Goal: Task Accomplishment & Management: Manage account settings

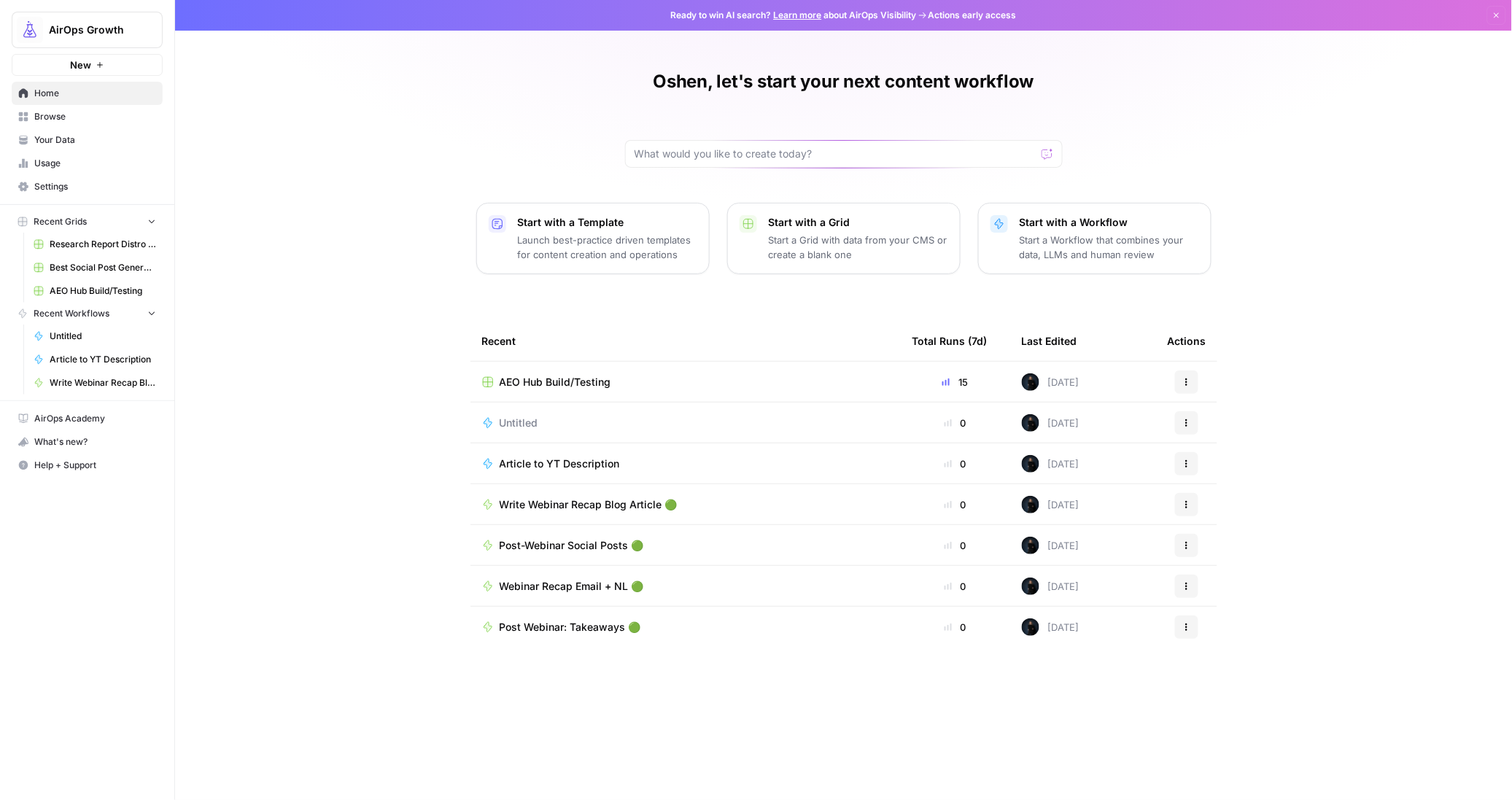
click at [64, 119] on span "Browse" at bounding box center [95, 117] width 122 height 13
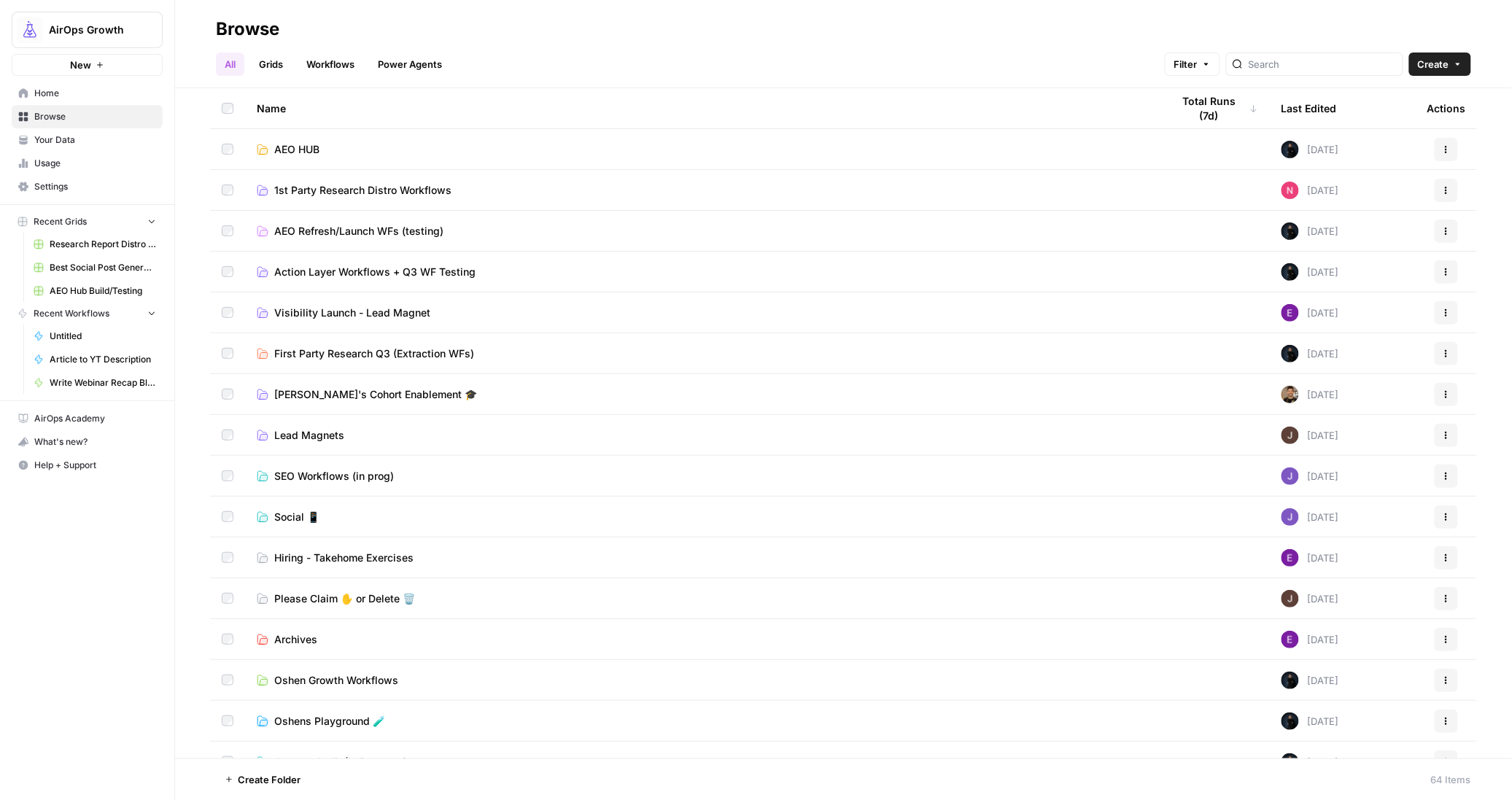
click at [356, 197] on span "1st Party Research Distro Workflows" at bounding box center [363, 191] width 177 height 15
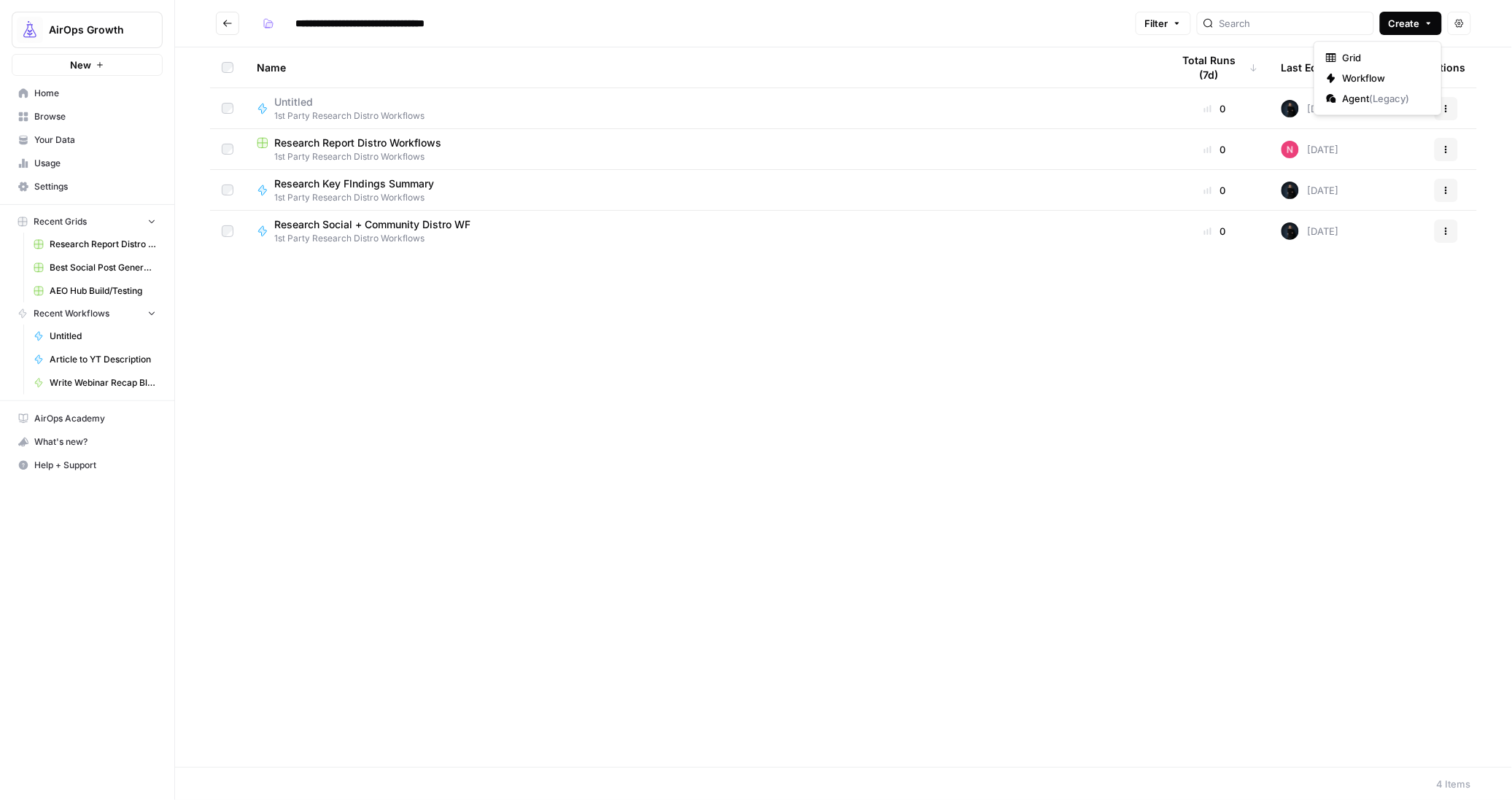
click at [1410, 26] on span "Create" at bounding box center [1404, 24] width 31 height 15
click at [1355, 82] on span "Workflow" at bounding box center [1383, 78] width 82 height 15
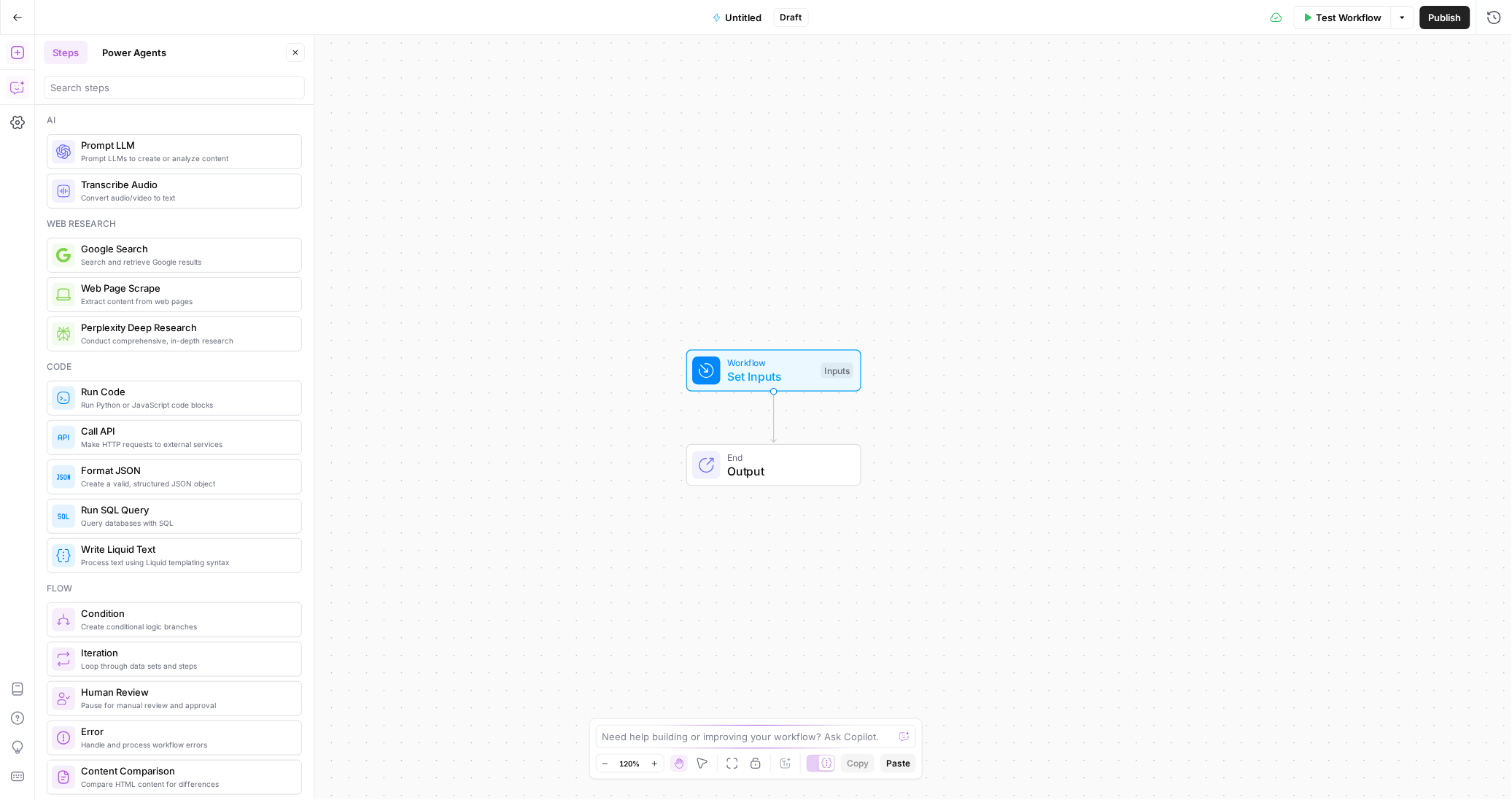
drag, startPoint x: 22, startPoint y: 98, endPoint x: 13, endPoint y: 91, distance: 11.4
click at [13, 91] on icon "button" at bounding box center [18, 88] width 15 height 15
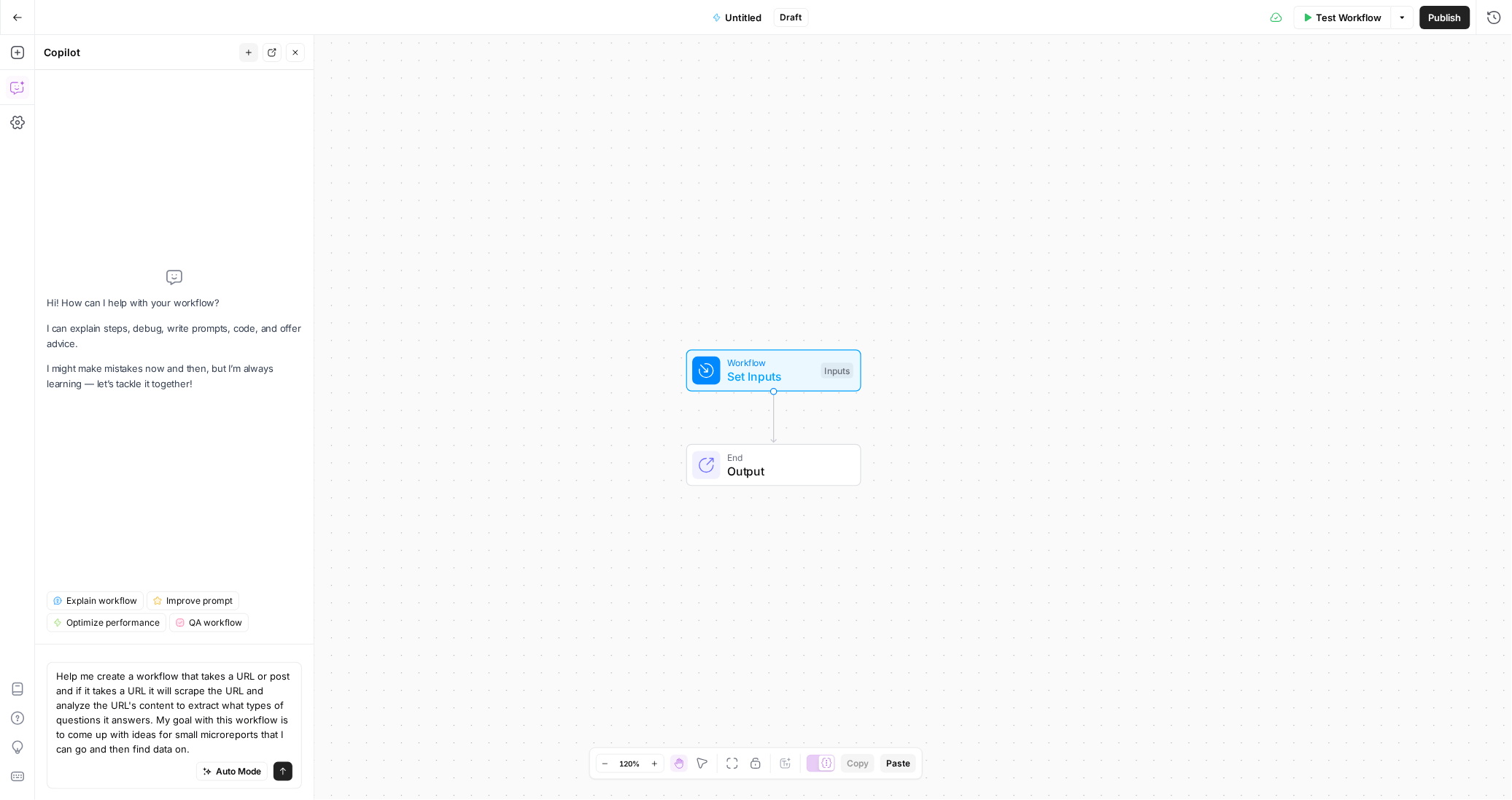
type textarea "Help me create a workflow that takes a URL or post and if it takes a URL it wil…"
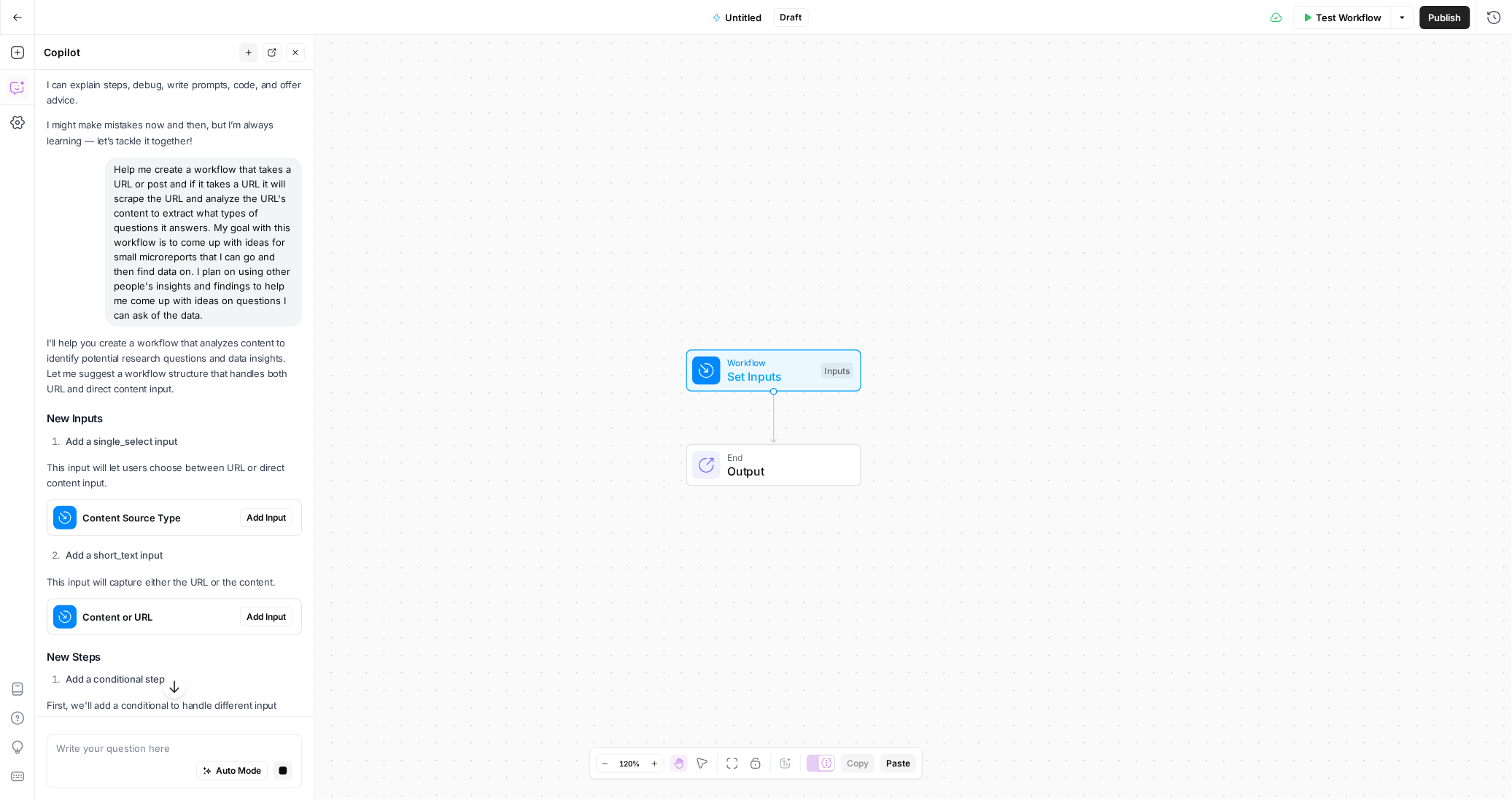
scroll to position [23, 0]
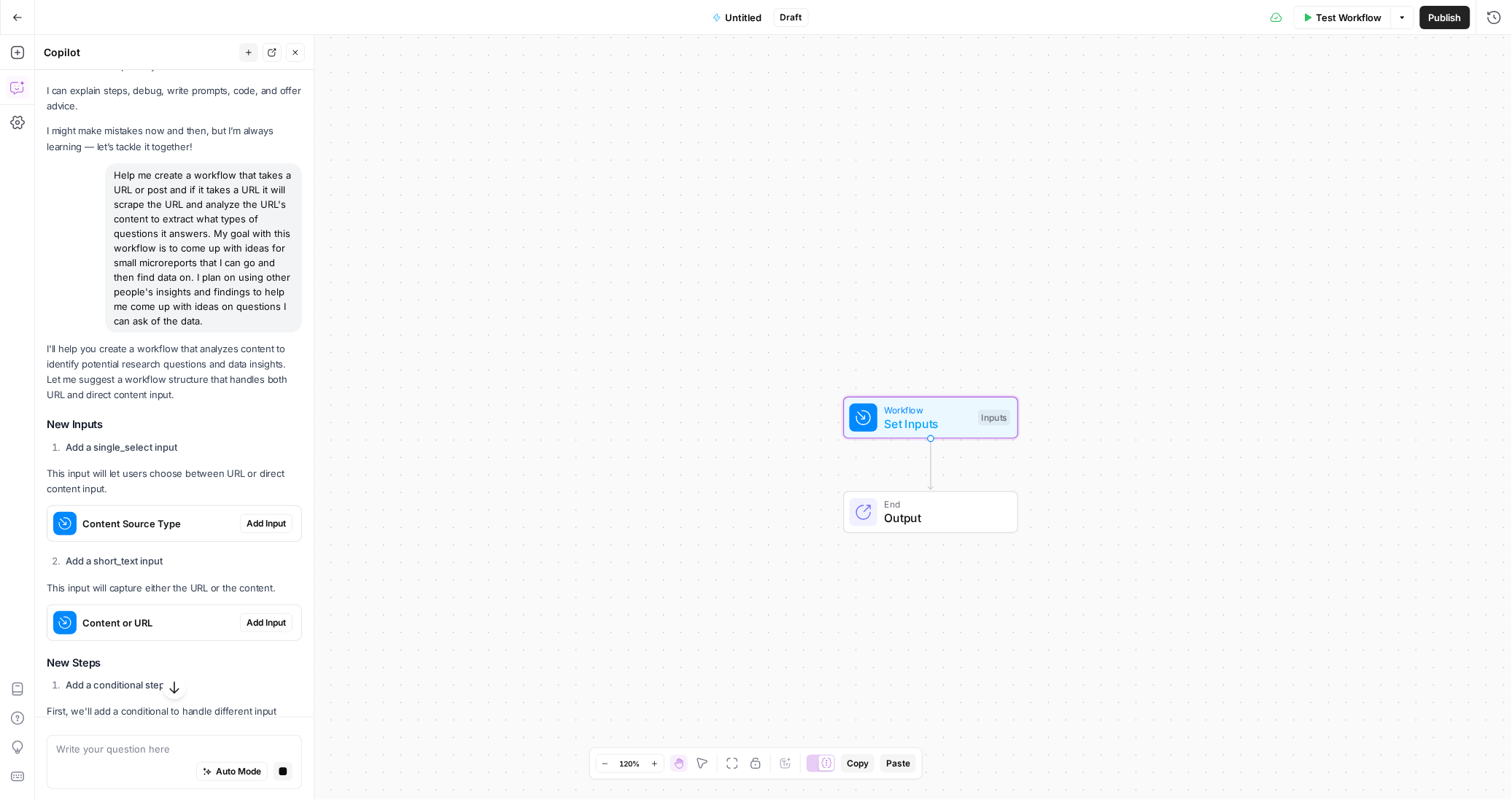
click at [246, 531] on span "Add Input" at bounding box center [266, 524] width 39 height 13
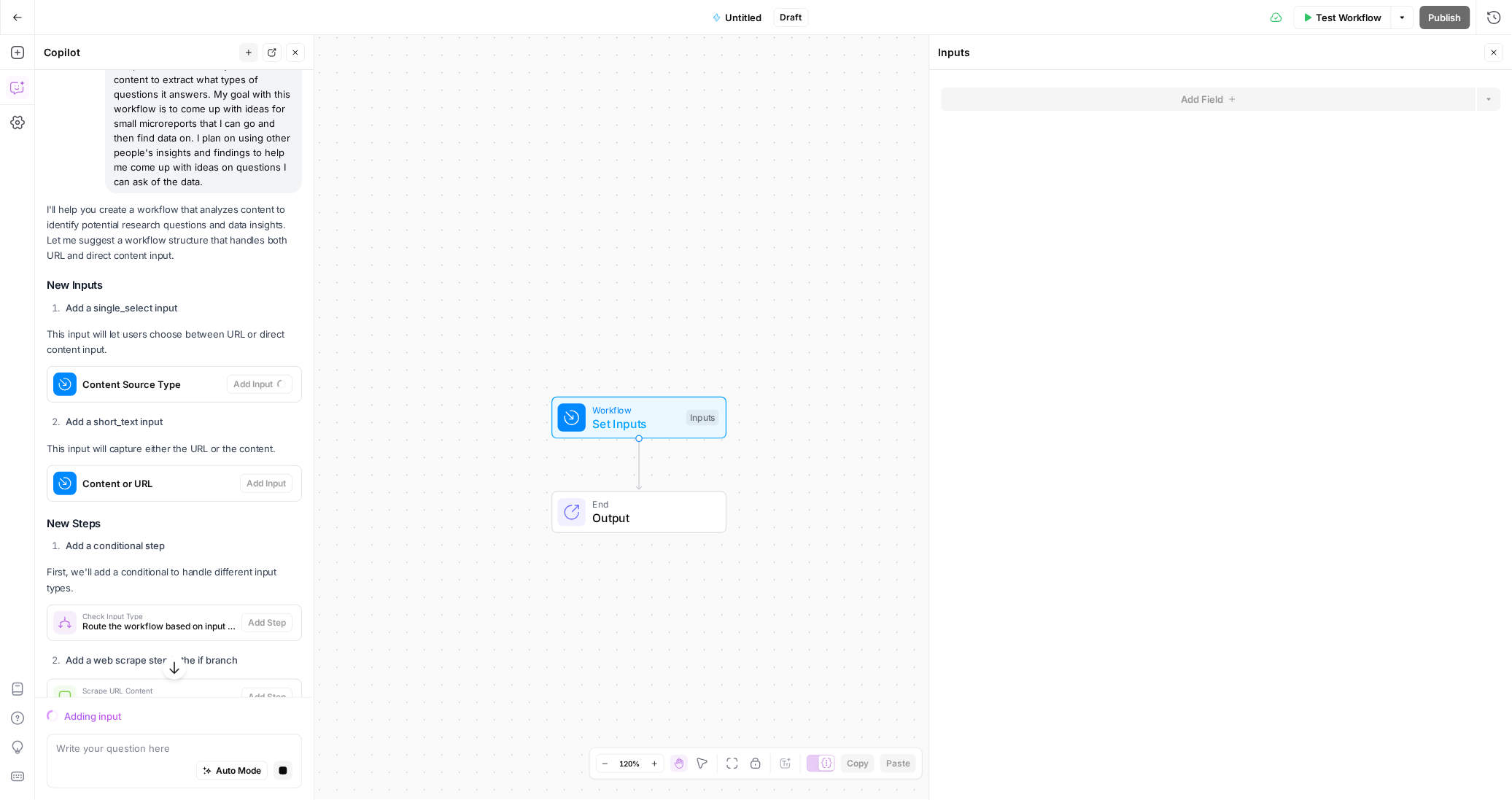
scroll to position [204, 0]
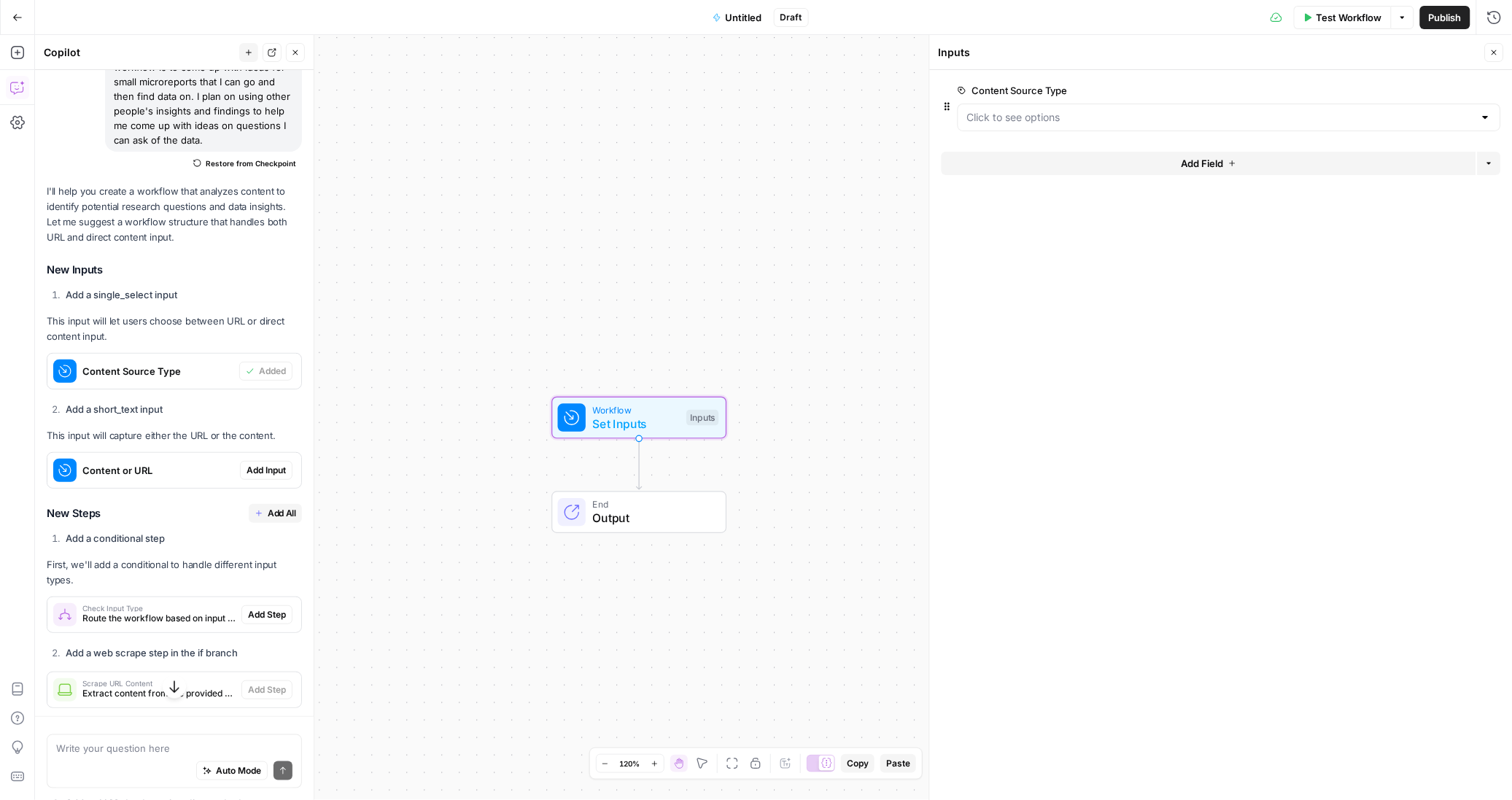
click at [246, 477] on span "Add Input" at bounding box center [266, 471] width 39 height 13
click at [268, 520] on span "Add All" at bounding box center [282, 514] width 28 height 13
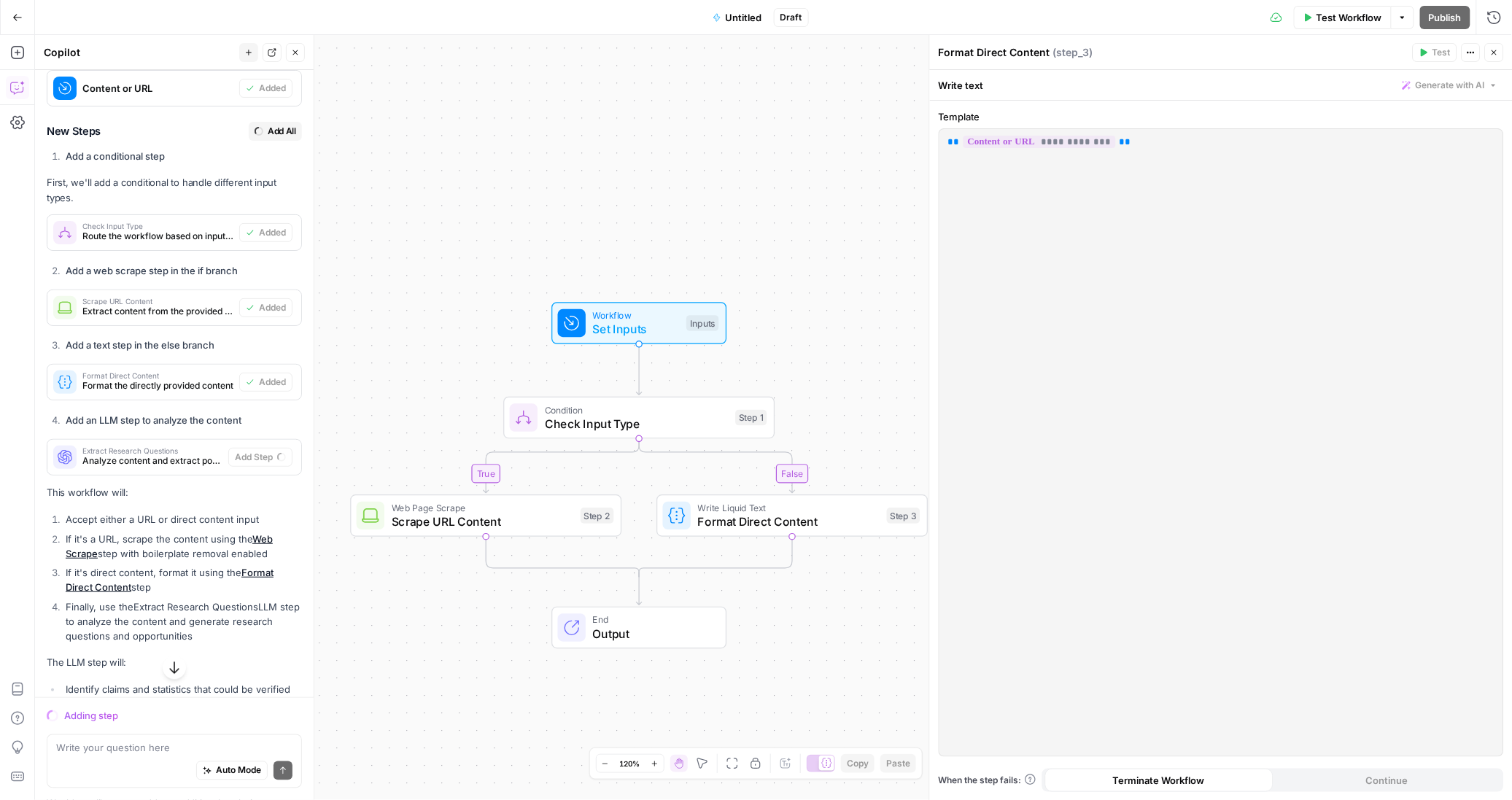
scroll to position [596, 0]
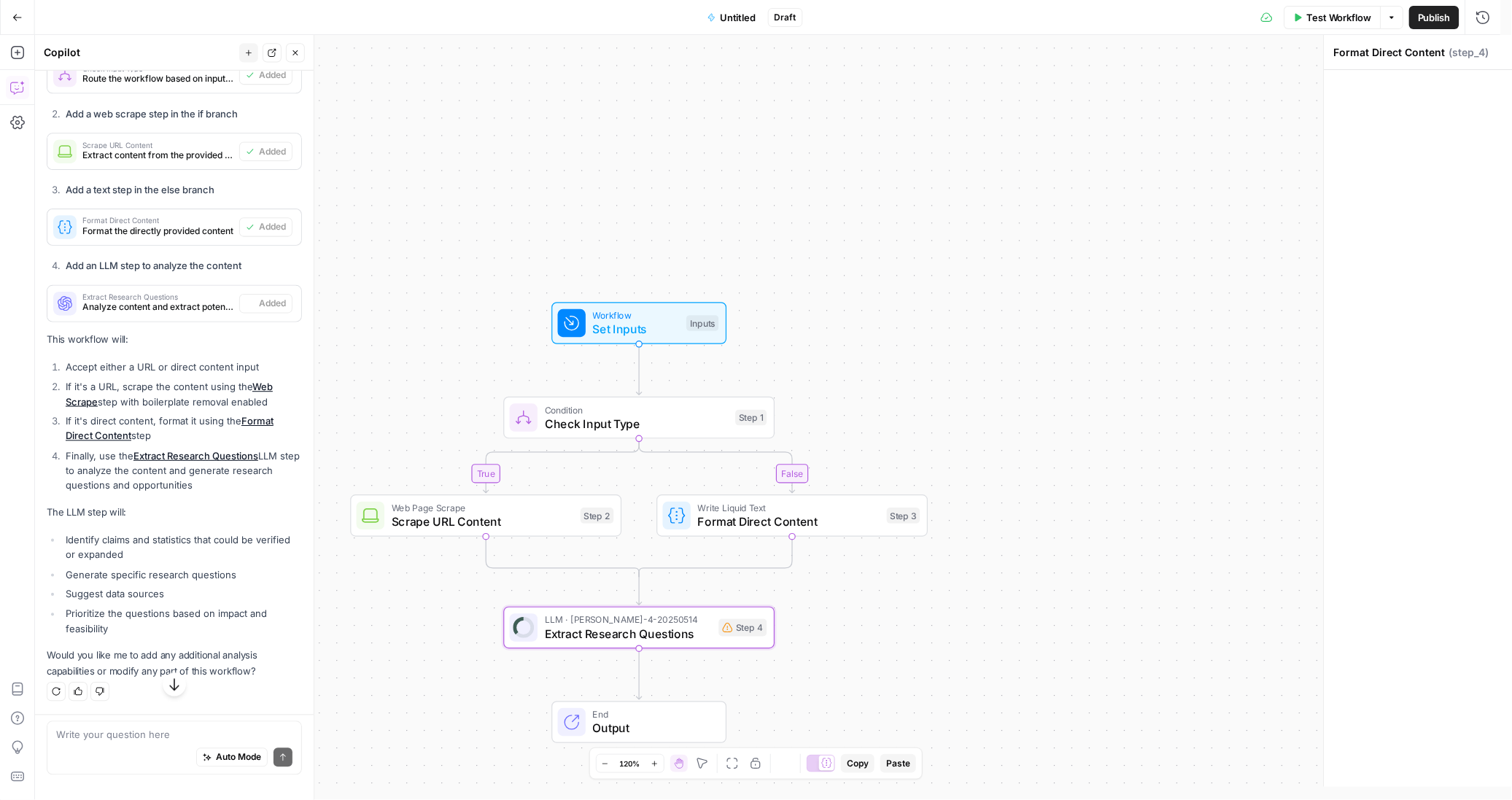
type textarea "Extract Research Questions"
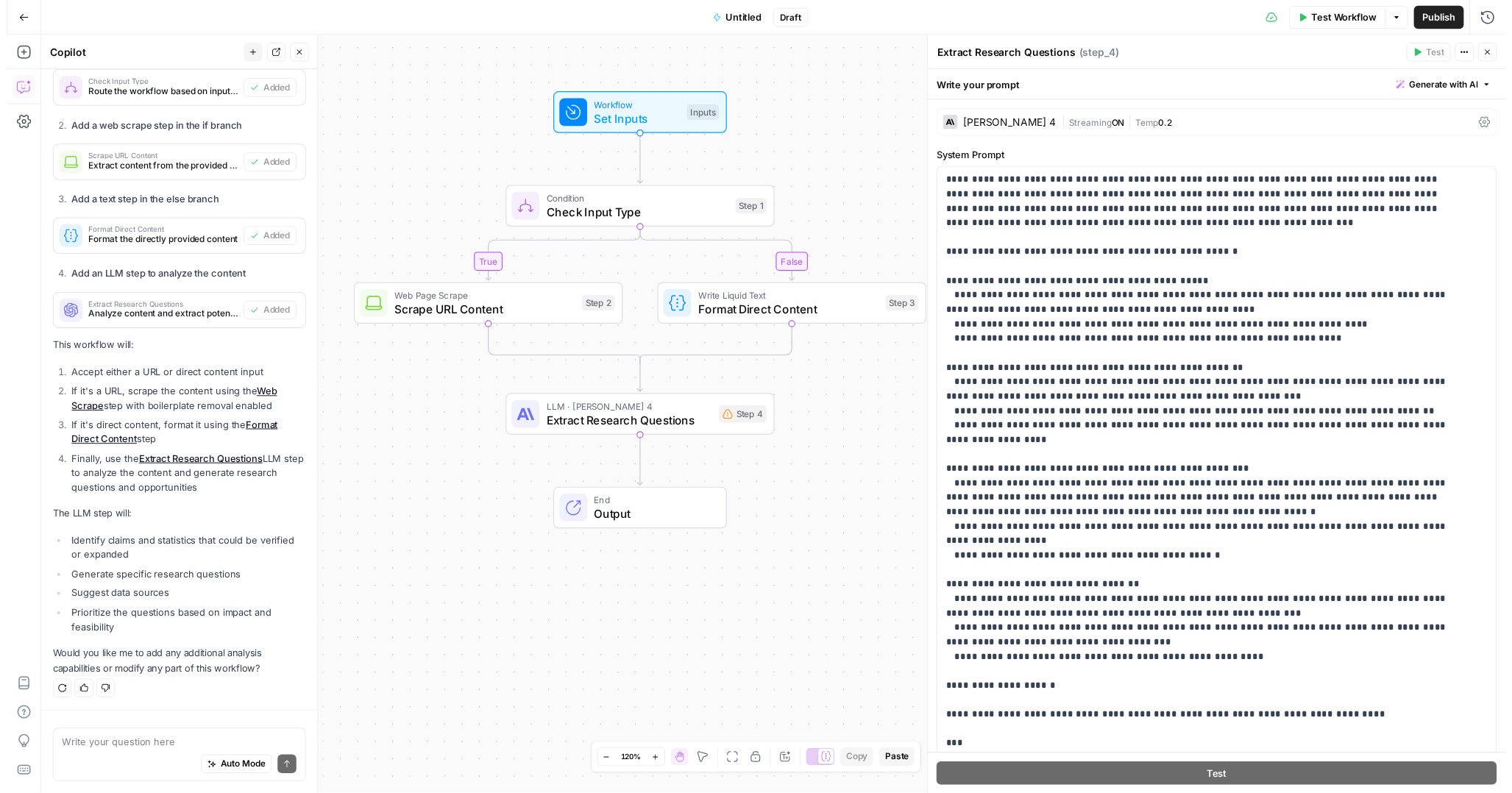
scroll to position [755, 0]
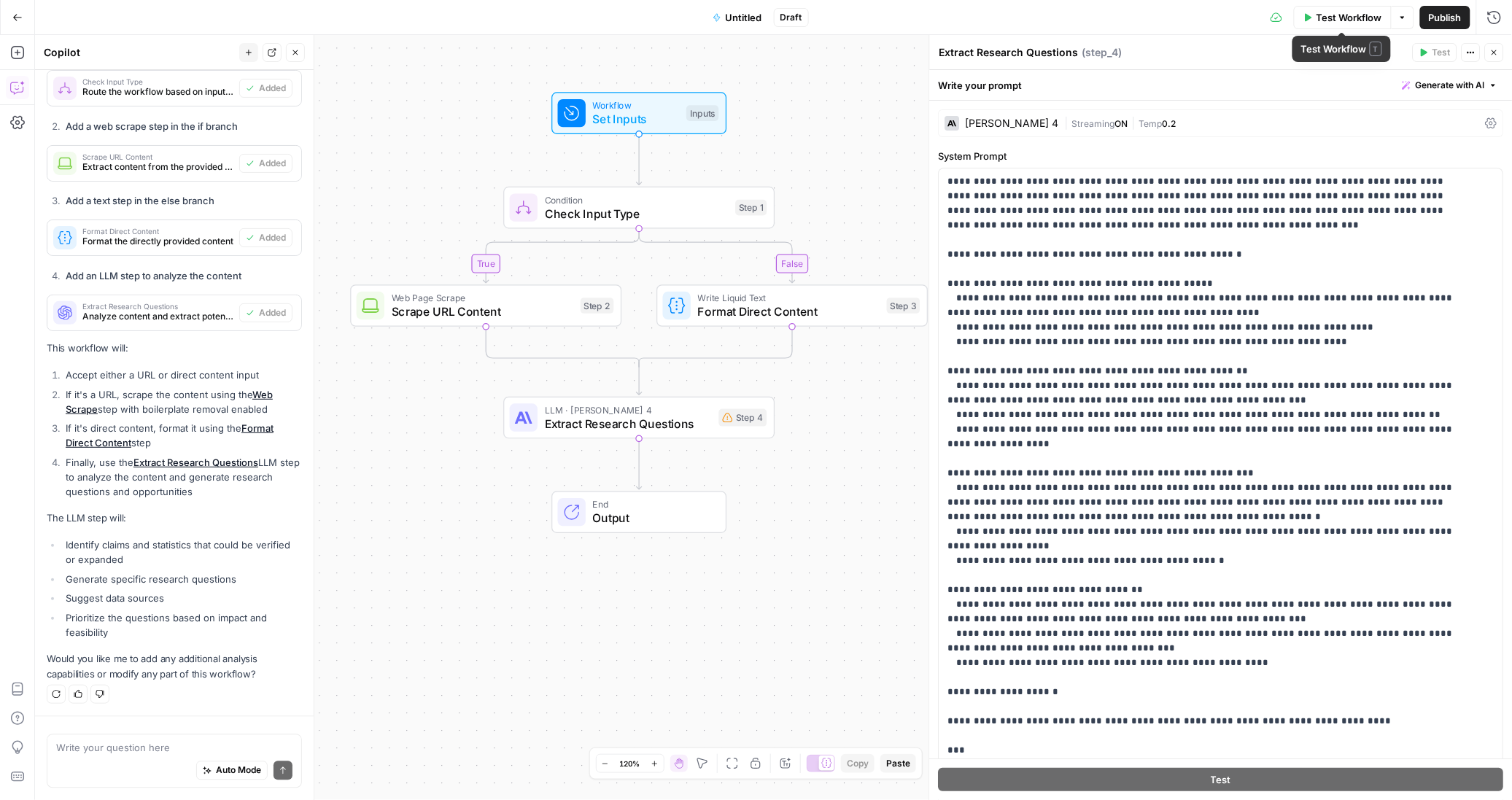
click at [1306, 11] on button "Test Workflow" at bounding box center [1343, 17] width 98 height 23
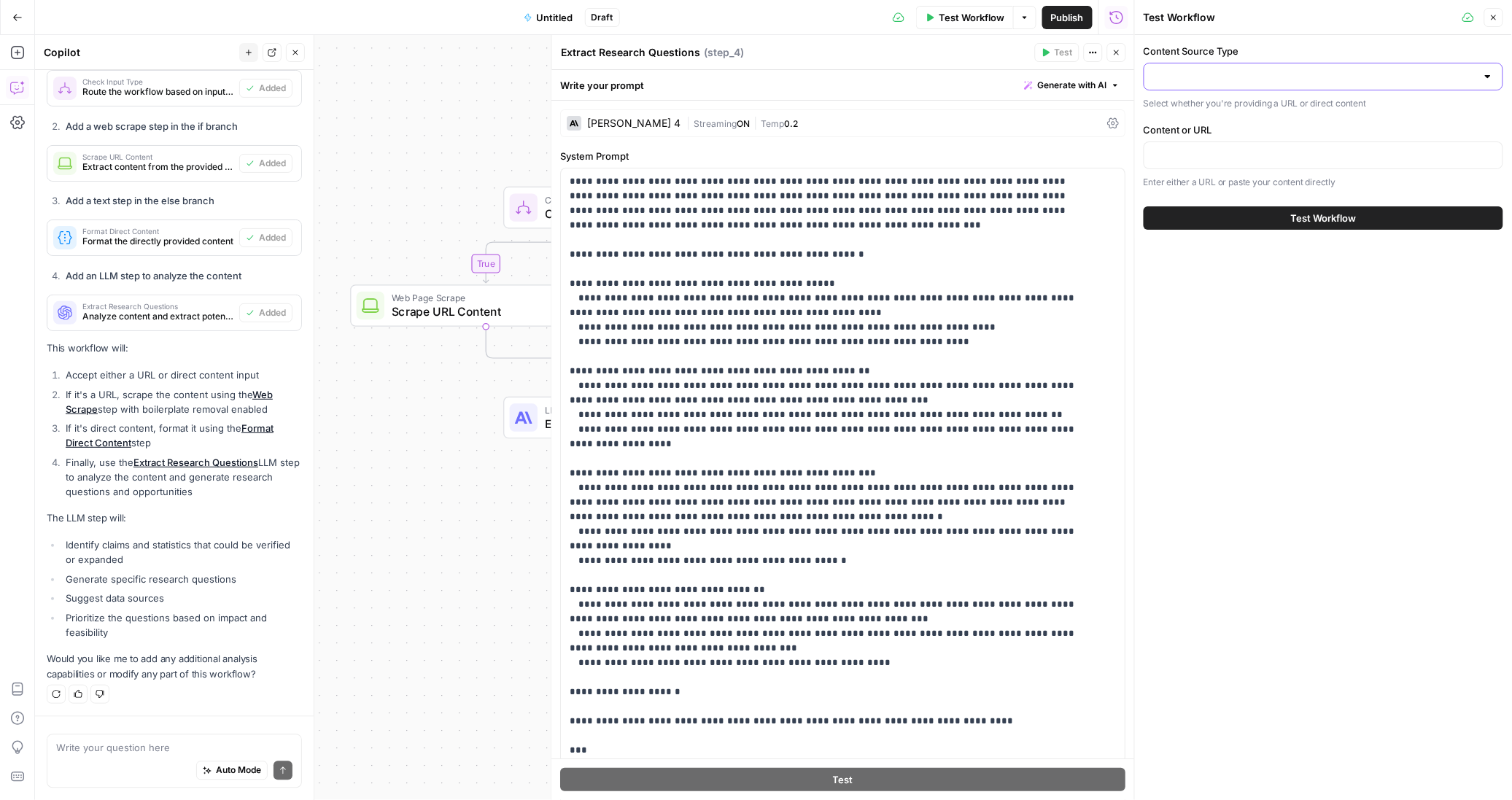
click at [1191, 83] on input "Content Source Type" at bounding box center [1314, 76] width 323 height 15
click at [1180, 131] on span "Direct Content" at bounding box center [1321, 134] width 329 height 15
type input "Direct Content"
click at [1185, 149] on input "Content or URL" at bounding box center [1323, 156] width 341 height 15
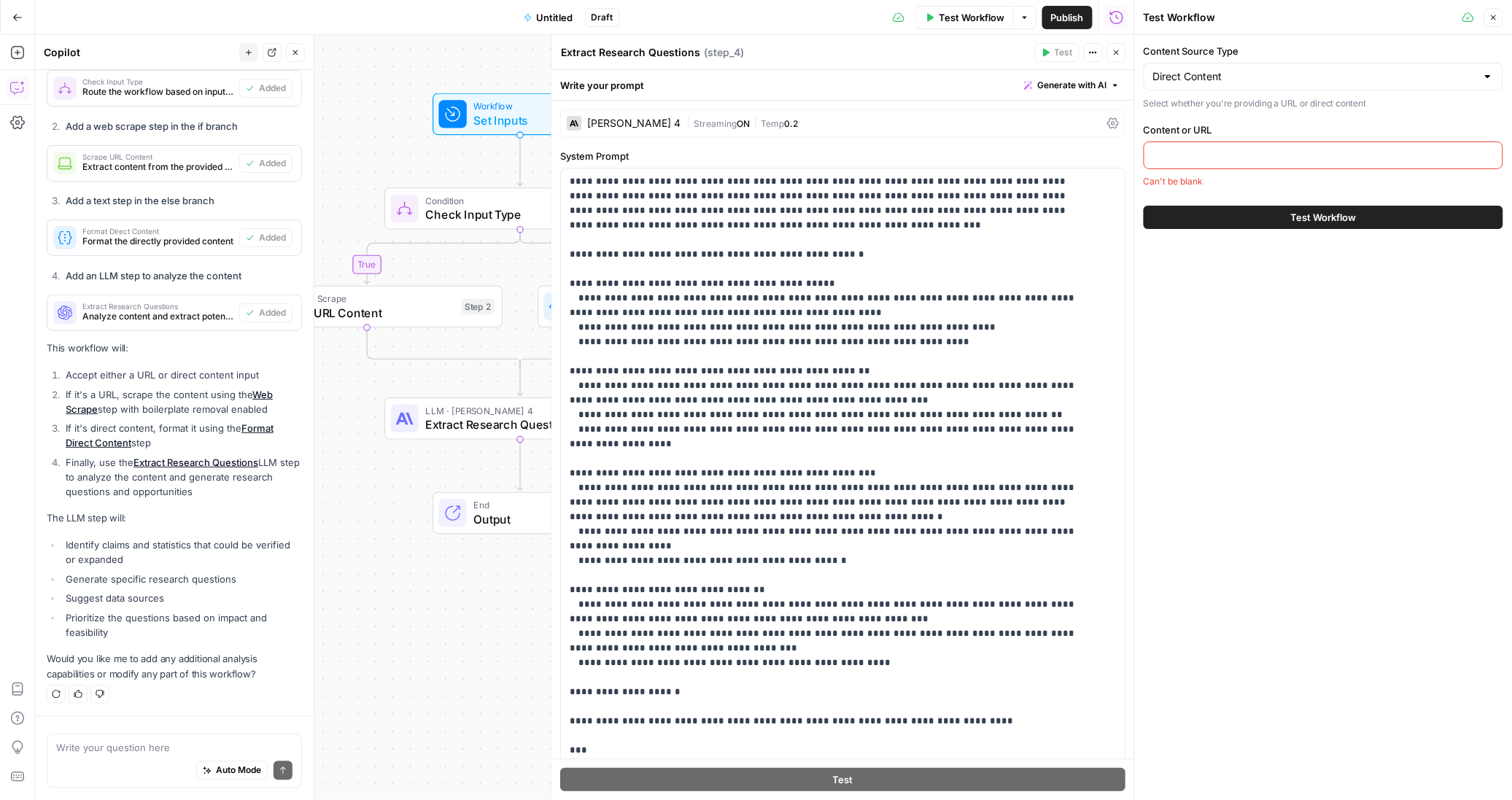
click at [150, 738] on div "Write your question here Auto Mode Send" at bounding box center [174, 762] width 255 height 54
click at [479, 139] on div "true false Workflow Set Inputs Inputs Condition Check Input Type Step 1 Web Pag…" at bounding box center [584, 417] width 1099 height 765
click at [479, 131] on div "Workflow Set Inputs Inputs Test Step" at bounding box center [520, 114] width 175 height 42
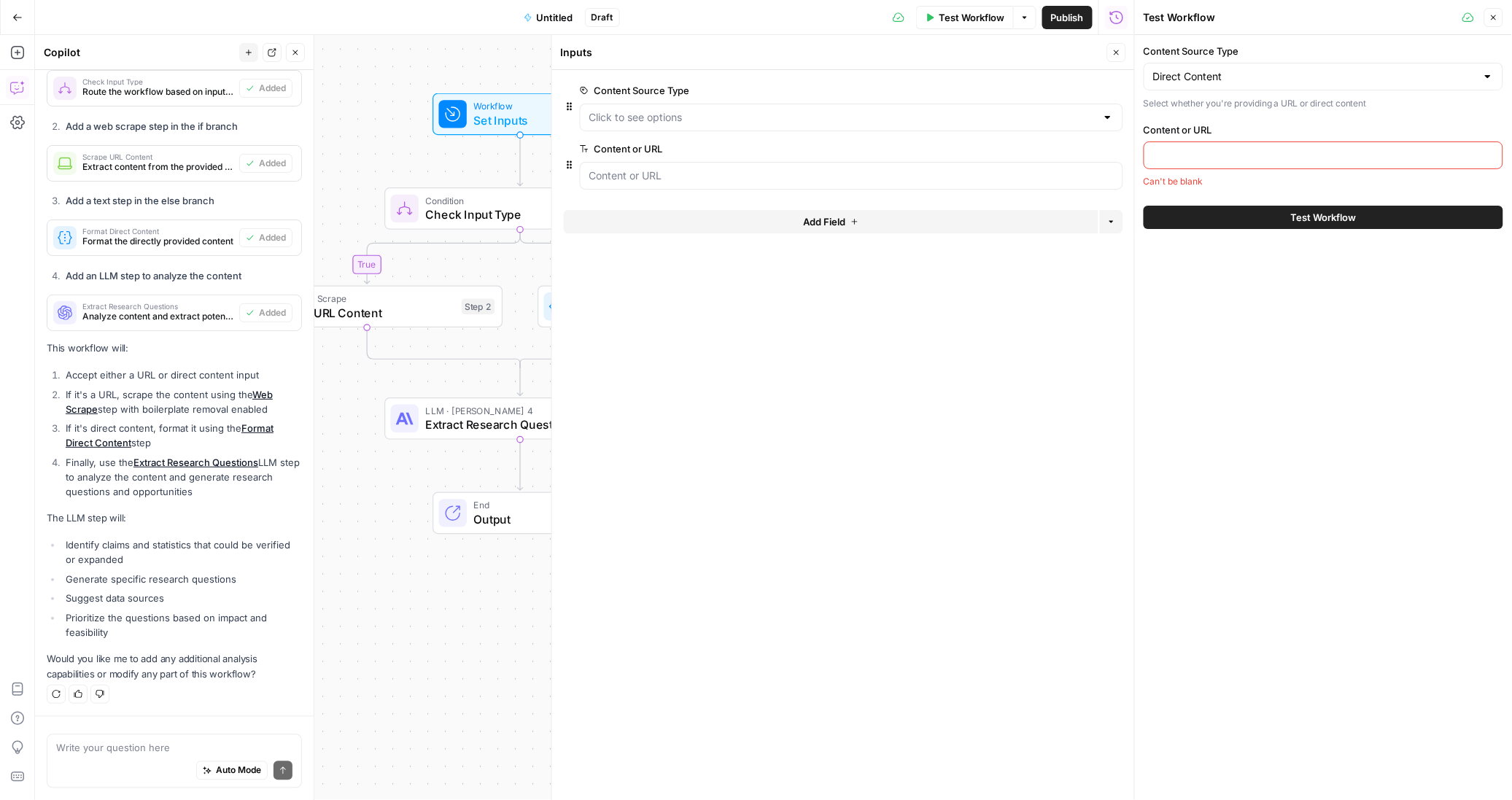
click at [1058, 148] on span "edit field" at bounding box center [1068, 149] width 32 height 12
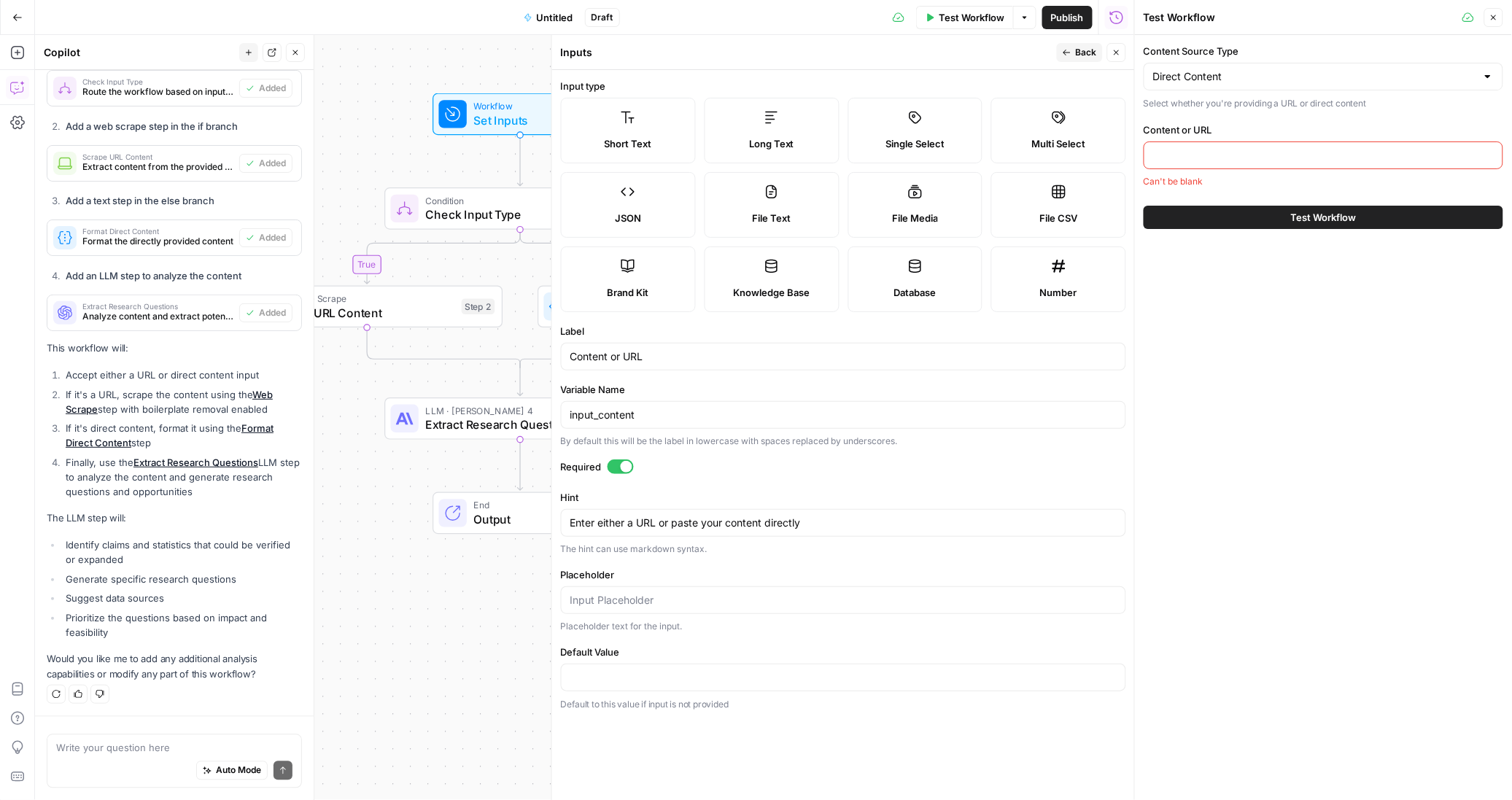
click at [783, 135] on label "Long Text" at bounding box center [772, 131] width 135 height 65
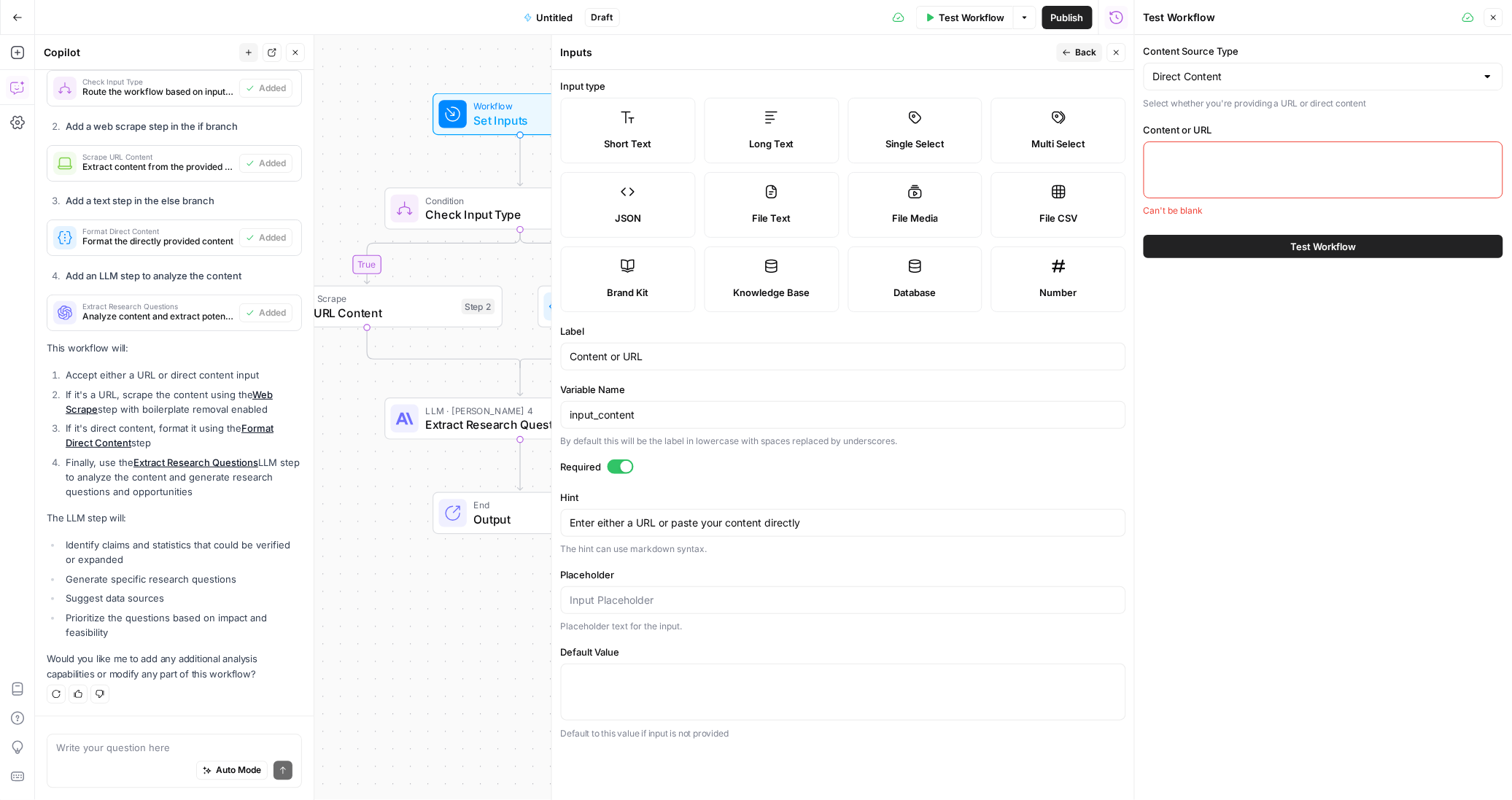
click at [1071, 56] on button "Back" at bounding box center [1079, 53] width 46 height 19
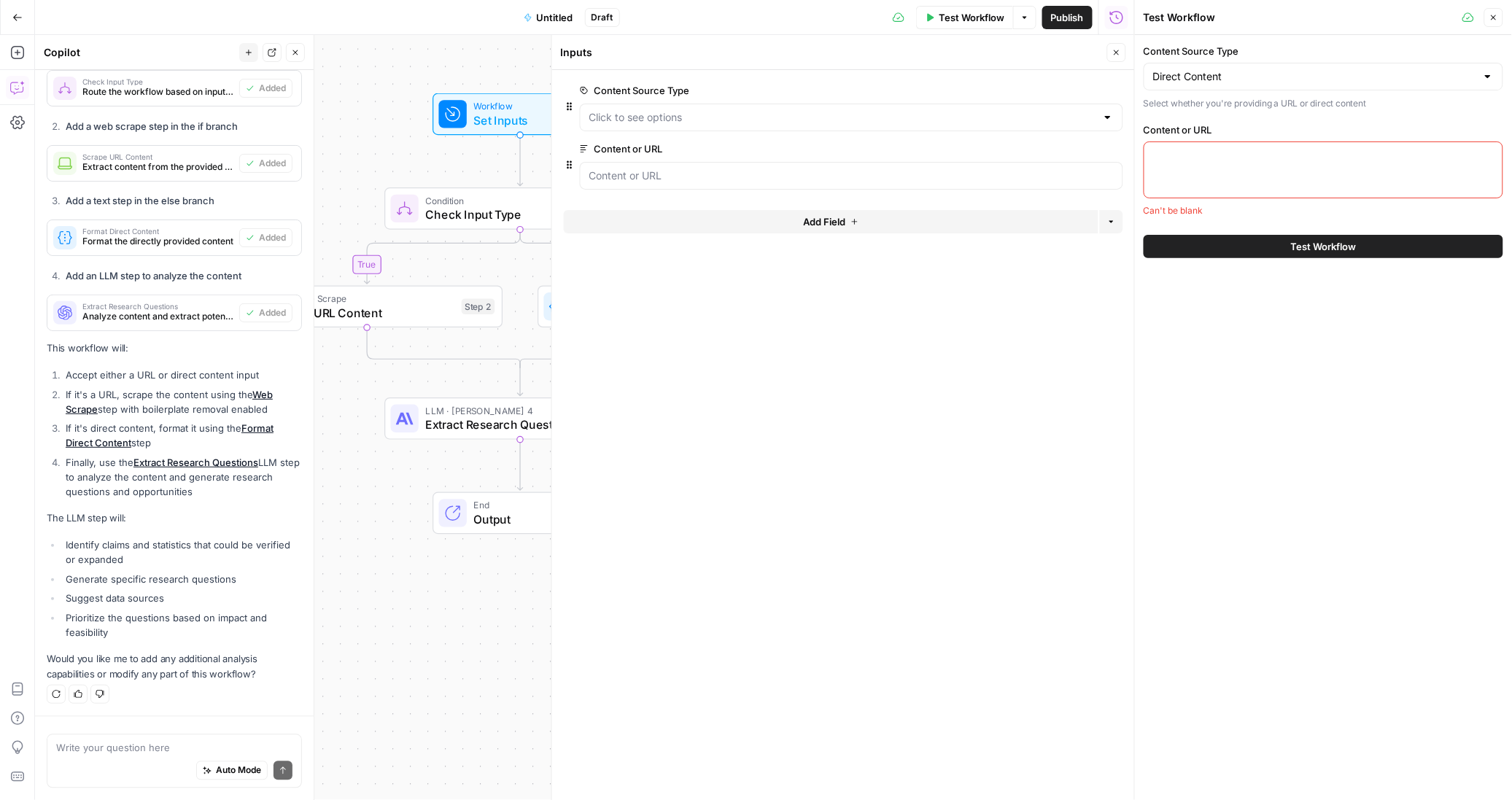
click at [1214, 165] on div at bounding box center [1323, 170] width 360 height 57
click at [1204, 171] on div at bounding box center [1323, 170] width 360 height 57
paste textarea "I've been taking a closer look at some of the most heavily cited domains in Cha…"
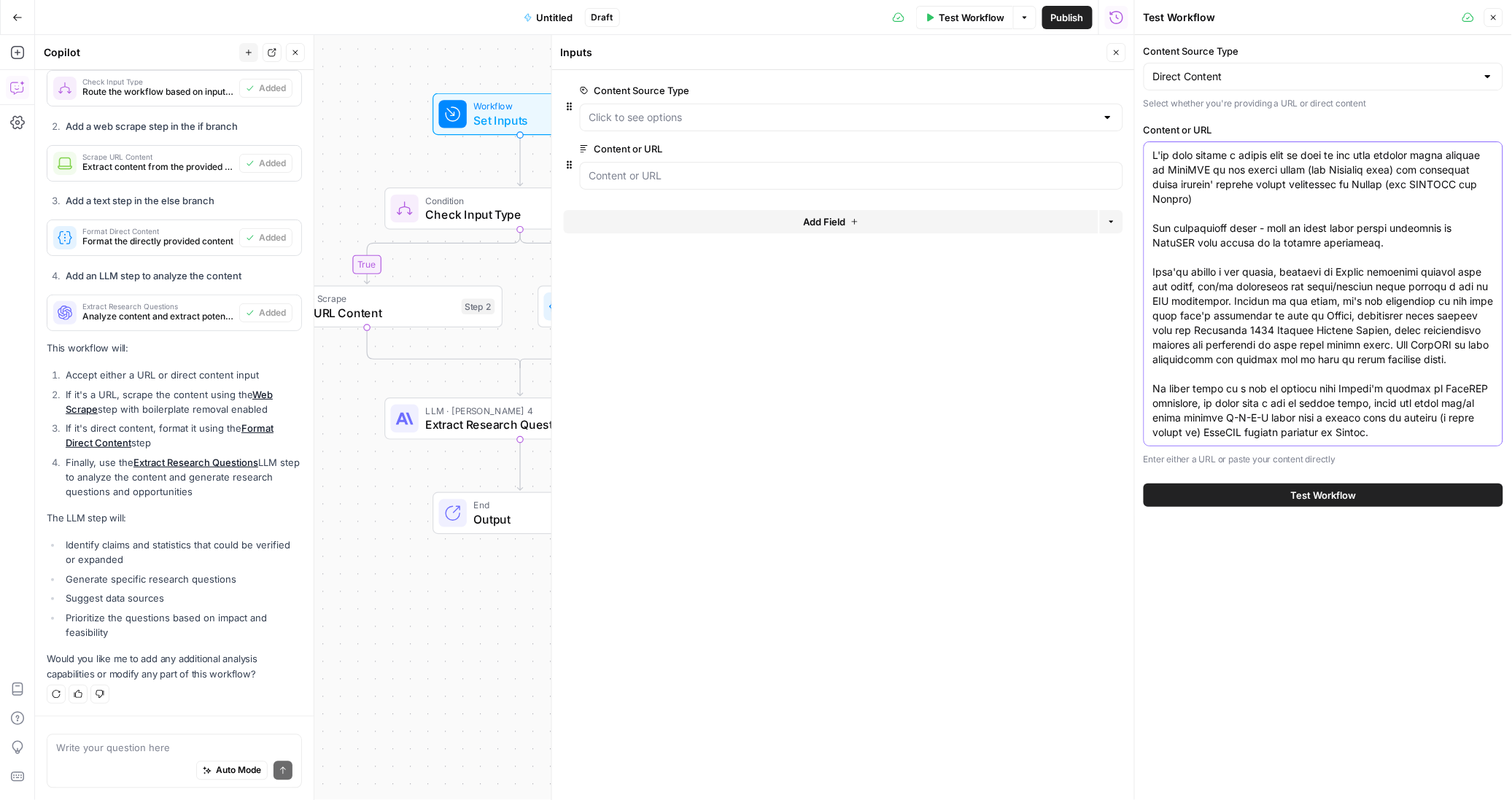
scroll to position [73, 0]
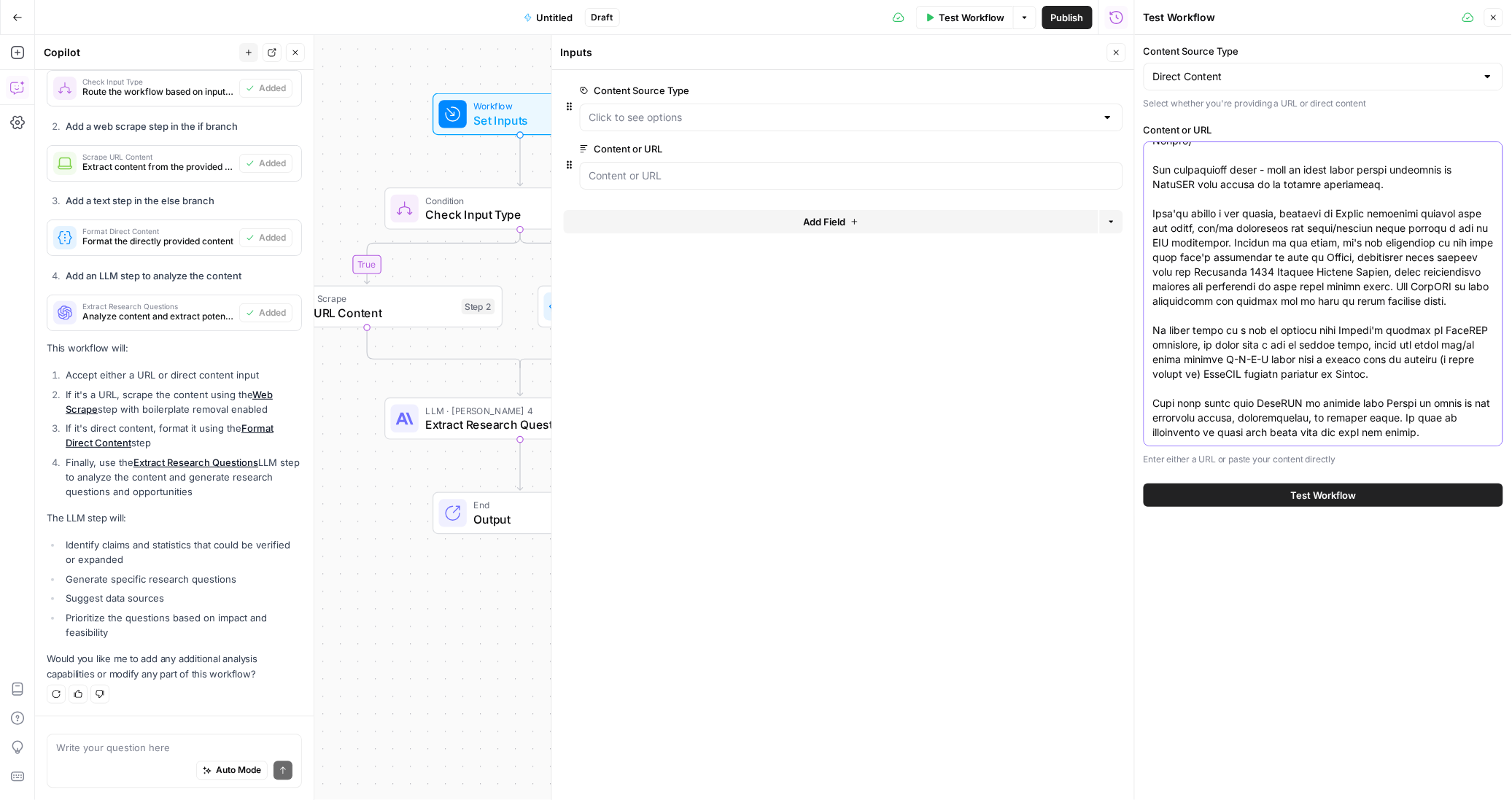
type textarea "I've been taking a closer look at some of the most heavily cited domains in Cha…"
click at [1358, 506] on button "Test Workflow" at bounding box center [1323, 495] width 360 height 23
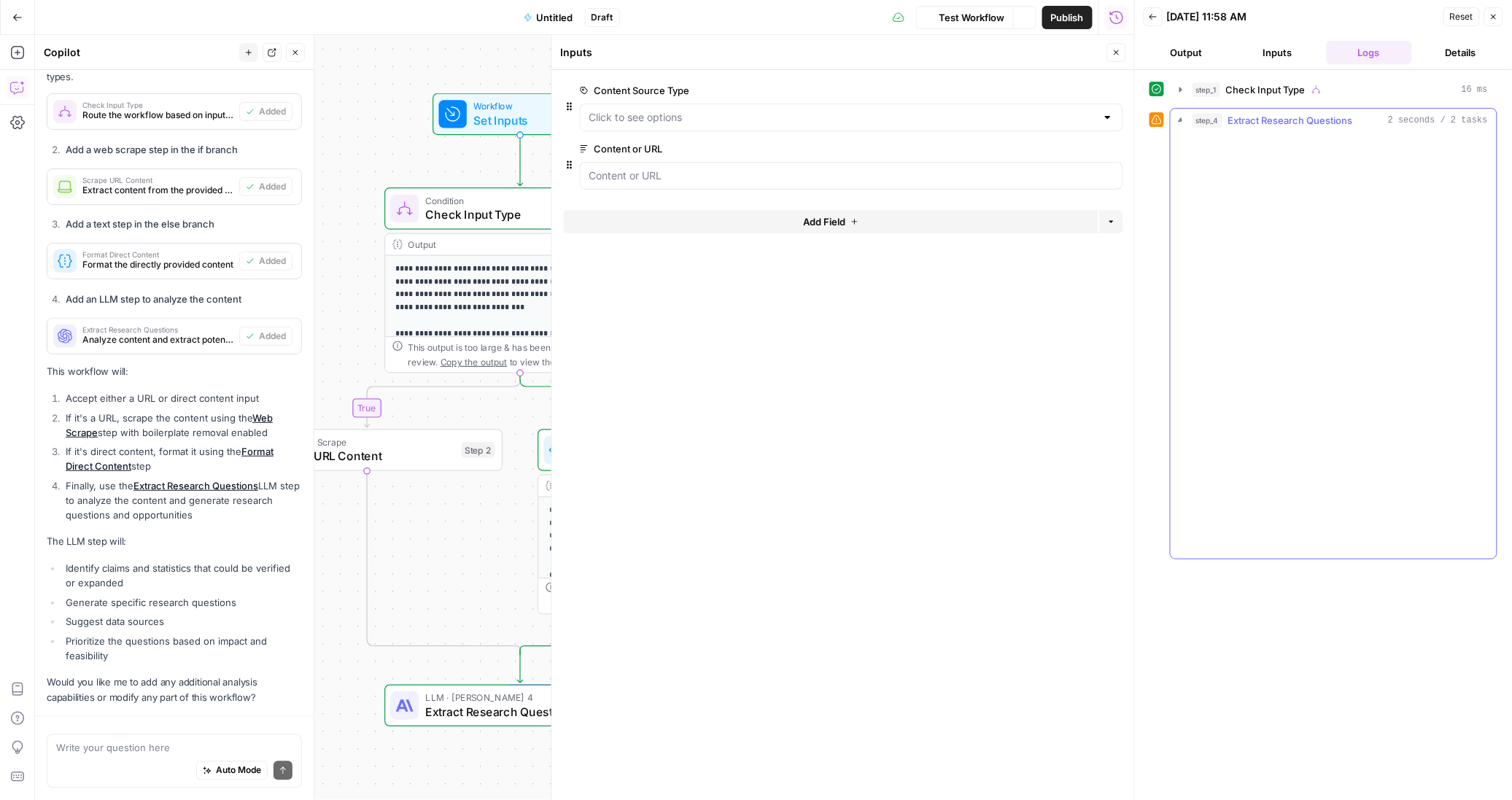
scroll to position [749, 0]
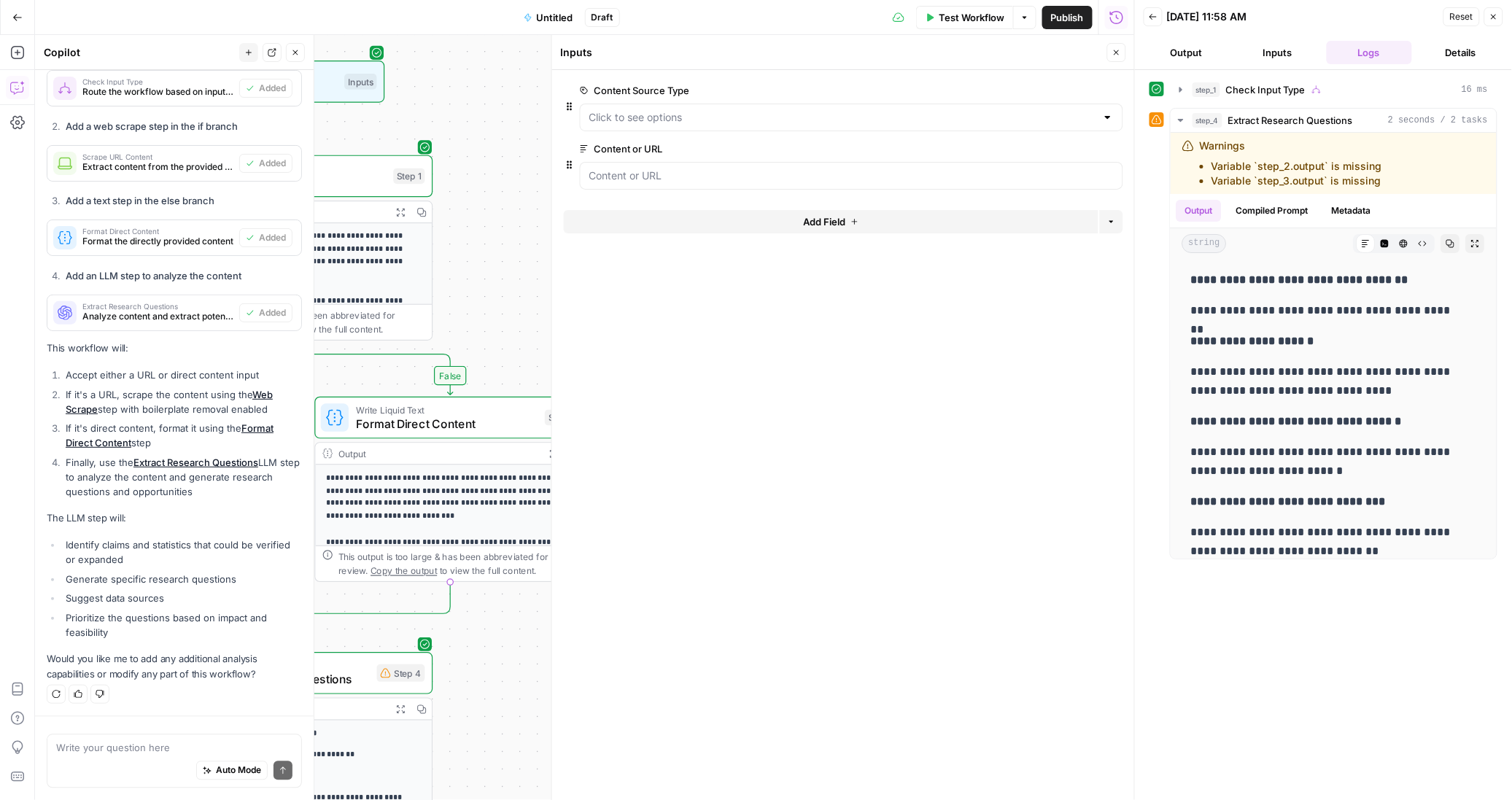
click at [295, 52] on icon "button" at bounding box center [295, 53] width 5 height 5
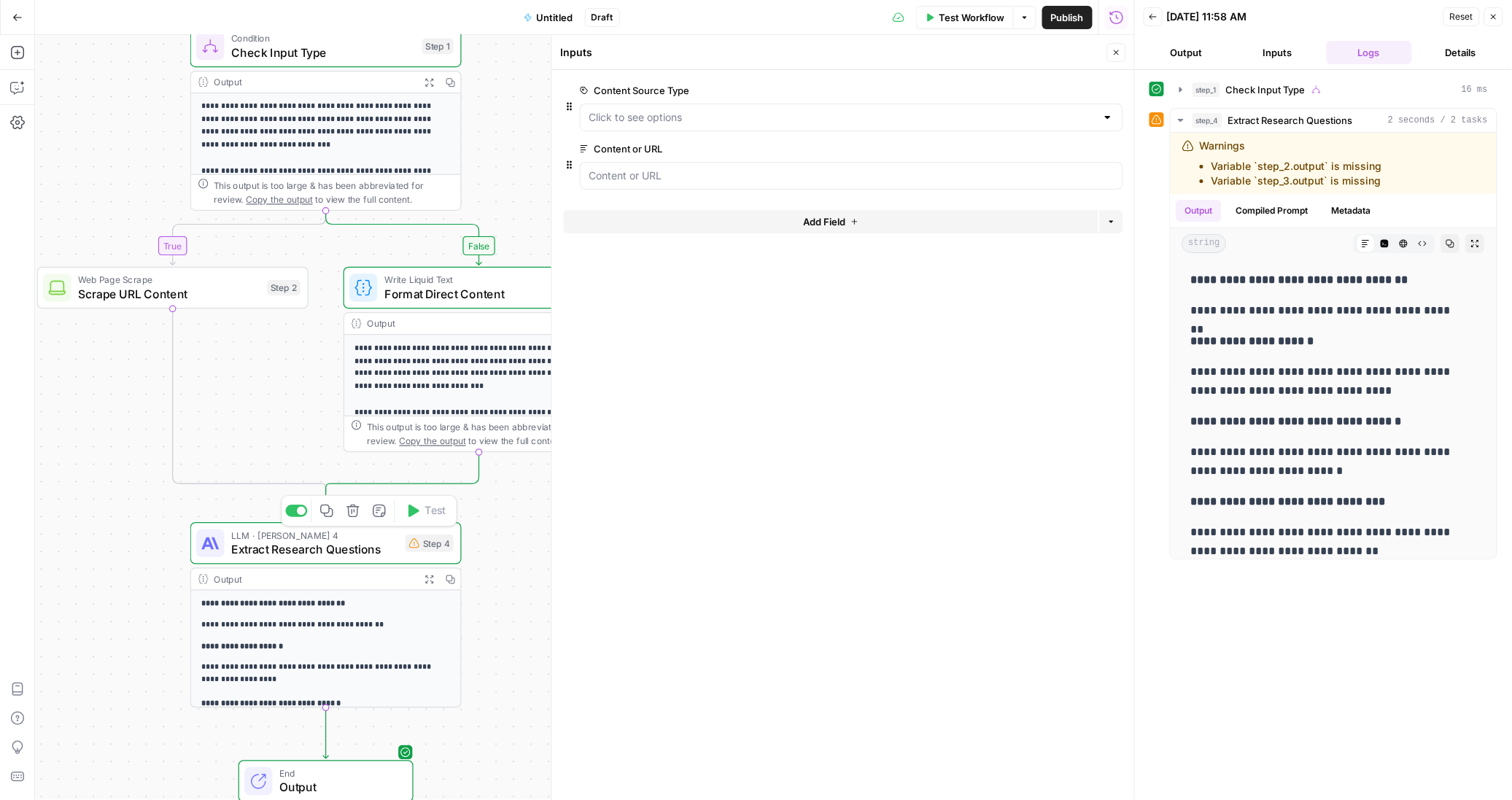
click at [392, 541] on span "Extract Research Questions" at bounding box center [315, 549] width 167 height 18
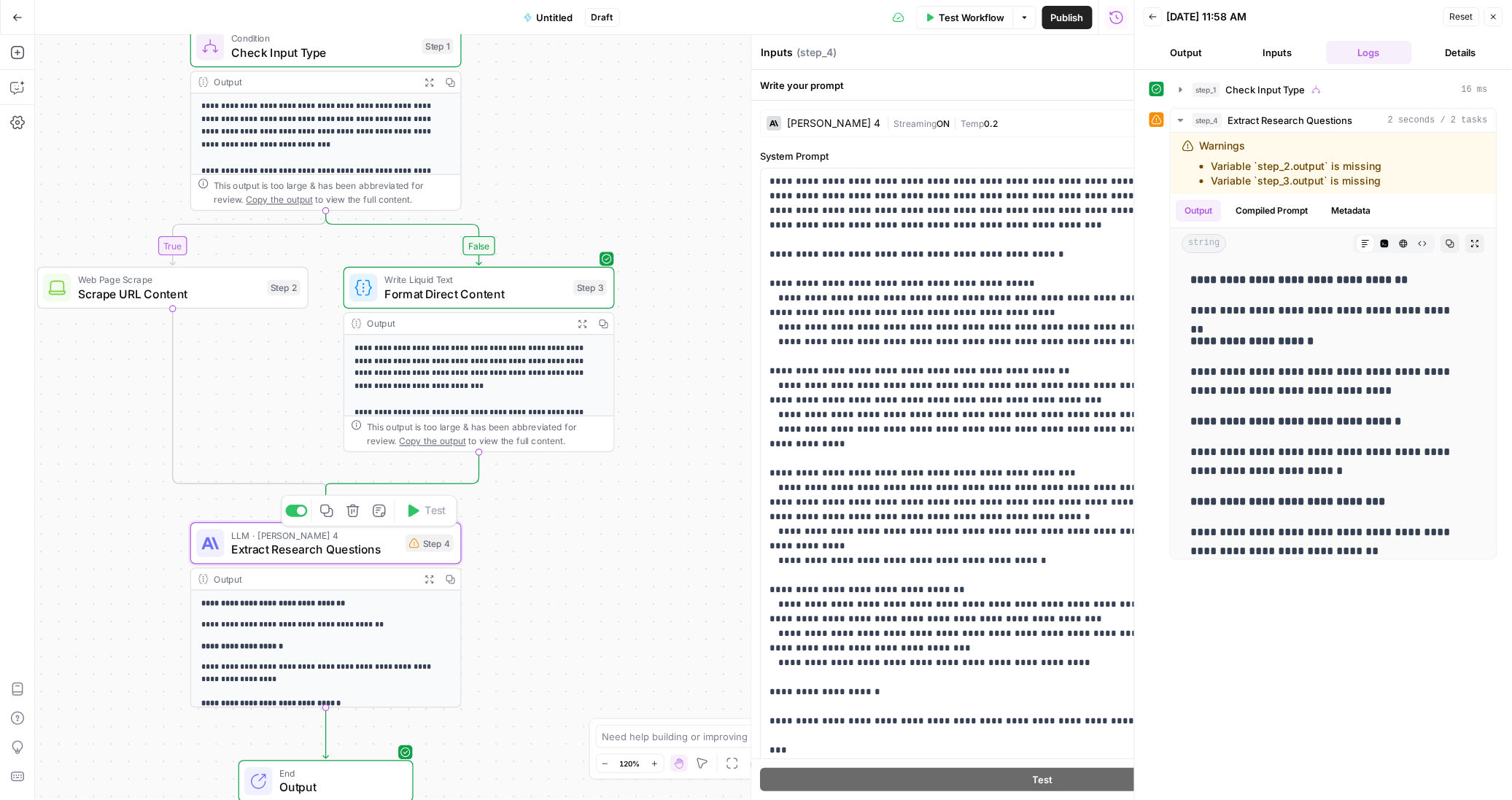
type textarea "Extract Research Questions"
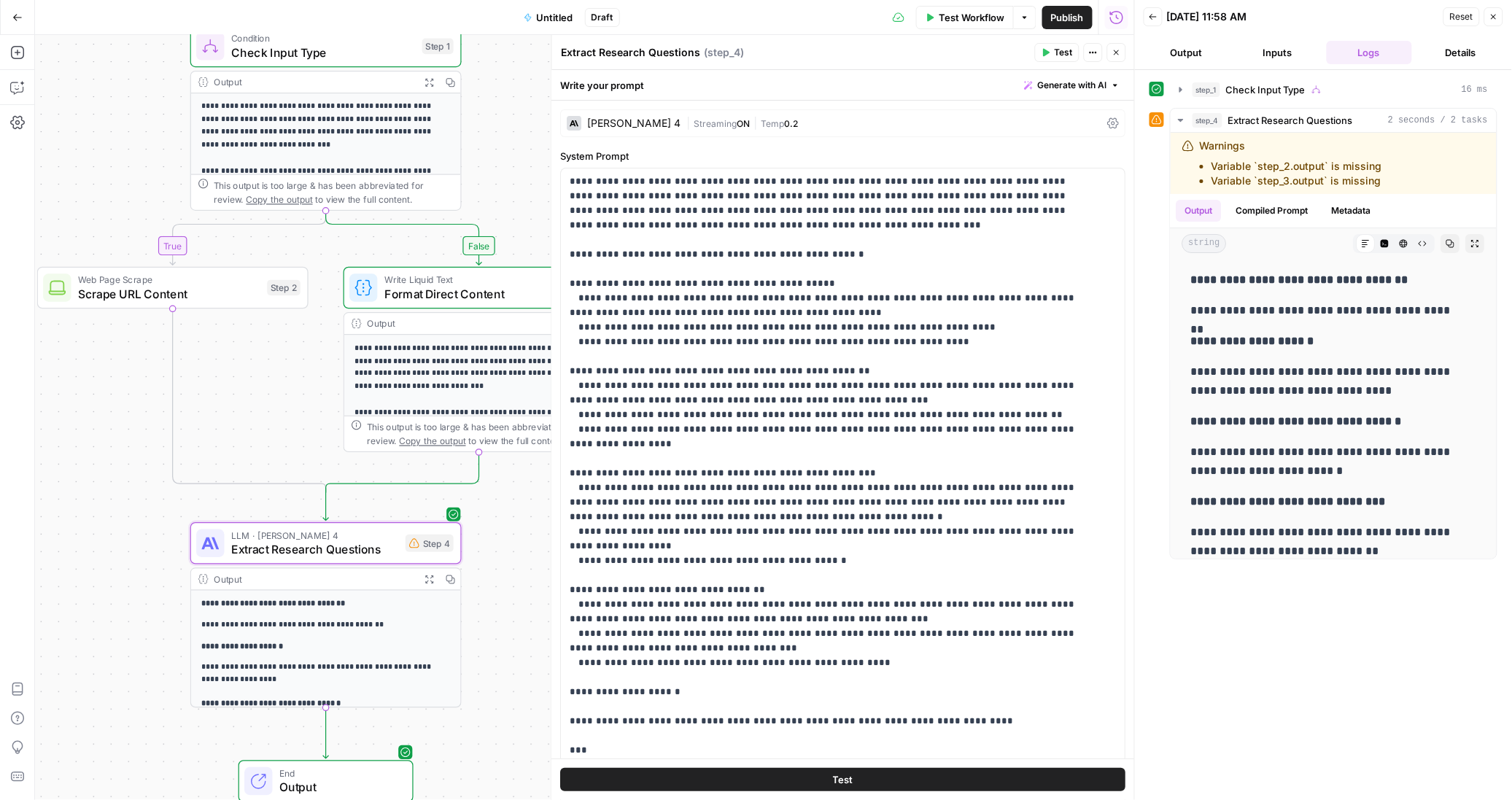
click at [950, 18] on span "Test Workflow" at bounding box center [971, 18] width 65 height 15
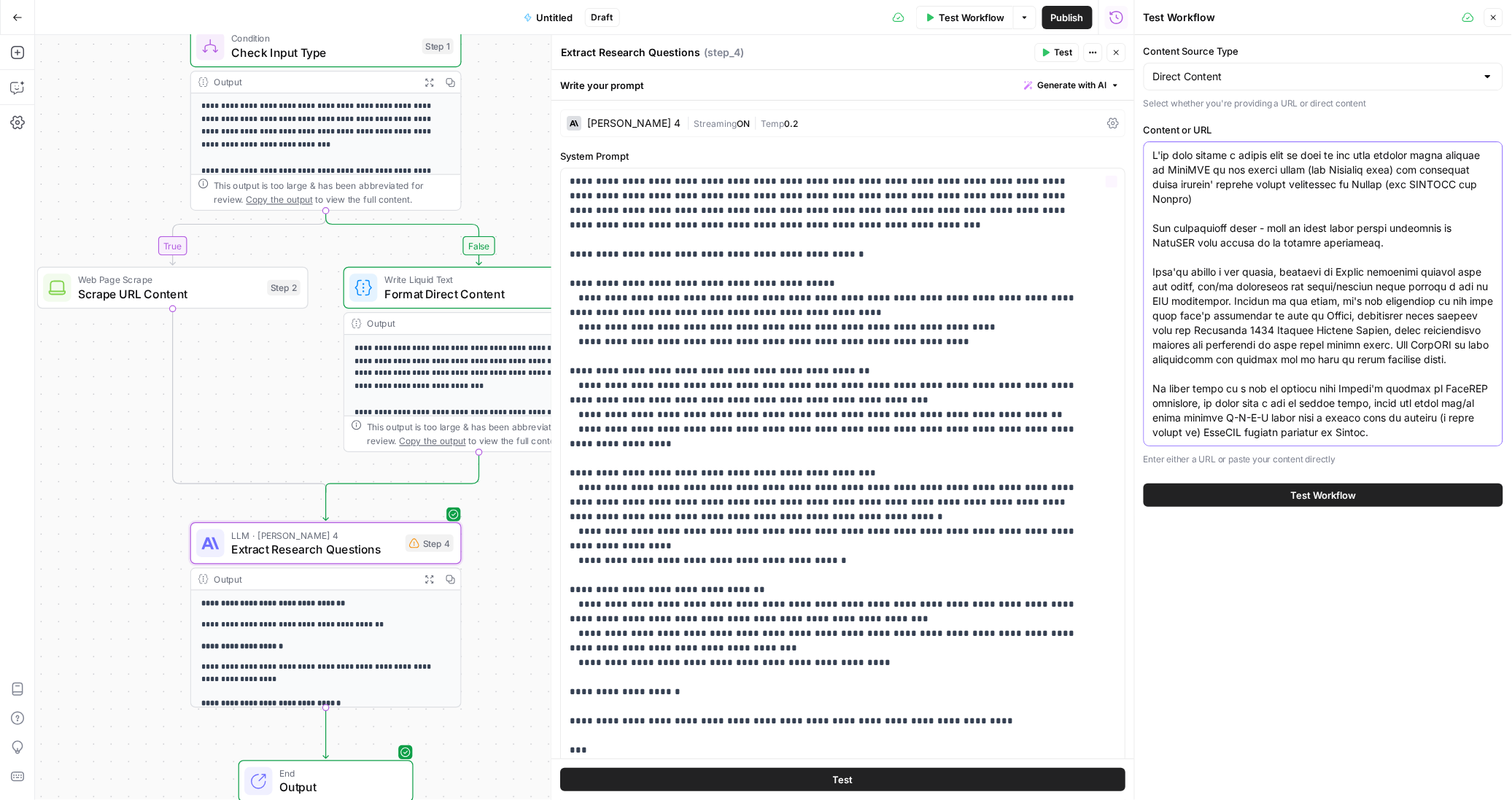
click at [1246, 255] on textarea "Content or URL" at bounding box center [1323, 324] width 341 height 350
paste textarea "Positions 4-10 are viable real estate for AI search. I analyzed the position of…"
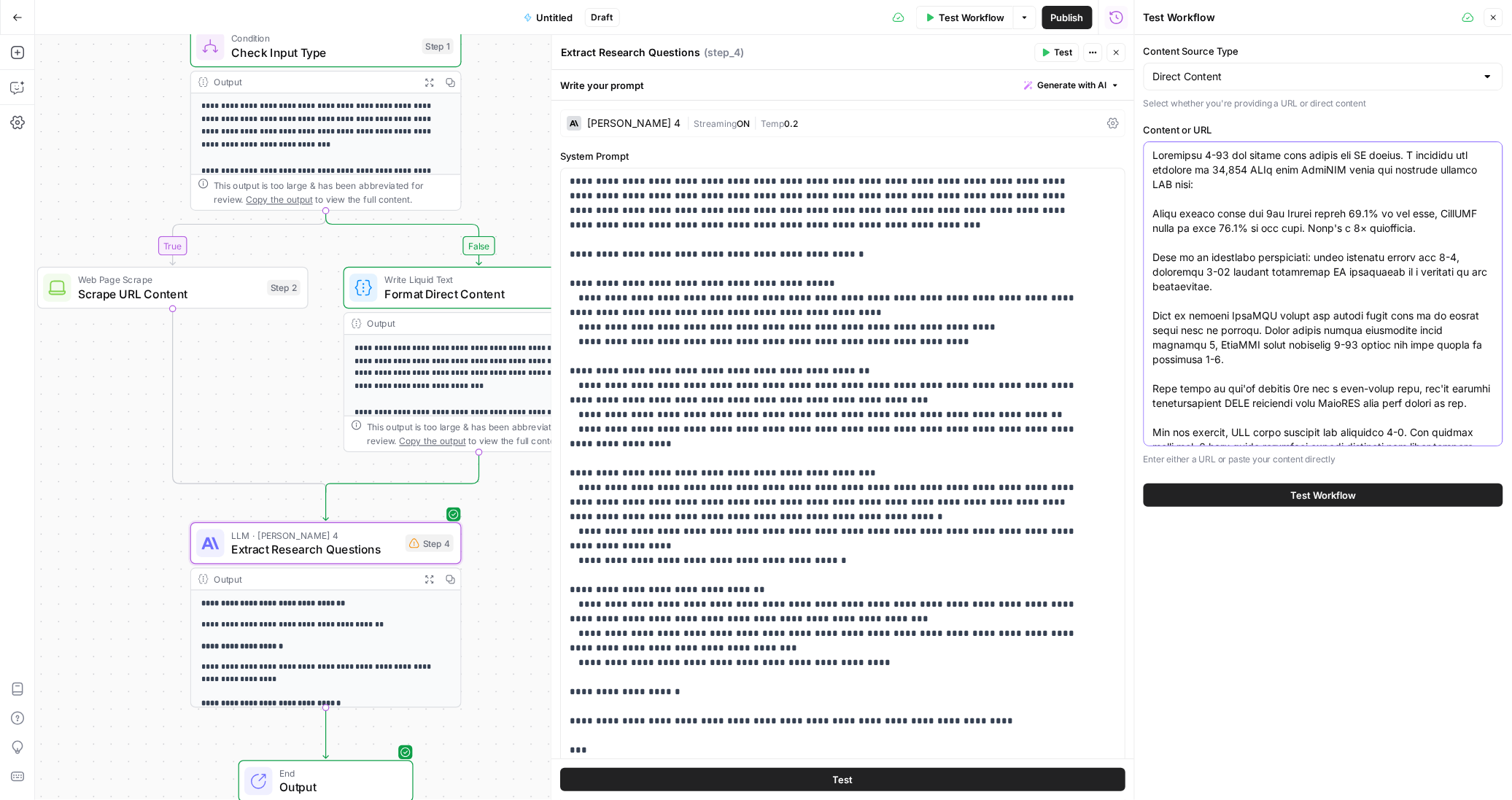
scroll to position [183, 0]
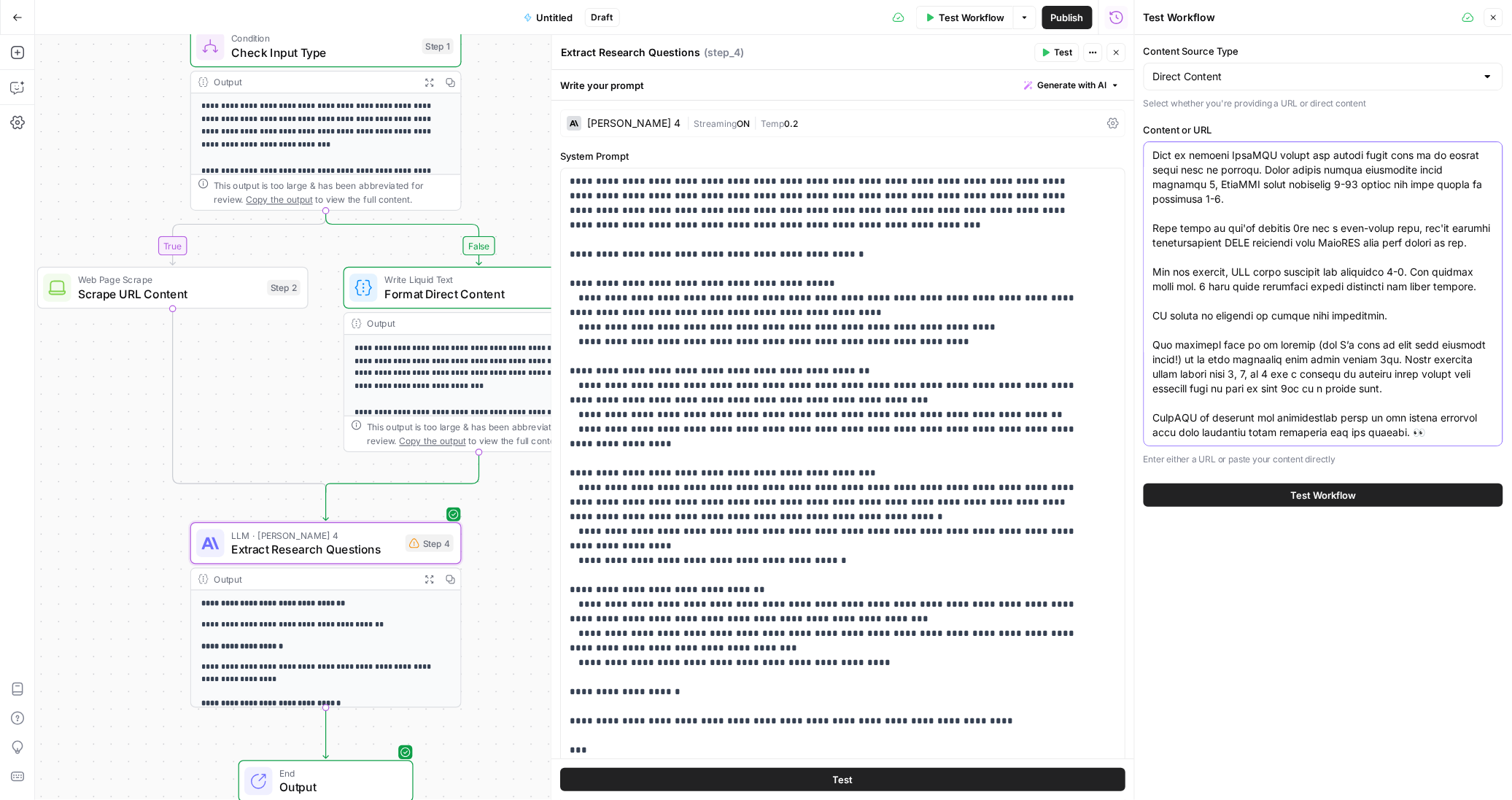
type textarea "Positions 4-10 are viable real estate for AI search. I analyzed the position of…"
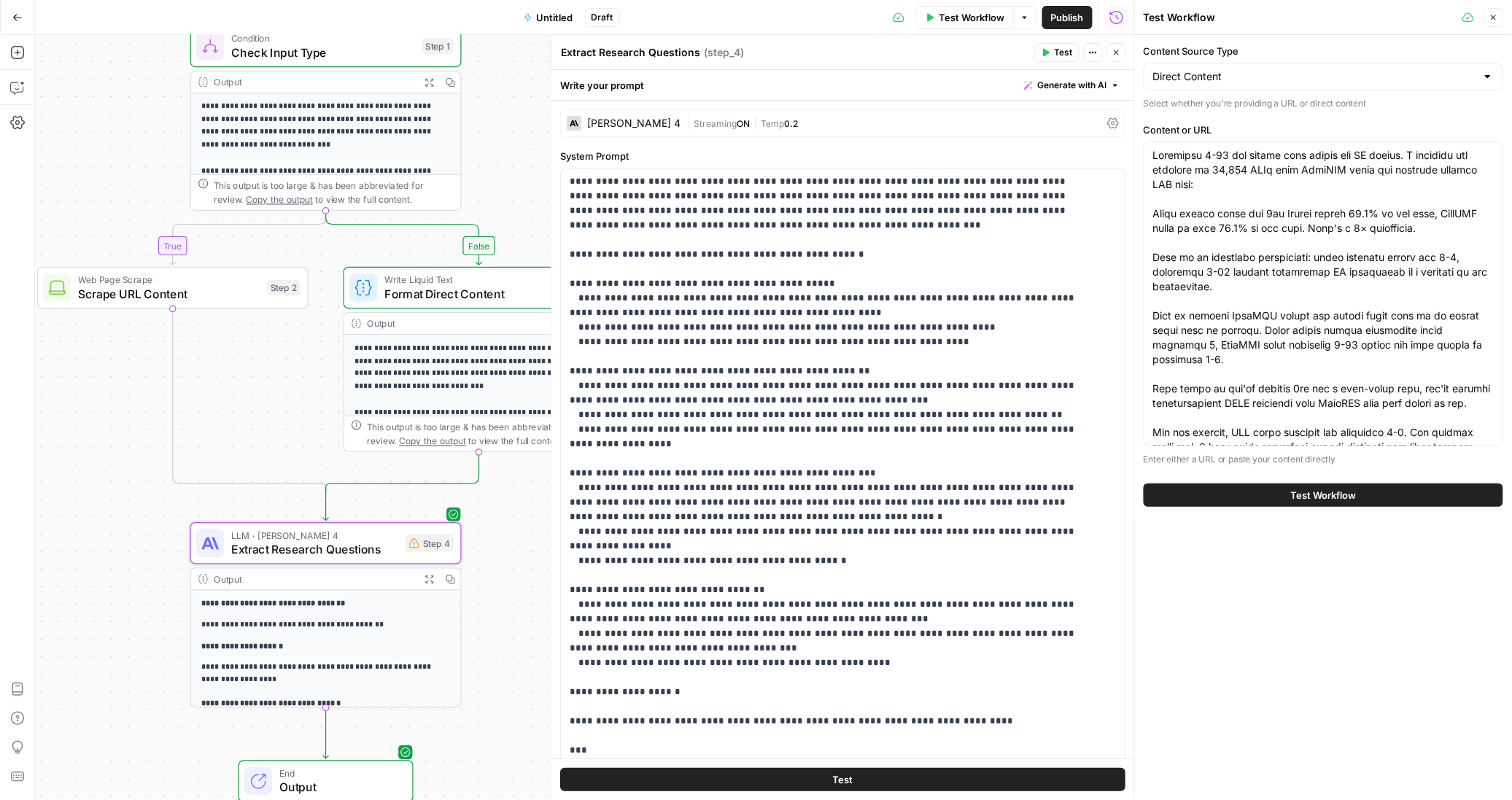
click at [1363, 490] on button "Test Workflow" at bounding box center [1323, 495] width 360 height 23
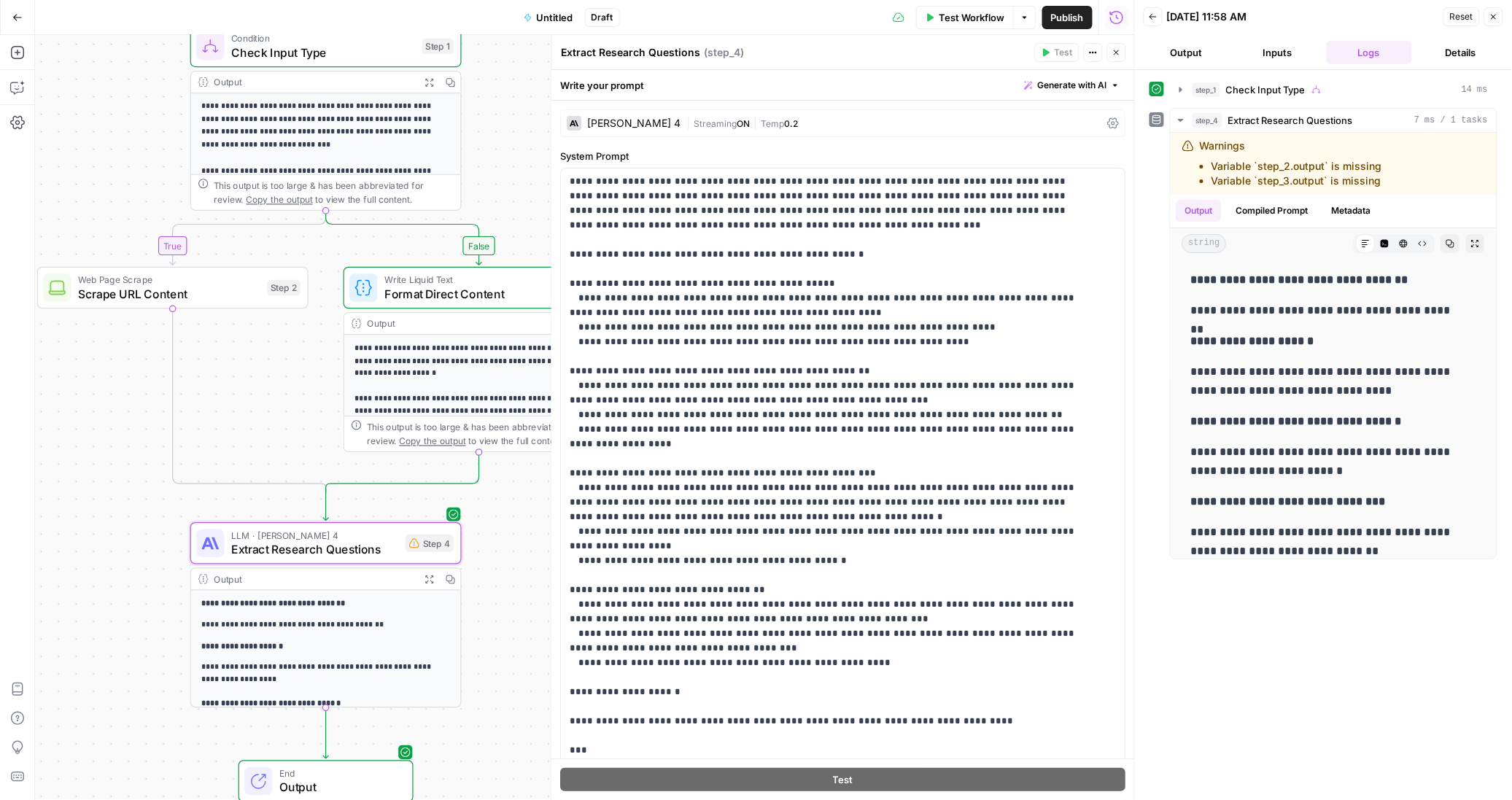
click at [941, 11] on span "Test Workflow" at bounding box center [971, 18] width 65 height 15
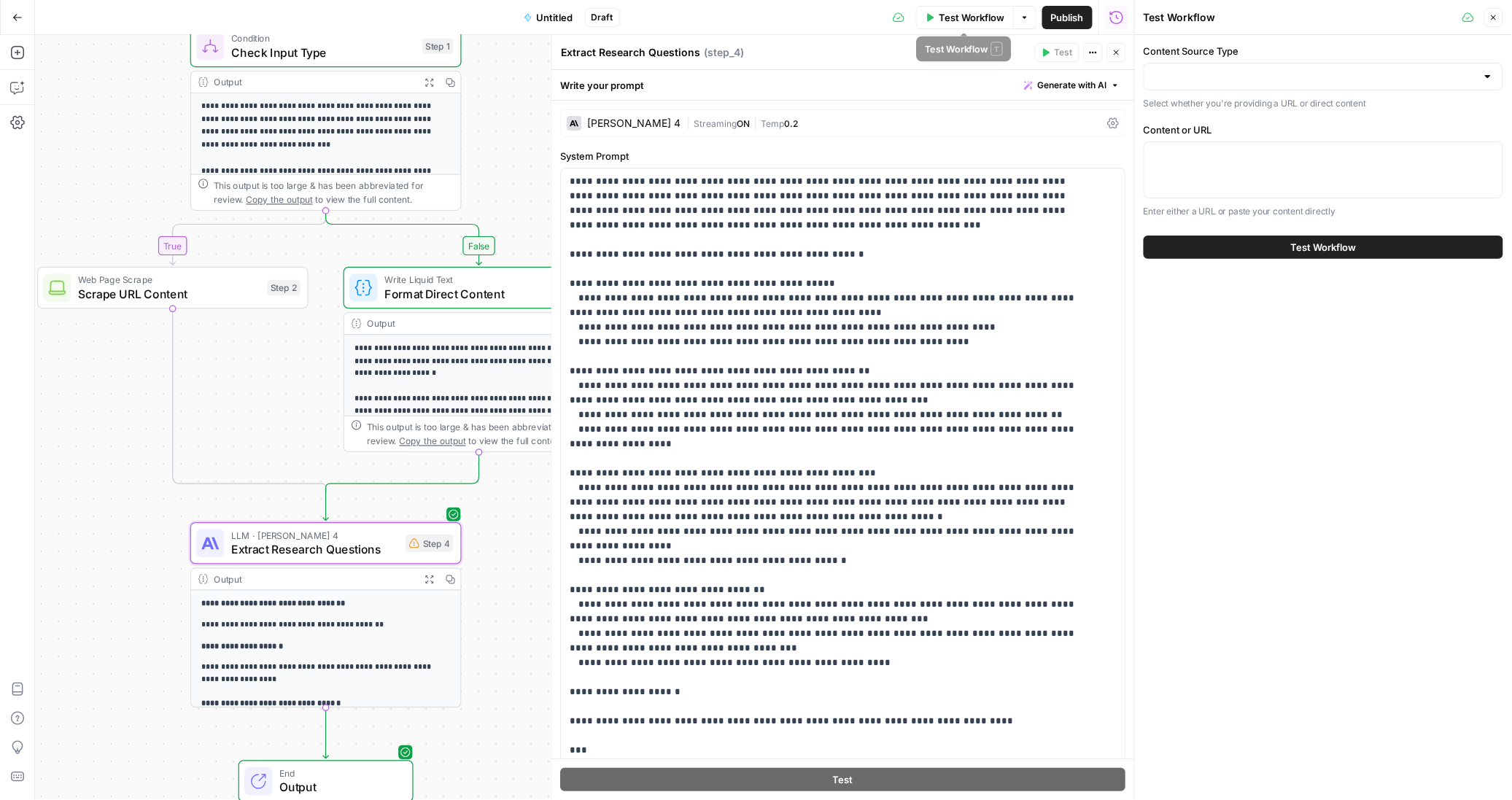
click at [931, 20] on icon "button" at bounding box center [930, 18] width 9 height 9
click at [1177, 74] on input "Content Source Type" at bounding box center [1314, 76] width 323 height 15
click at [1189, 133] on span "Direct Content" at bounding box center [1321, 134] width 329 height 15
type input "Direct Content"
click at [1204, 154] on textarea "Content or URL" at bounding box center [1323, 156] width 341 height 15
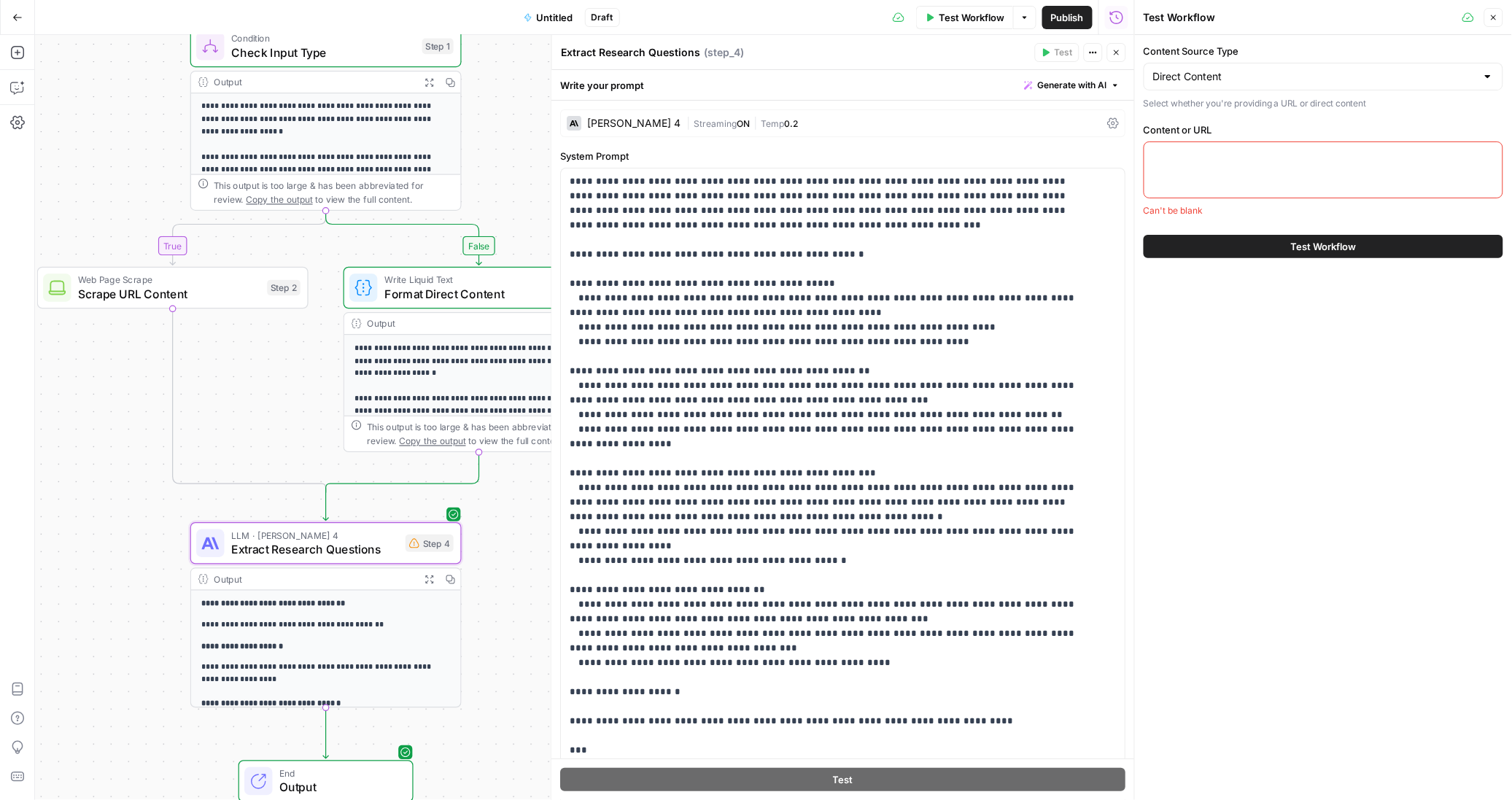
paste textarea "Positions 4-10 are viable real estate for AI search. I analyzed the position of…"
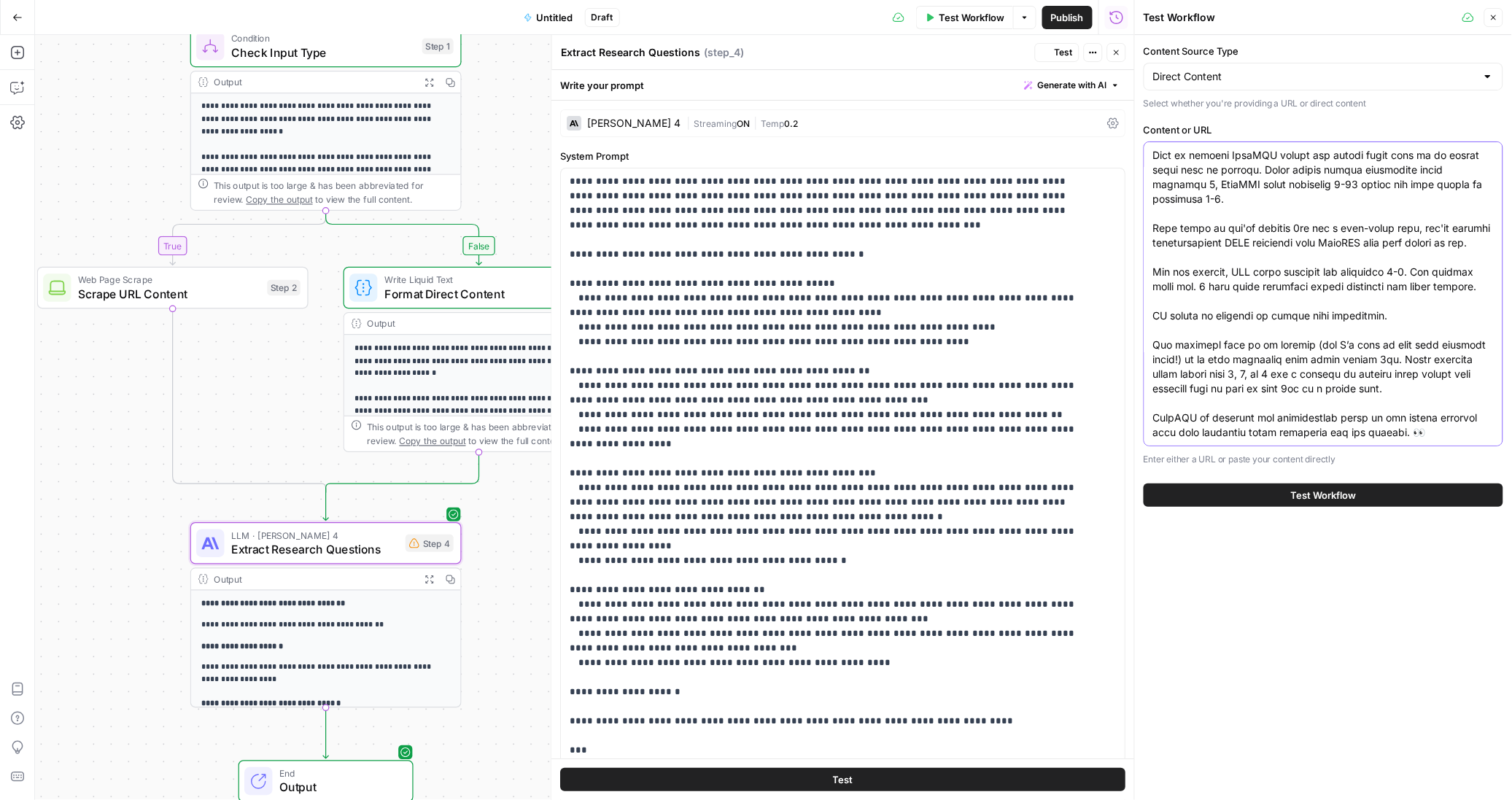
type textarea "Positions 4-10 are viable real estate for AI search. I analyzed the position of…"
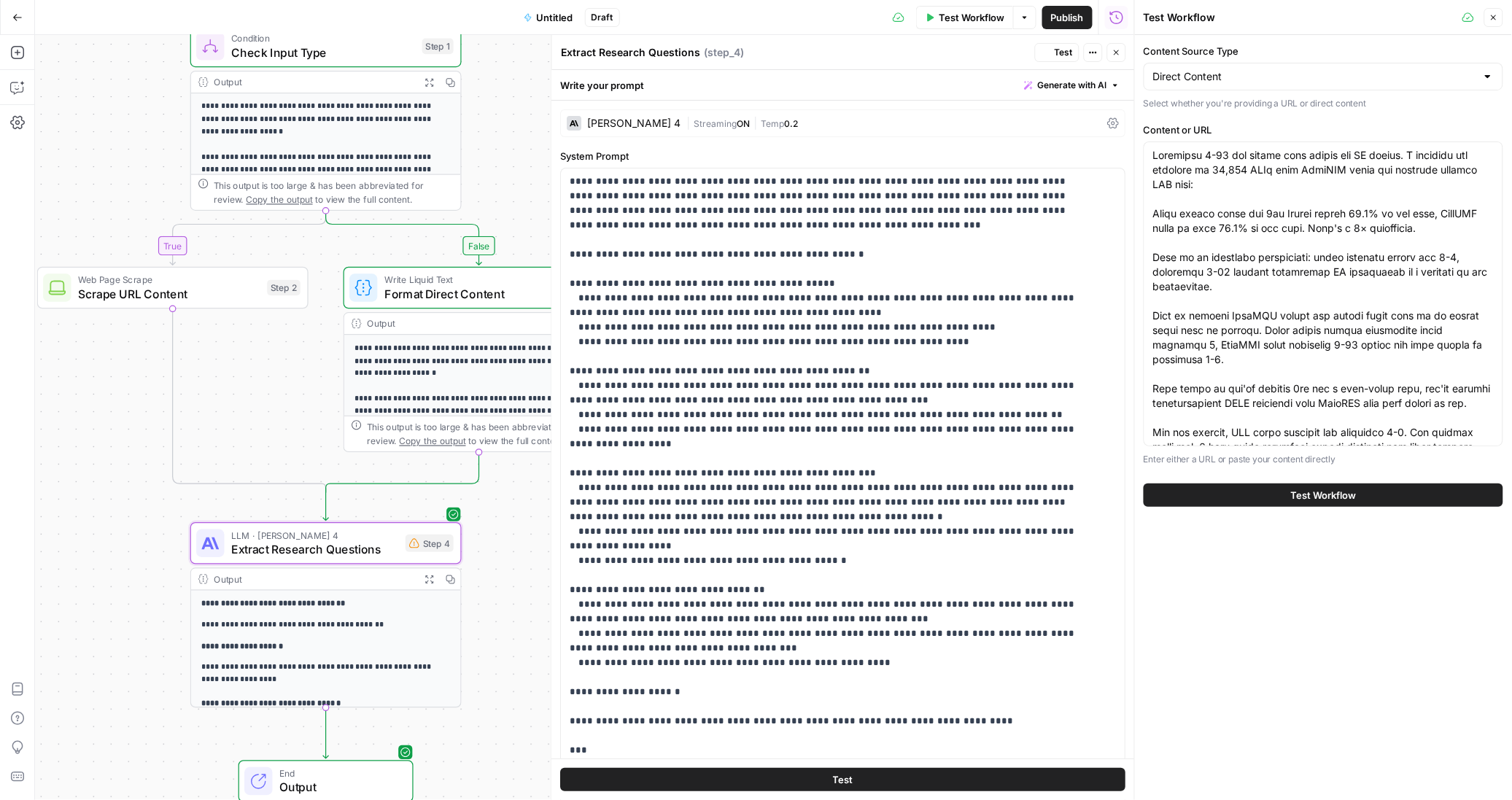
click at [1304, 502] on span "Test Workflow" at bounding box center [1324, 496] width 65 height 15
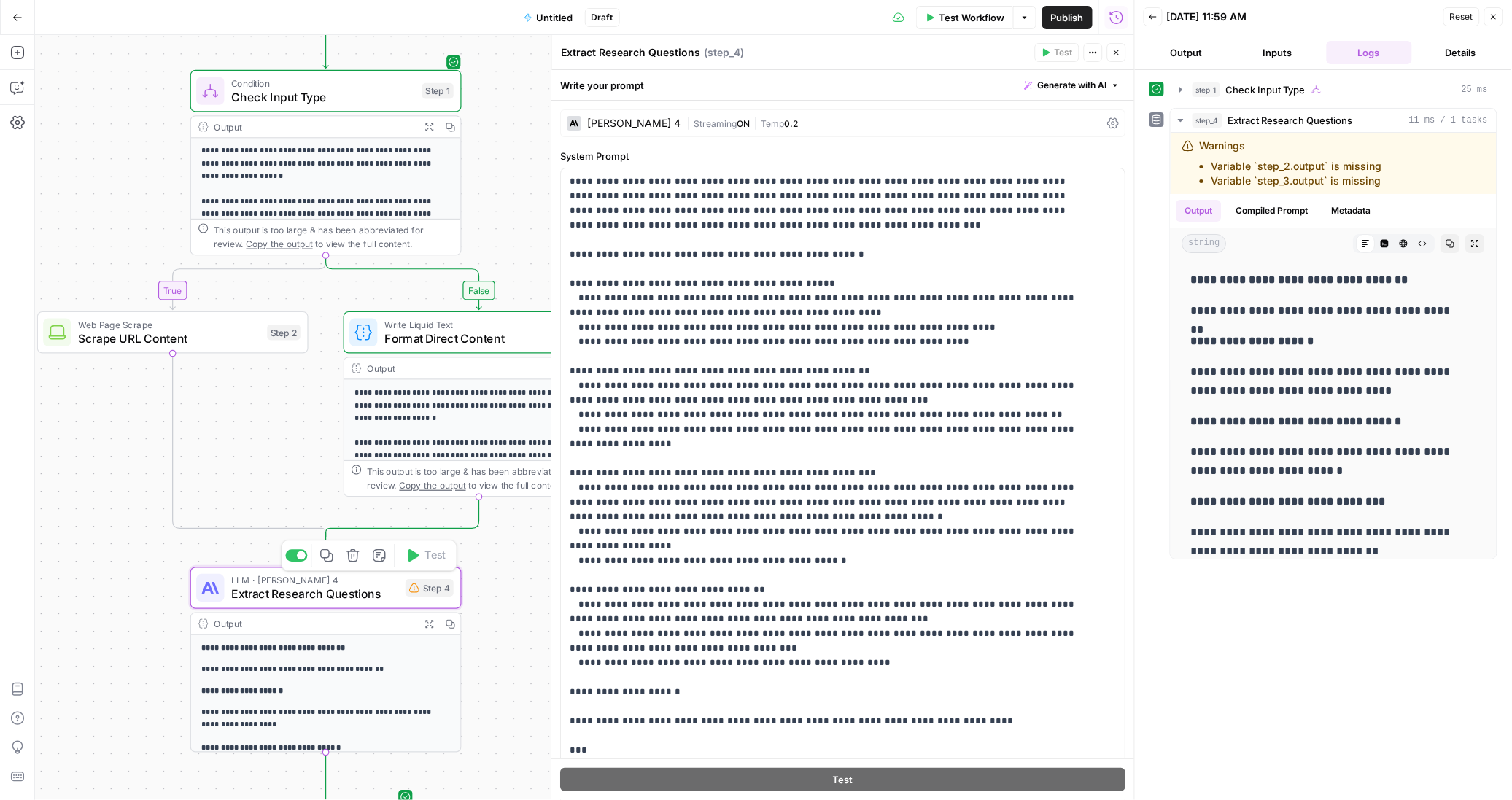
click at [422, 580] on div "Step 4" at bounding box center [429, 588] width 48 height 18
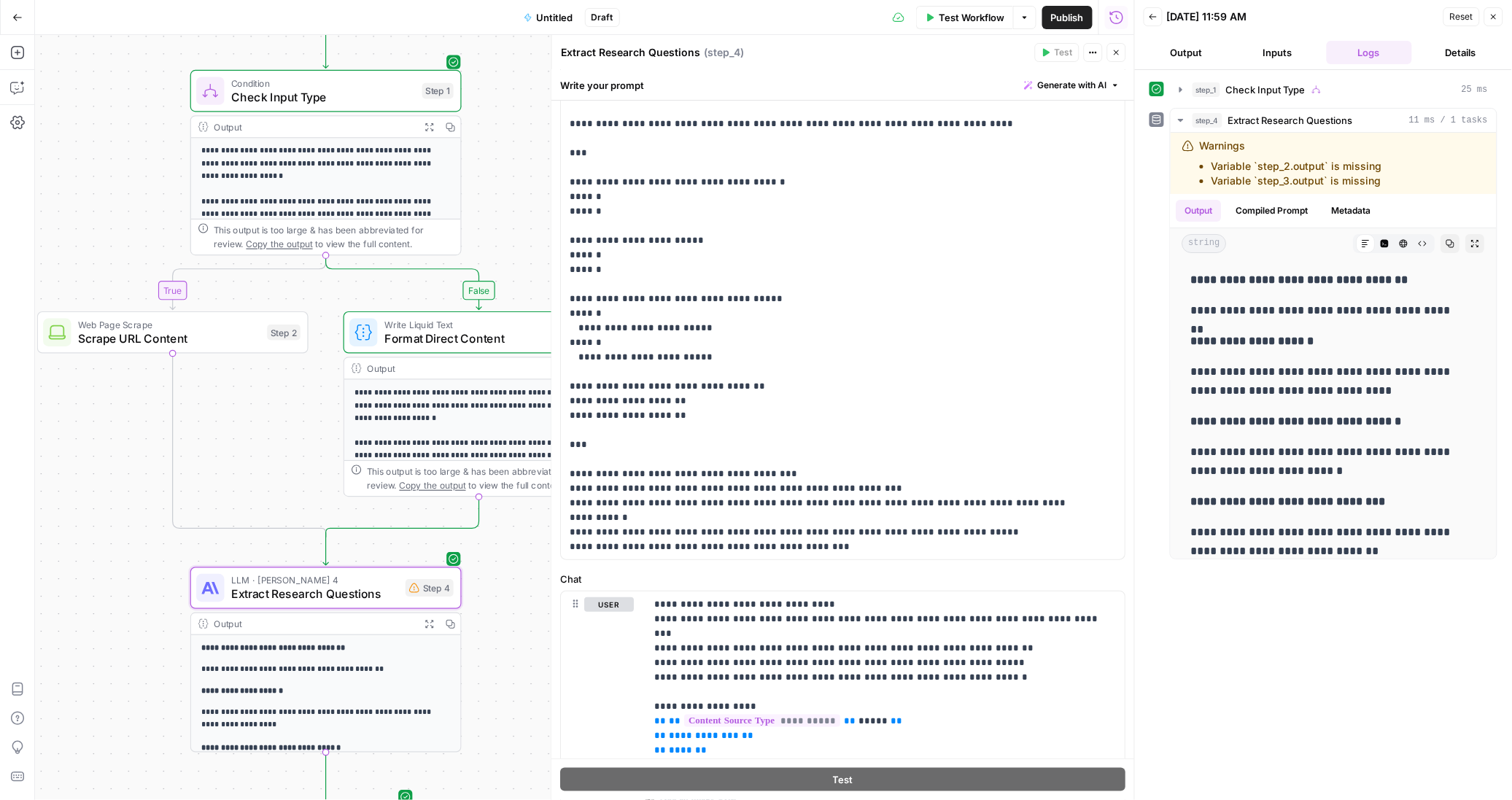
scroll to position [301, 0]
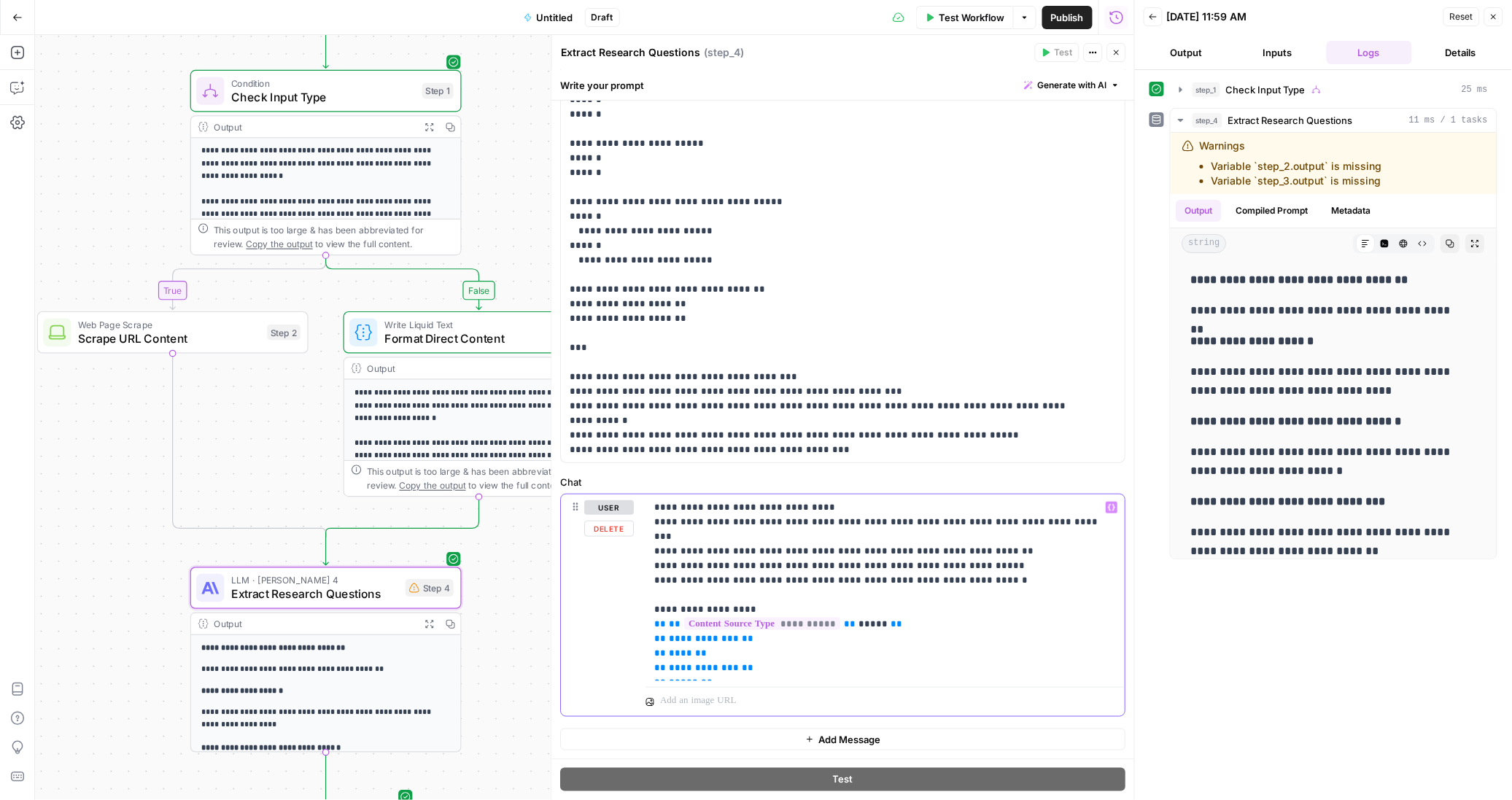
click at [701, 634] on span "**********" at bounding box center [704, 638] width 70 height 10
drag, startPoint x: 741, startPoint y: 626, endPoint x: 637, endPoint y: 626, distance: 104.0
click at [637, 626] on div "**********" at bounding box center [844, 605] width 564 height 222
drag, startPoint x: 740, startPoint y: 674, endPoint x: 640, endPoint y: 609, distance: 119.3
click at [640, 609] on div "**********" at bounding box center [844, 605] width 564 height 222
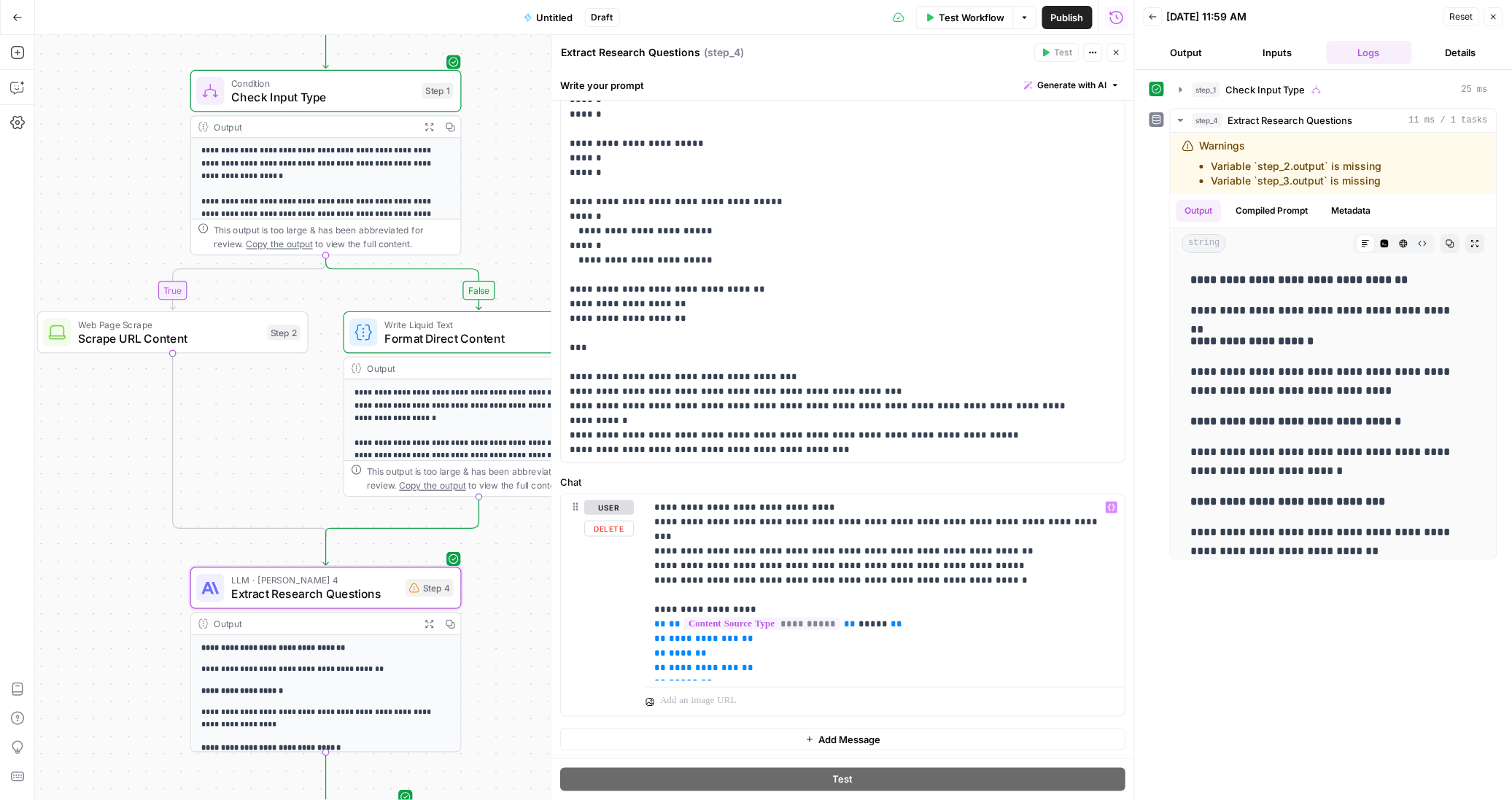
scroll to position [243, 0]
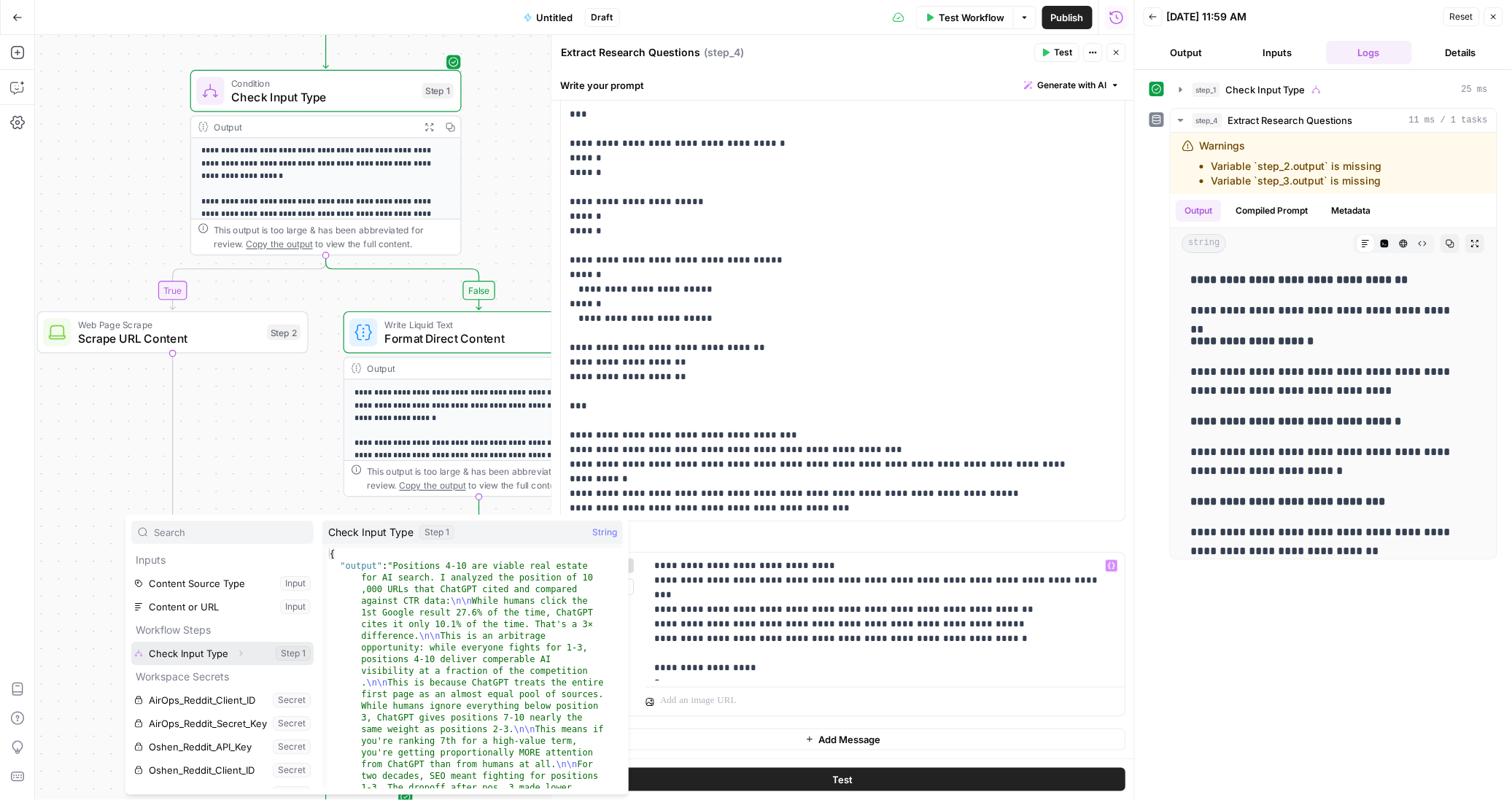
click at [236, 655] on icon "button" at bounding box center [240, 654] width 9 height 9
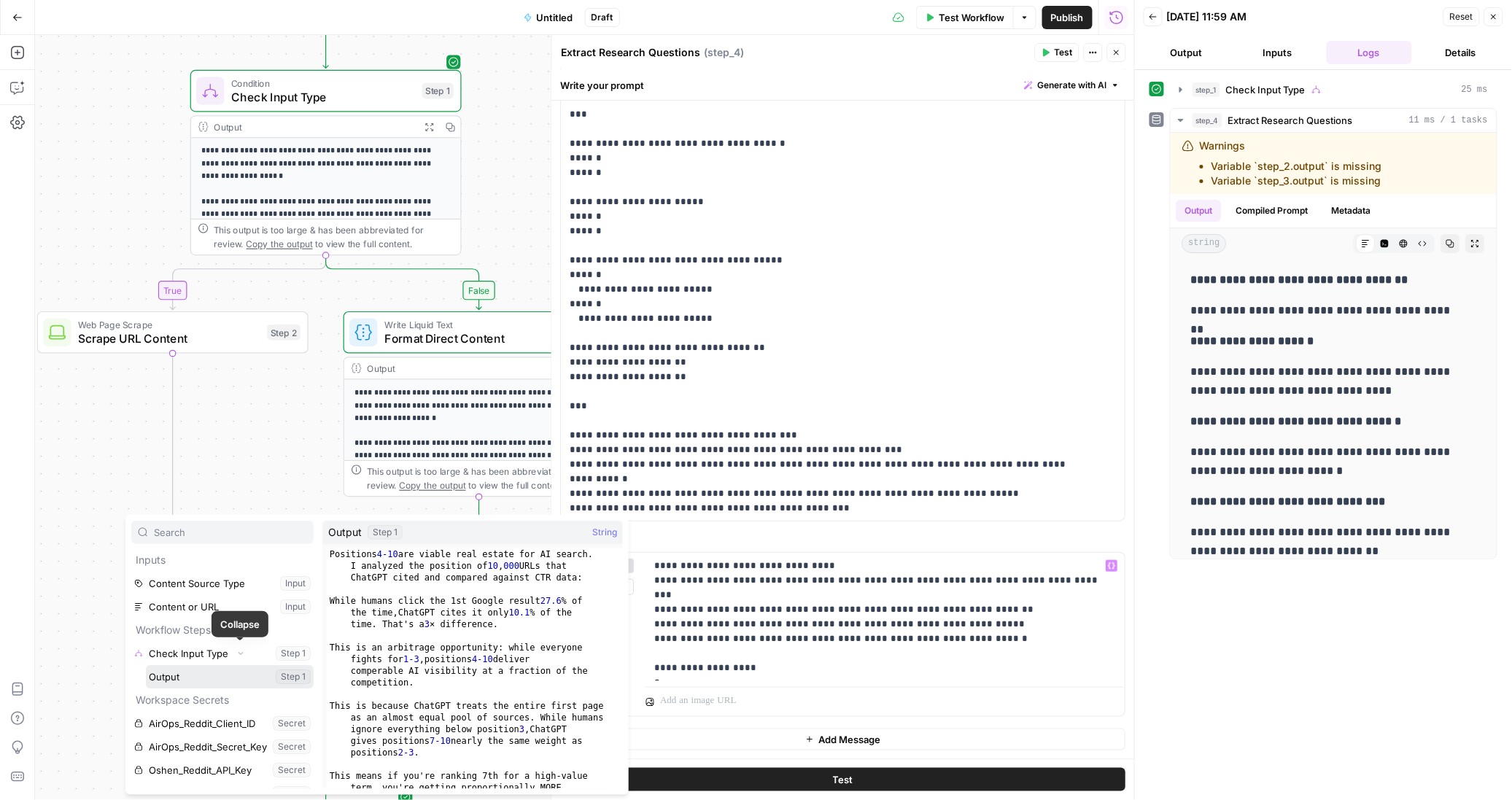
click at [189, 682] on button "Select variable Output" at bounding box center [230, 676] width 168 height 23
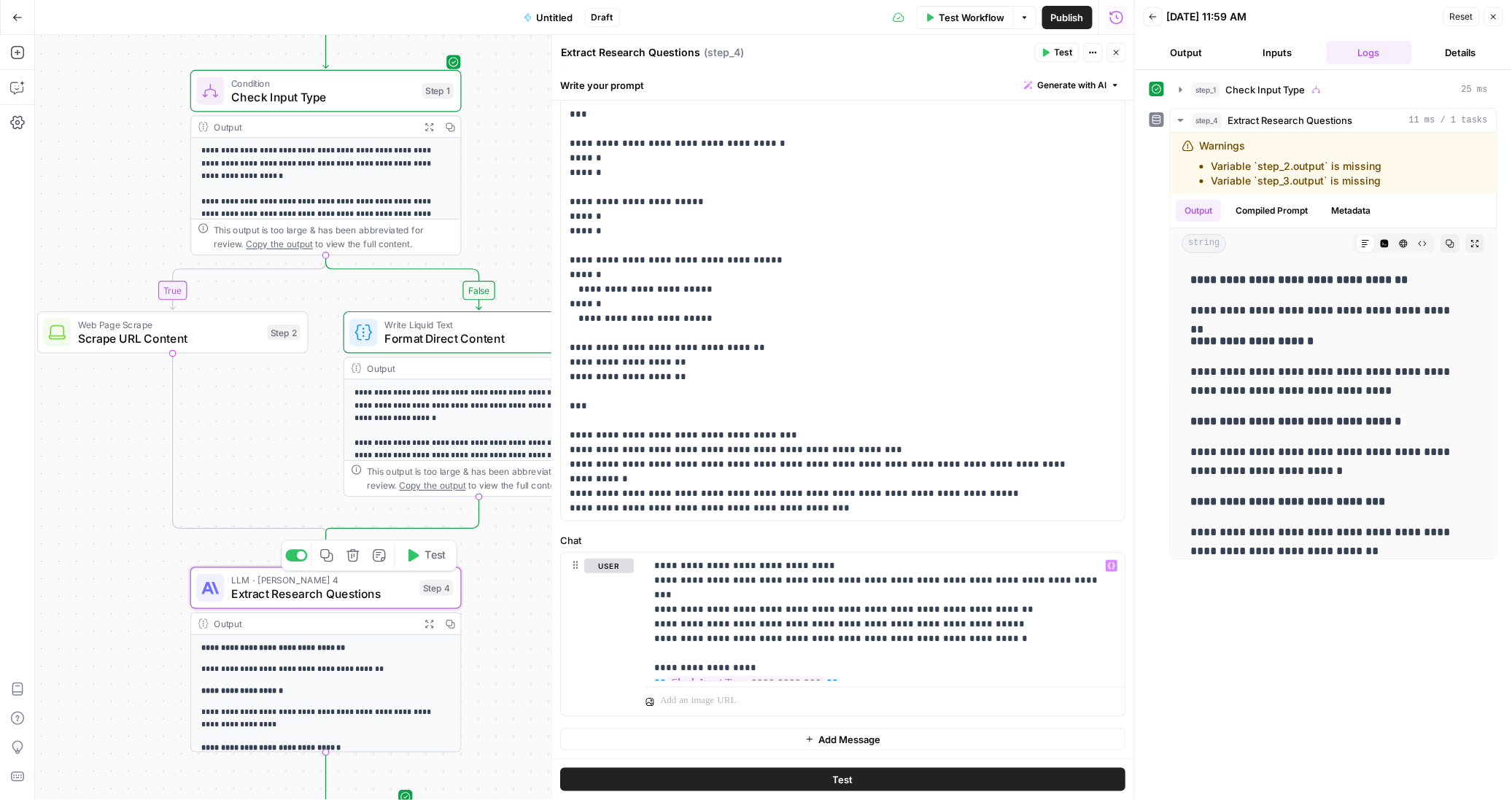
click at [439, 556] on span "Test" at bounding box center [435, 556] width 22 height 16
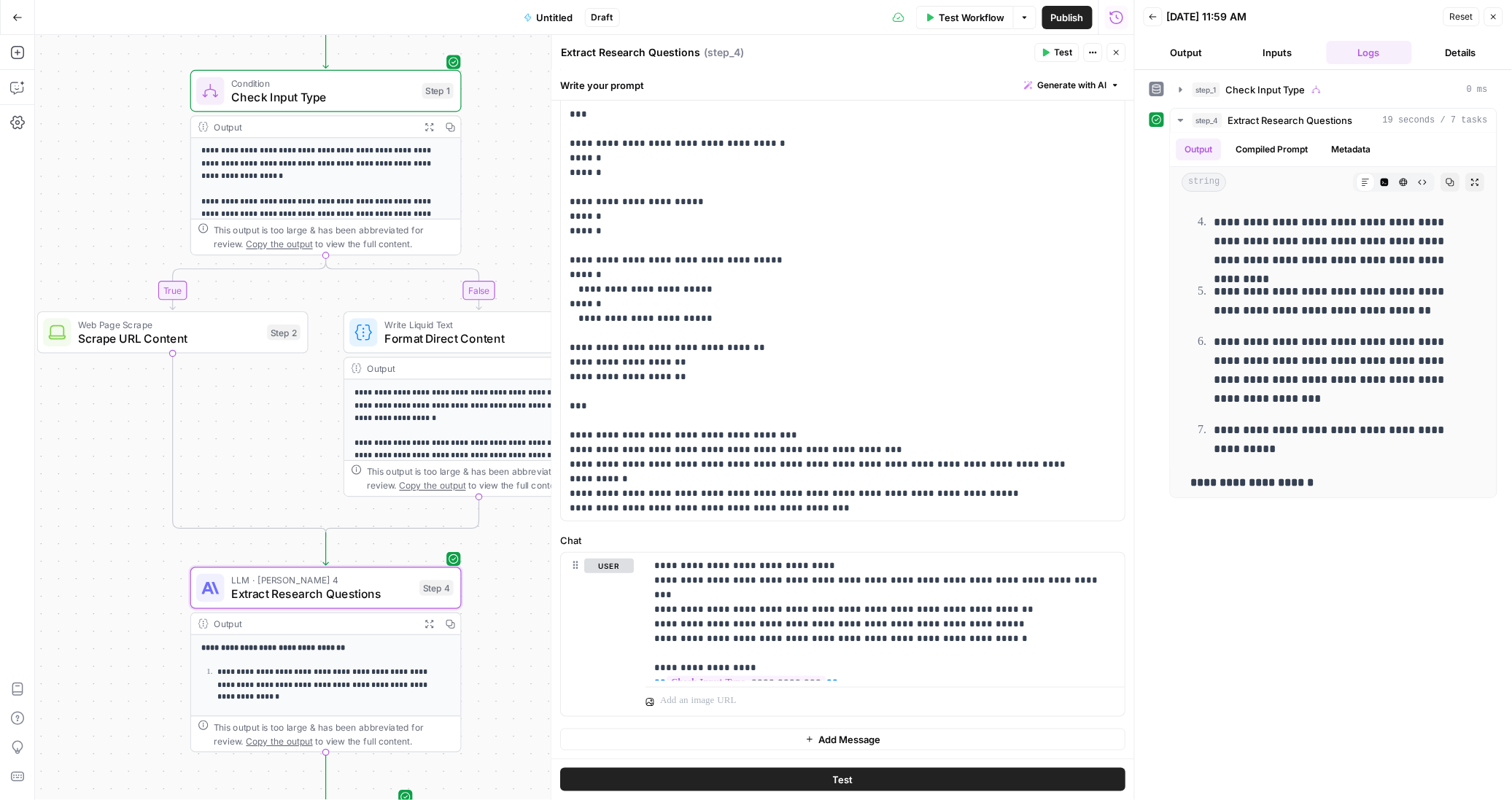
scroll to position [246, 0]
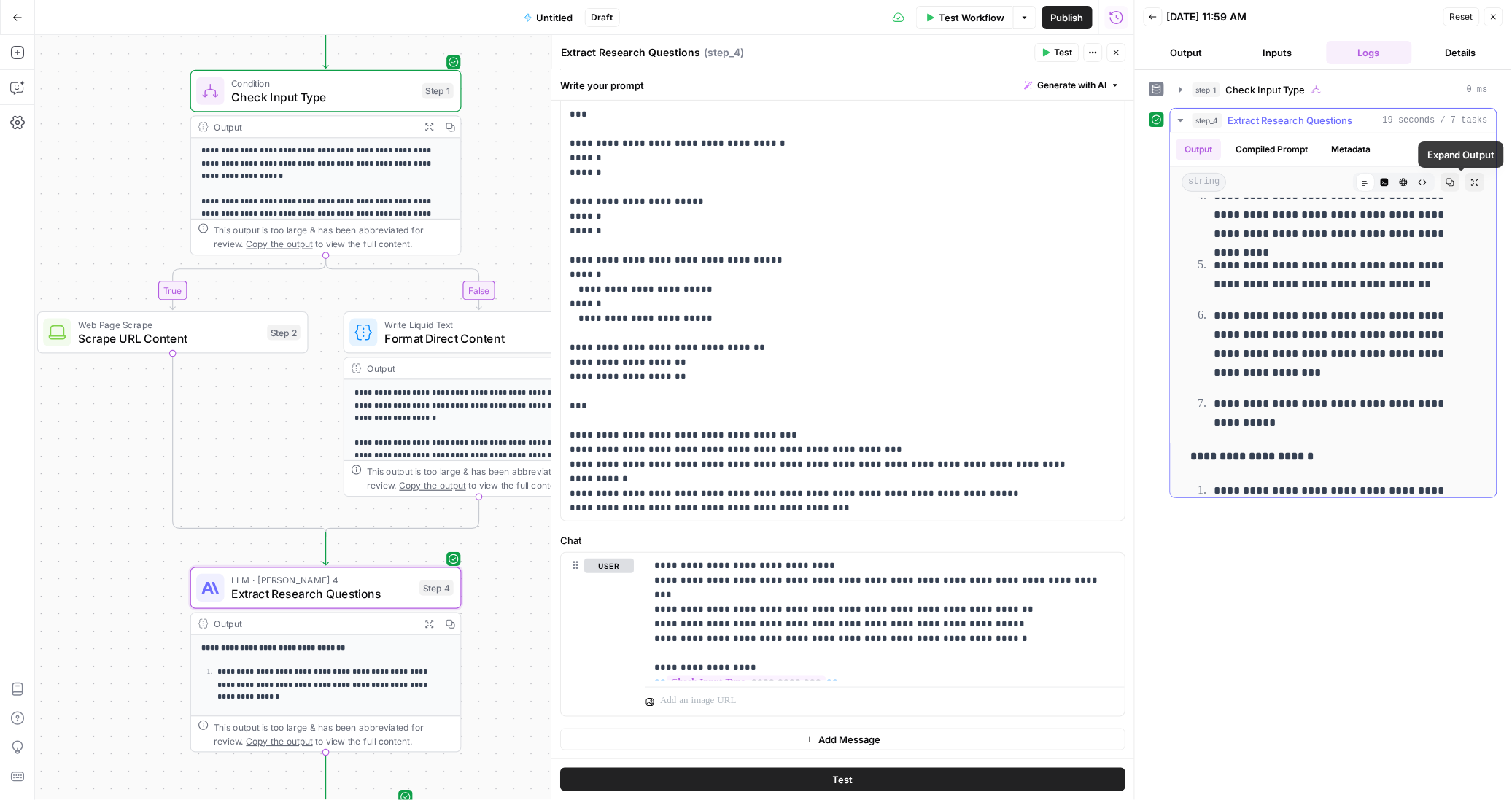
click at [1470, 186] on icon "button" at bounding box center [1475, 183] width 9 height 9
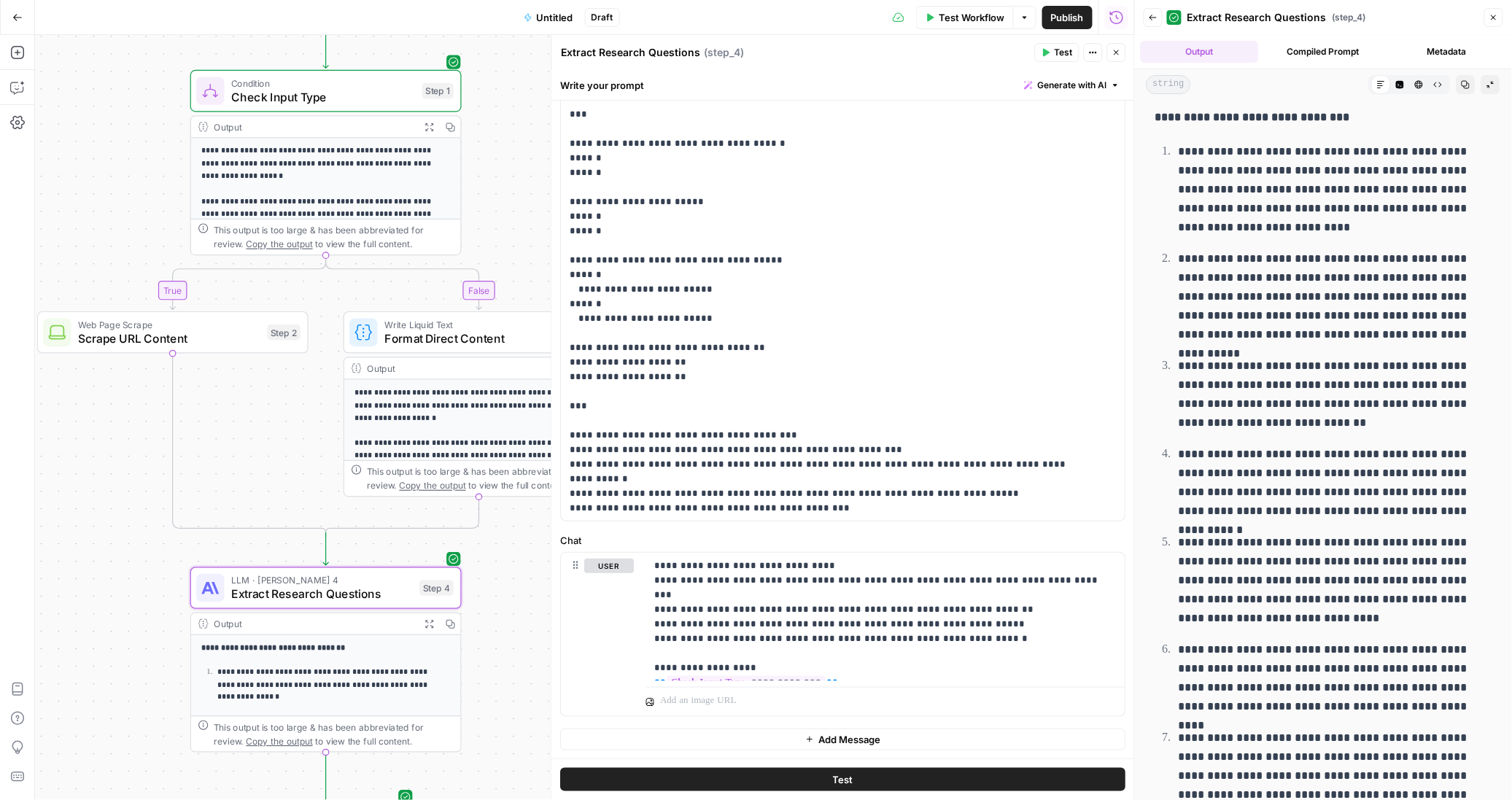
scroll to position [1909, 0]
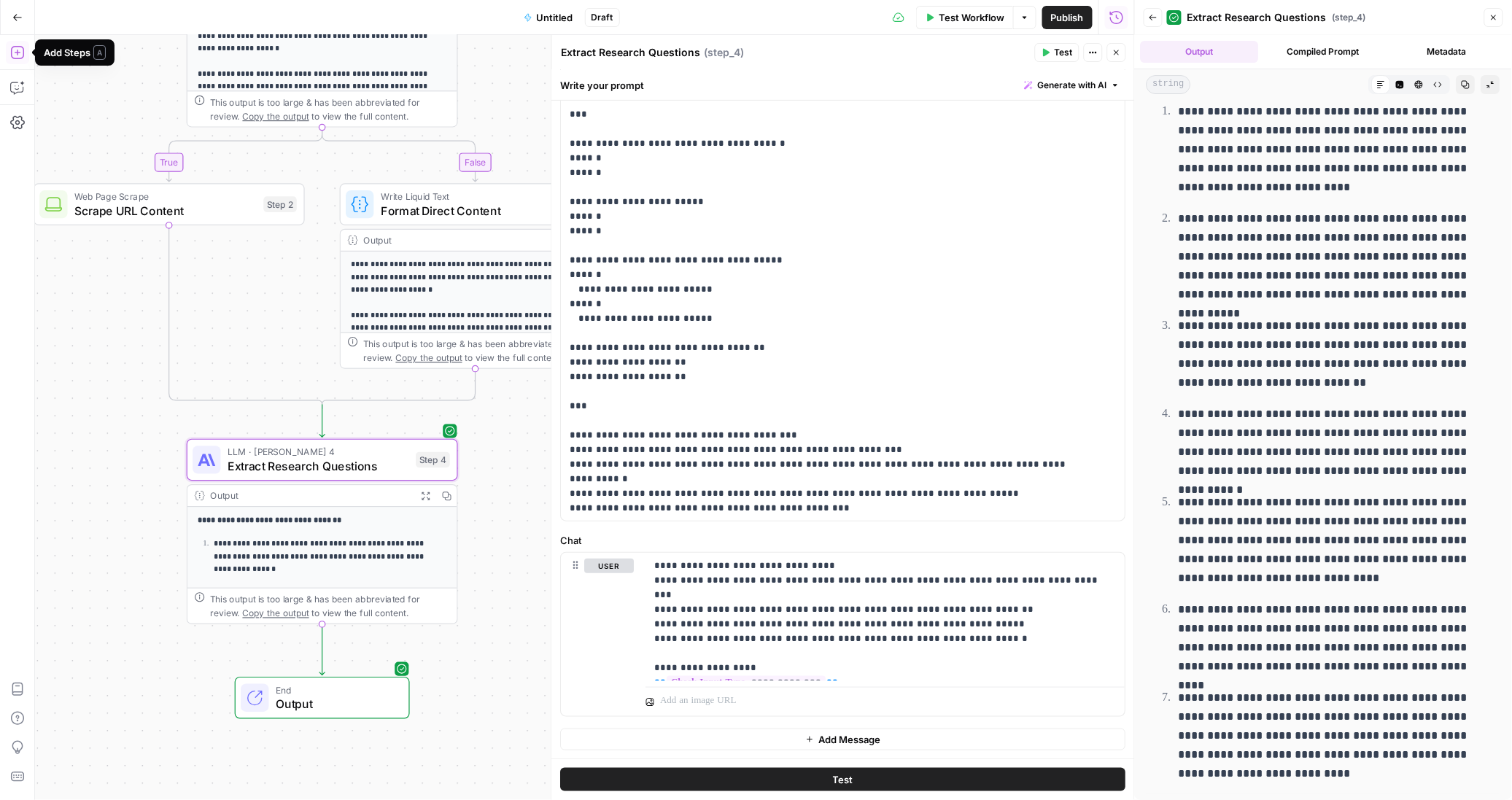
click at [13, 59] on icon "button" at bounding box center [17, 53] width 13 height 13
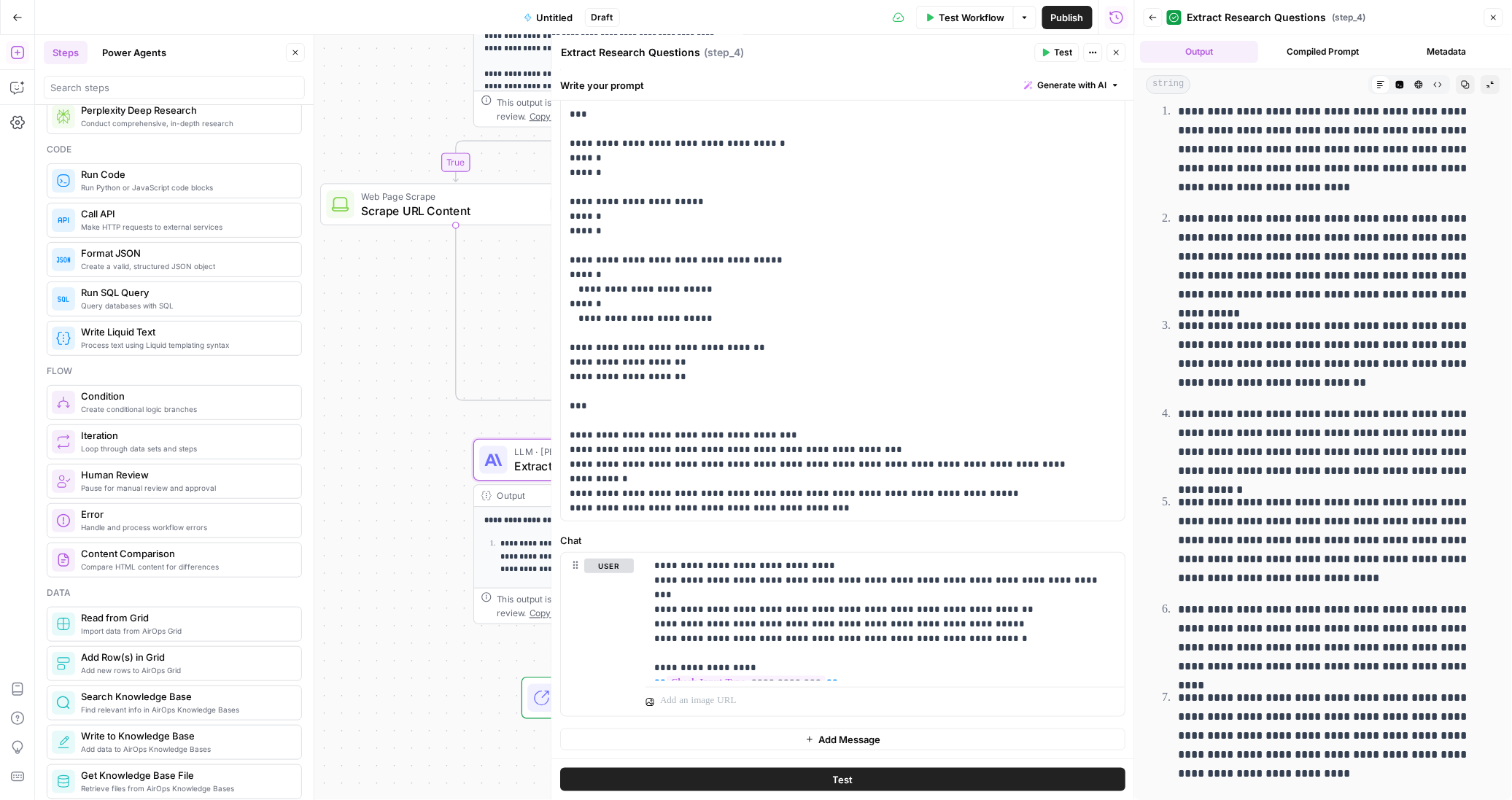
scroll to position [0, 0]
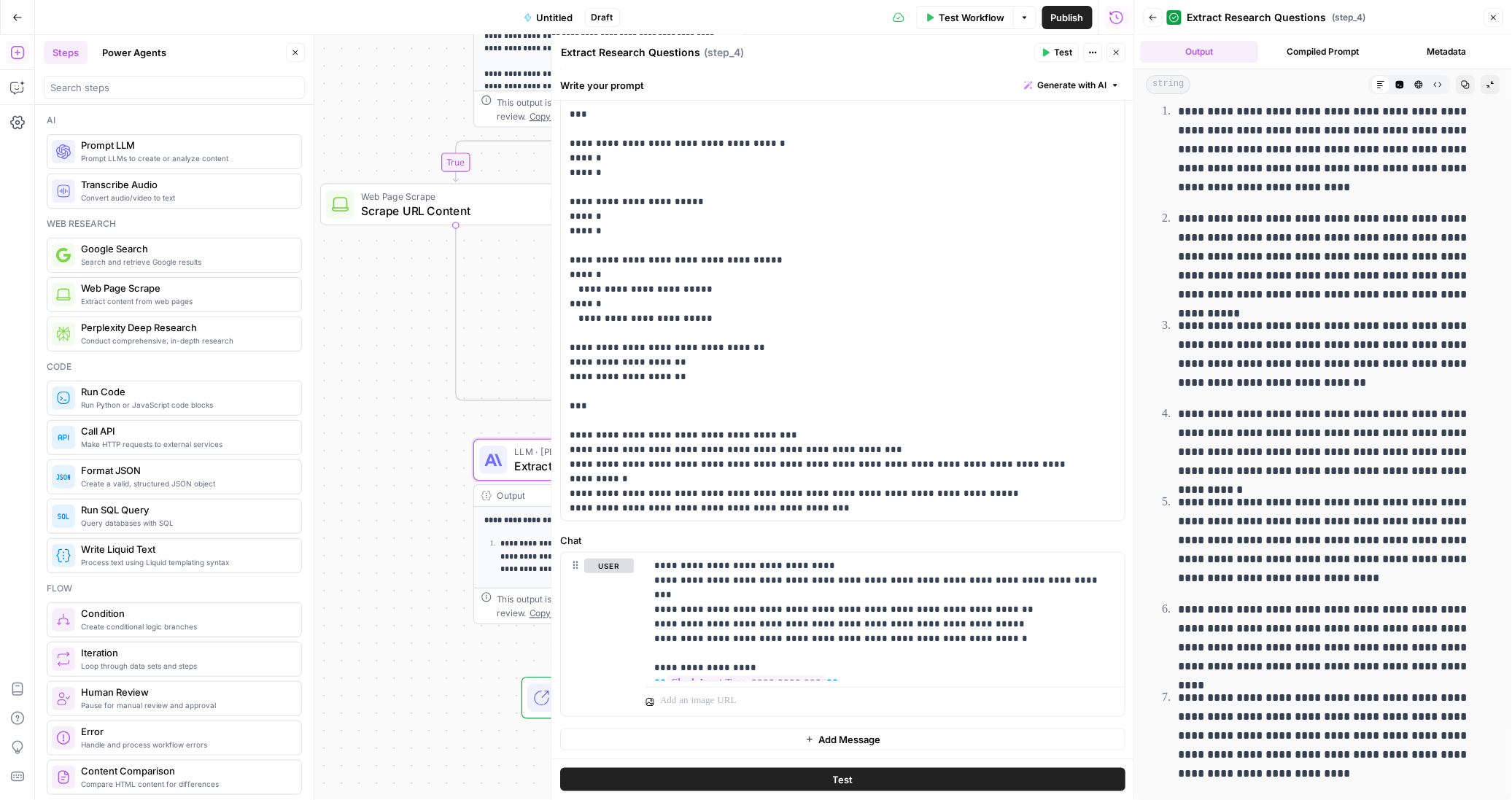
click at [199, 474] on span "Format JSON" at bounding box center [185, 471] width 208 height 15
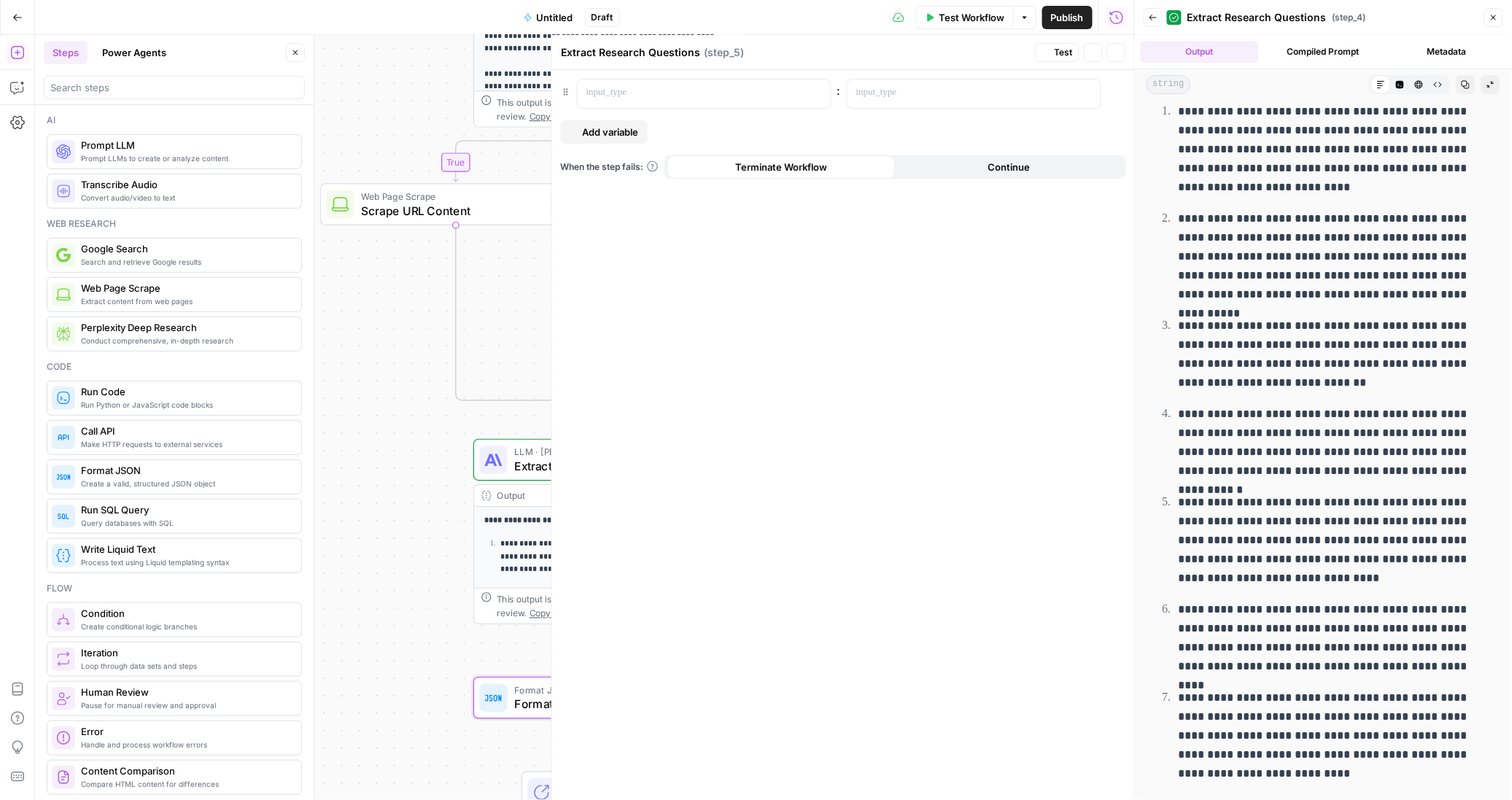
type textarea "Format JSON"
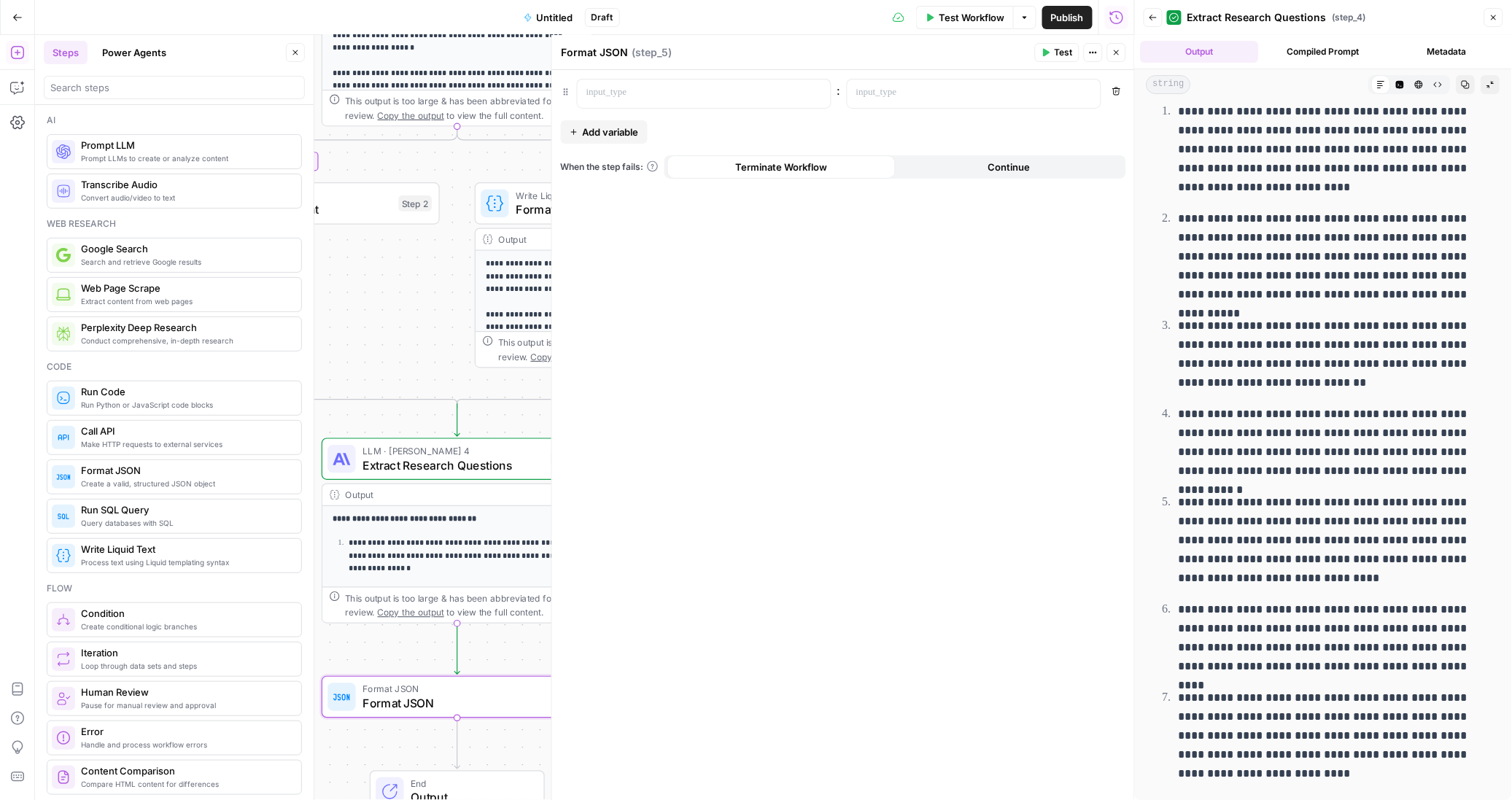
click at [383, 198] on span "Web Page Scrape" at bounding box center [300, 196] width 183 height 14
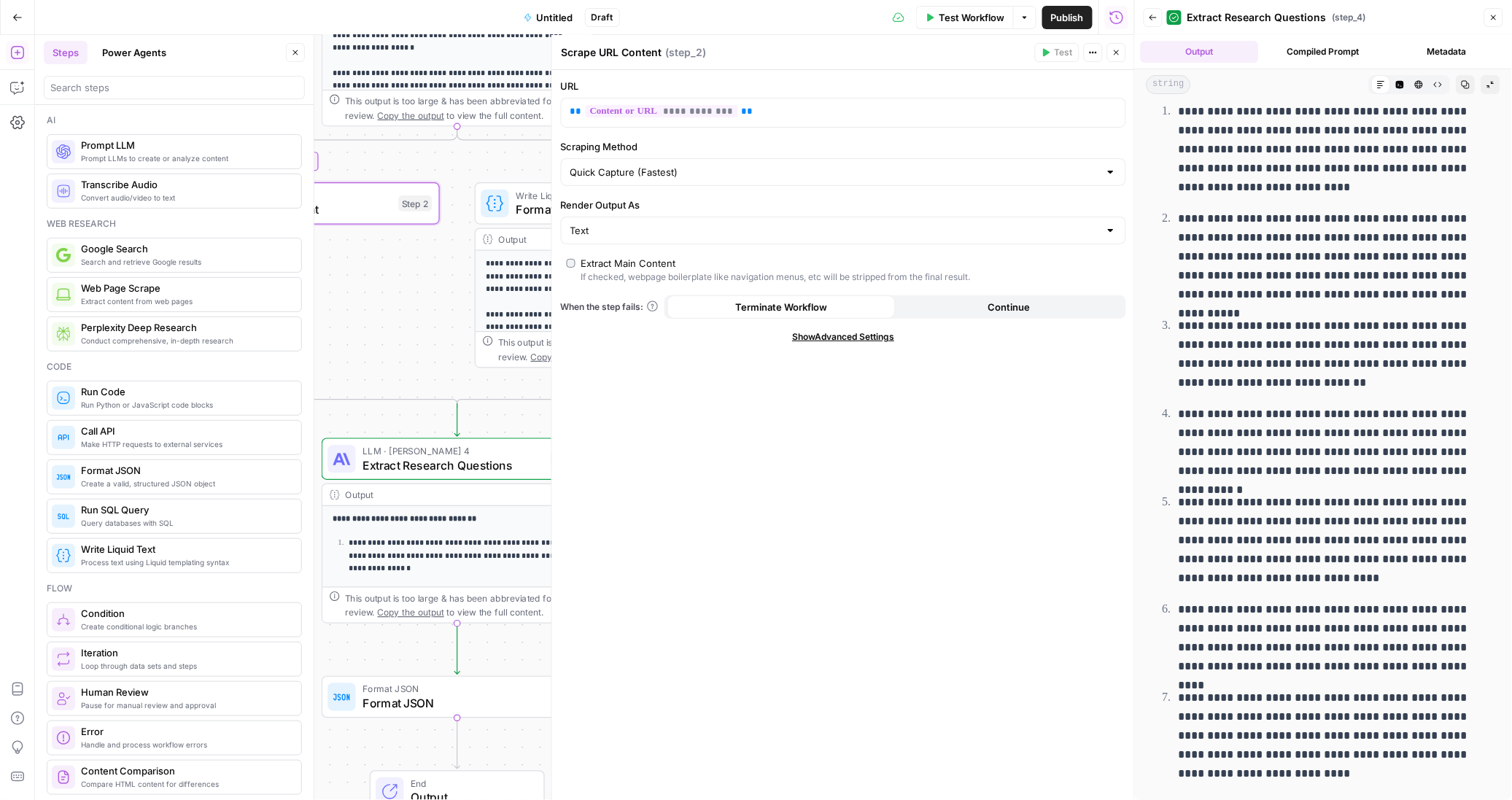
click at [1120, 57] on button "Close" at bounding box center [1117, 53] width 19 height 19
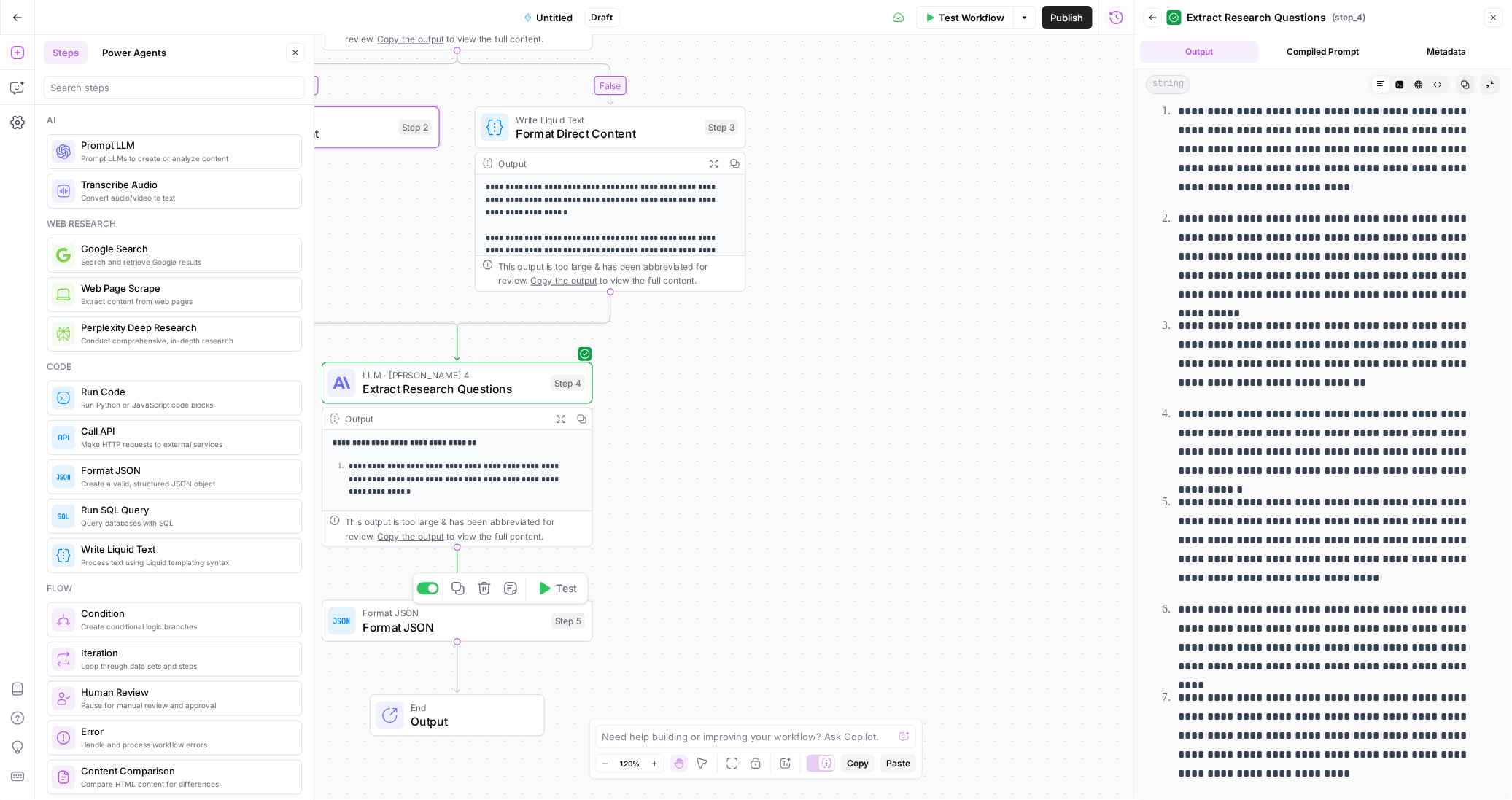
click at [557, 620] on div "Step 5" at bounding box center [568, 622] width 33 height 16
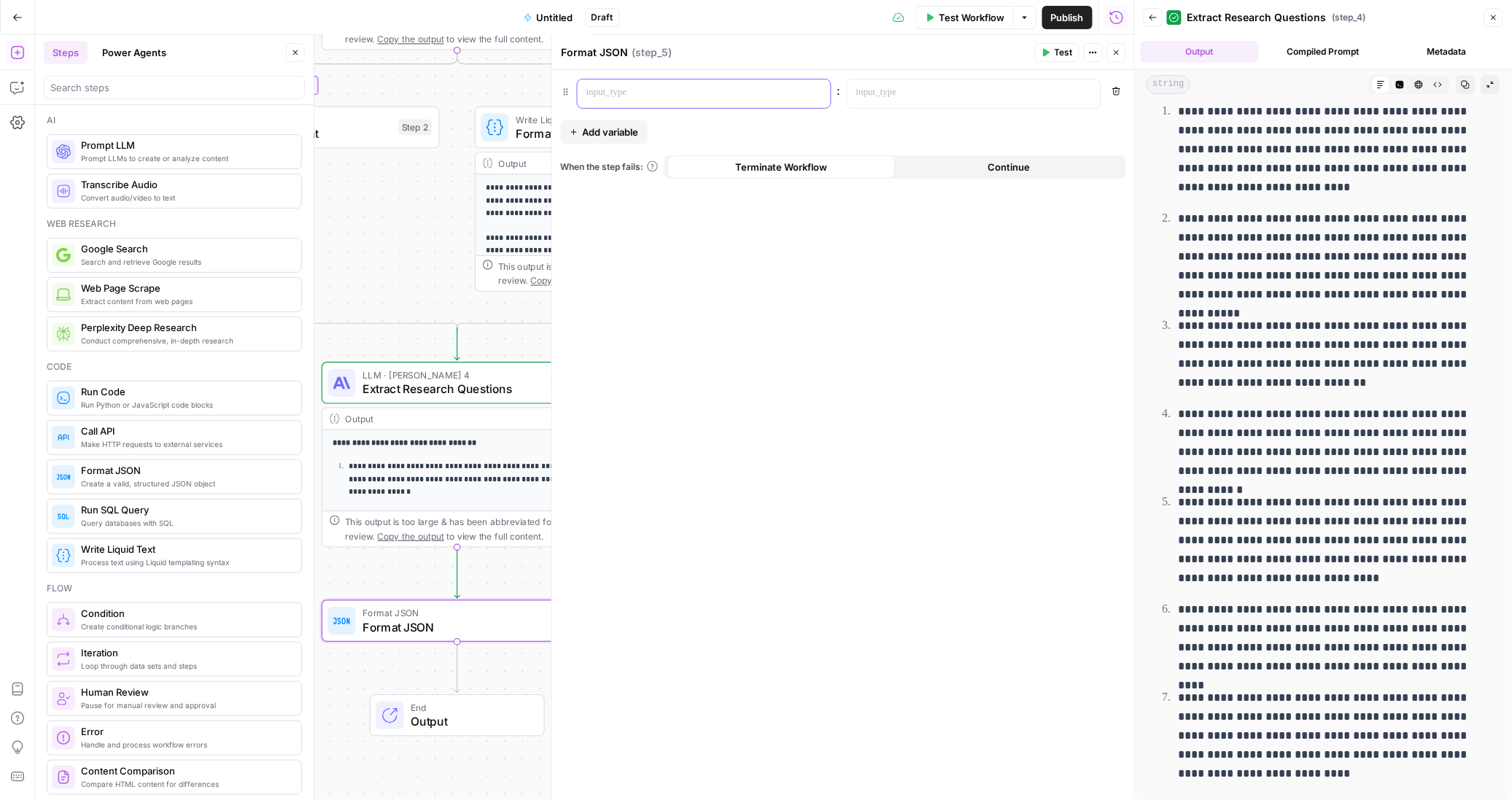
click at [642, 95] on p at bounding box center [692, 93] width 212 height 15
click at [989, 106] on div at bounding box center [962, 94] width 230 height 28
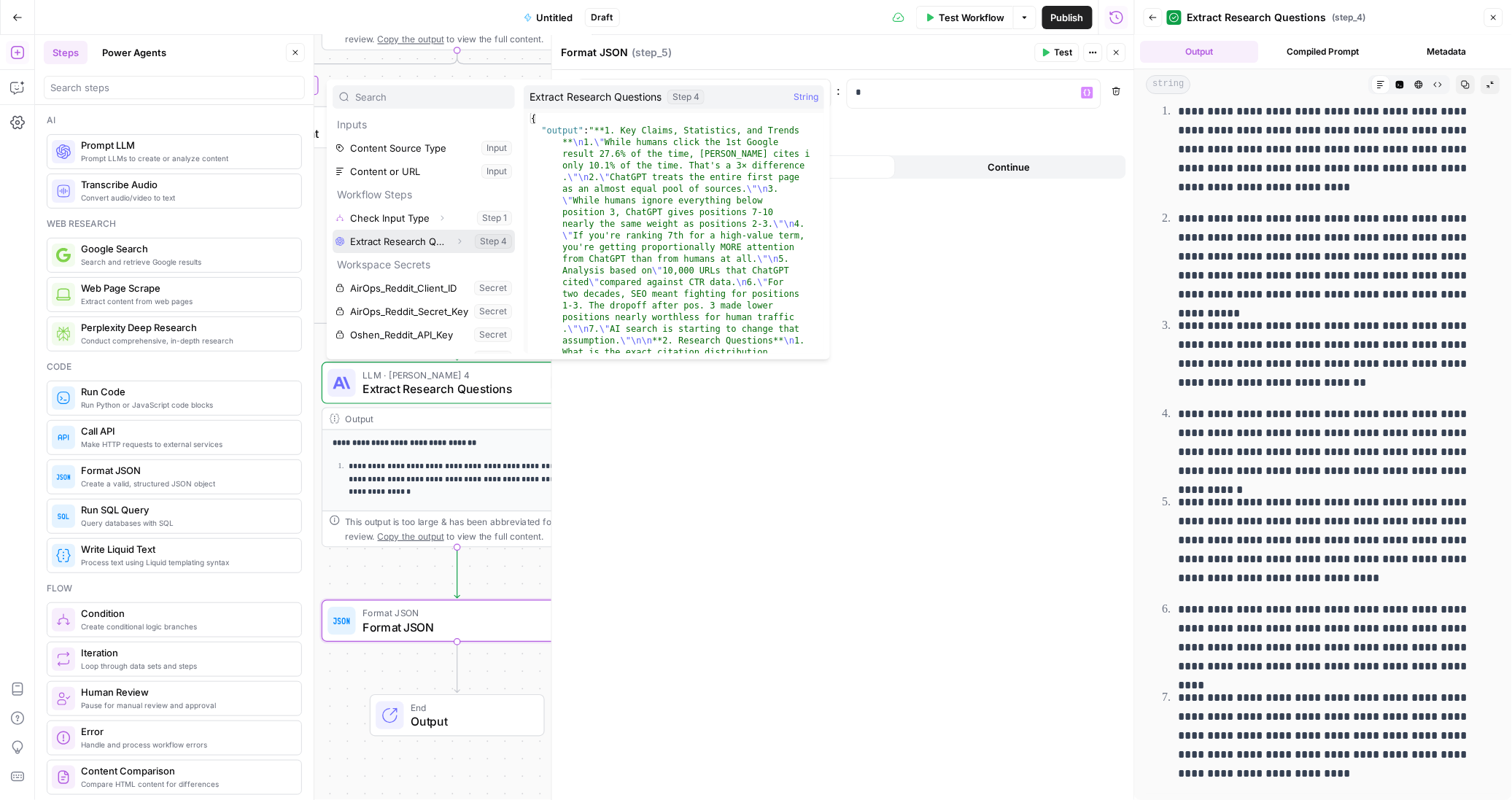
click at [450, 246] on button "Expand" at bounding box center [459, 242] width 19 height 19
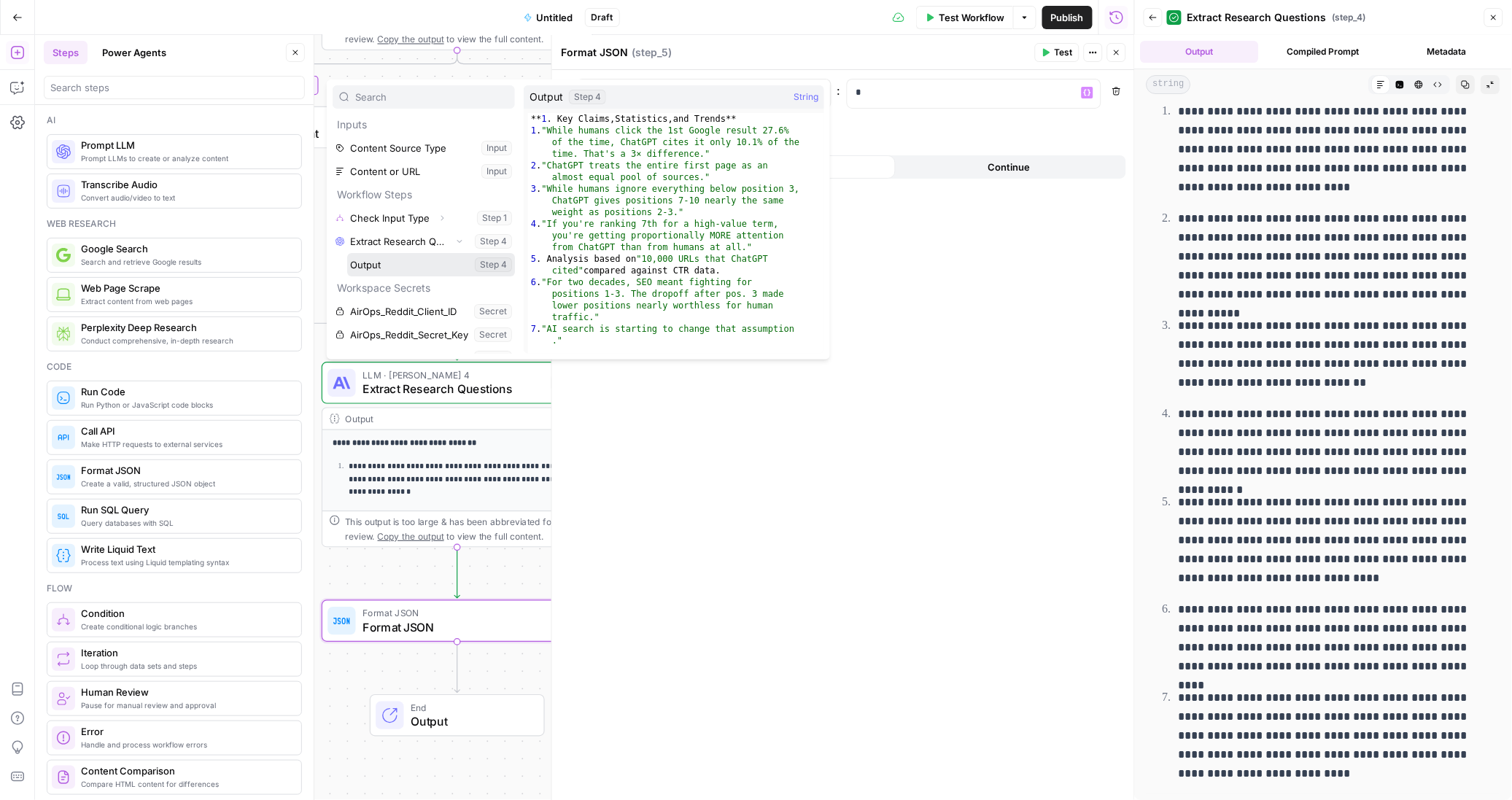
drag, startPoint x: 381, startPoint y: 265, endPoint x: 391, endPoint y: 265, distance: 10.0
click at [381, 265] on button "Select variable Output" at bounding box center [431, 264] width 168 height 23
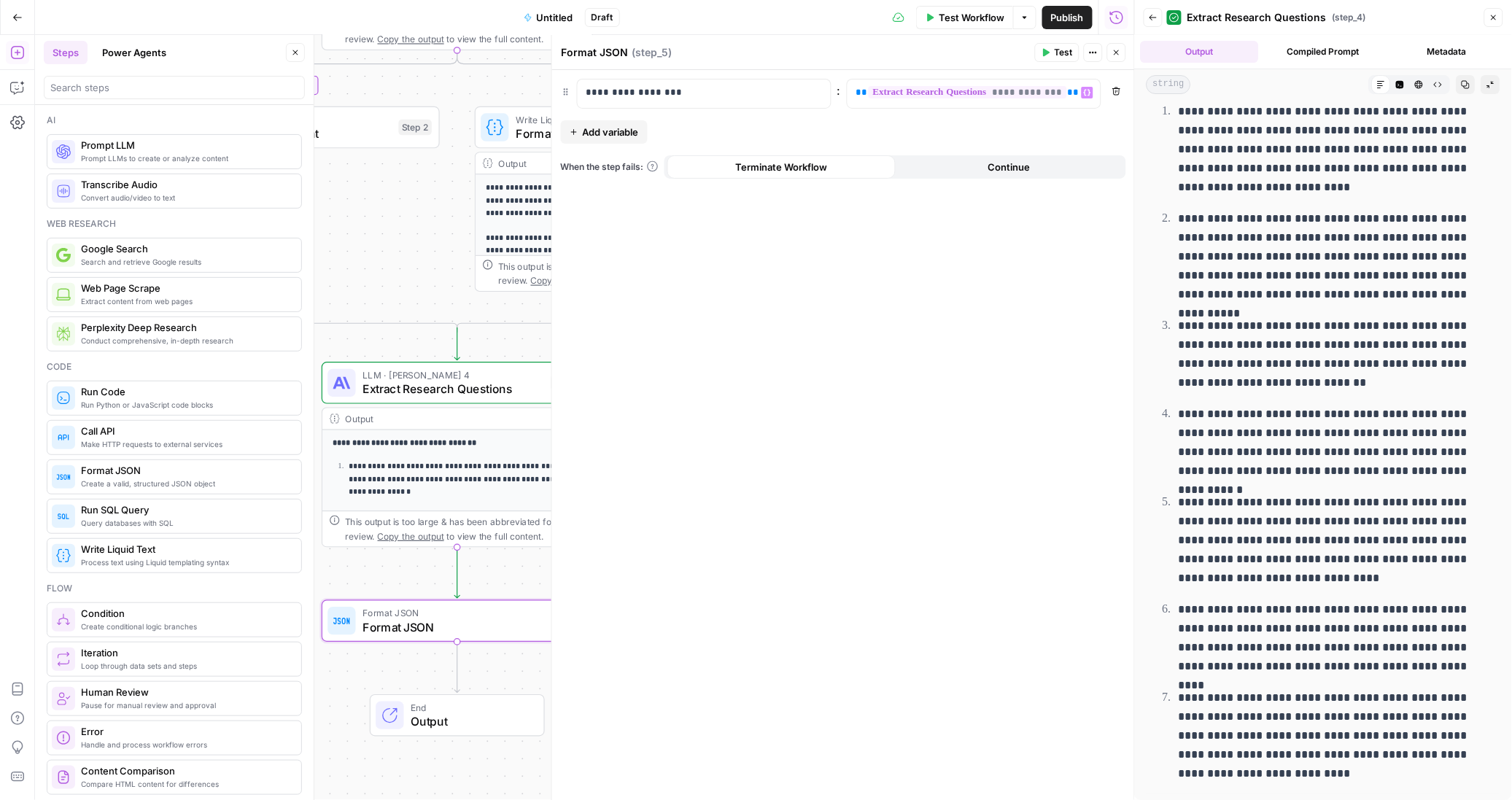
click at [540, 18] on span "Untitled" at bounding box center [554, 18] width 36 height 15
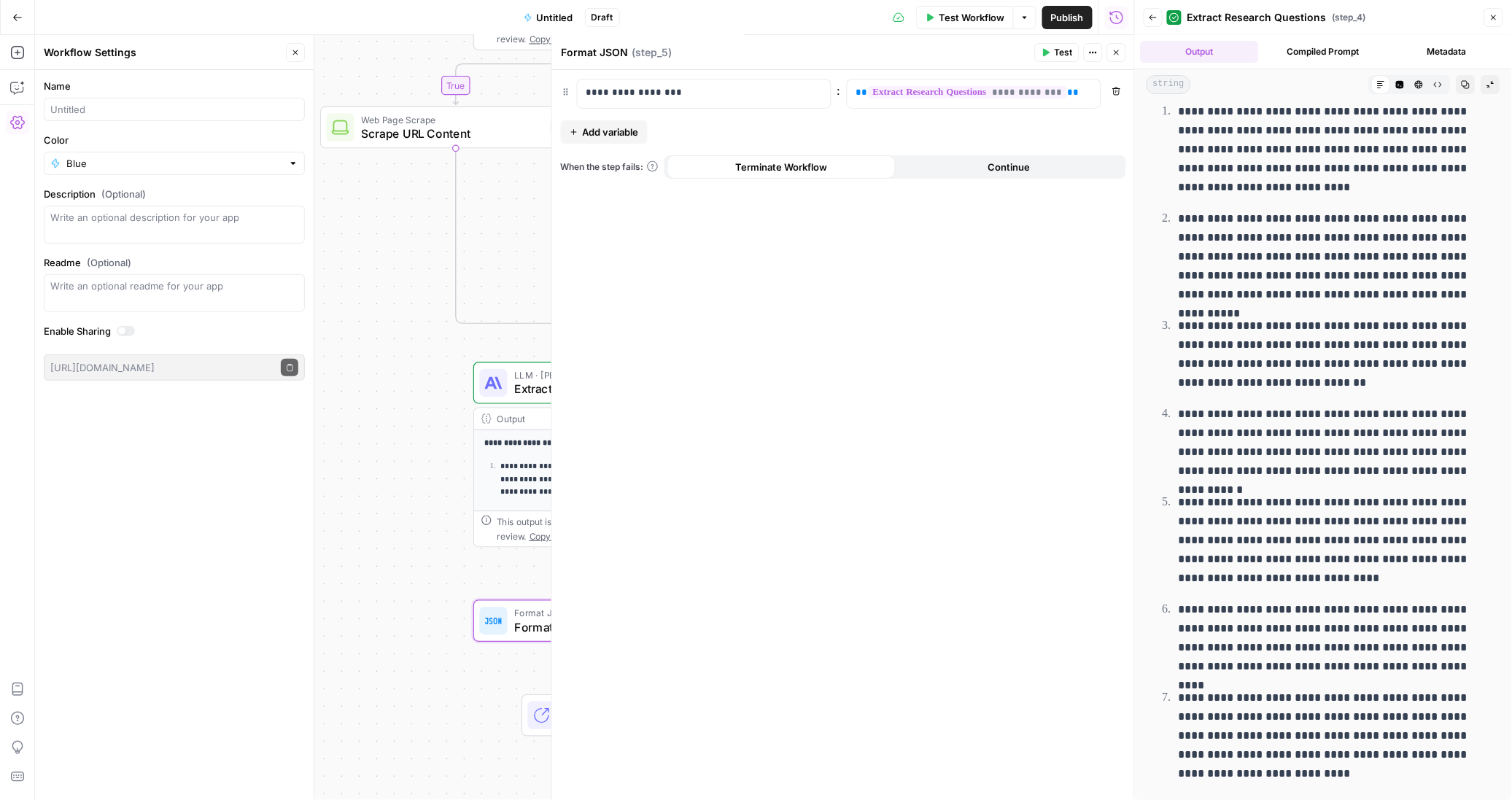
click at [548, 16] on span "Untitled" at bounding box center [554, 18] width 36 height 15
drag, startPoint x: 561, startPoint y: 19, endPoint x: 275, endPoint y: 29, distance: 286.2
click at [561, 19] on span "Untitled" at bounding box center [554, 18] width 36 height 15
click at [64, 114] on input "Name" at bounding box center [174, 110] width 248 height 15
type input "Research Idea Generation"
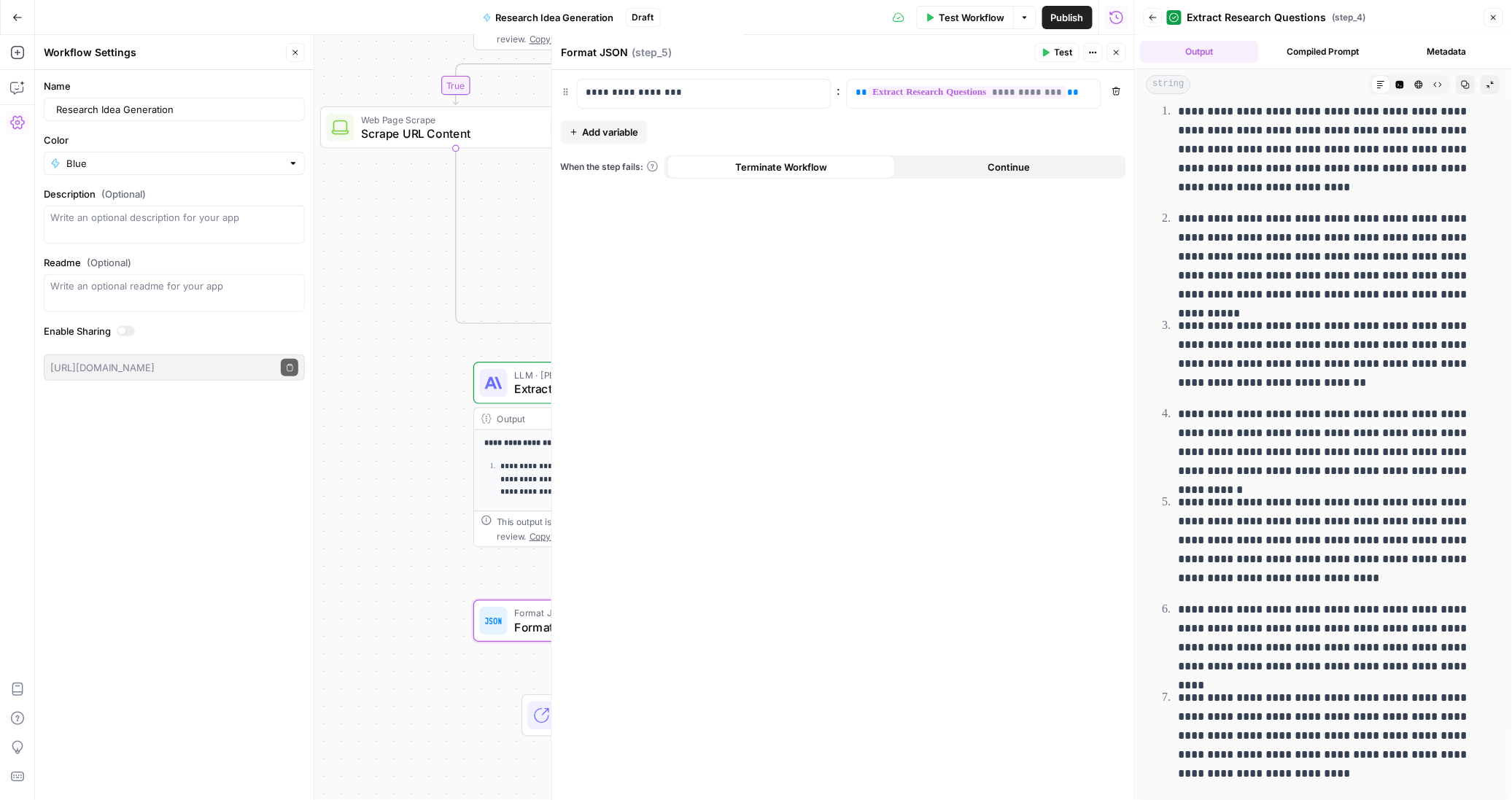
click at [298, 49] on icon "button" at bounding box center [295, 53] width 9 height 9
drag, startPoint x: 1055, startPoint y: 19, endPoint x: 1007, endPoint y: 15, distance: 48.2
click at [1055, 19] on span "Publish" at bounding box center [1067, 18] width 33 height 15
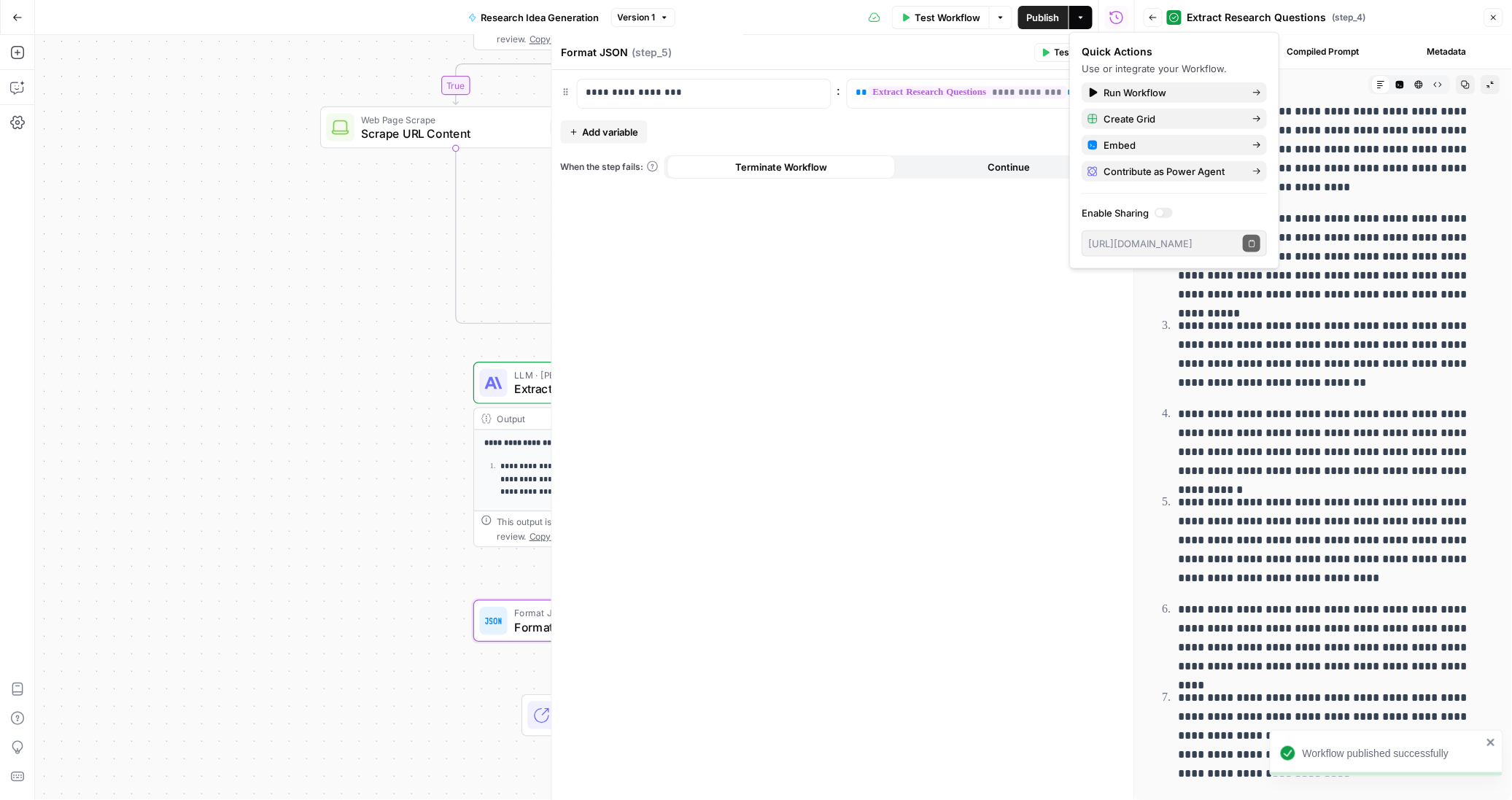
click at [1082, 22] on button "Actions" at bounding box center [1080, 17] width 23 height 23
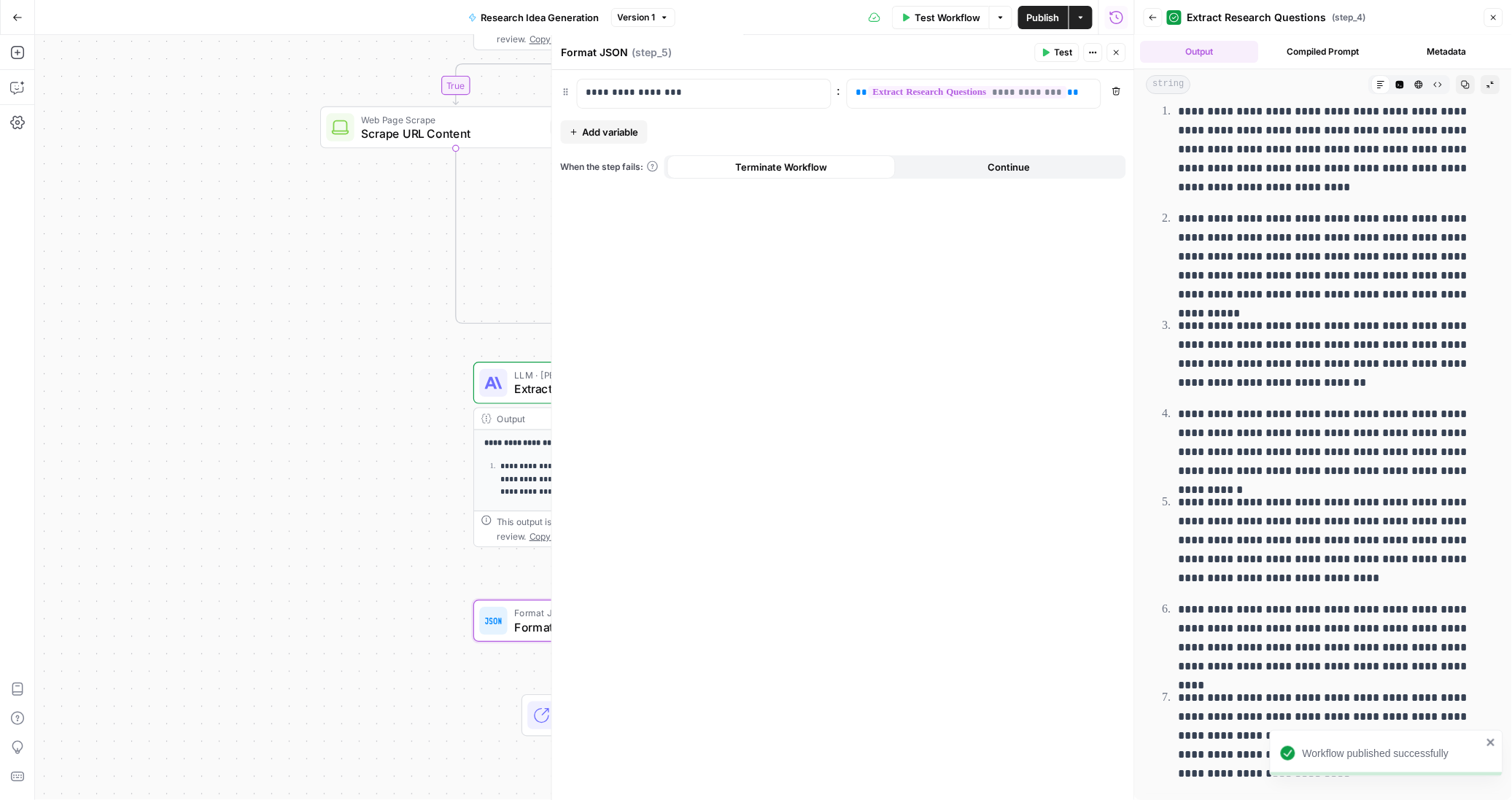
click at [1082, 22] on button "Actions" at bounding box center [1080, 17] width 23 height 23
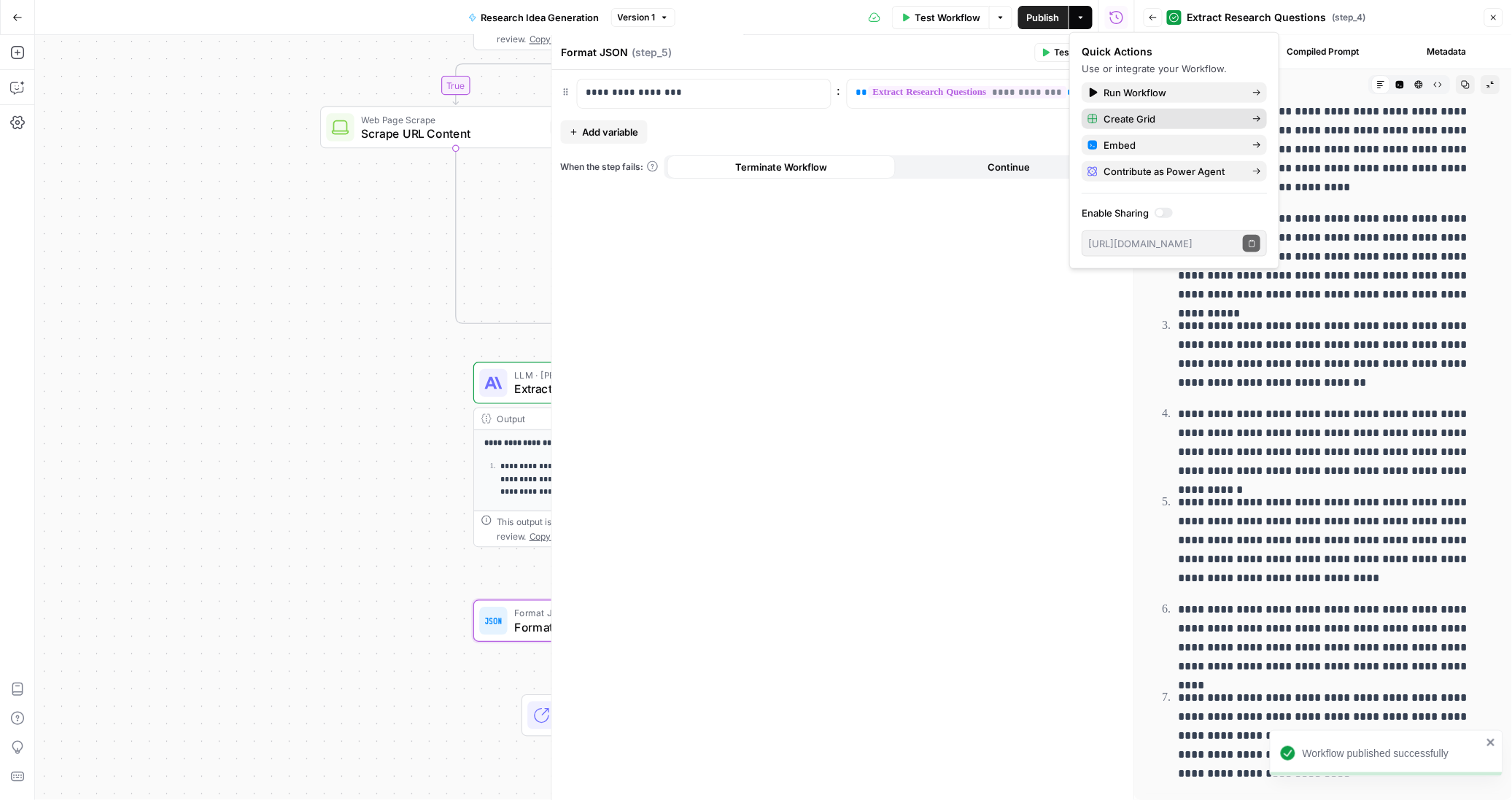
click at [1129, 121] on span "Create Grid" at bounding box center [1171, 119] width 137 height 15
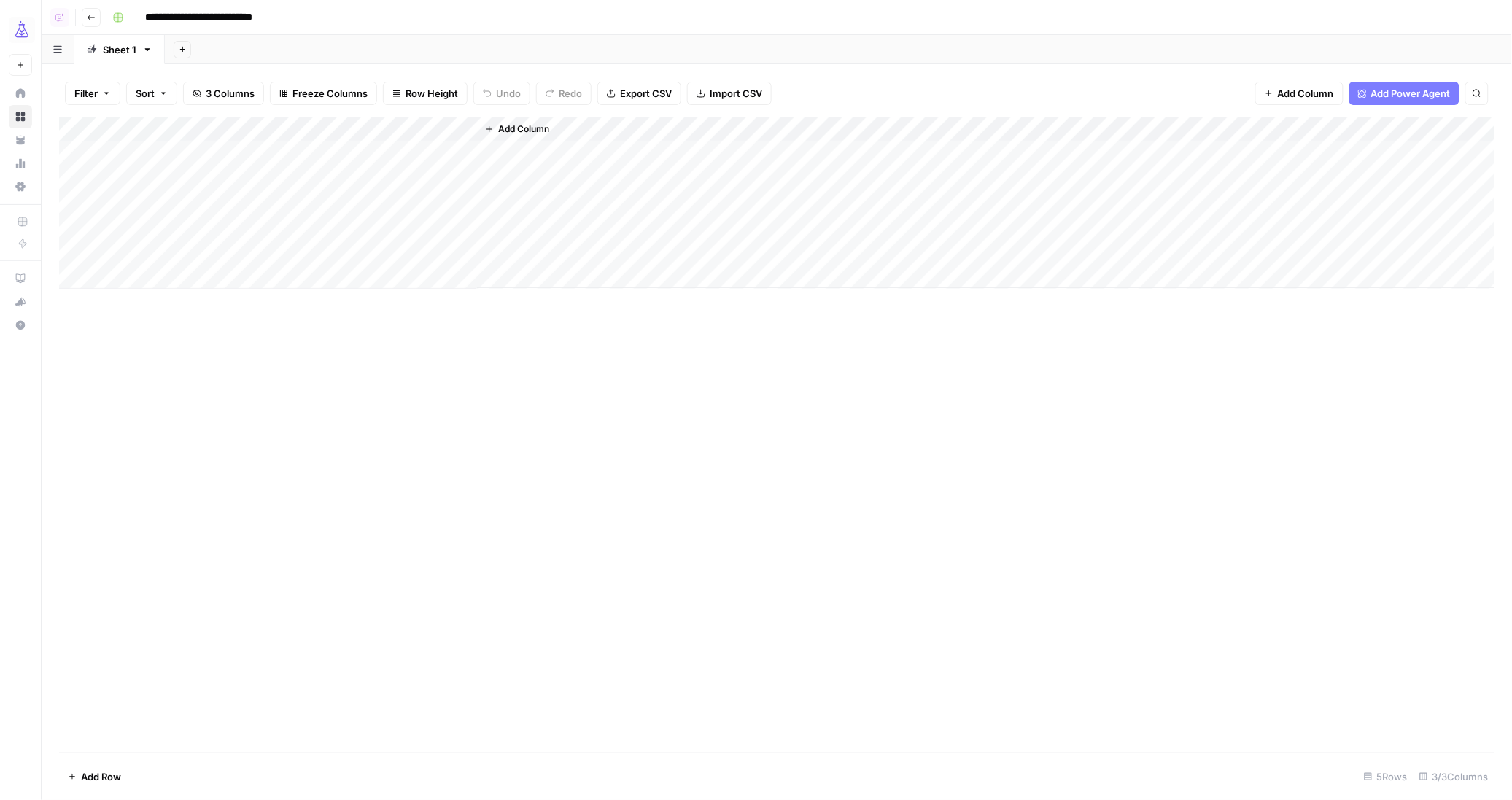
click at [142, 154] on div "Add Column" at bounding box center [777, 203] width 1436 height 172
click at [117, 155] on div "Add Column" at bounding box center [777, 203] width 1436 height 172
click at [160, 233] on button "Direct Content" at bounding box center [144, 236] width 77 height 18
click at [280, 151] on div "Add Column" at bounding box center [777, 203] width 1436 height 172
click at [151, 149] on div "Add Column" at bounding box center [777, 203] width 1436 height 172
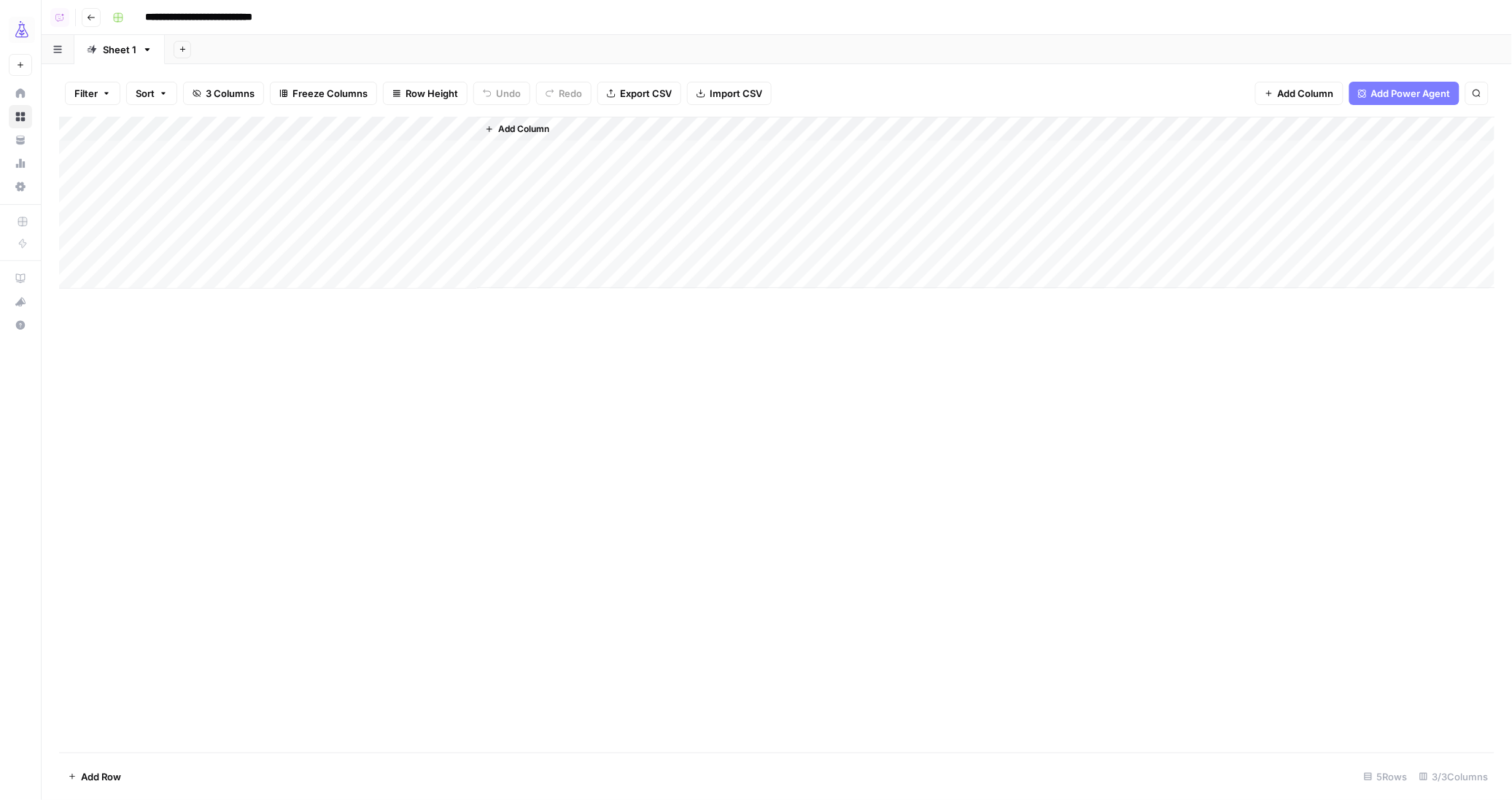
click at [249, 154] on div "Add Column" at bounding box center [777, 203] width 1436 height 172
click at [301, 127] on div "Add Column" at bounding box center [777, 203] width 1436 height 172
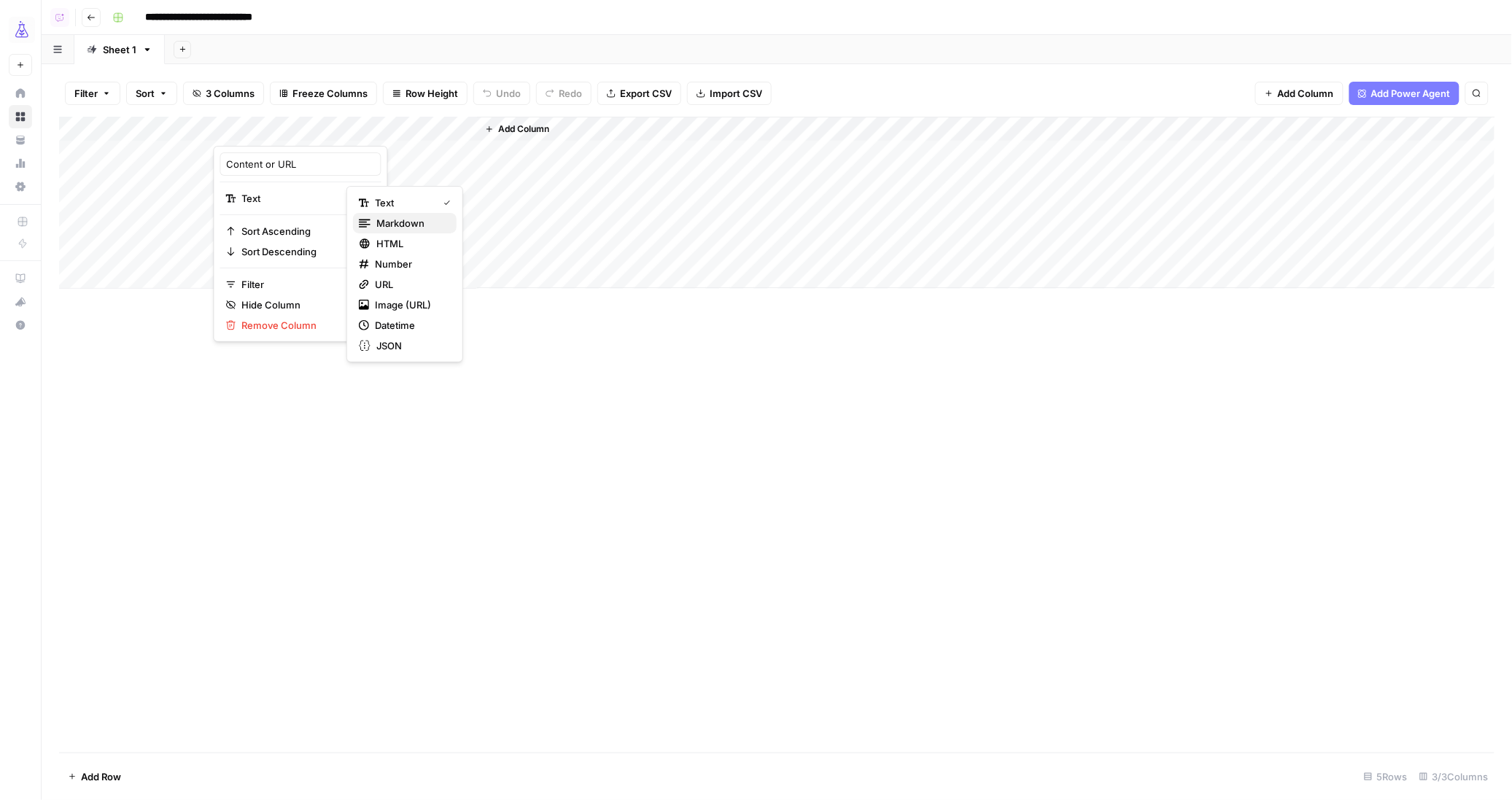
click at [412, 226] on span "Markdown" at bounding box center [410, 223] width 68 height 15
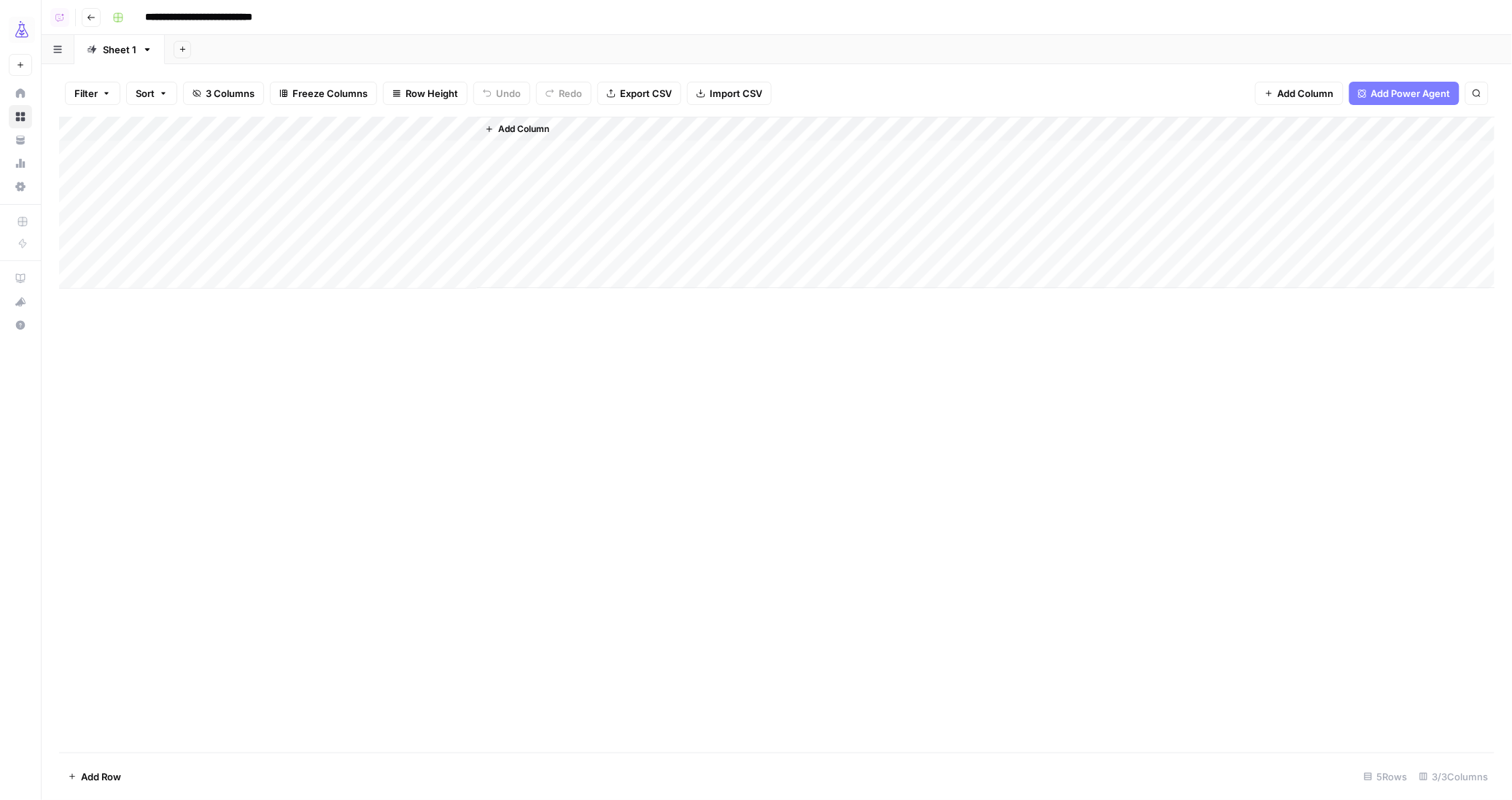
click at [266, 157] on div "Add Column" at bounding box center [777, 203] width 1436 height 172
click at [964, 71] on p at bounding box center [1134, 73] width 467 height 19
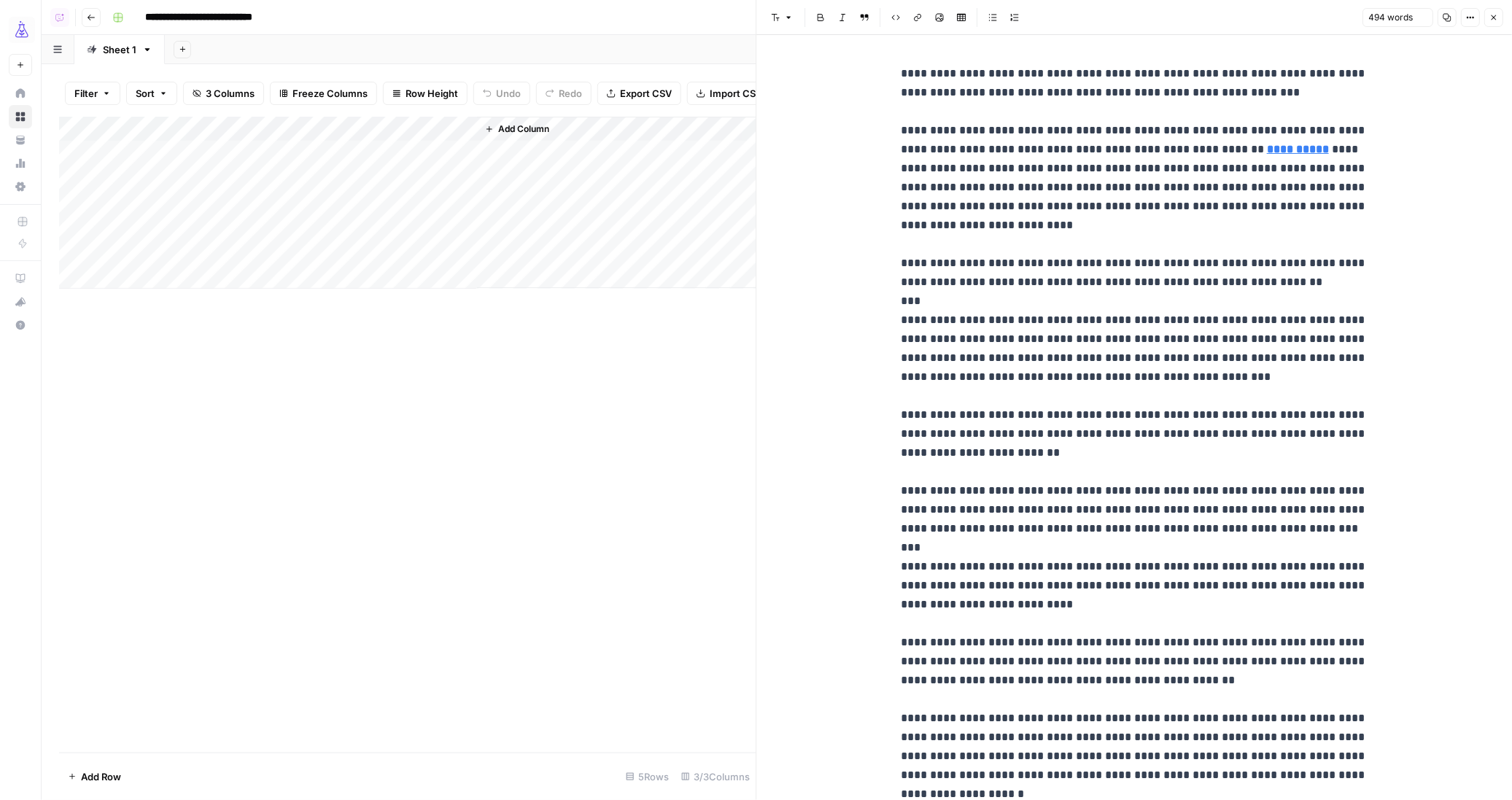
scroll to position [286, 0]
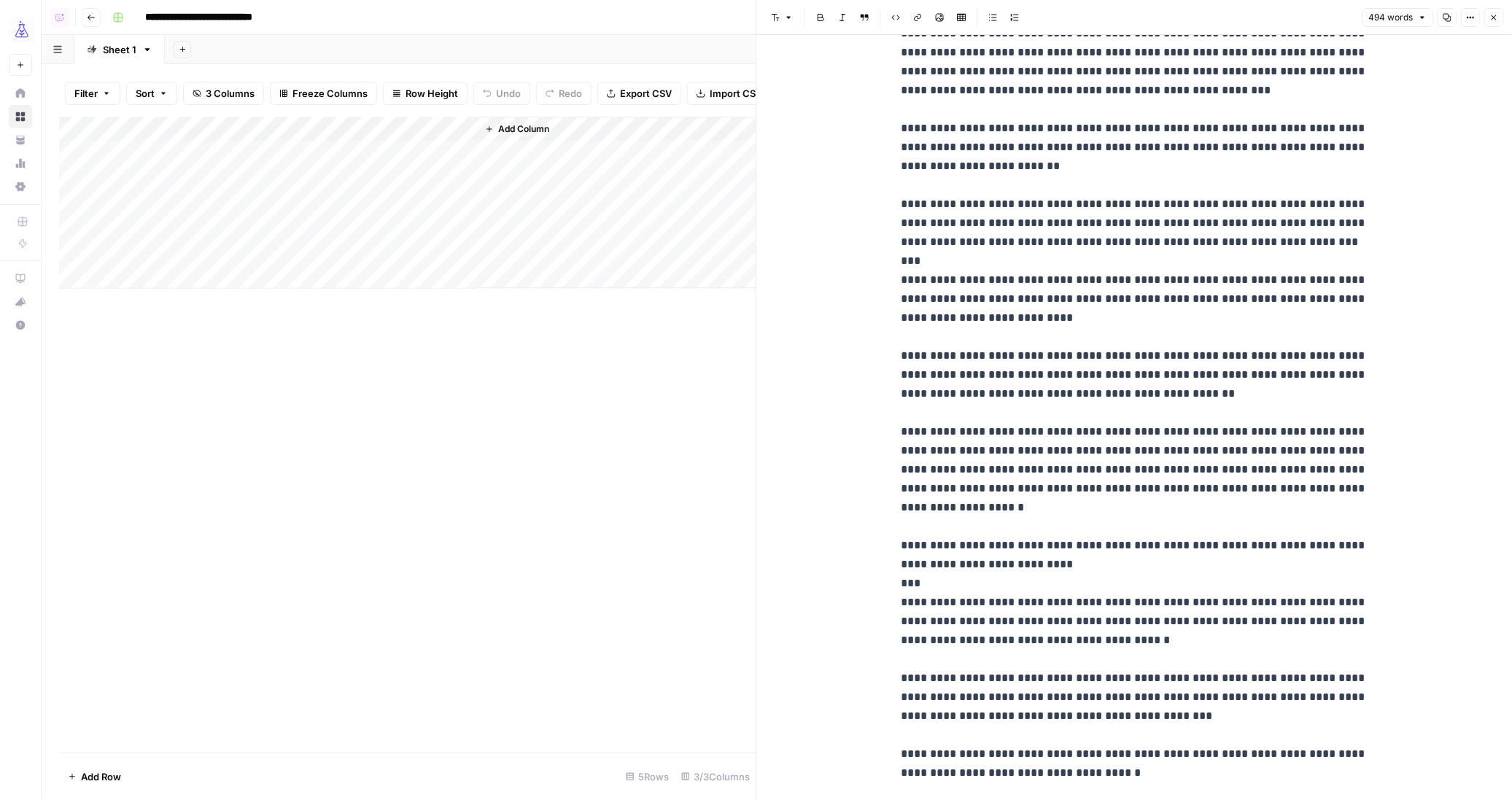
click at [1493, 22] on button "Close" at bounding box center [1493, 18] width 19 height 19
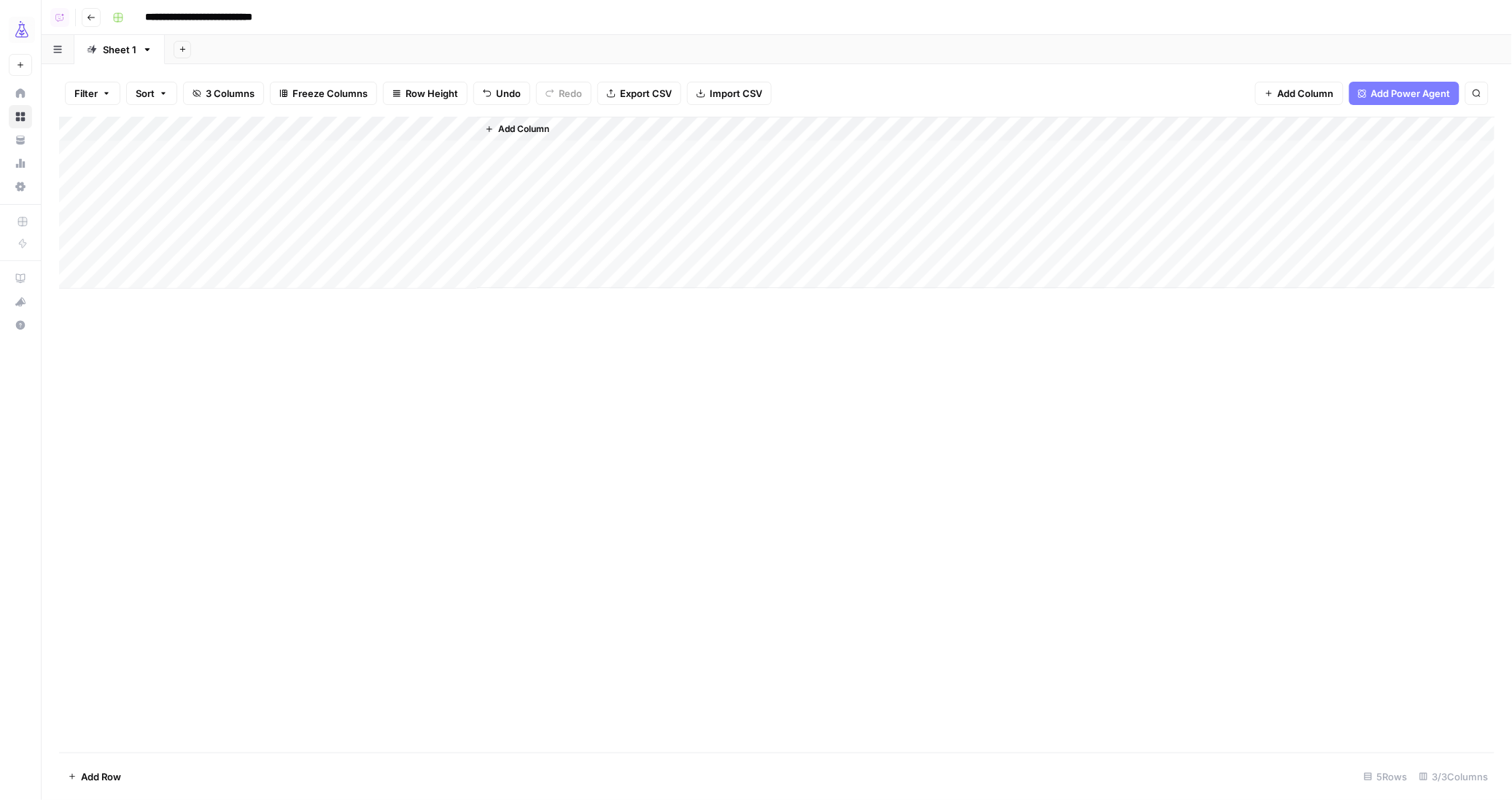
click at [413, 151] on div "Add Column" at bounding box center [777, 203] width 1436 height 172
click at [156, 174] on div "Add Column" at bounding box center [777, 203] width 1436 height 172
click at [141, 174] on div "Add Column" at bounding box center [777, 203] width 1436 height 172
click at [121, 269] on div "Direct Content" at bounding box center [144, 260] width 83 height 21
click at [125, 263] on button "Direct Content" at bounding box center [144, 260] width 77 height 18
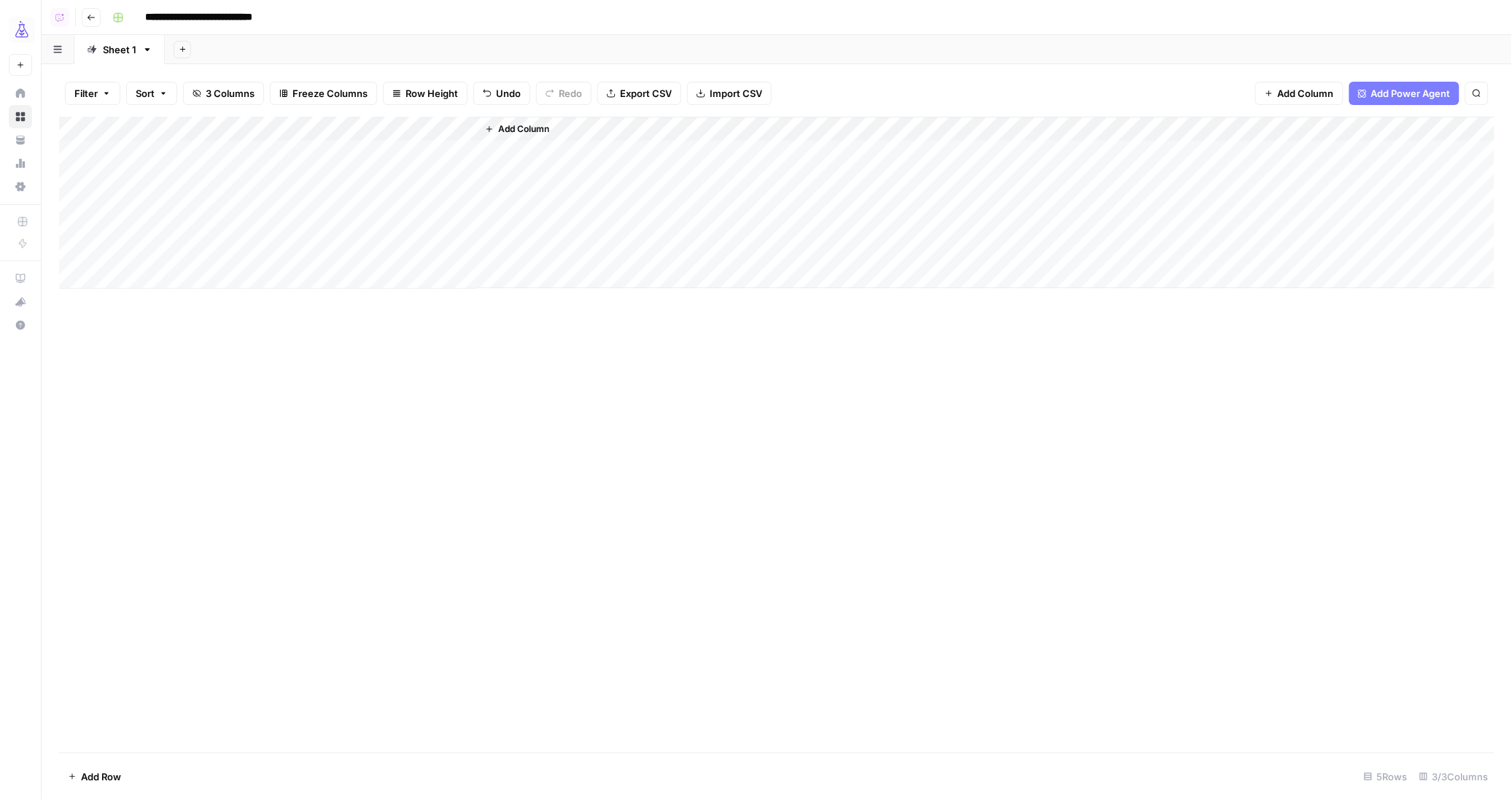
drag, startPoint x: 214, startPoint y: 171, endPoint x: 234, endPoint y: 174, distance: 20.2
click at [224, 174] on div "Add Column" at bounding box center [777, 203] width 1436 height 172
click at [240, 174] on div "Add Column" at bounding box center [777, 203] width 1436 height 172
click at [252, 195] on div "Add Column" at bounding box center [408, 203] width 697 height 172
click at [1022, 71] on p at bounding box center [1134, 73] width 467 height 19
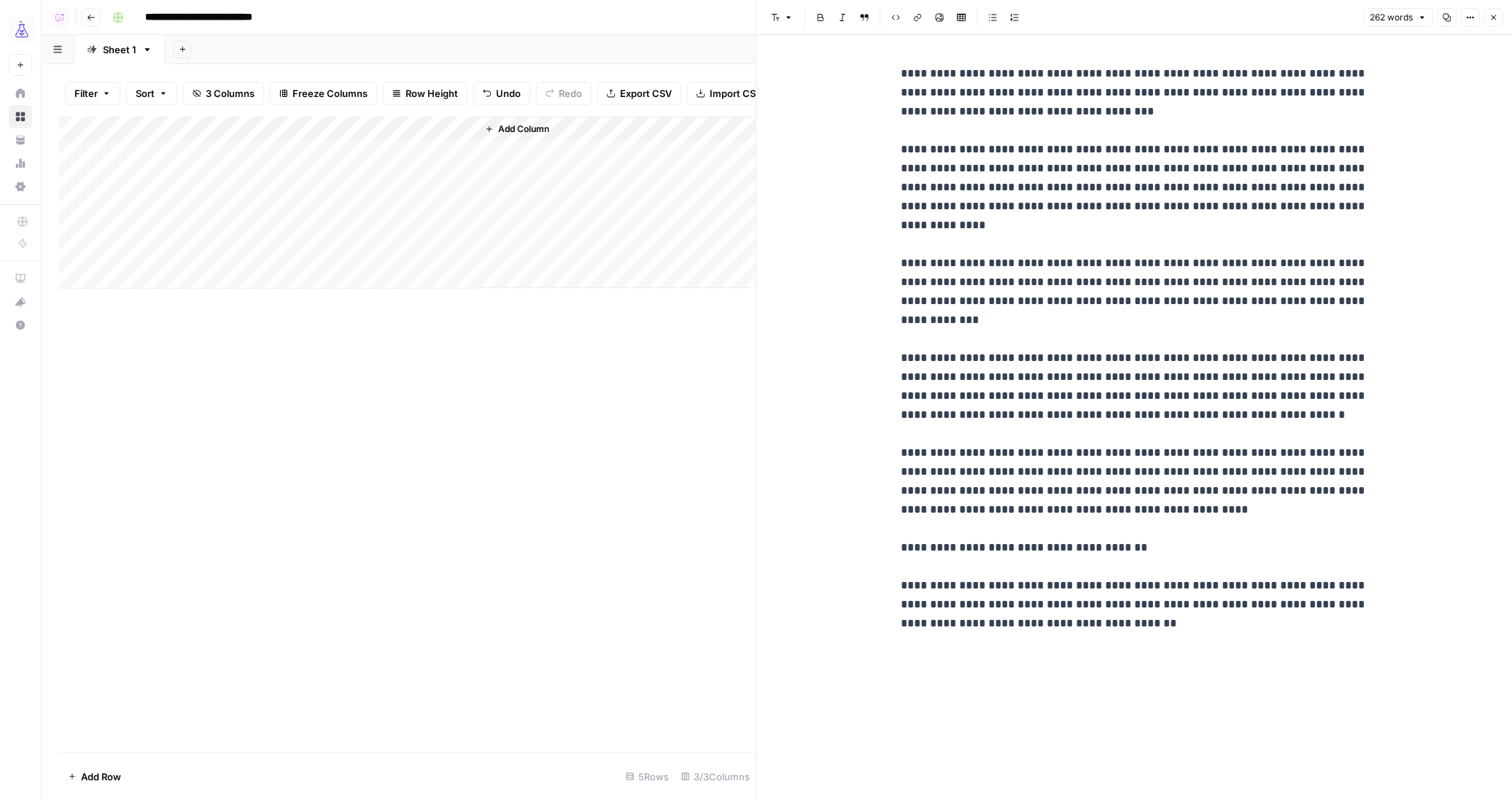
click at [384, 191] on div "Add Column" at bounding box center [408, 203] width 697 height 172
click at [593, 165] on div "Add Column" at bounding box center [408, 203] width 697 height 172
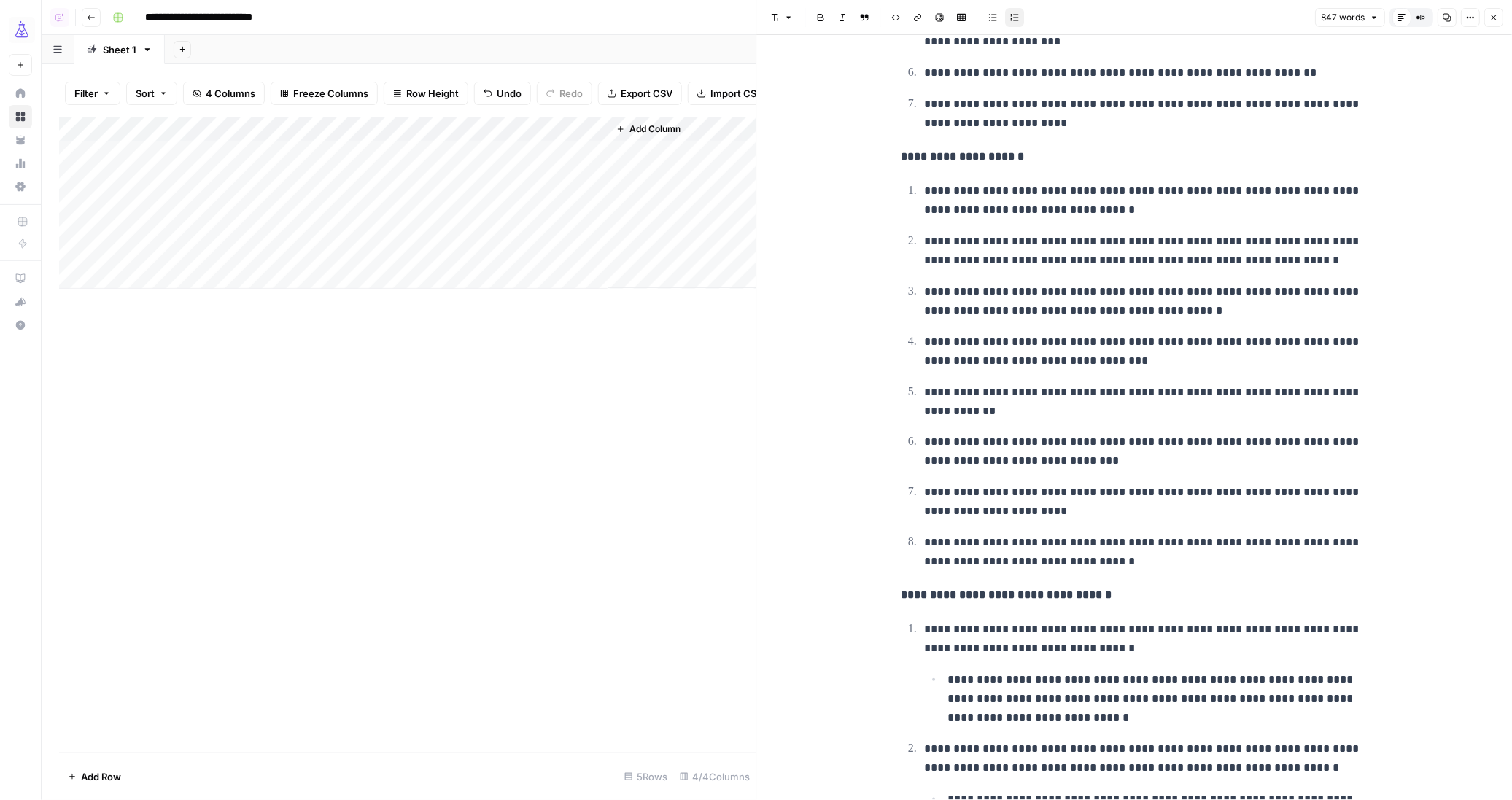
scroll to position [206, 0]
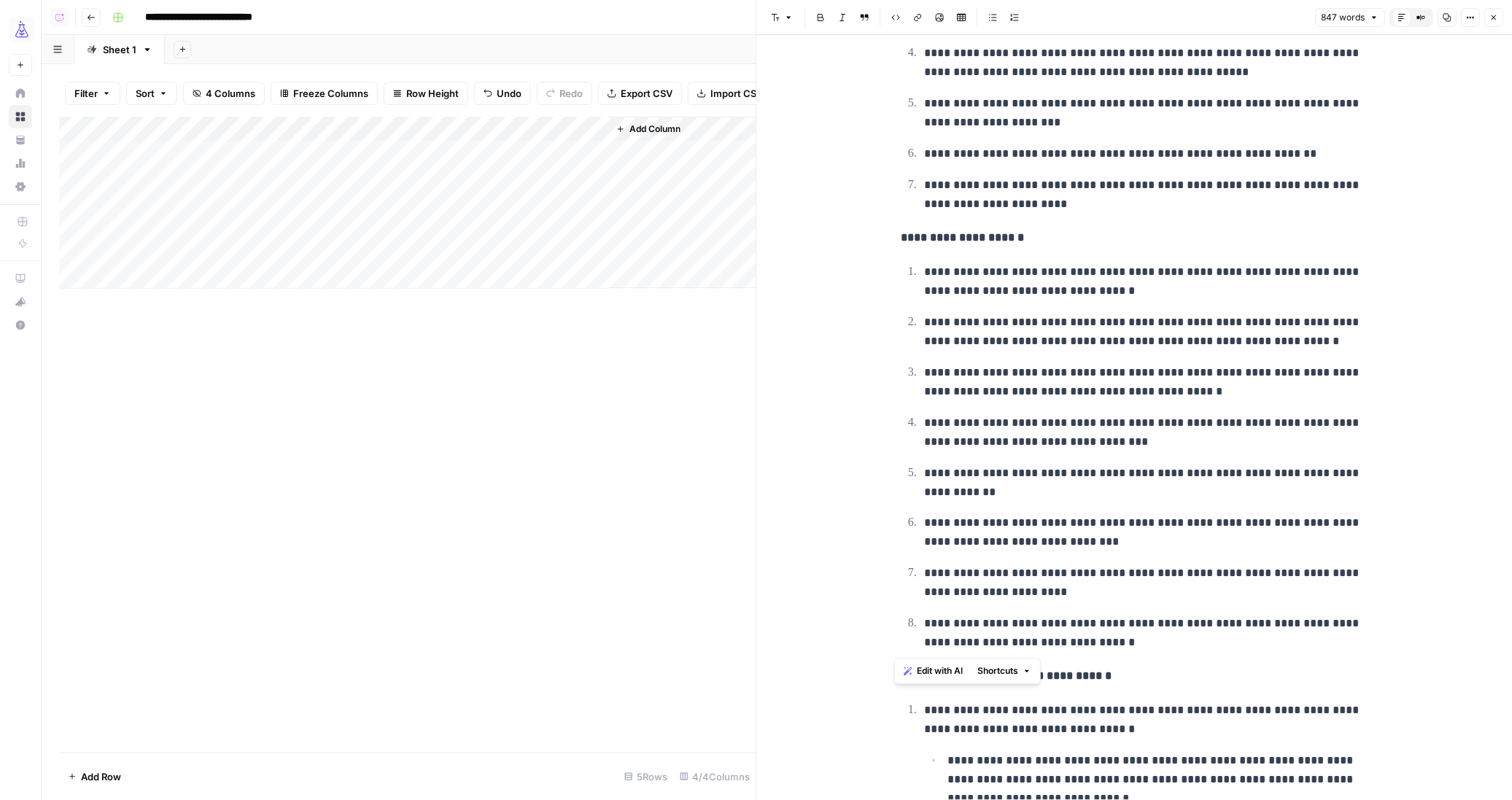
drag, startPoint x: 889, startPoint y: 239, endPoint x: 1230, endPoint y: 654, distance: 537.1
copy div "**********"
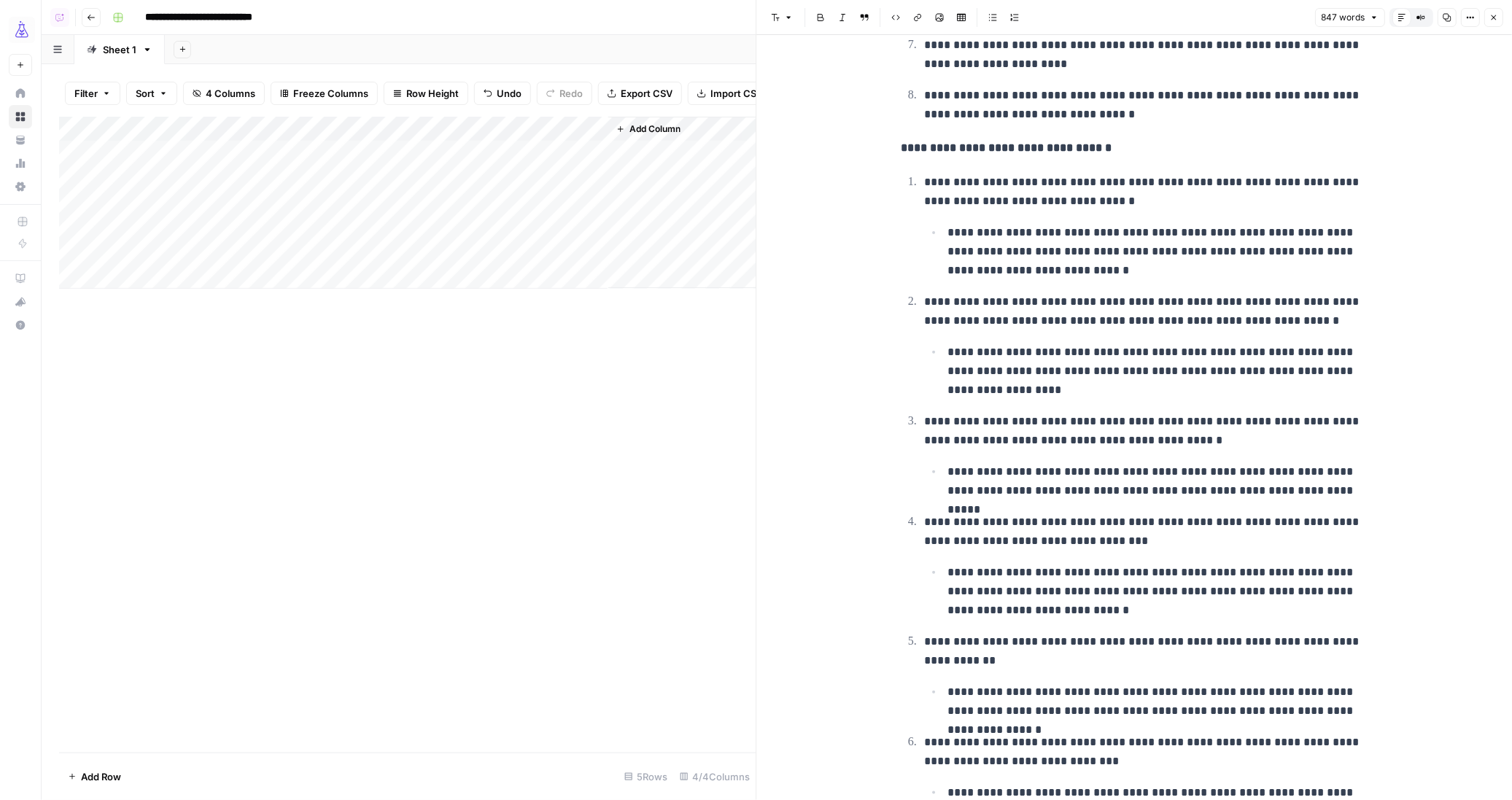
scroll to position [741, 0]
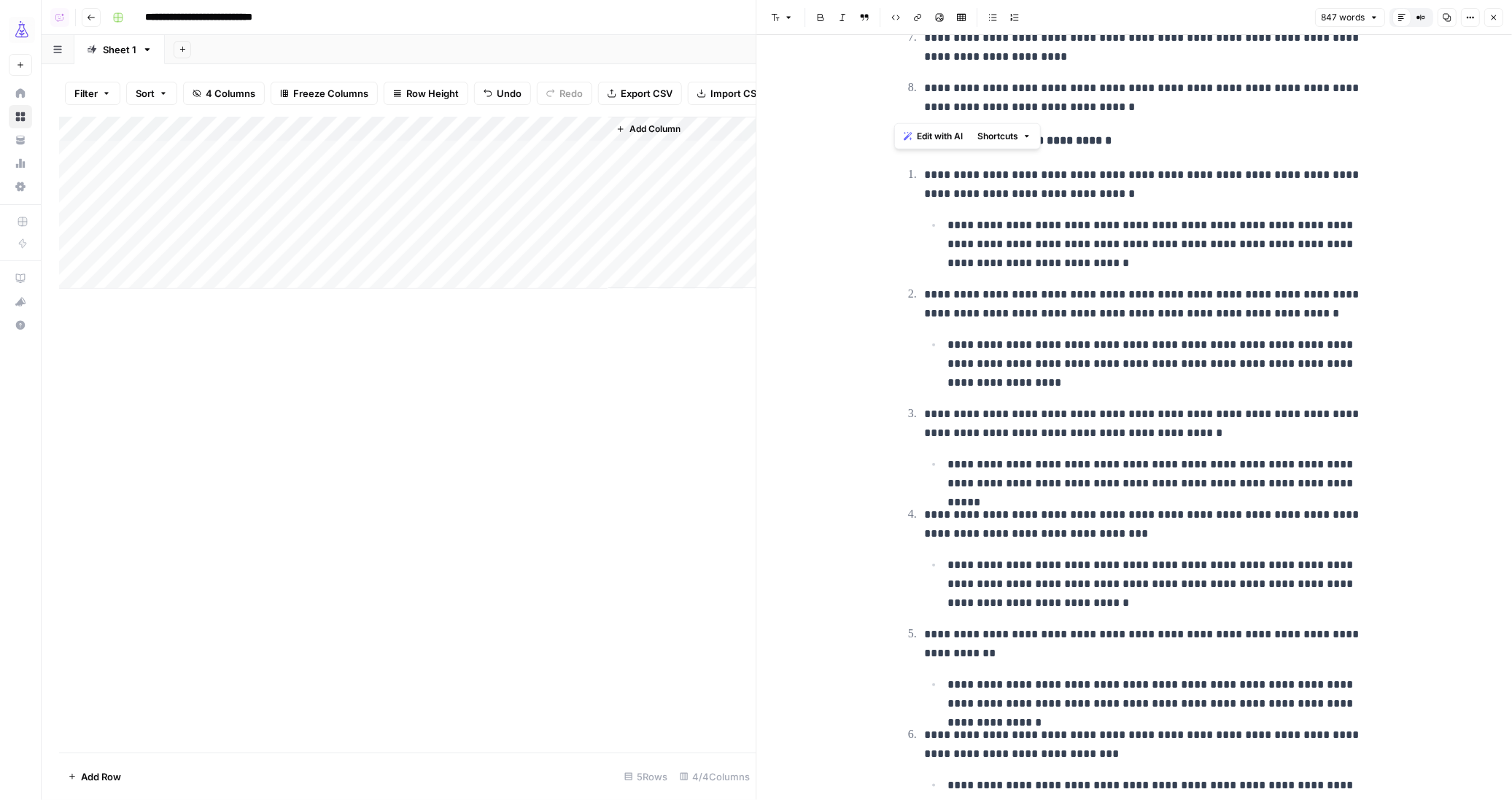
click at [1084, 143] on strong "**********" at bounding box center [1006, 140] width 211 height 11
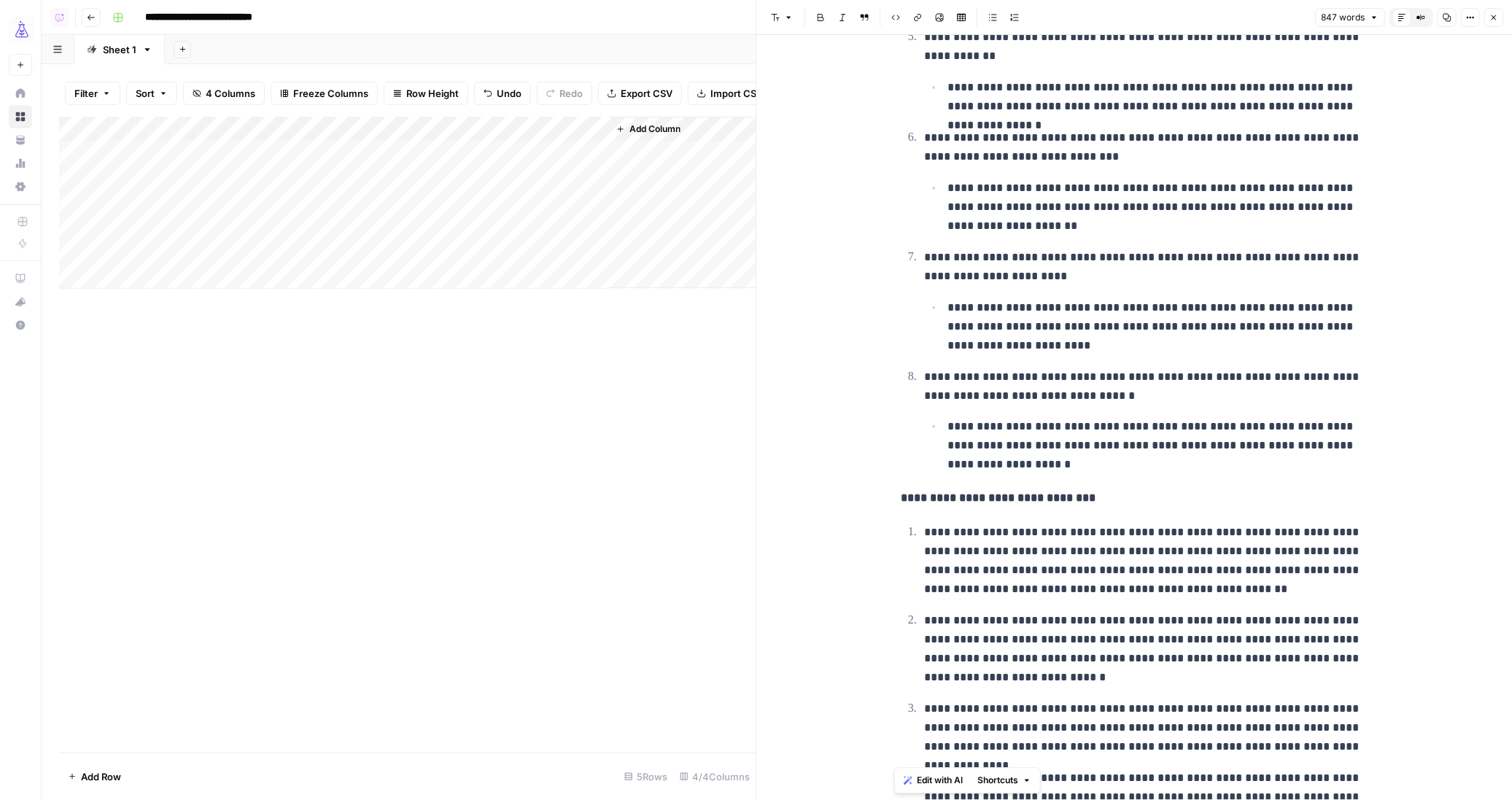
scroll to position [1354, 0]
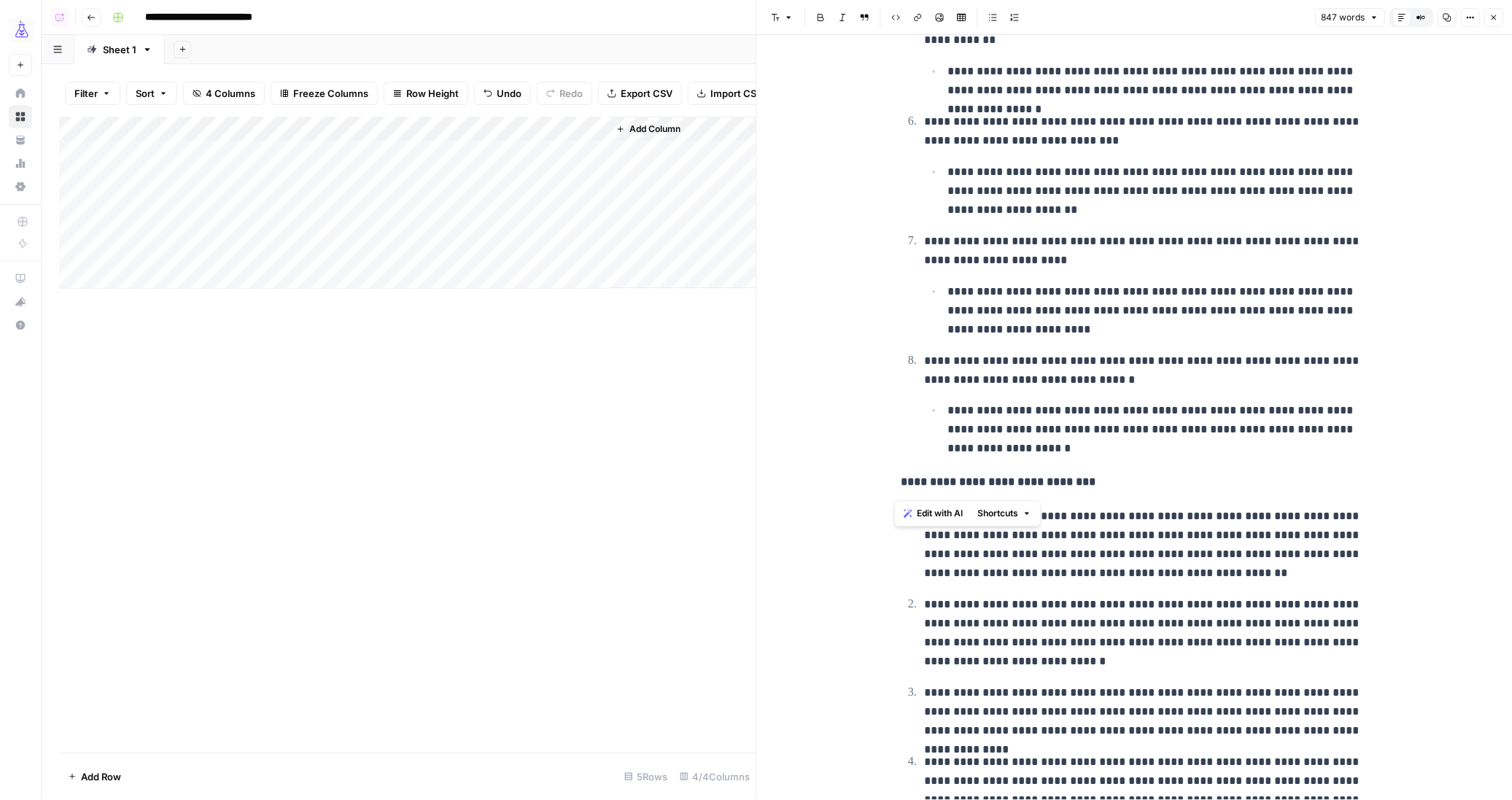
drag, startPoint x: 894, startPoint y: 142, endPoint x: 1270, endPoint y: 466, distance: 496.3
copy div "**********"
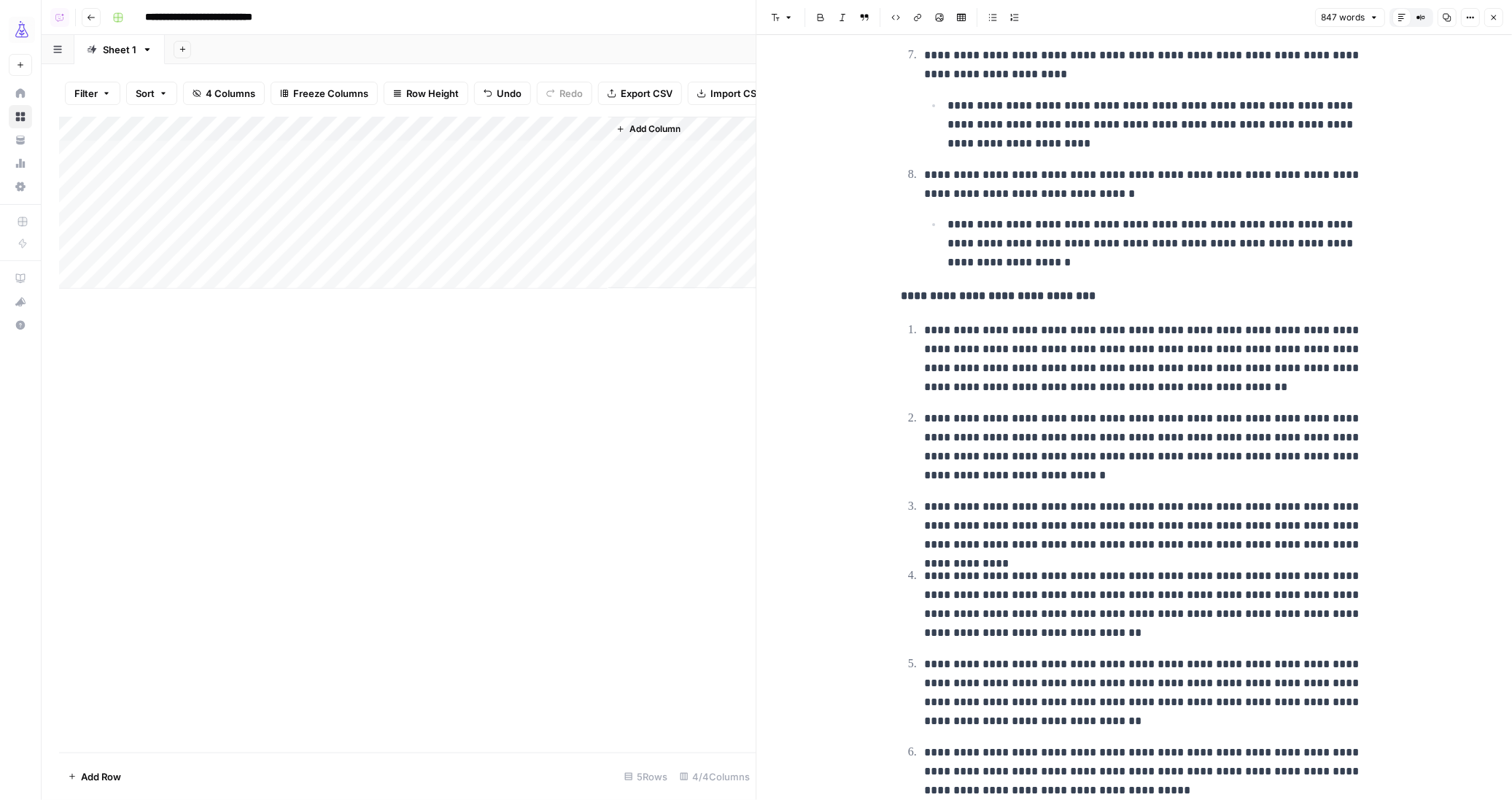
scroll to position [1599, 0]
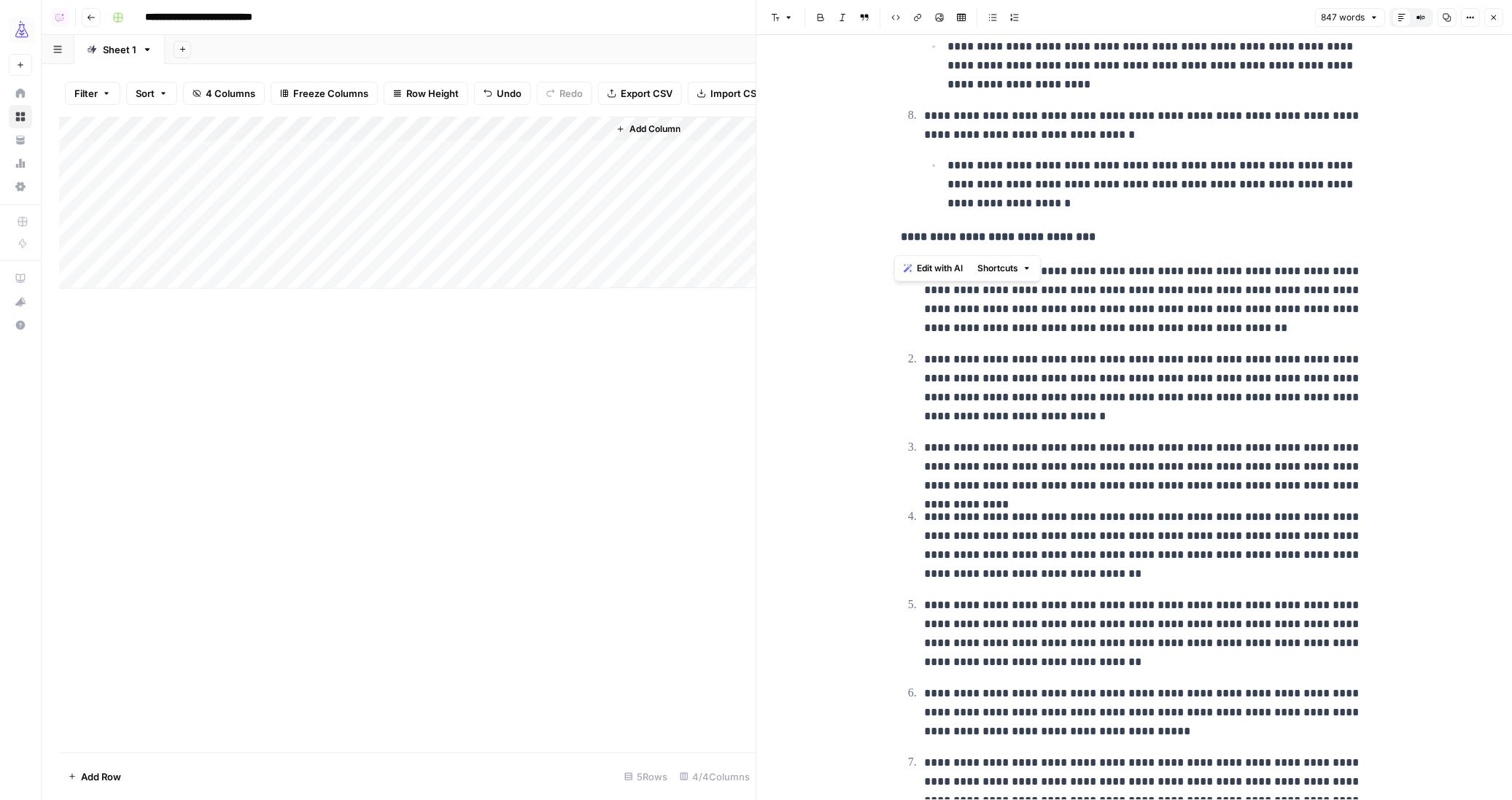
click at [901, 237] on strong "**********" at bounding box center [998, 237] width 194 height 11
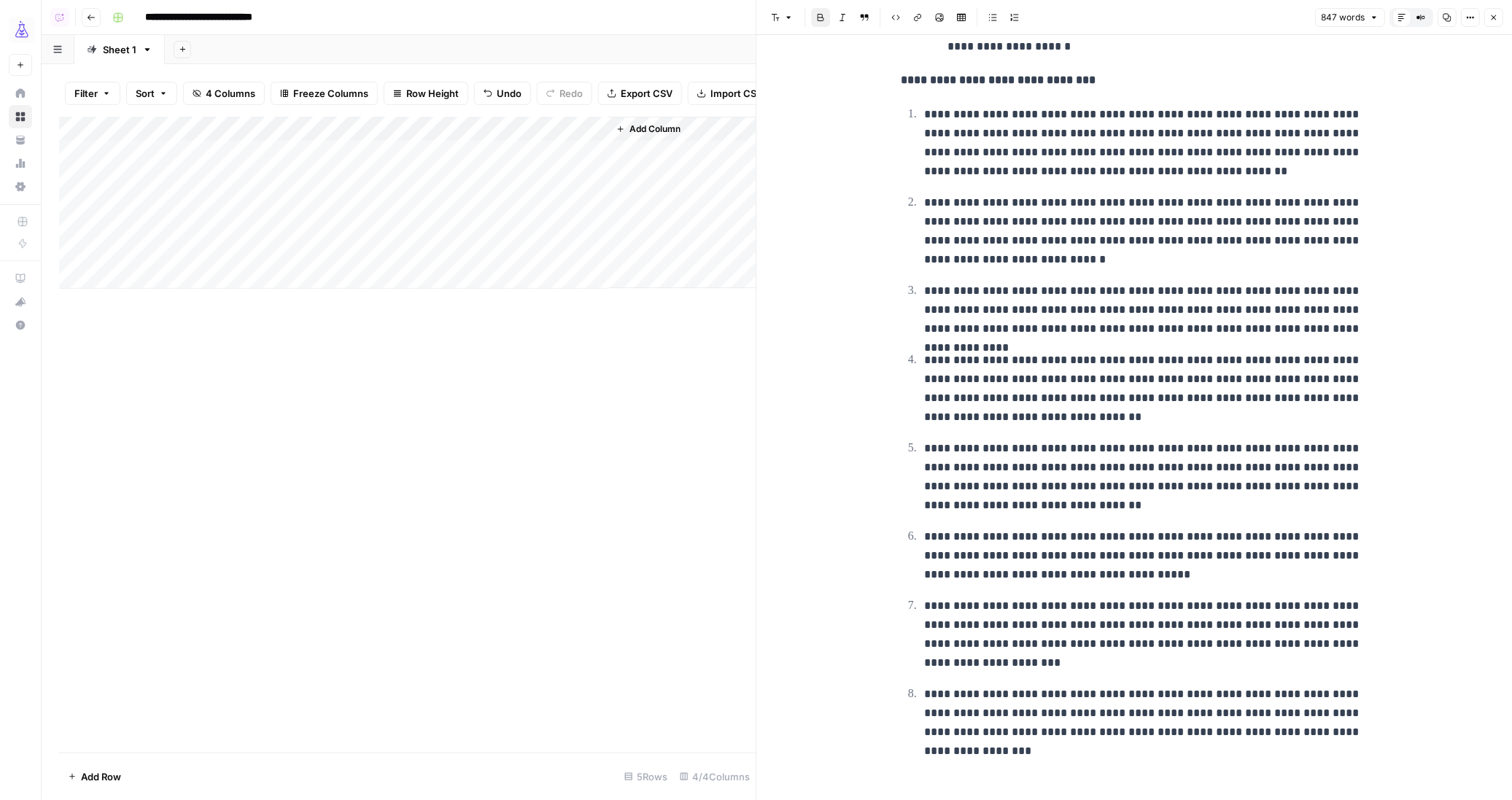
scroll to position [1763, 0]
click at [1342, 738] on p "**********" at bounding box center [1145, 713] width 444 height 57
click at [1341, 729] on p "**********" at bounding box center [1145, 713] width 444 height 57
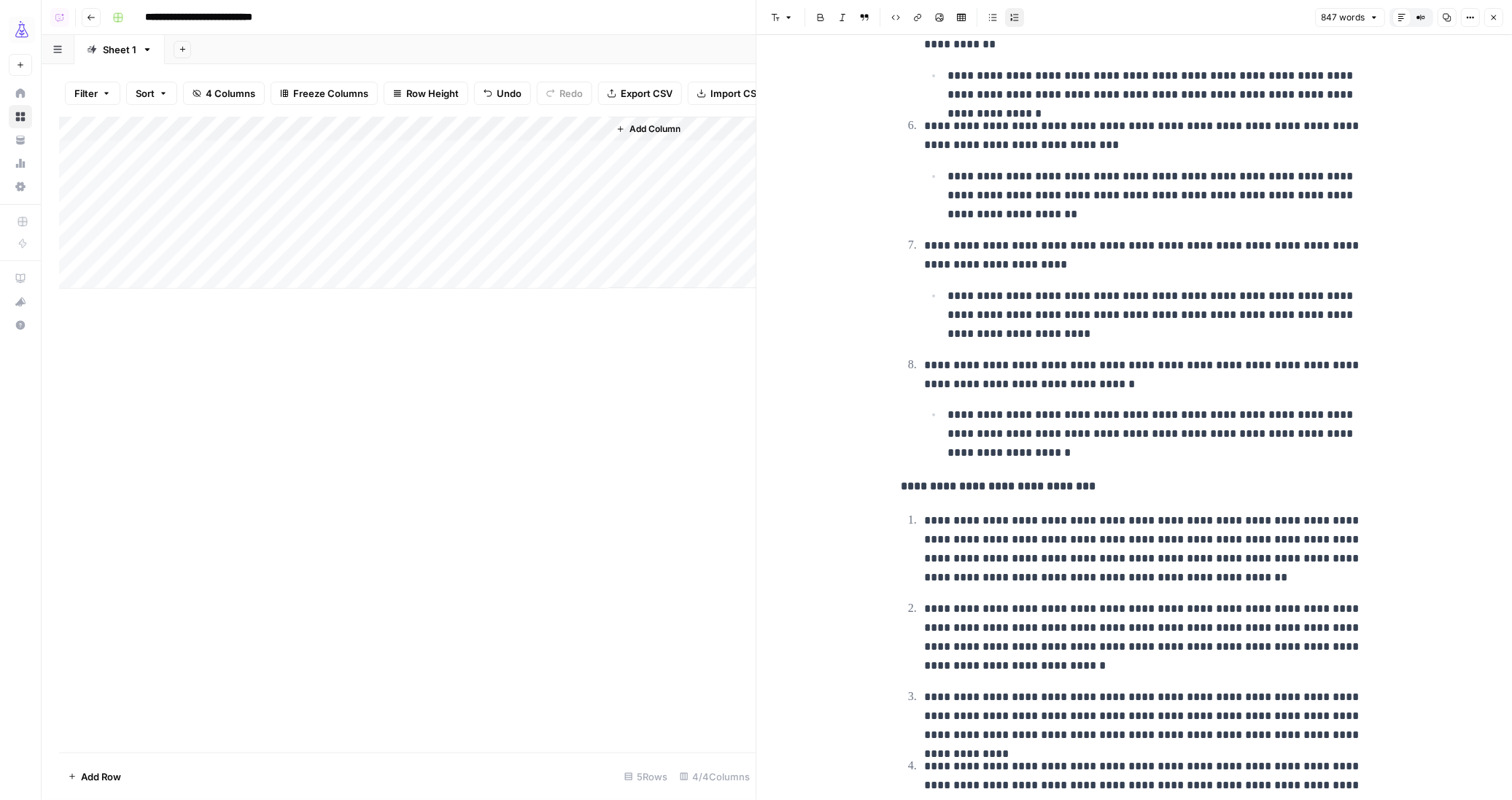
scroll to position [1357, 0]
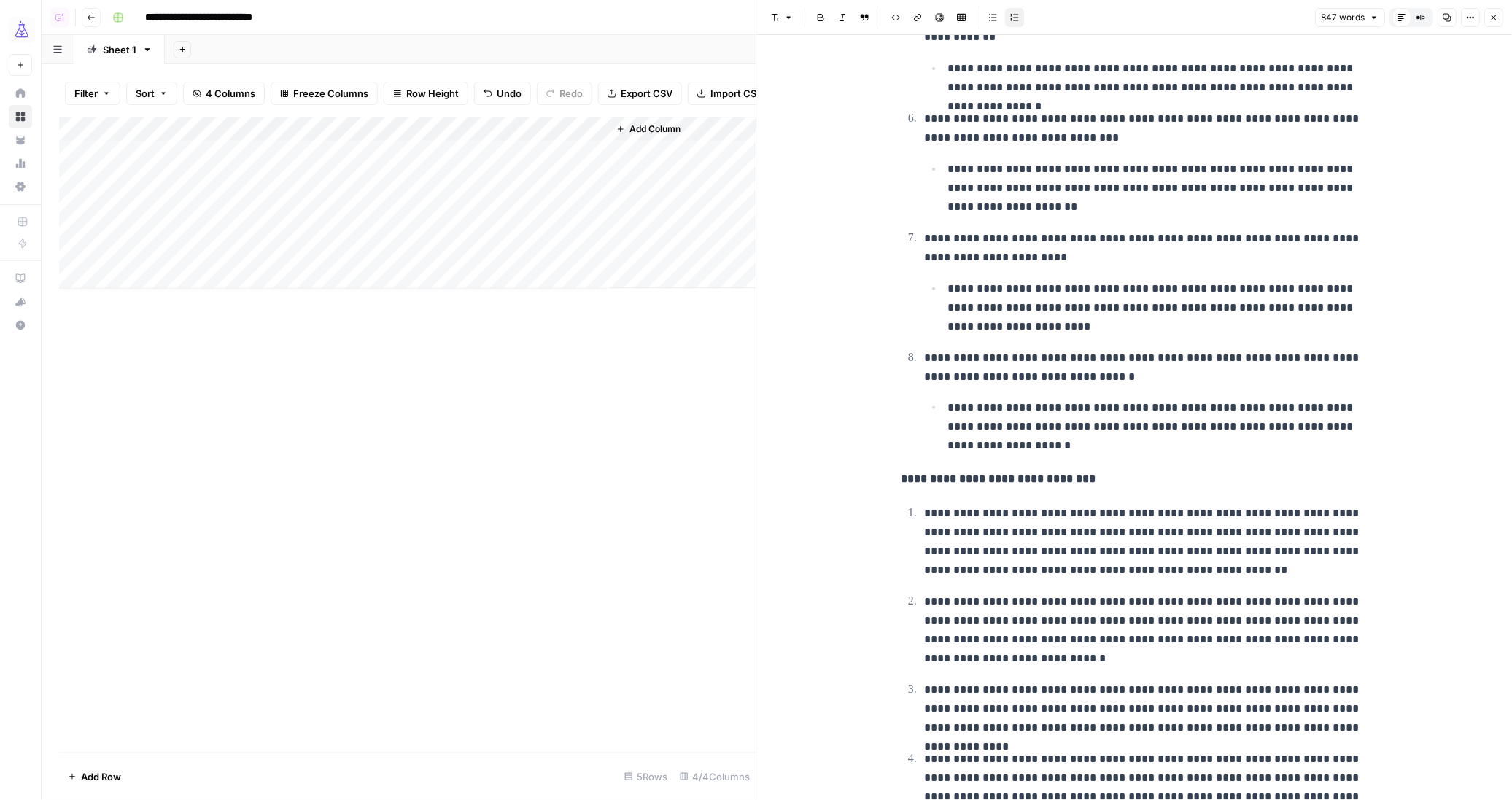
click at [901, 485] on strong "**********" at bounding box center [998, 479] width 194 height 11
copy div "**********"
click at [542, 191] on div "Add Column" at bounding box center [408, 203] width 697 height 172
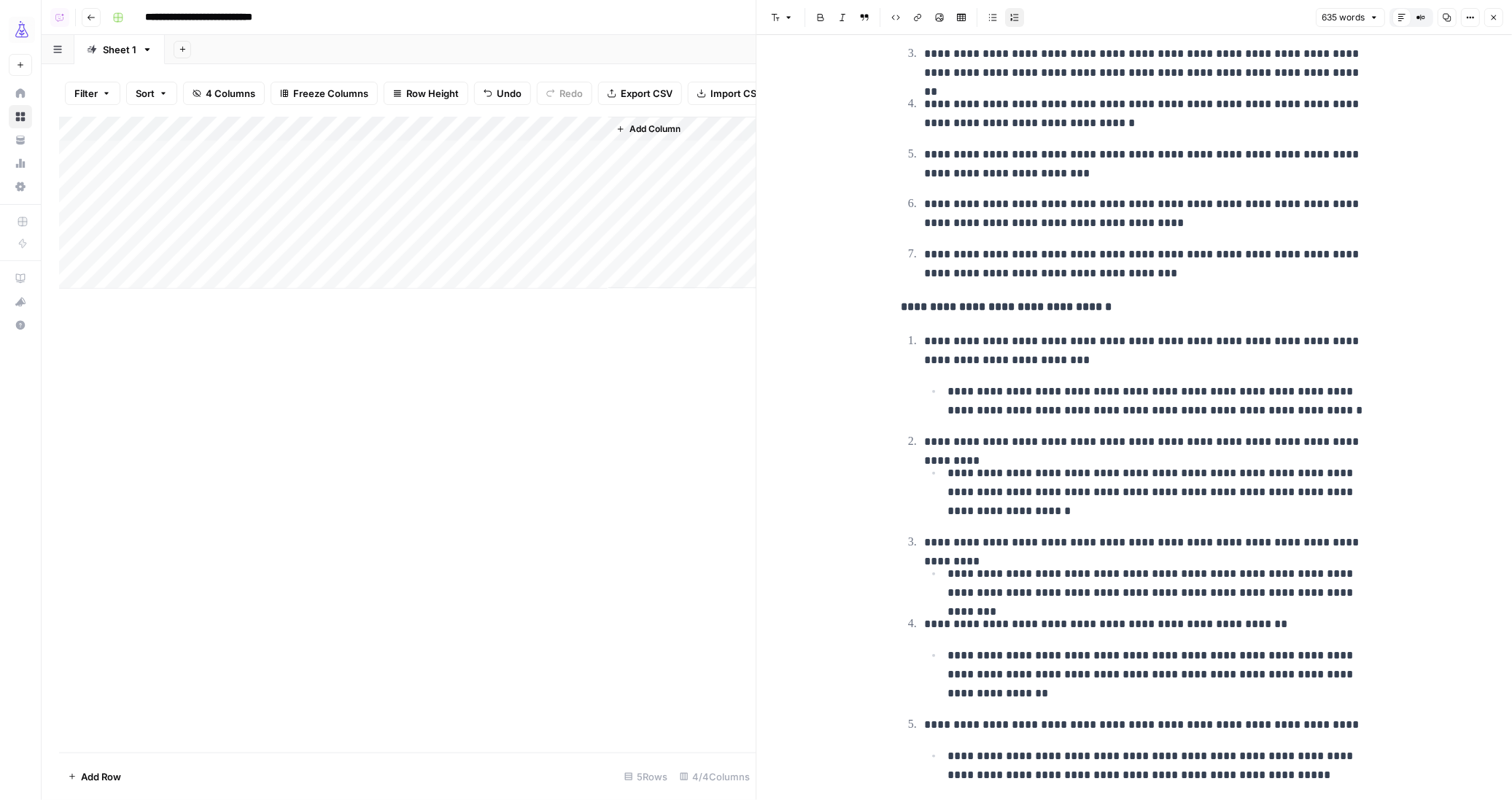
scroll to position [1219, 0]
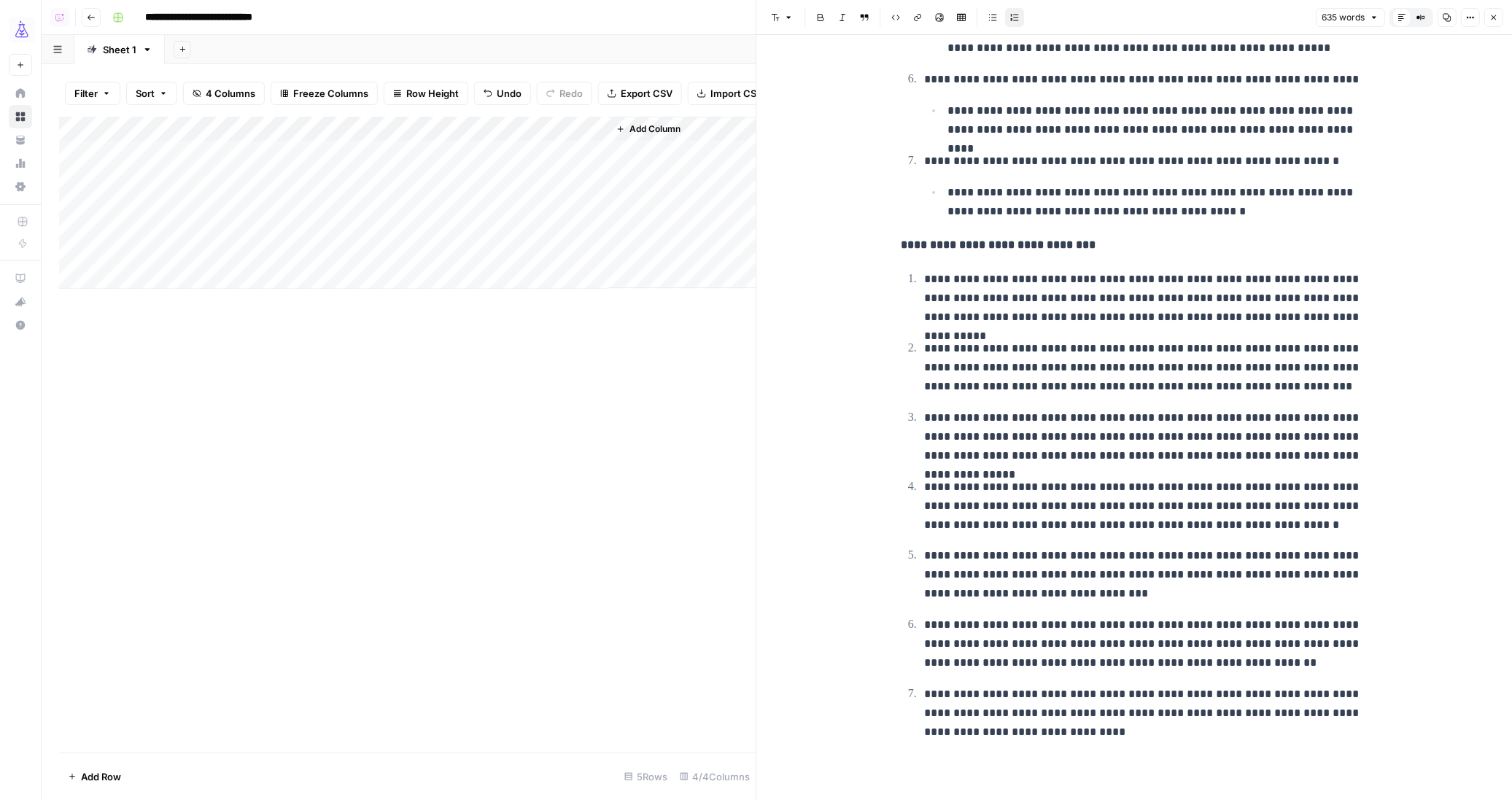
click at [952, 243] on strong "**********" at bounding box center [998, 244] width 194 height 11
copy strong "**********"
click at [1121, 279] on p "**********" at bounding box center [1145, 298] width 444 height 57
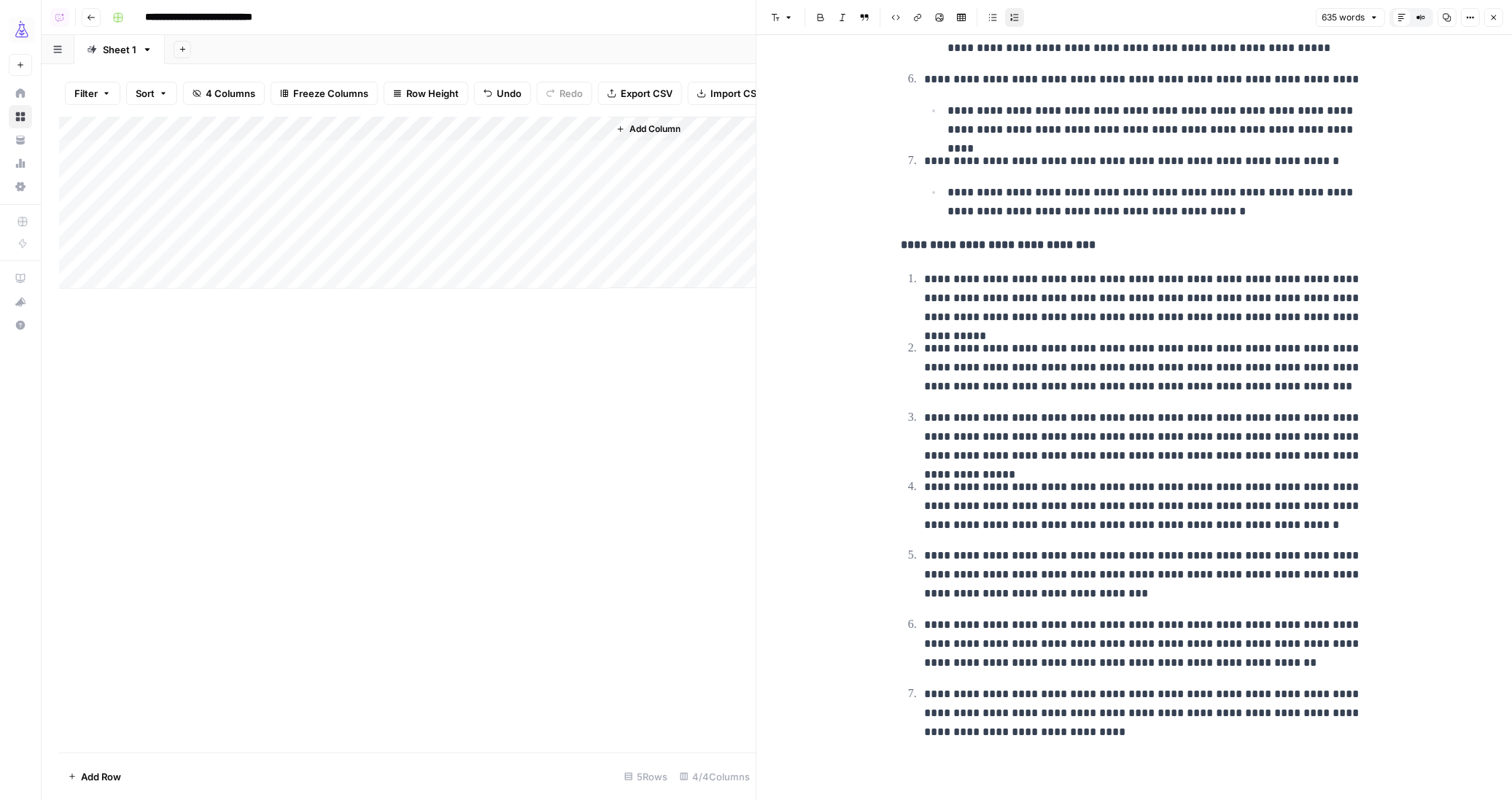
click at [924, 277] on p "**********" at bounding box center [1145, 298] width 444 height 57
click at [1103, 727] on p "**********" at bounding box center [1145, 713] width 444 height 57
copy ol "**********"
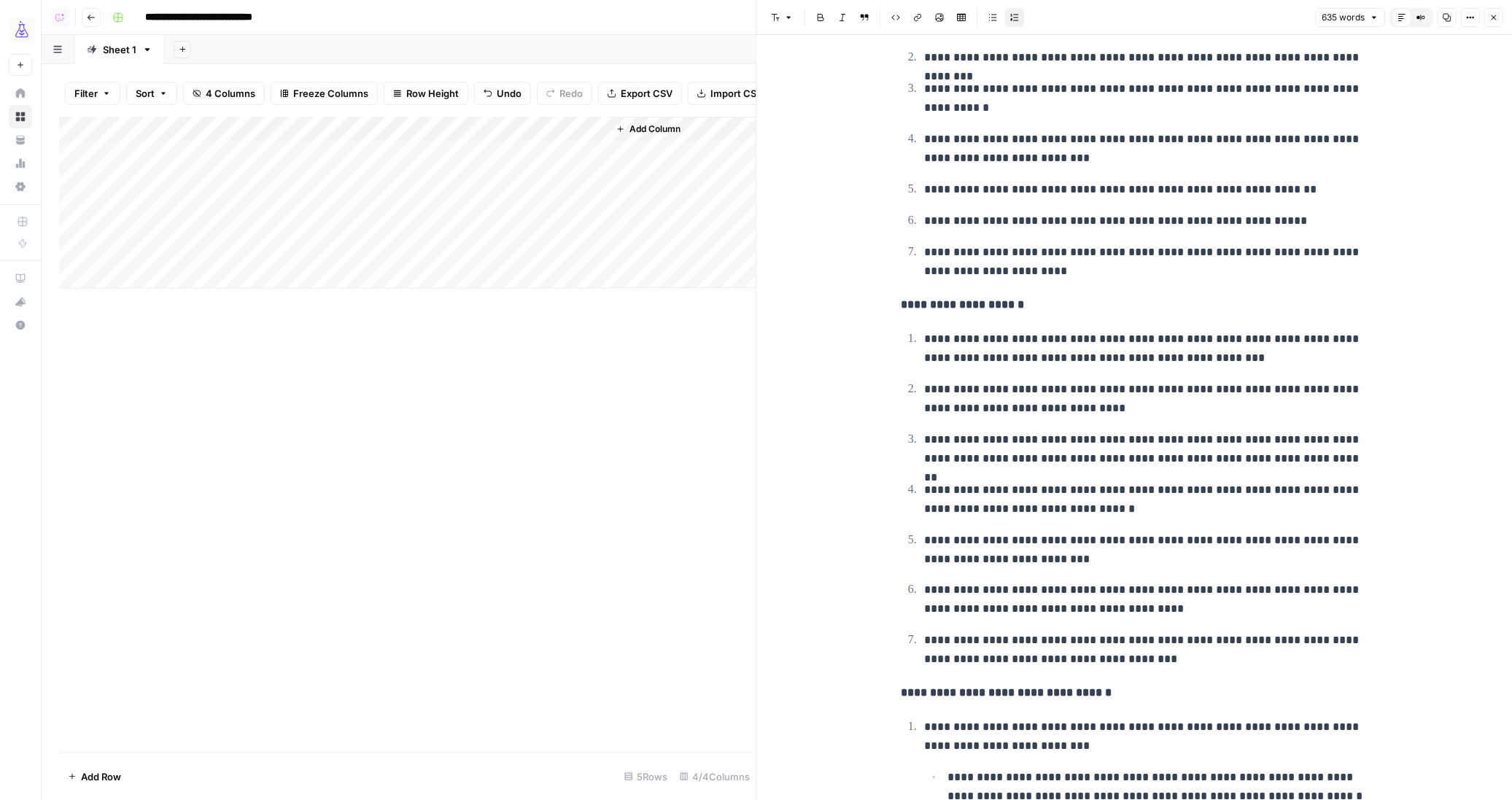
scroll to position [2, 0]
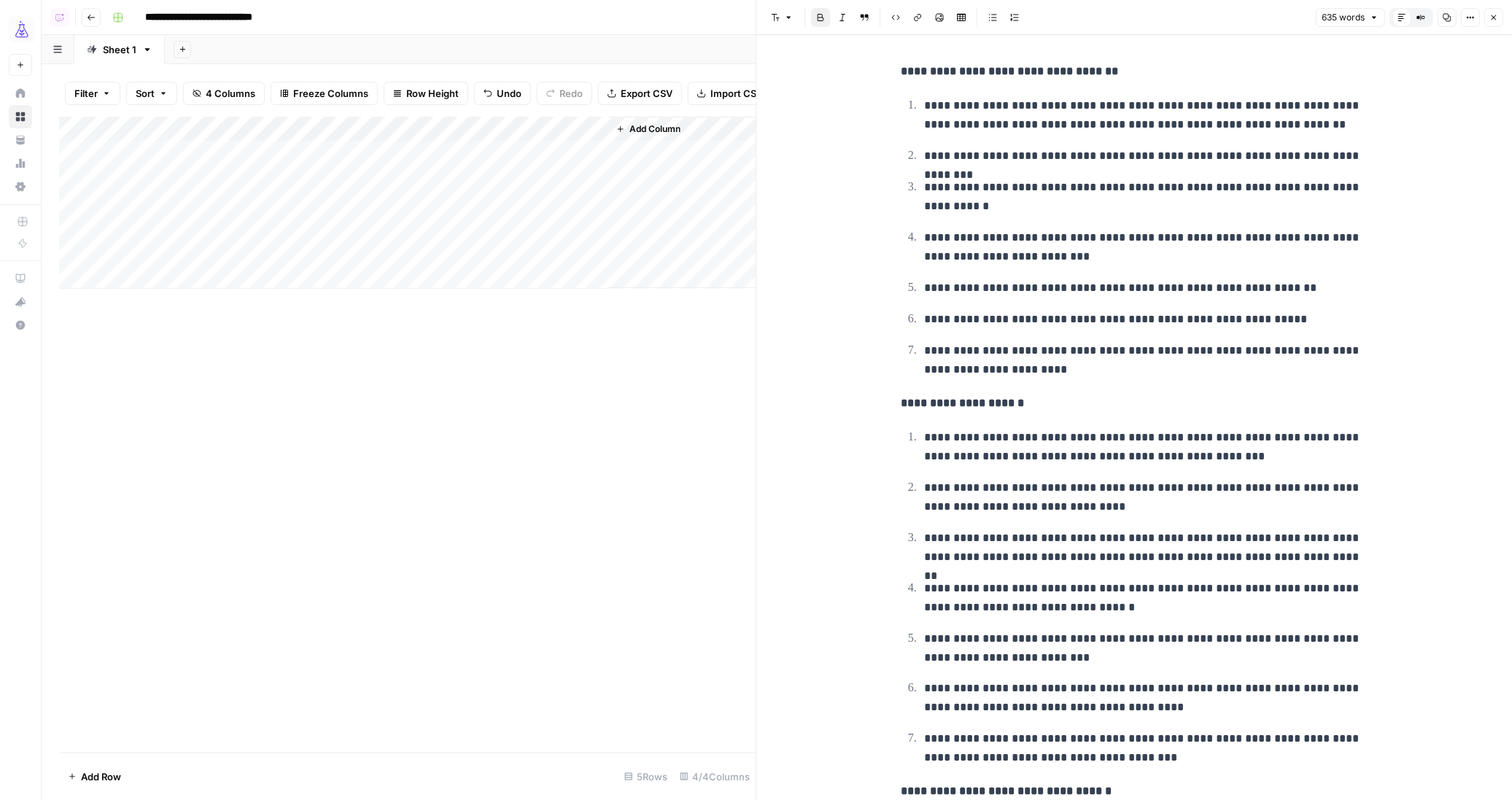
click at [907, 404] on strong "**********" at bounding box center [962, 403] width 123 height 11
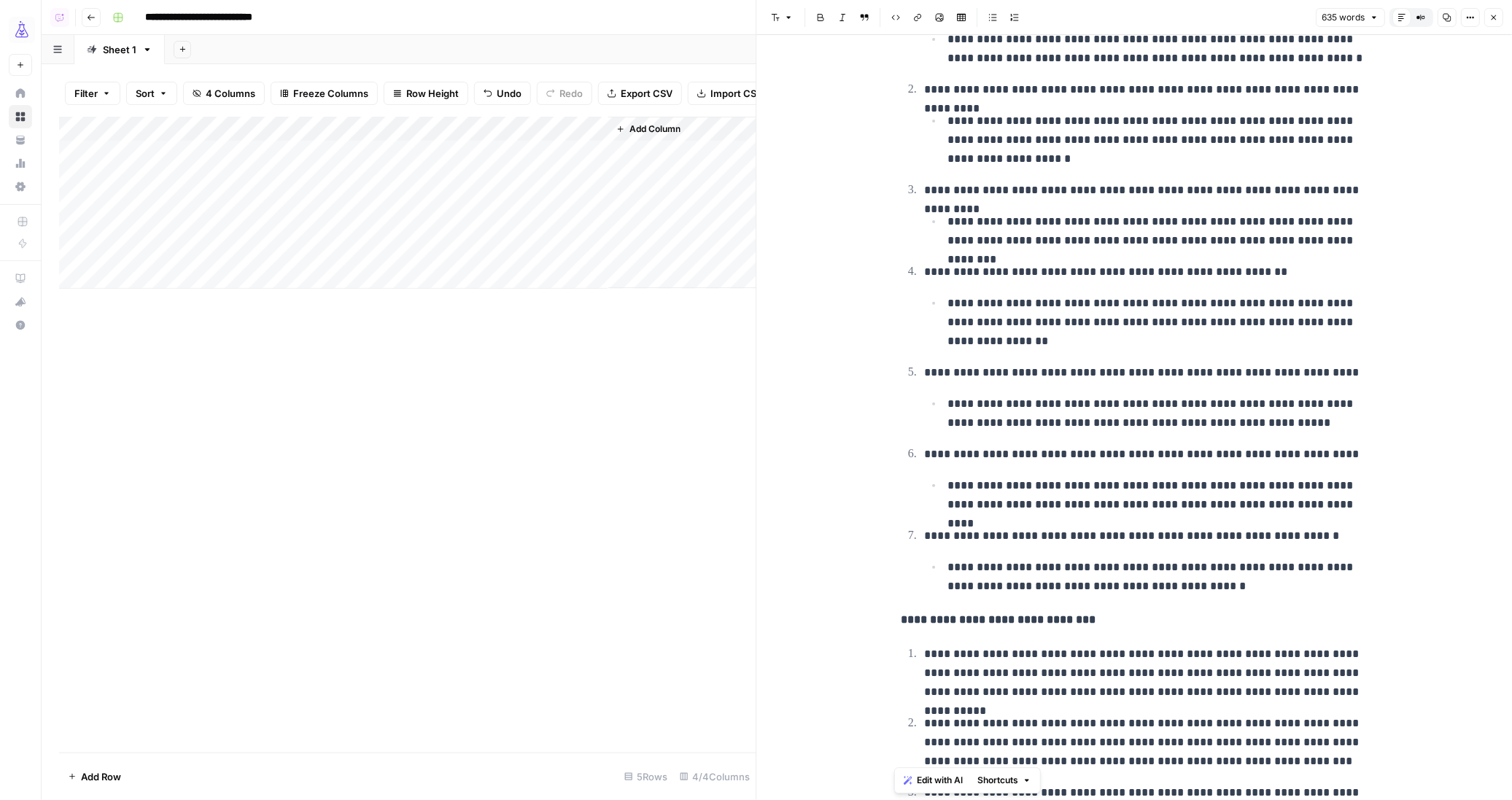
scroll to position [872, 0]
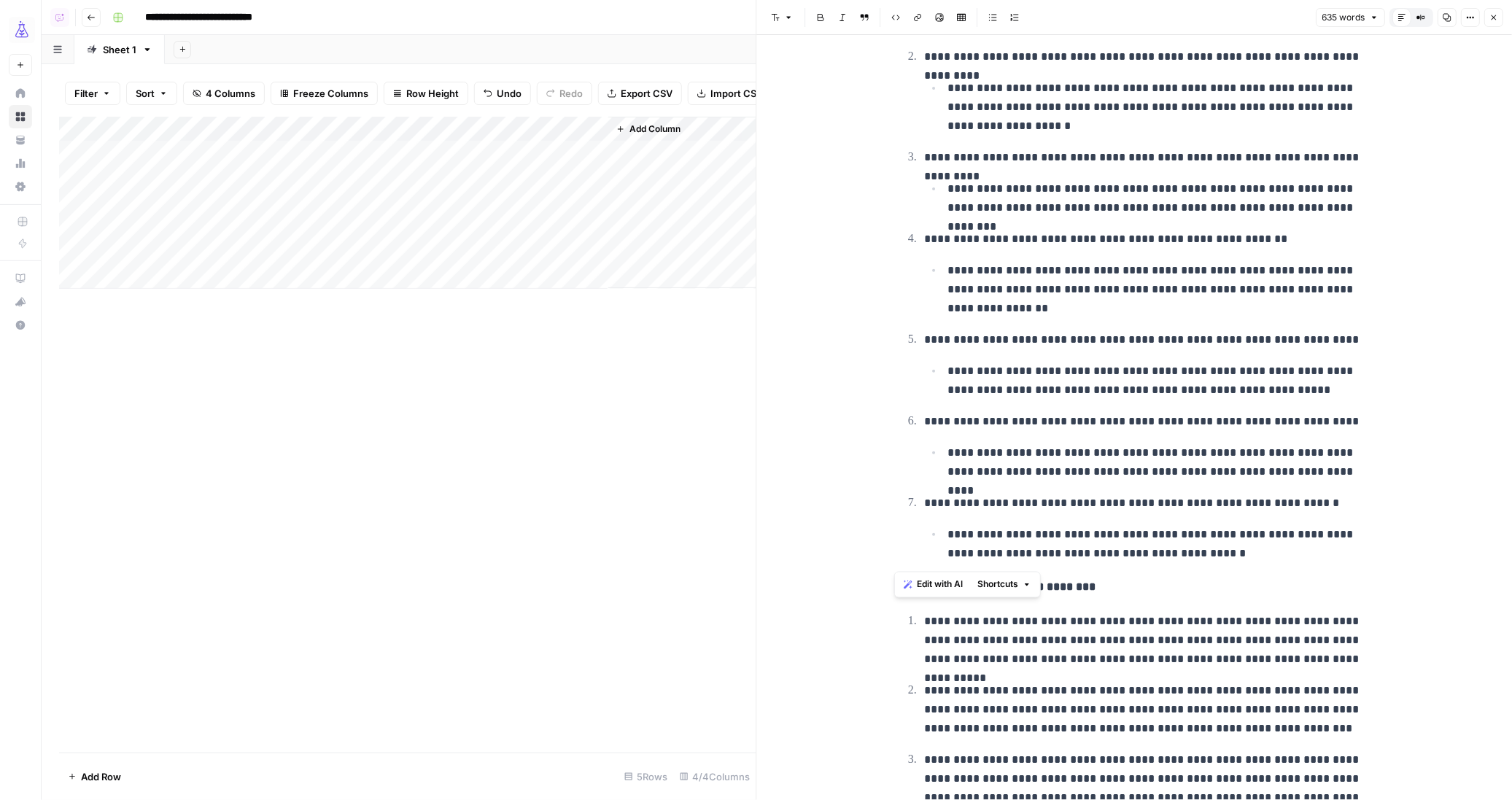
drag, startPoint x: 894, startPoint y: 404, endPoint x: 1254, endPoint y: 561, distance: 392.7
click at [1254, 561] on div "**********" at bounding box center [1134, 141] width 484 height 1909
copy div "**********"
click at [243, 210] on div "Add Column" at bounding box center [408, 203] width 697 height 172
click at [249, 212] on div "Add Column" at bounding box center [408, 203] width 697 height 172
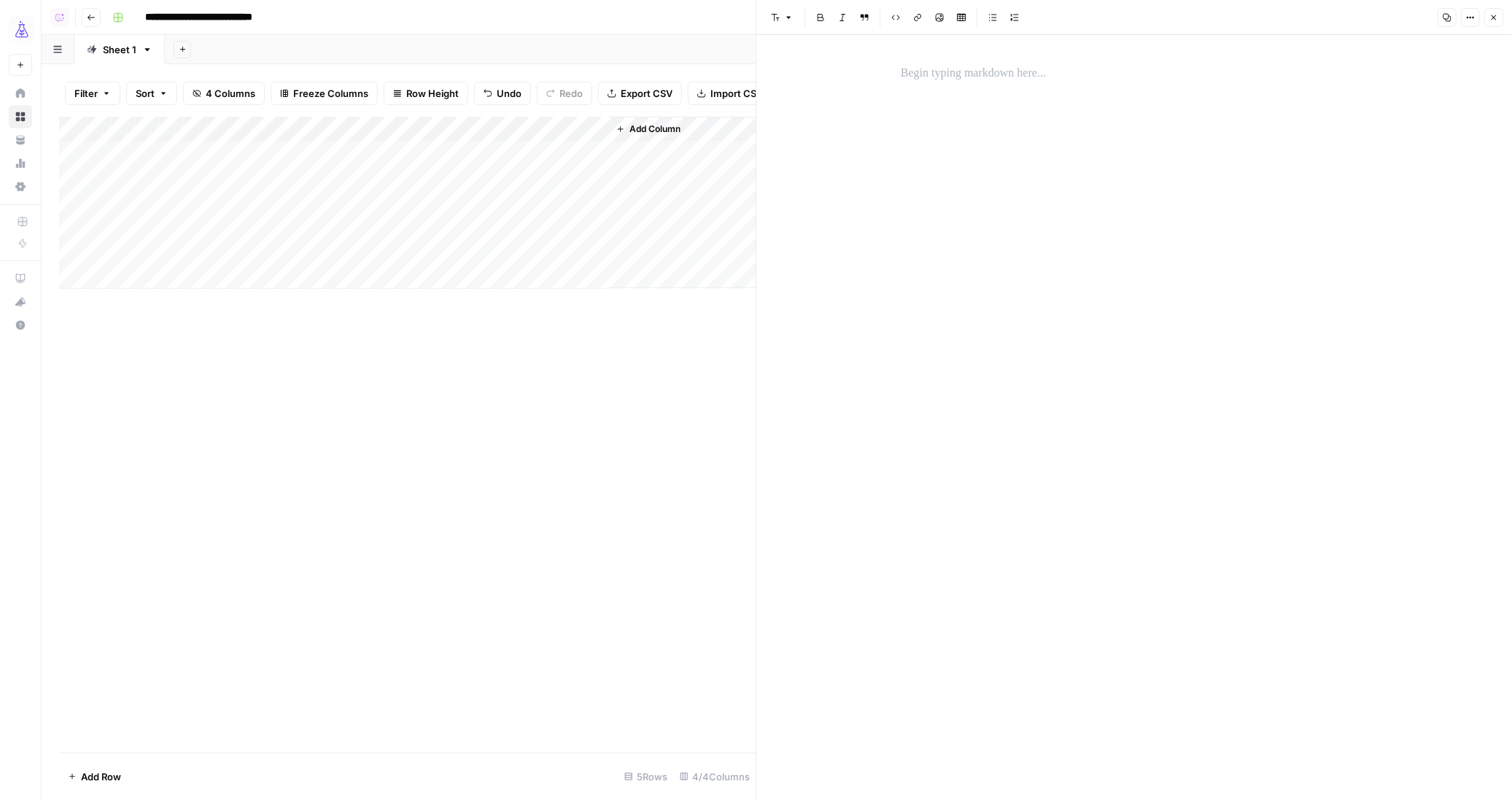
click at [1046, 72] on p at bounding box center [1134, 73] width 467 height 19
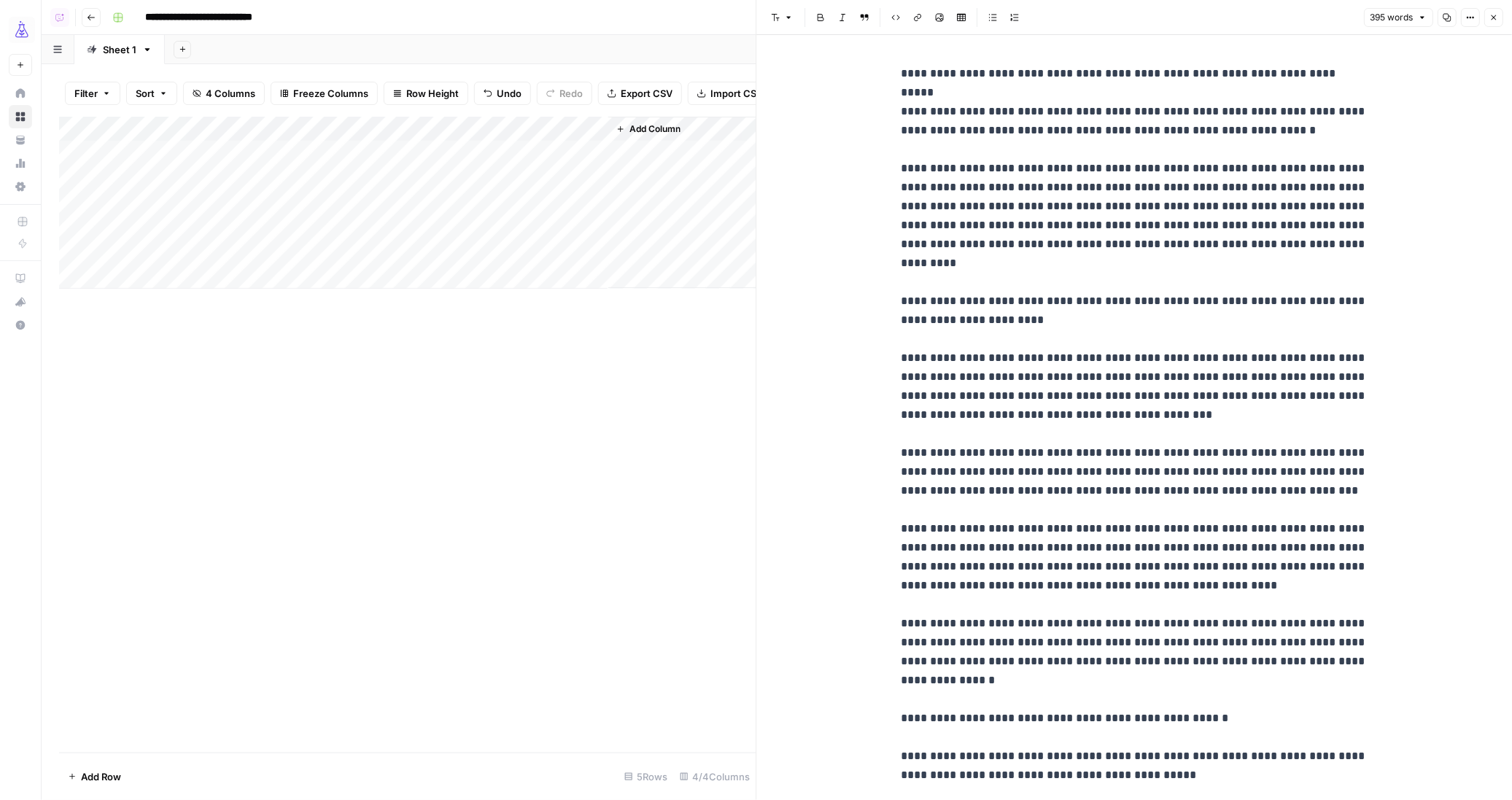
click at [138, 211] on div "Add Column" at bounding box center [408, 203] width 697 height 172
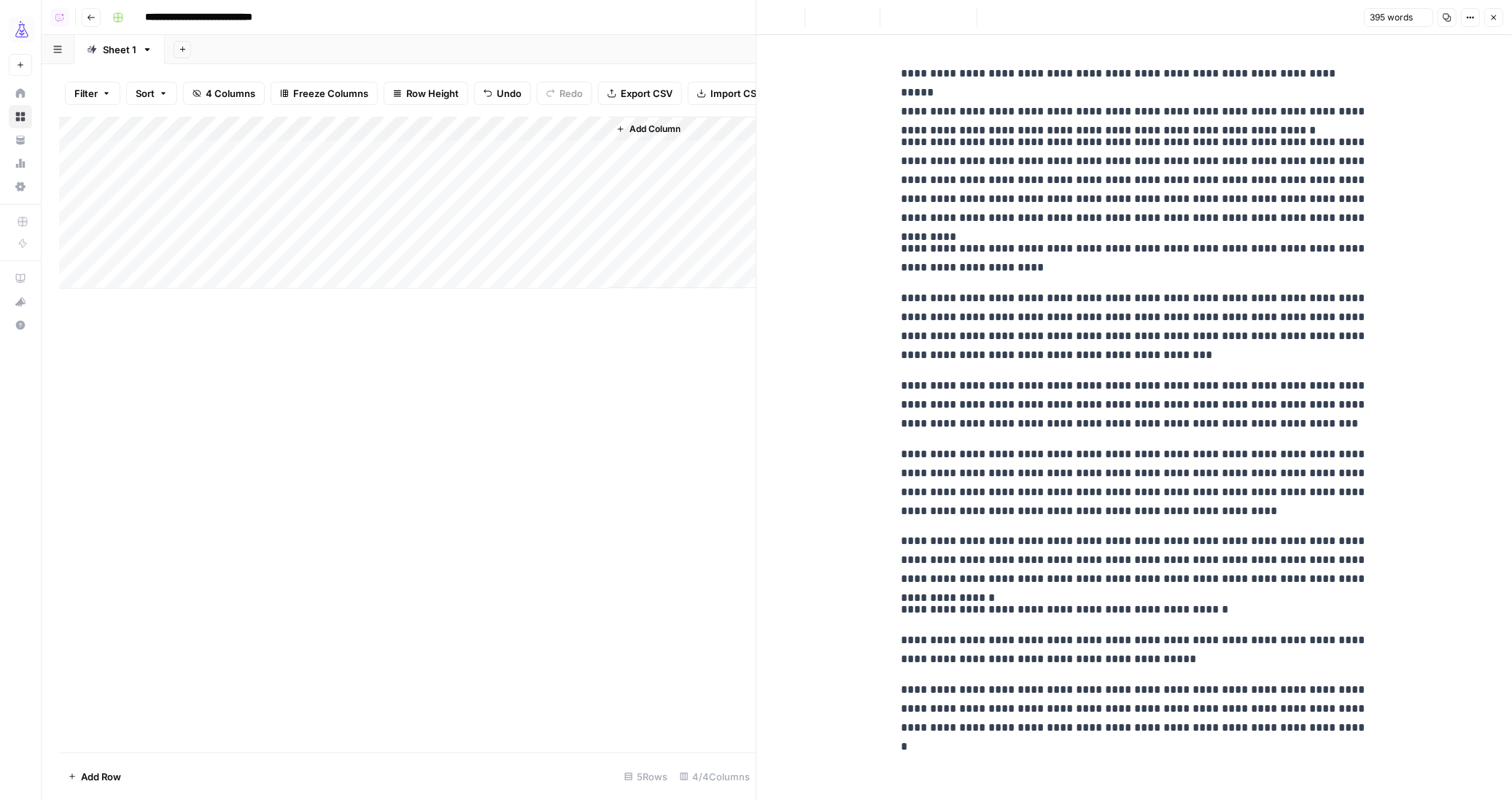
click at [139, 214] on div "Add Column" at bounding box center [408, 203] width 697 height 172
click at [181, 296] on button "Direct Content" at bounding box center [144, 299] width 77 height 18
click at [415, 218] on div "Add Column" at bounding box center [408, 203] width 697 height 172
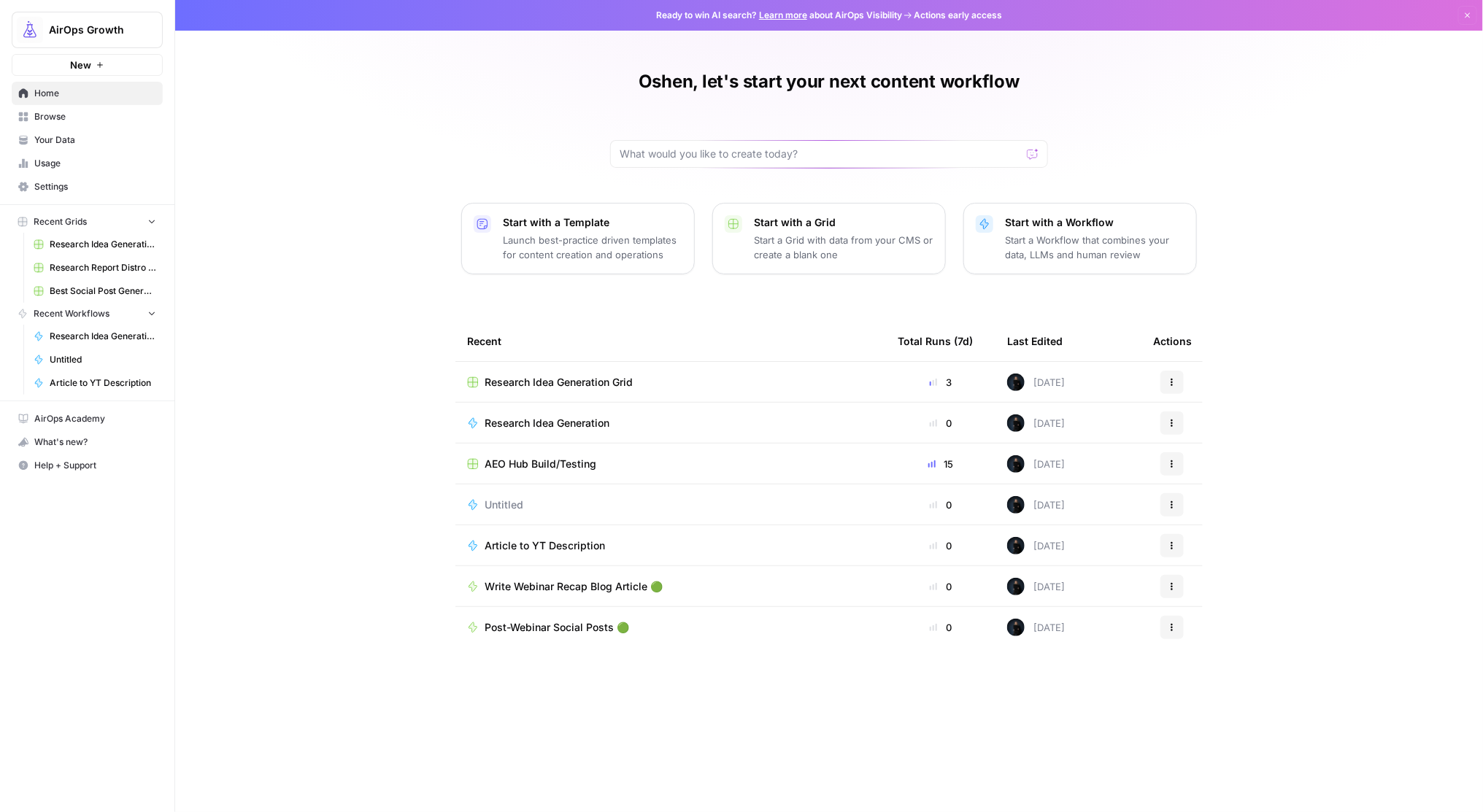
click at [576, 466] on span "AEO Hub Build/Testing" at bounding box center [541, 464] width 111 height 15
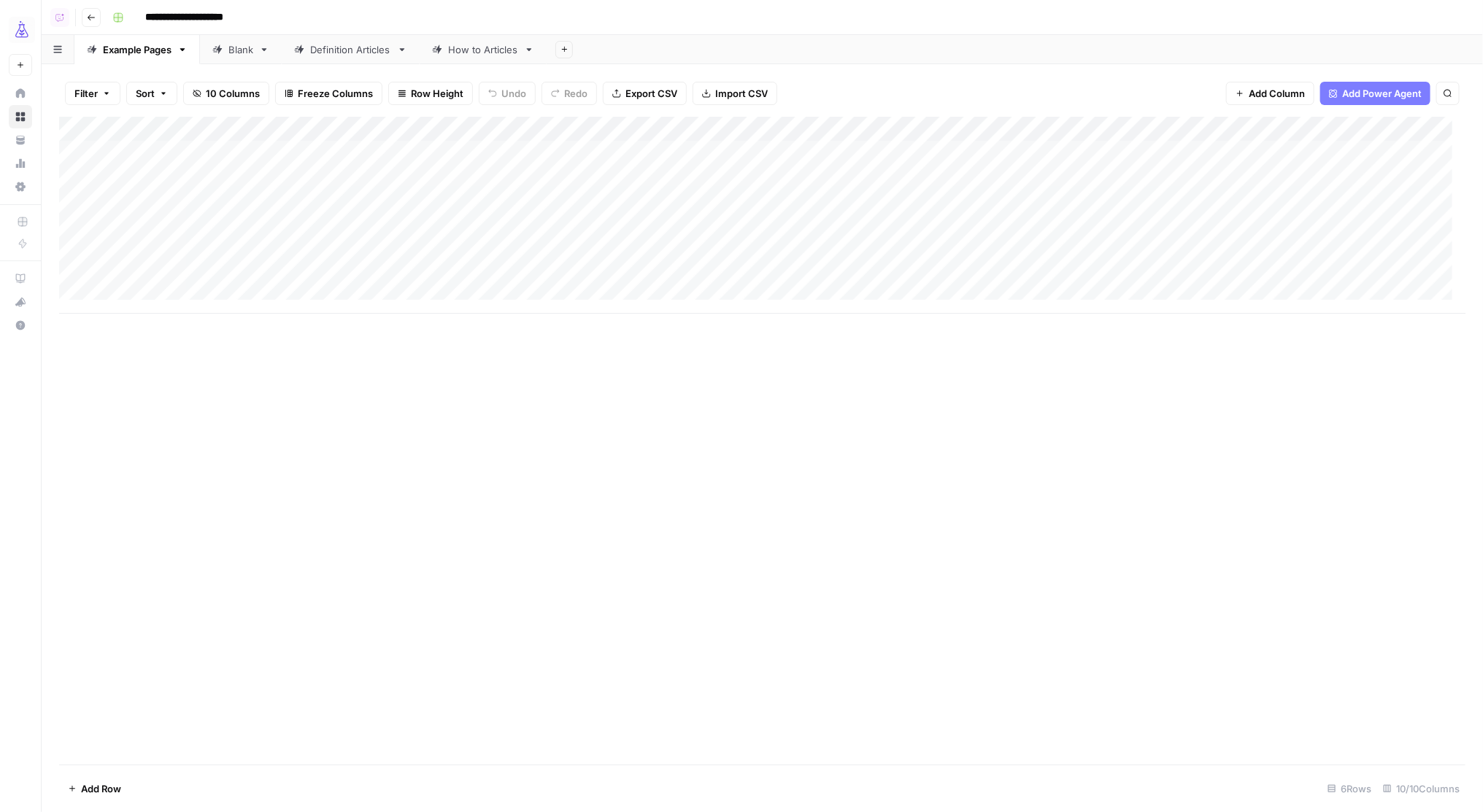
click at [335, 48] on div "Definition Articles" at bounding box center [351, 50] width 81 height 15
click at [981, 154] on div "Add Column" at bounding box center [763, 301] width 1407 height 370
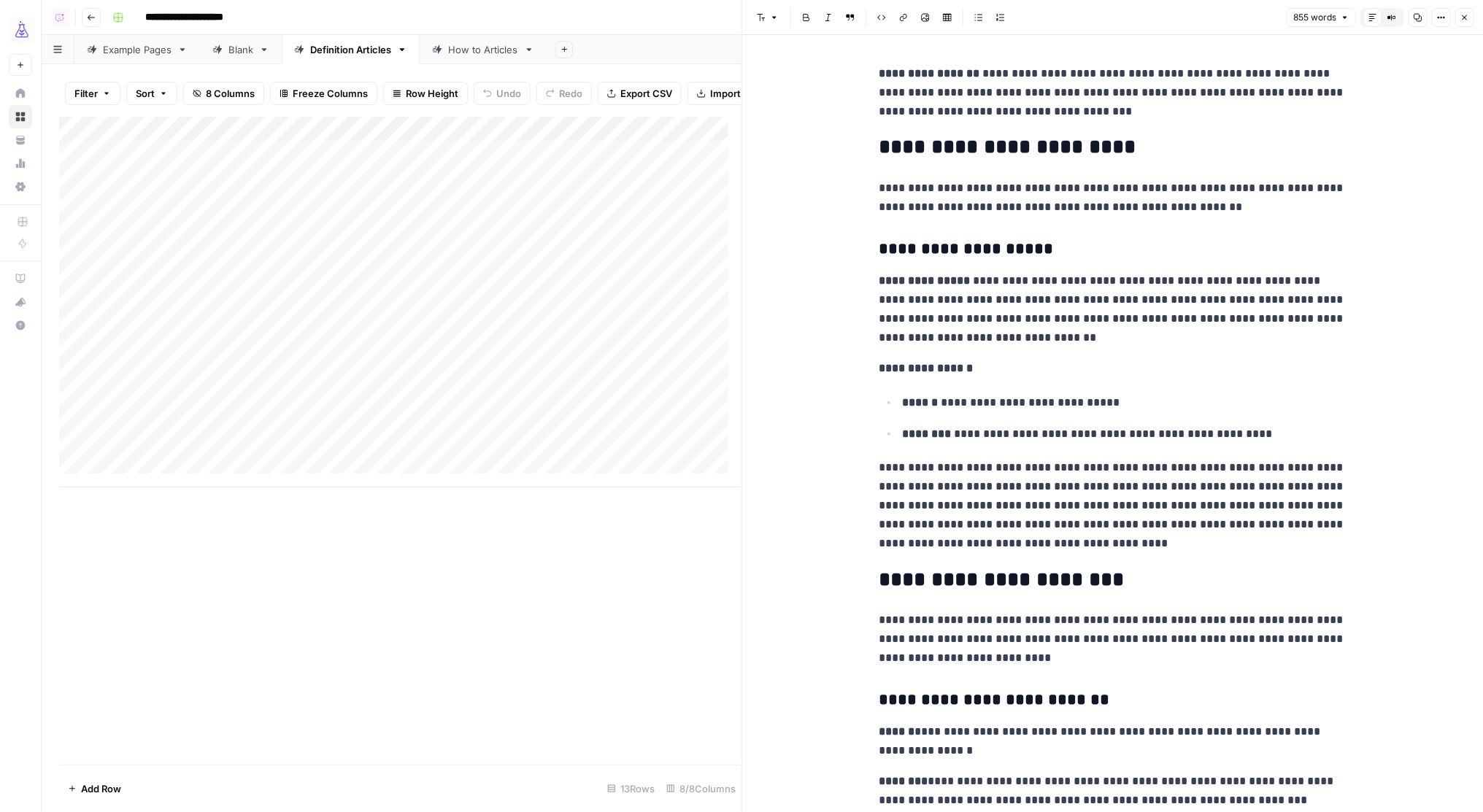
click at [1011, 211] on p "**********" at bounding box center [1112, 197] width 467 height 38
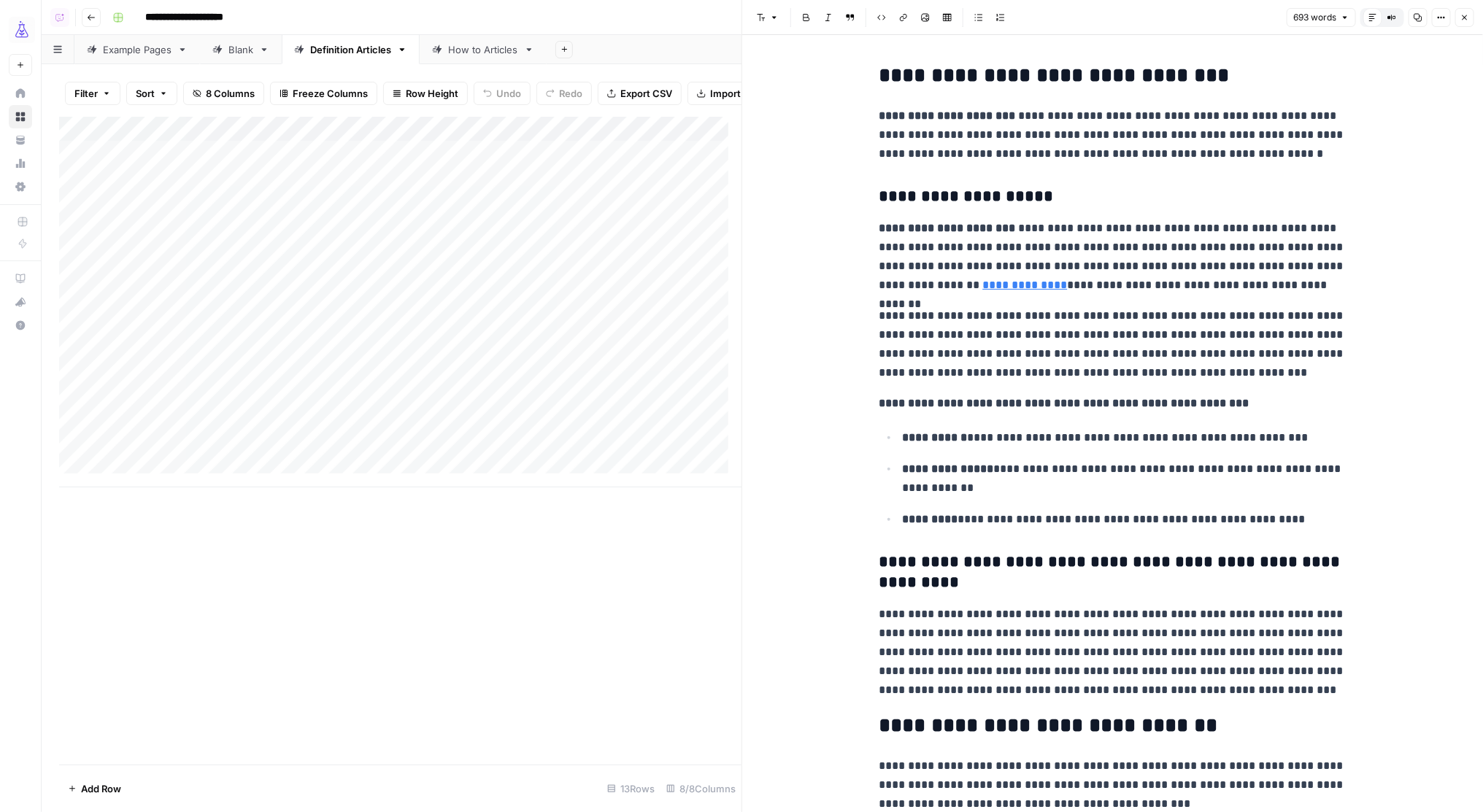
click at [101, 790] on span "Add Row" at bounding box center [101, 789] width 40 height 15
click at [140, 485] on div "Add Column" at bounding box center [401, 314] width 683 height 396
type textarea "**********"
click at [262, 483] on div "Add Column" at bounding box center [401, 314] width 683 height 396
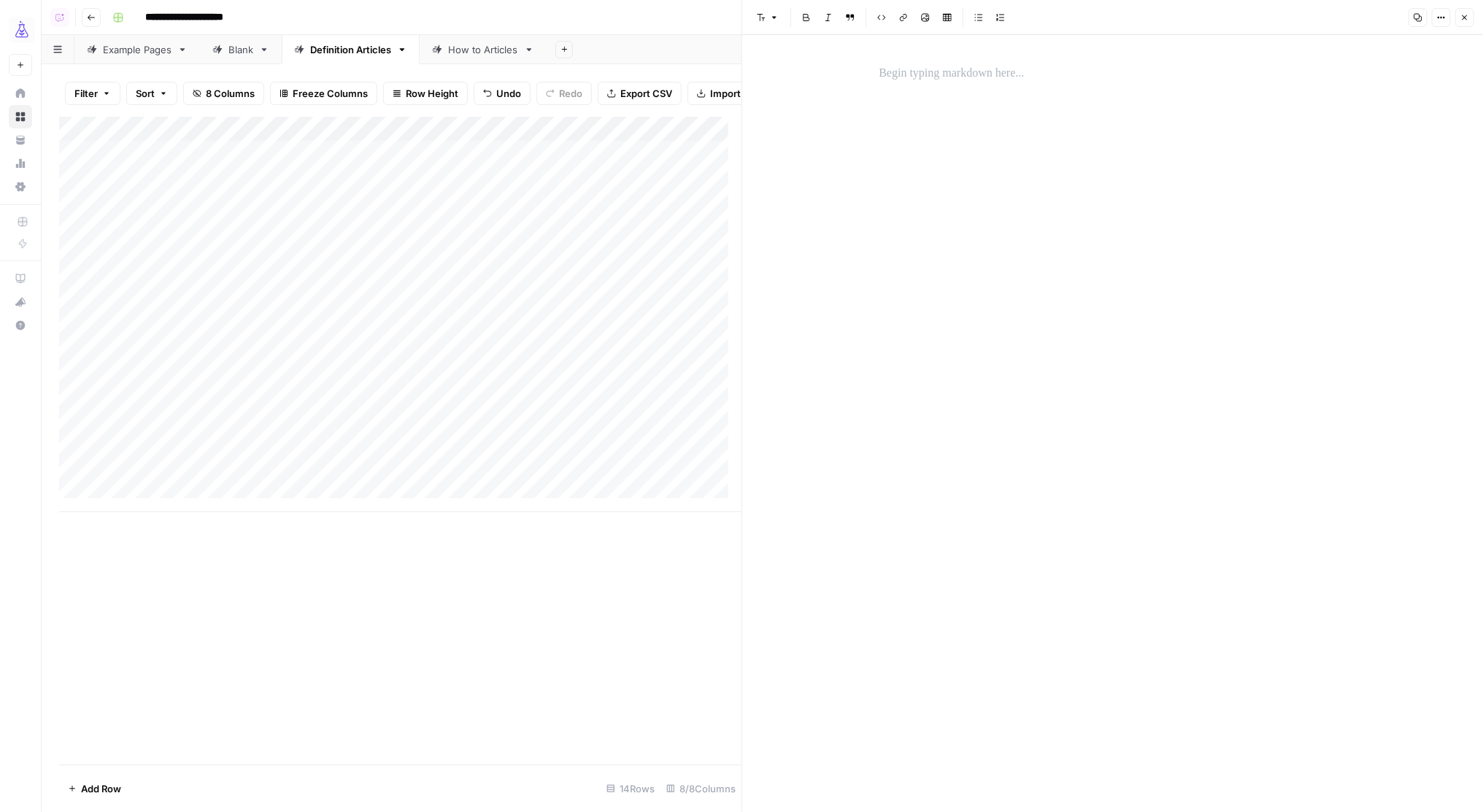
click at [959, 87] on div at bounding box center [1113, 73] width 485 height 30
drag, startPoint x: 1463, startPoint y: 19, endPoint x: 923, endPoint y: 244, distance: 585.0
click at [1461, 20] on icon "button" at bounding box center [1465, 18] width 9 height 9
click at [394, 475] on div "Add Column" at bounding box center [763, 314] width 1407 height 396
click at [463, 53] on div "How to Articles" at bounding box center [483, 50] width 70 height 15
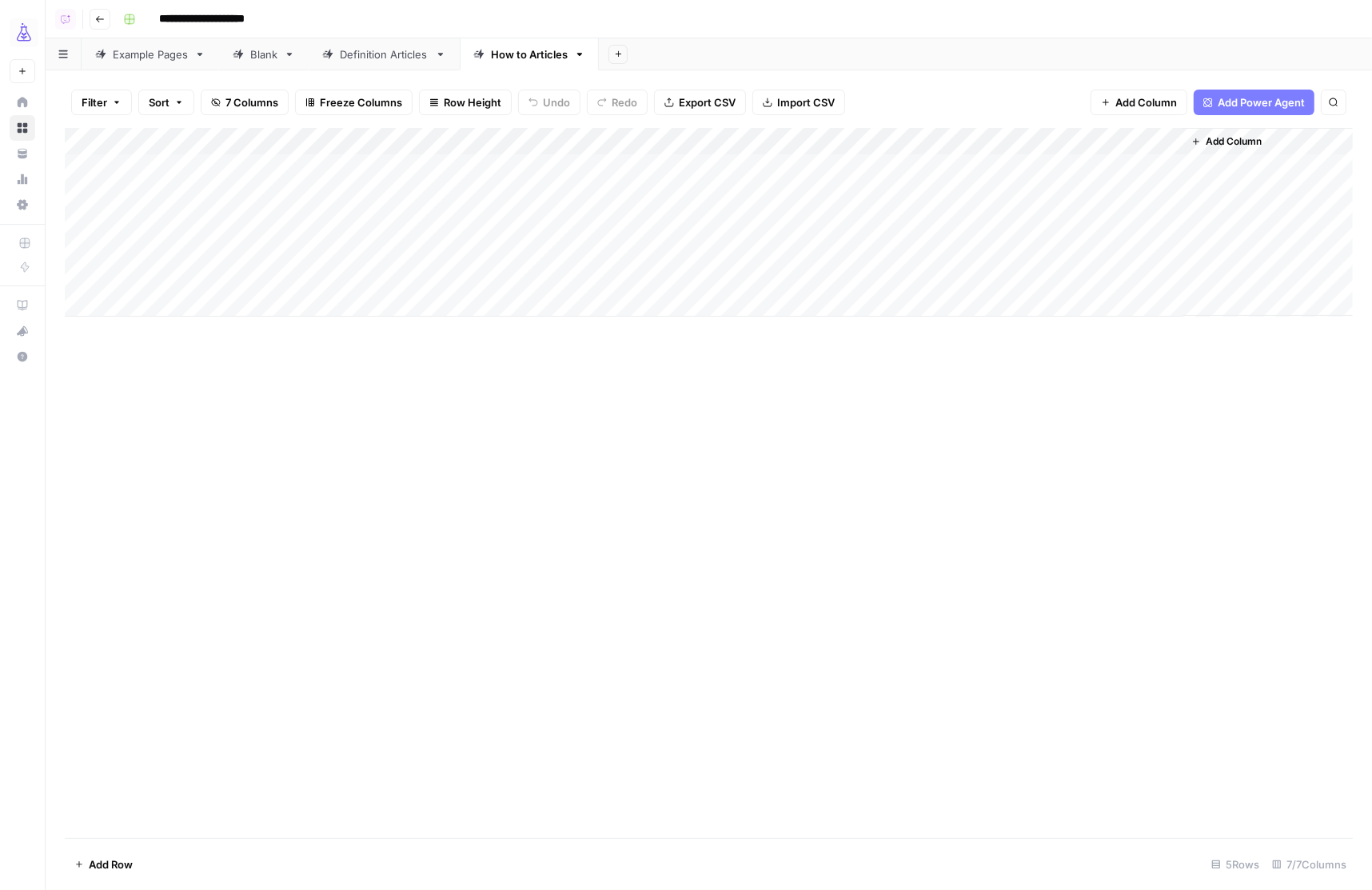
click at [399, 53] on div "Definition Articles" at bounding box center [384, 55] width 89 height 16
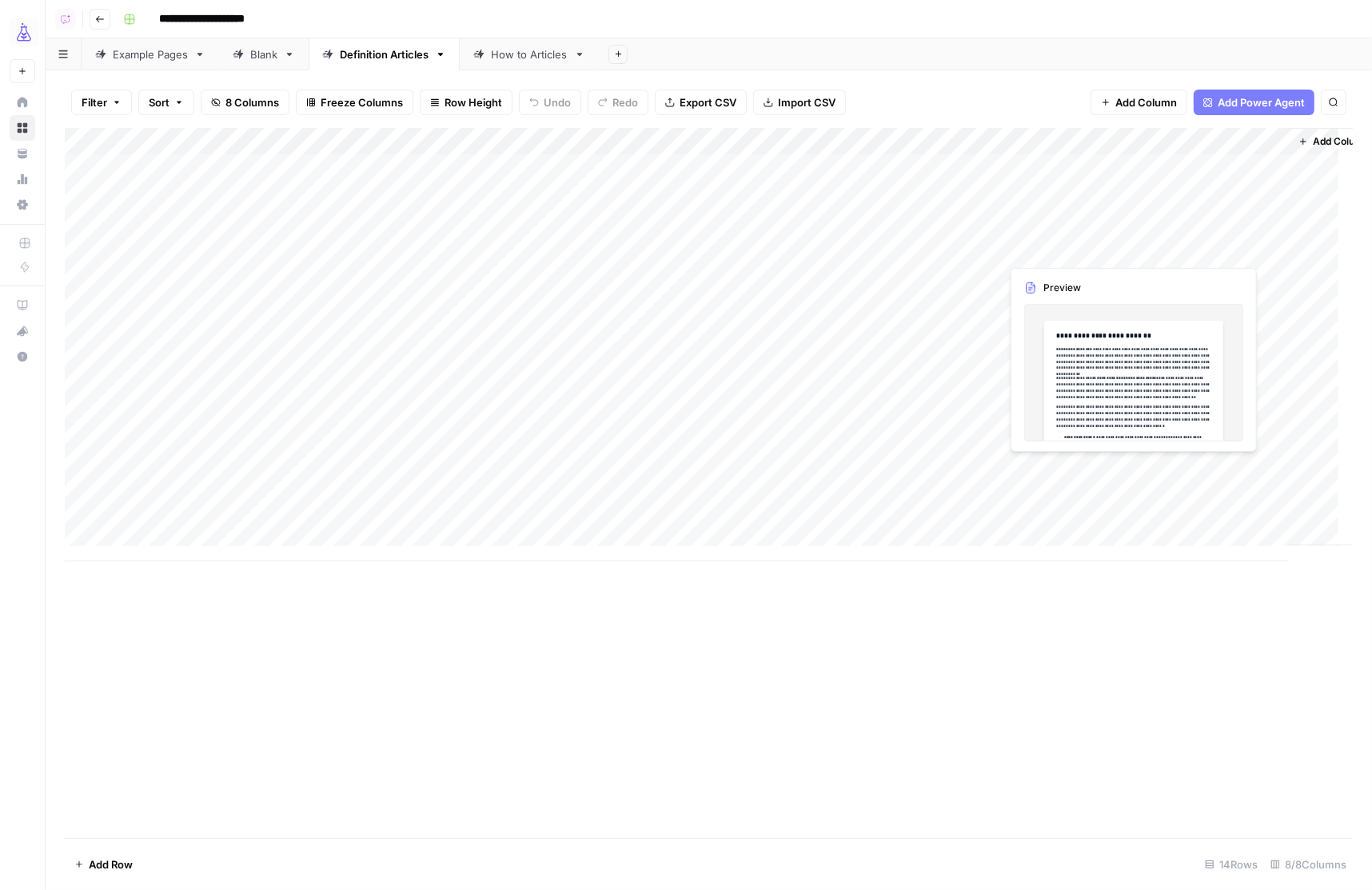
click at [1050, 249] on div "Add Column" at bounding box center [708, 344] width 1287 height 434
click at [1046, 248] on div "Add Column" at bounding box center [708, 344] width 1287 height 434
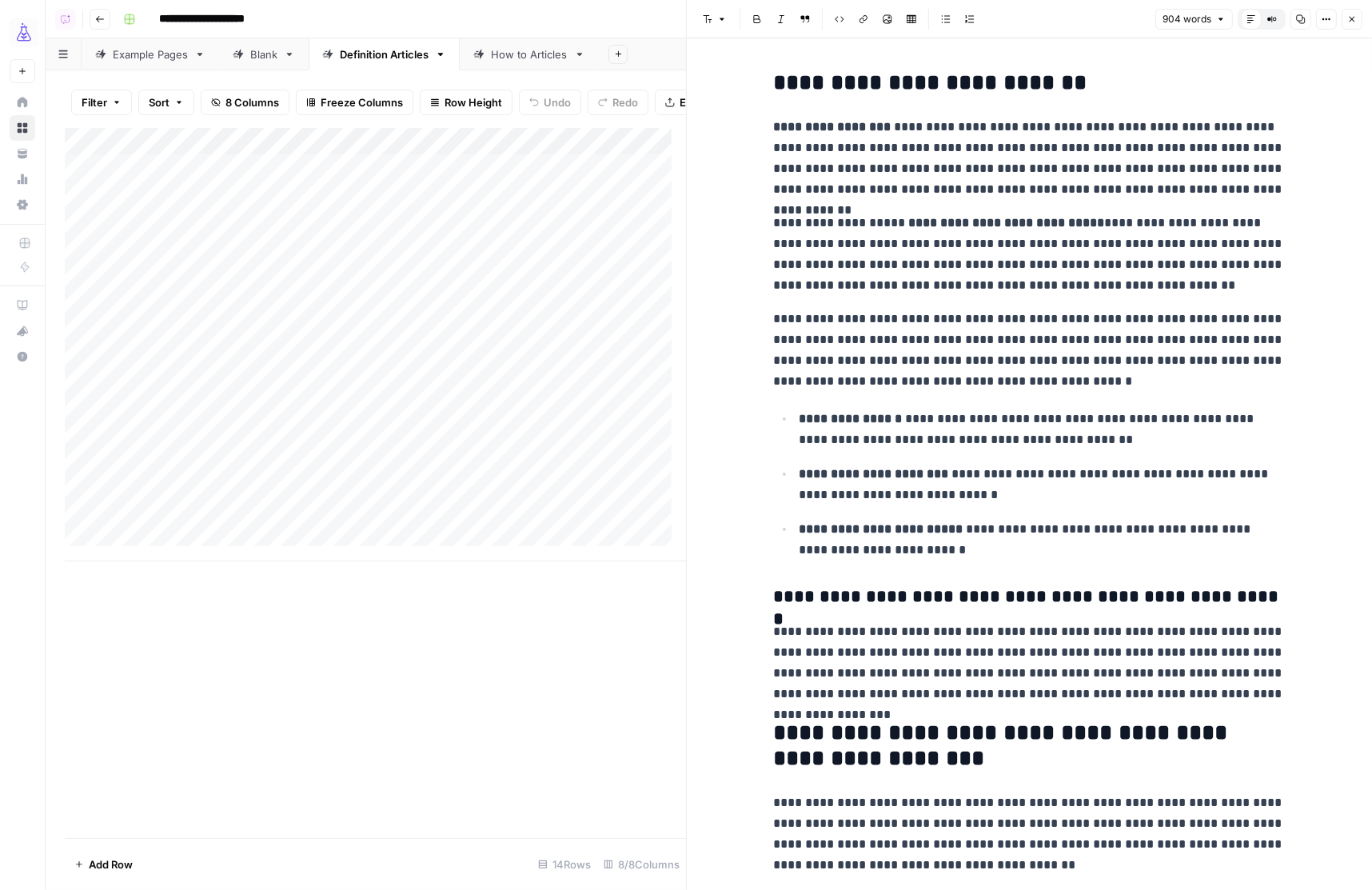
copy div "**********"
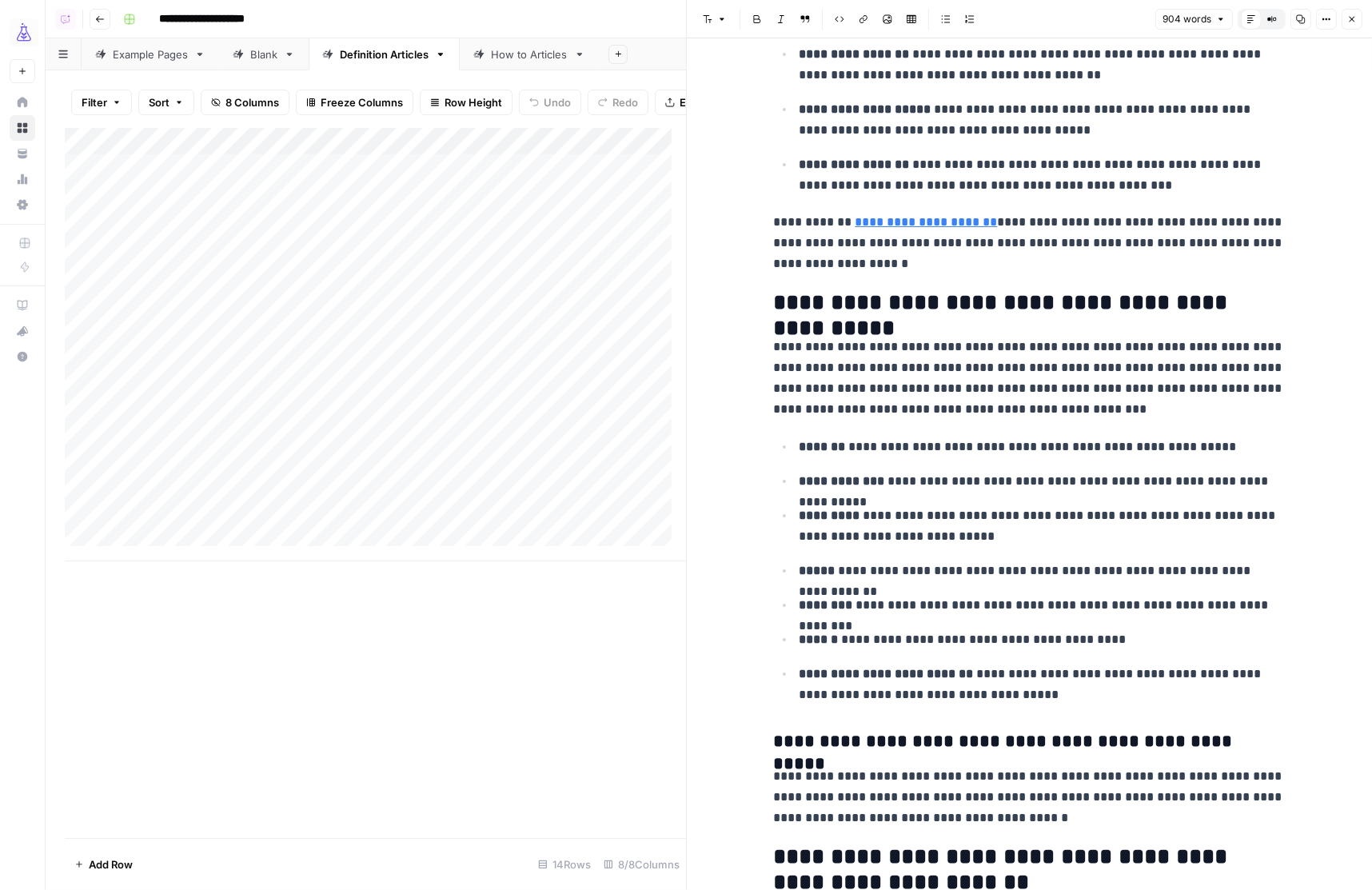
scroll to position [1061, 0]
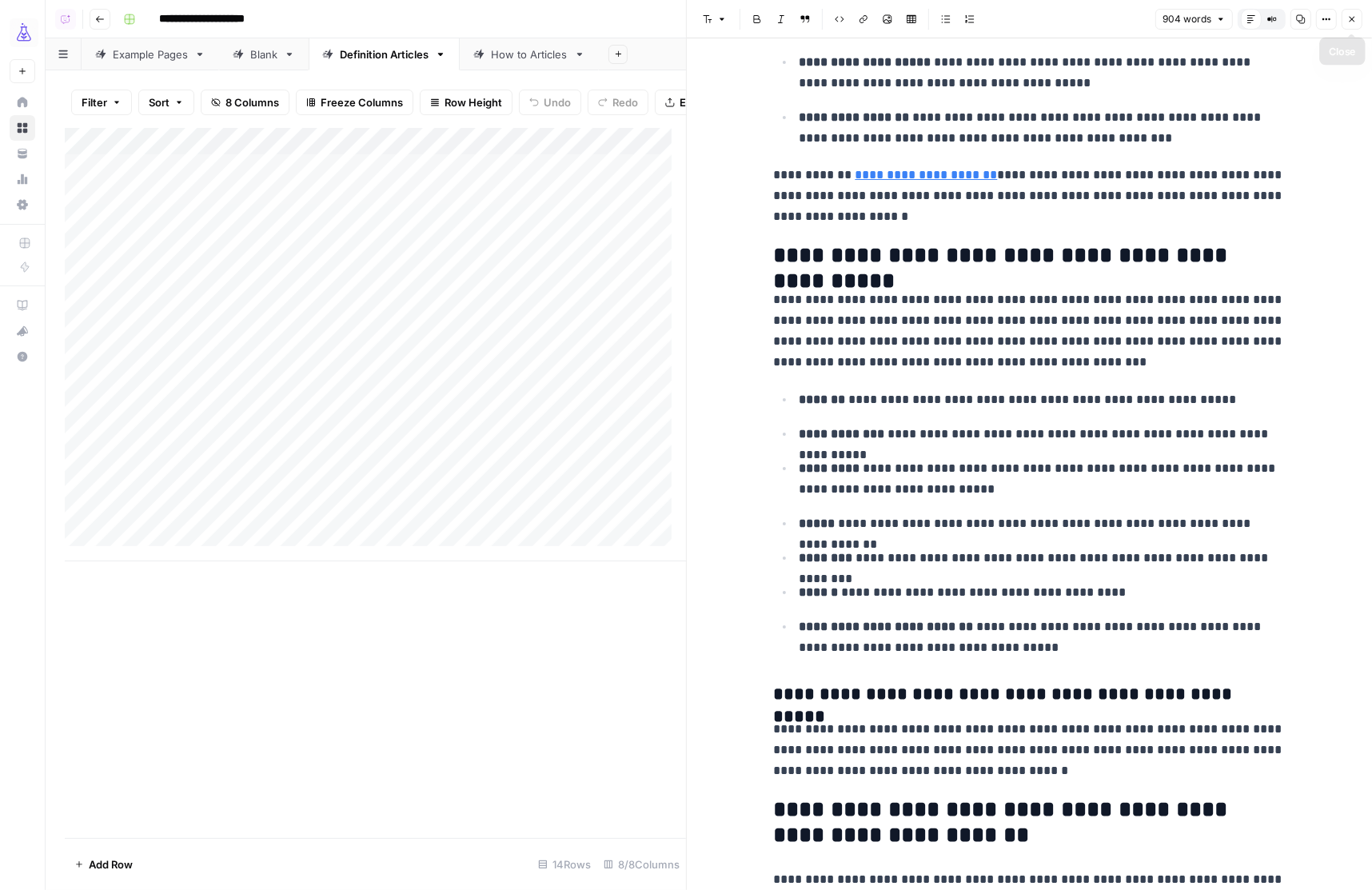
drag, startPoint x: 1352, startPoint y: 21, endPoint x: 1331, endPoint y: 24, distance: 21.2
click at [1352, 21] on icon "button" at bounding box center [1352, 20] width 10 height 10
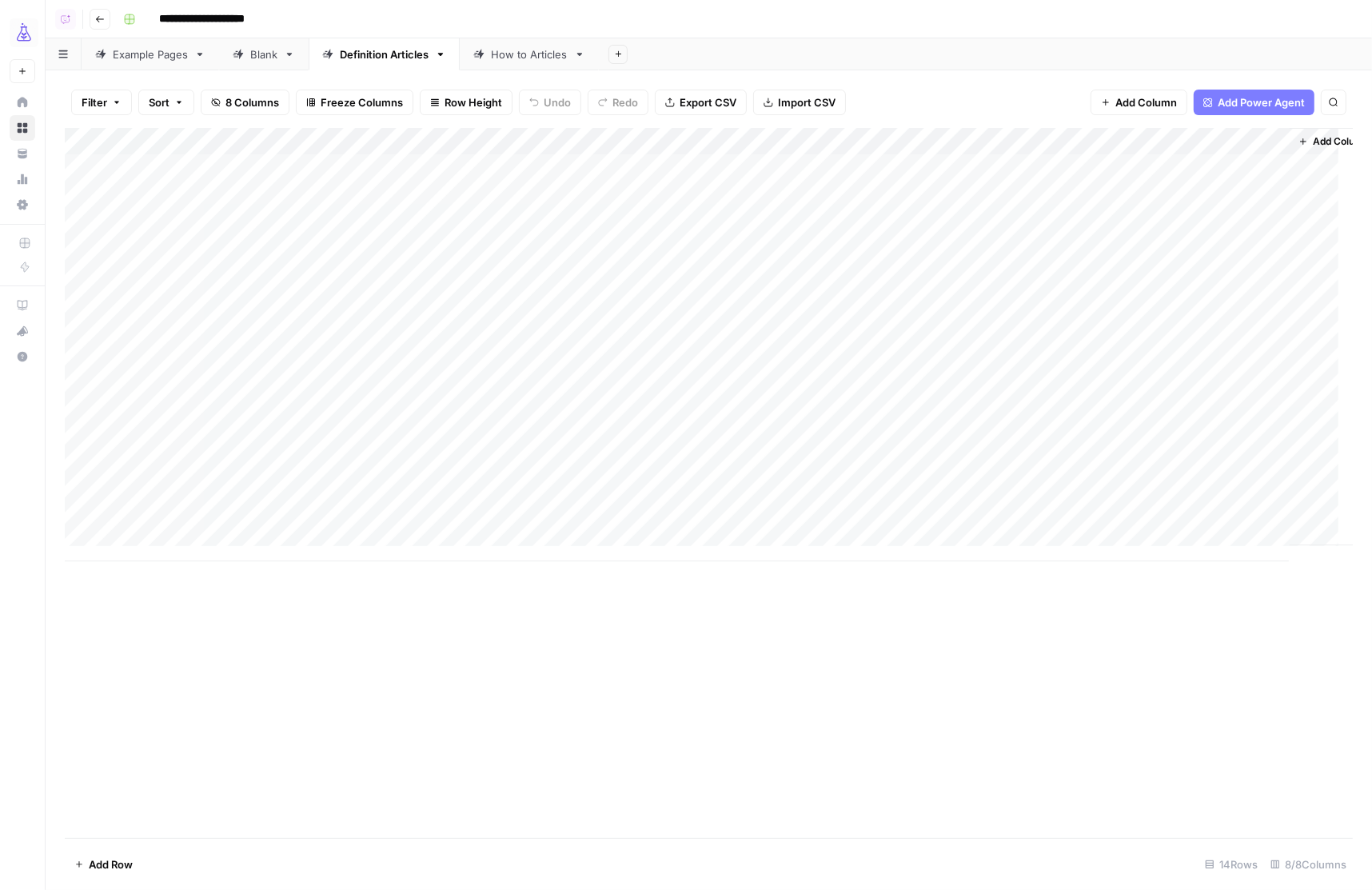
click at [1201, 251] on div "Add Column" at bounding box center [708, 344] width 1287 height 434
click at [1219, 466] on div "Add Column" at bounding box center [708, 344] width 1287 height 434
click at [1032, 473] on div "Add Column" at bounding box center [708, 344] width 1287 height 434
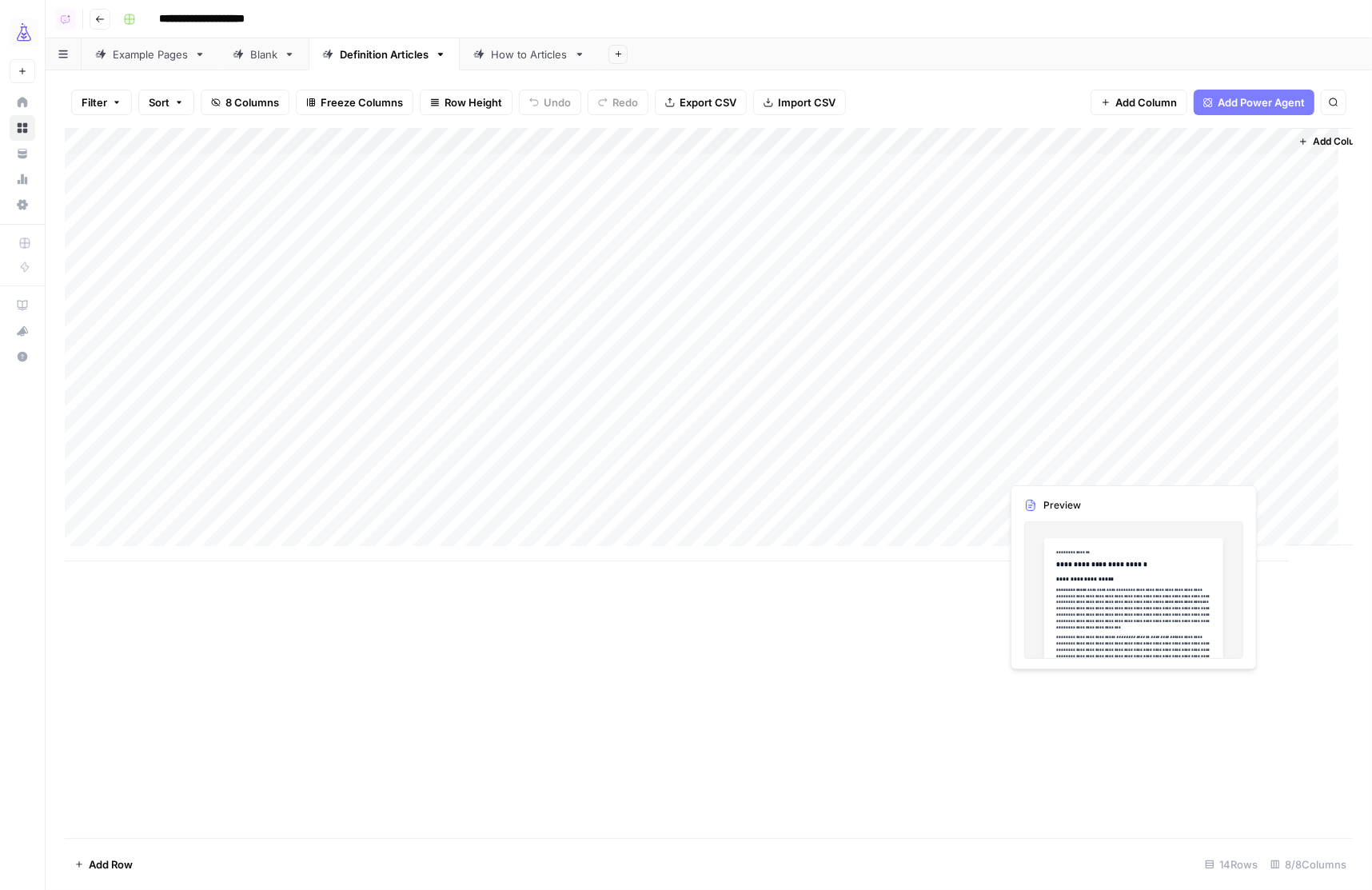
click at [1032, 473] on div "Add Column" at bounding box center [708, 344] width 1287 height 434
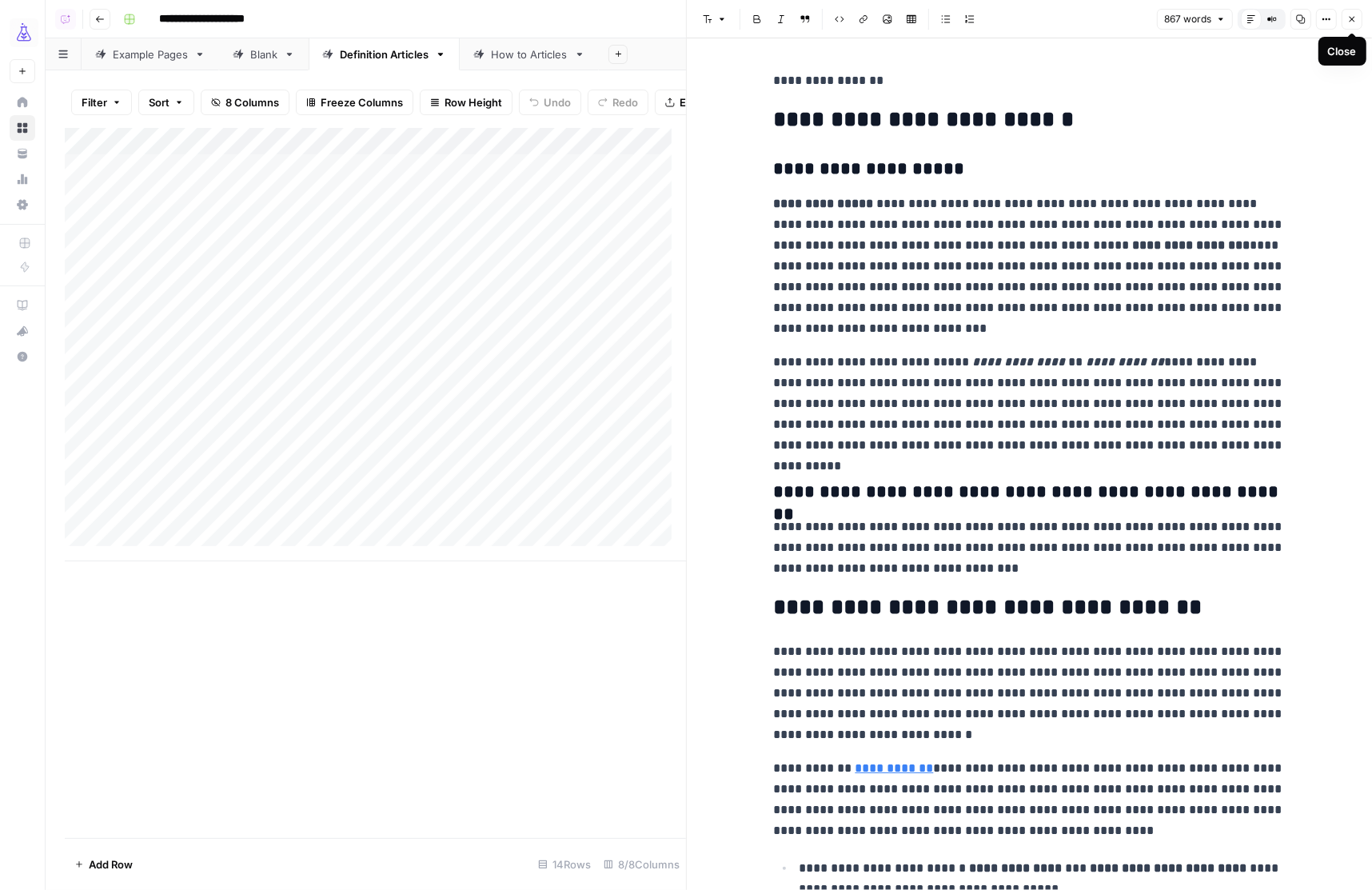
click at [1347, 17] on icon "button" at bounding box center [1352, 20] width 10 height 10
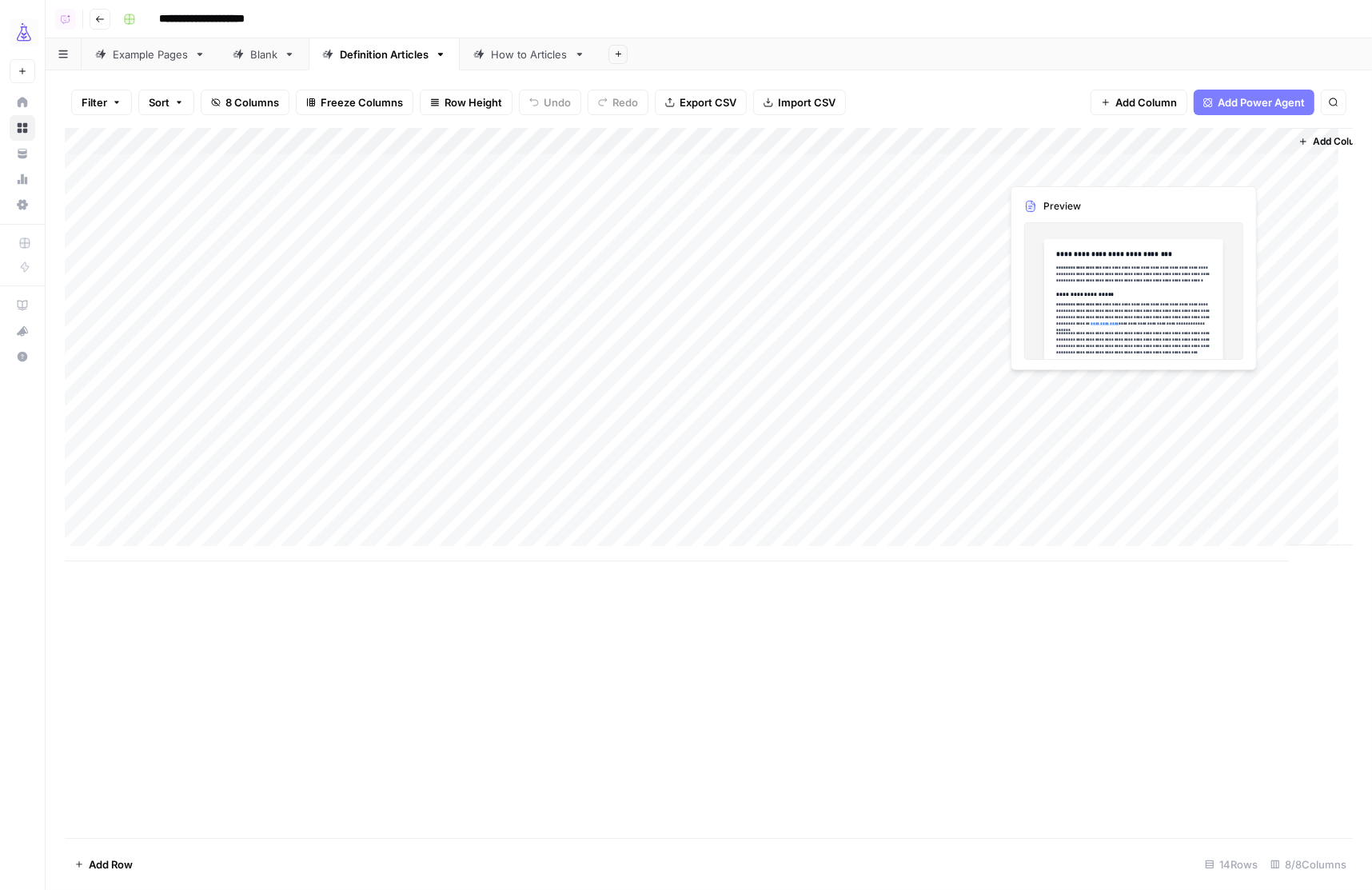
click at [1076, 164] on div "Add Column" at bounding box center [708, 344] width 1287 height 434
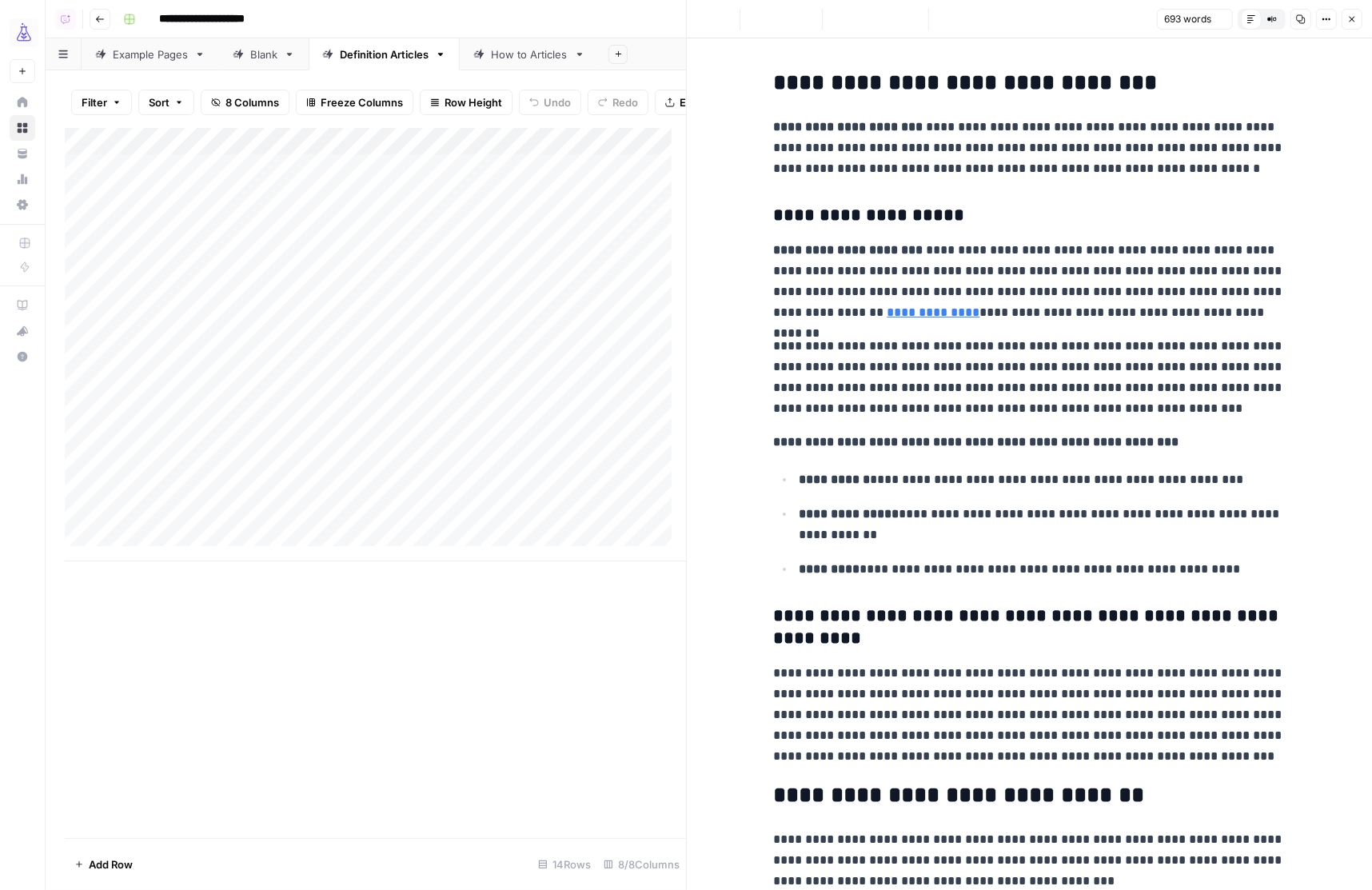
copy div "**********"
click at [1350, 20] on icon "button" at bounding box center [1352, 20] width 6 height 6
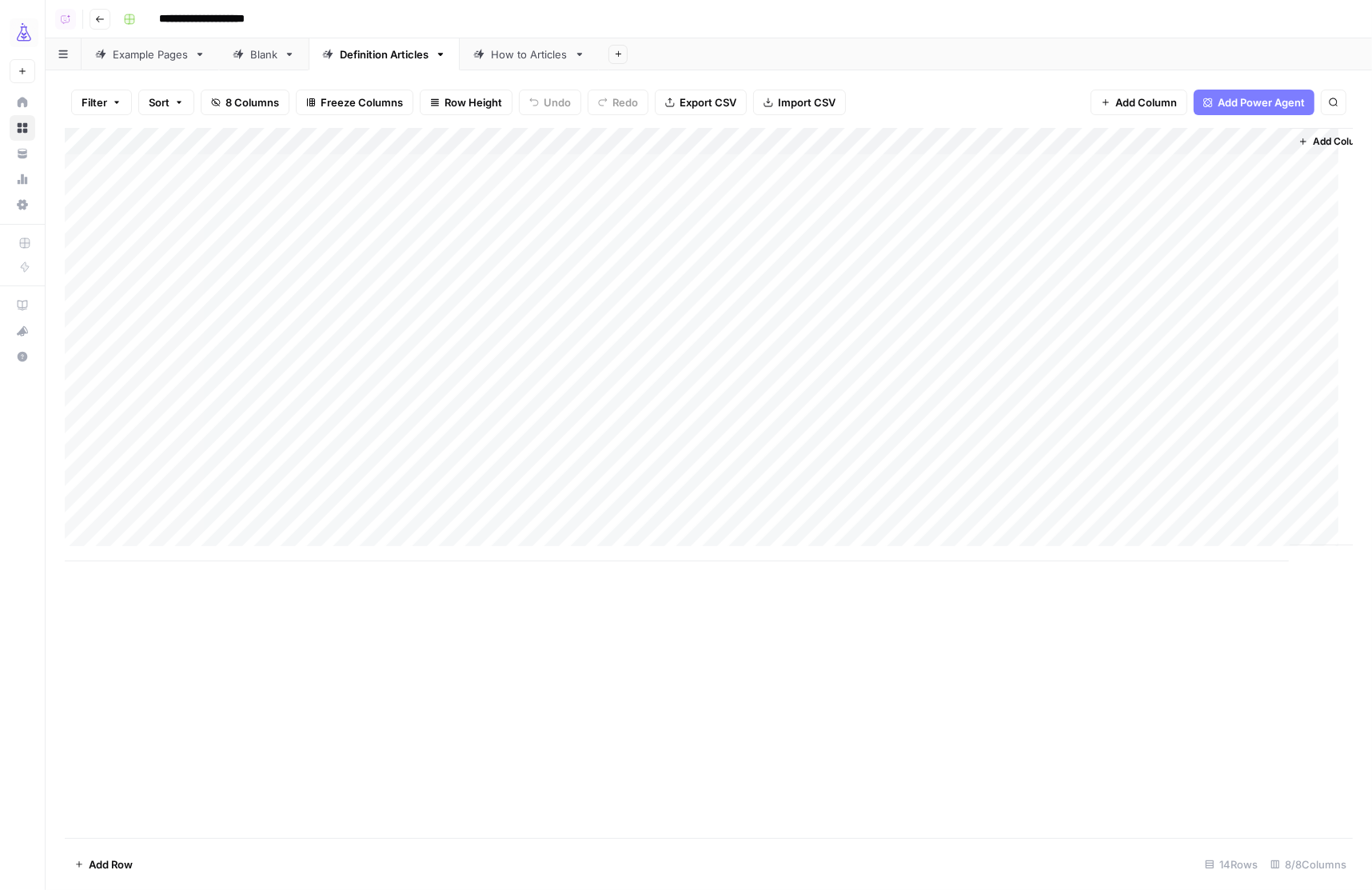
click at [1211, 166] on div "Add Column" at bounding box center [708, 344] width 1287 height 434
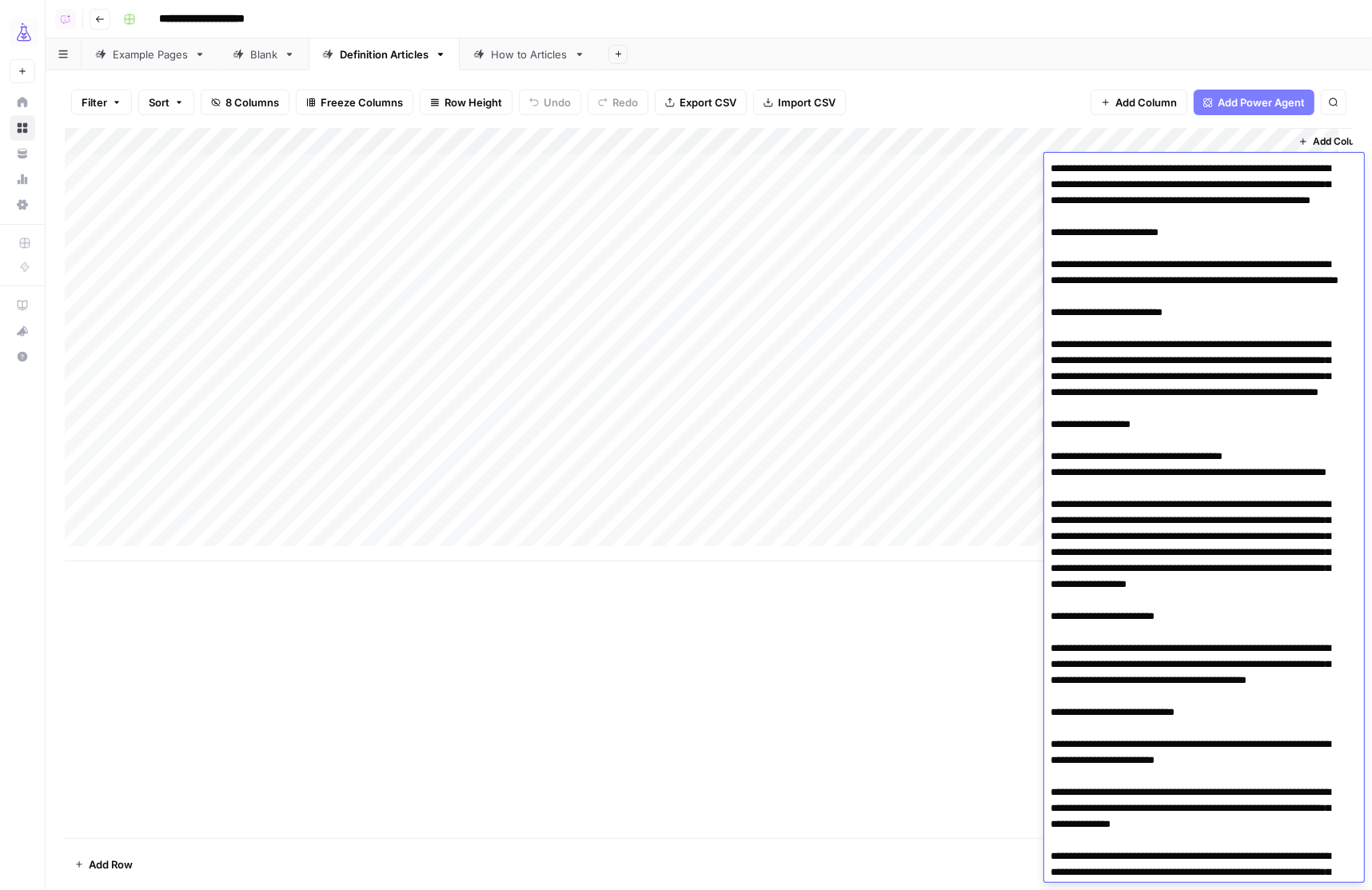
scroll to position [1936, 0]
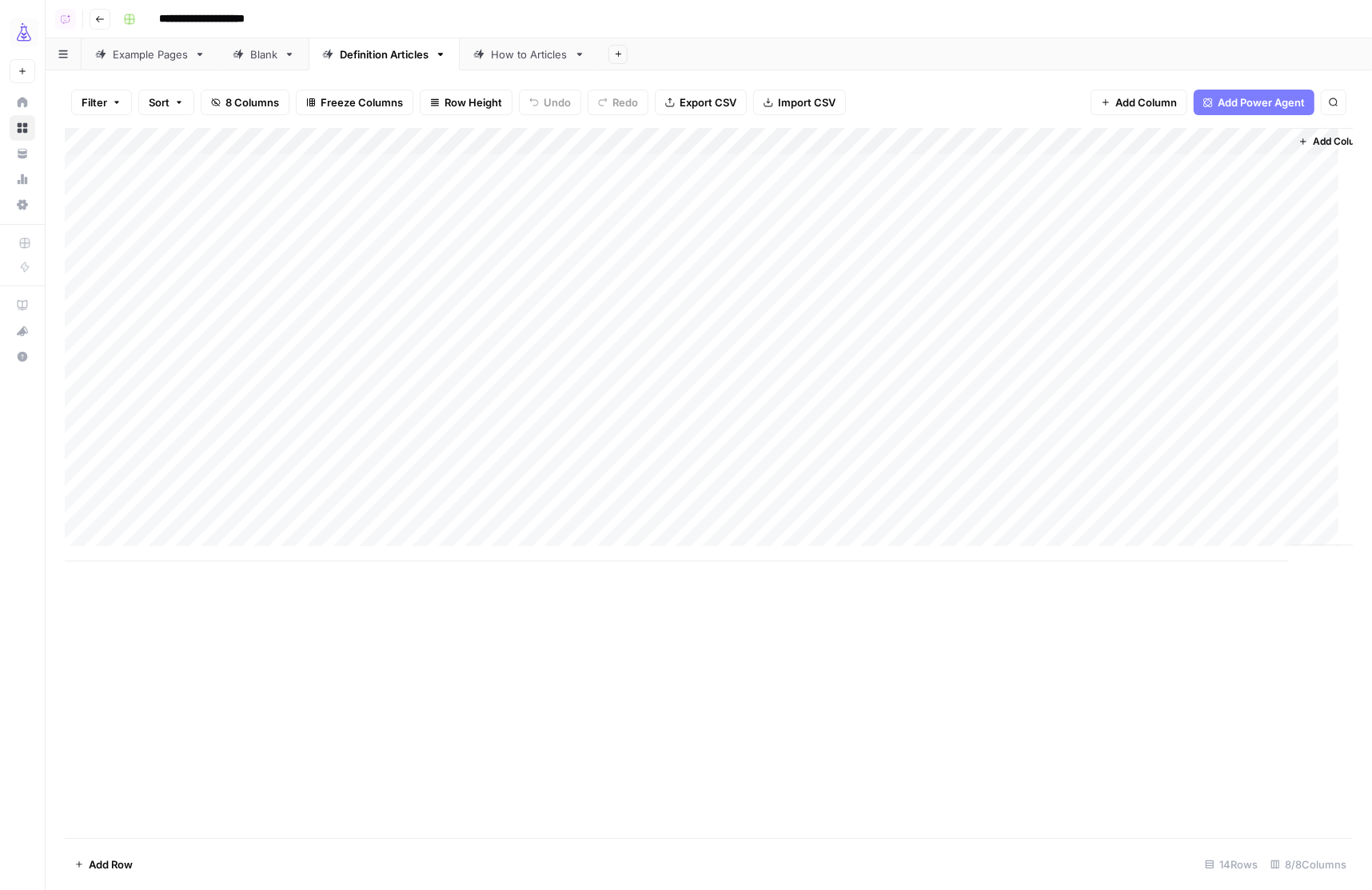
click at [1274, 141] on div "Add Column" at bounding box center [708, 344] width 1287 height 434
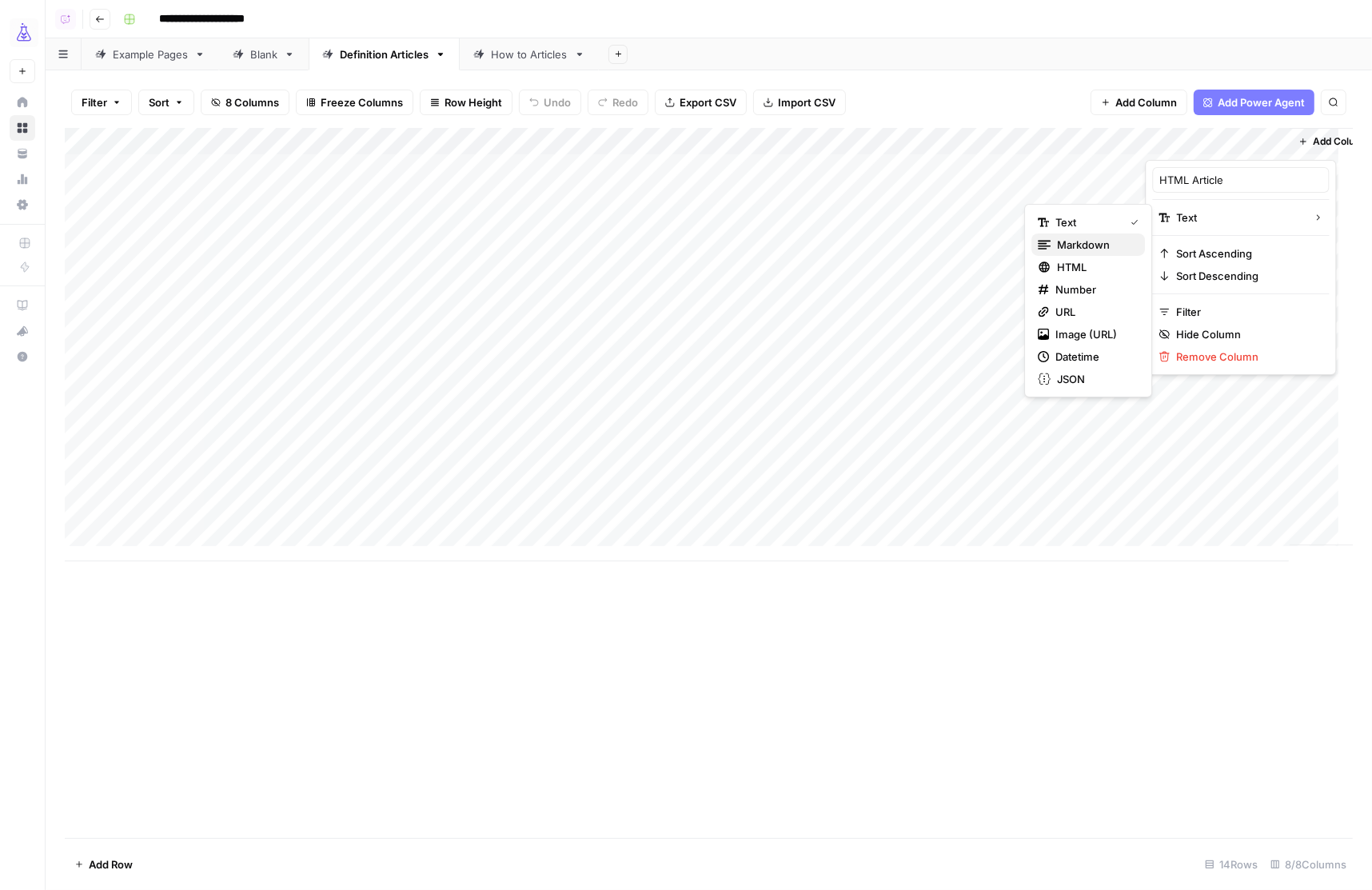
click at [1090, 245] on span "Markdown" at bounding box center [1094, 245] width 75 height 16
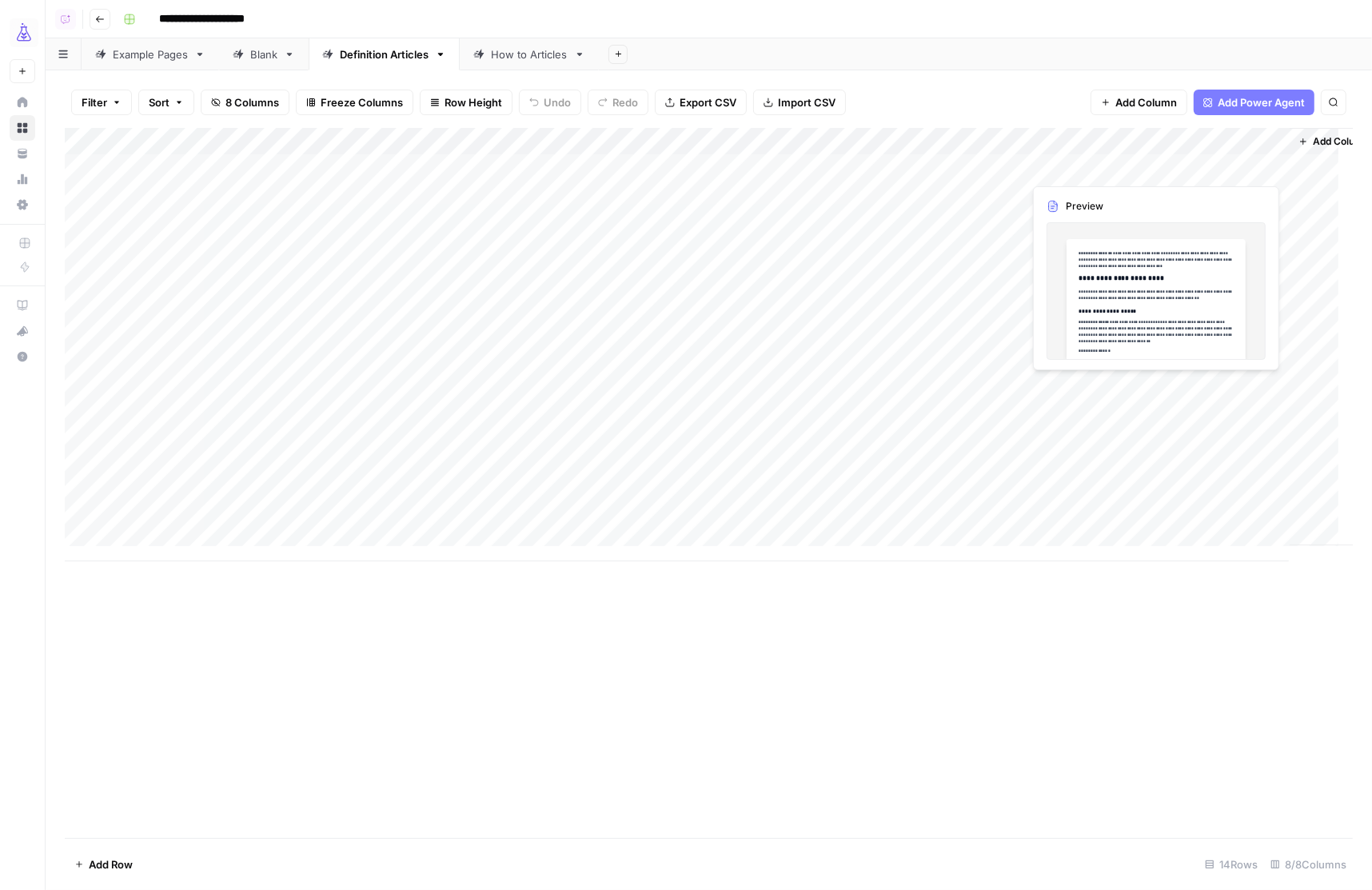
click at [1215, 164] on div "Add Column" at bounding box center [708, 344] width 1287 height 434
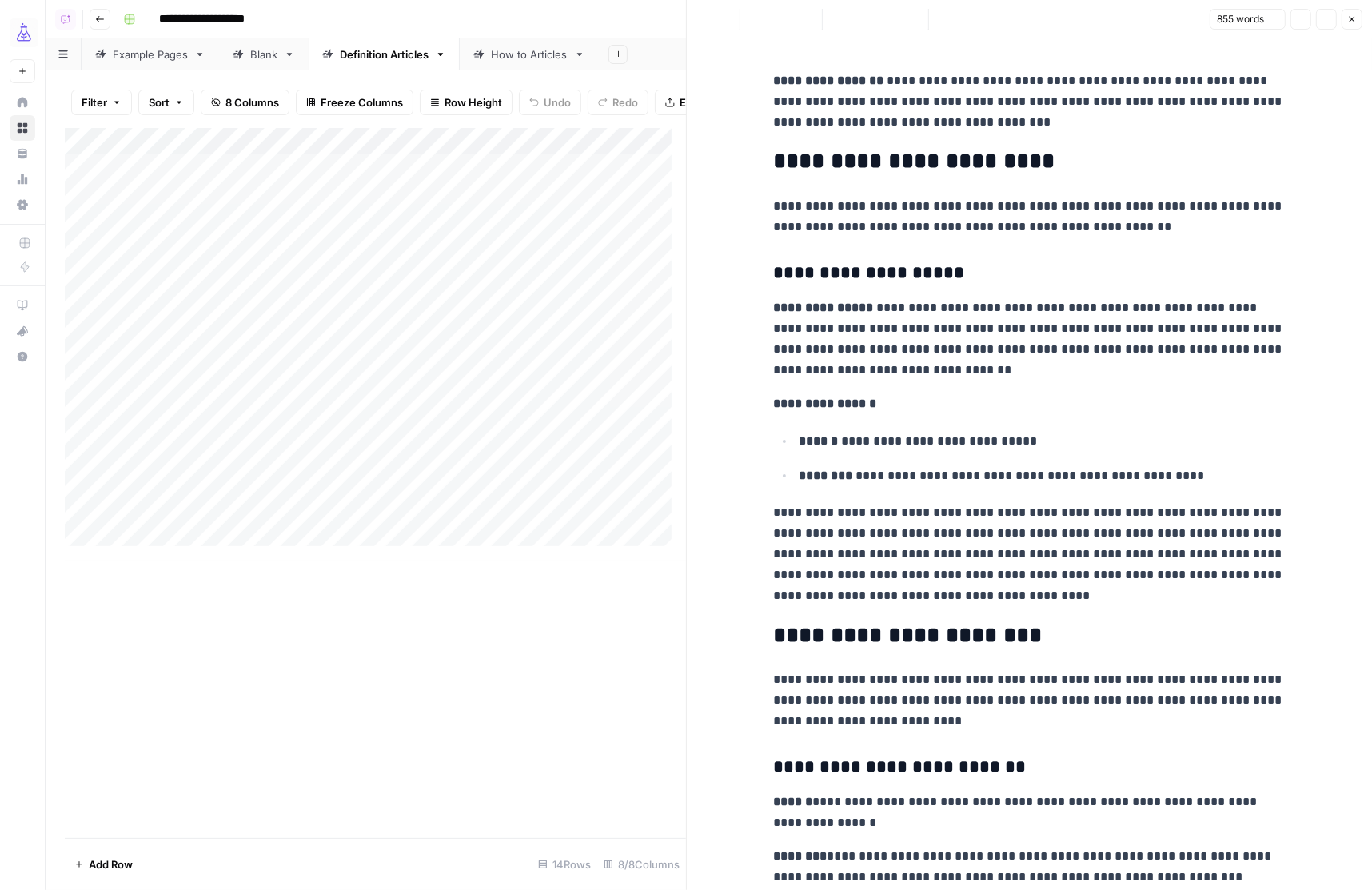
click at [1108, 272] on h3 "**********" at bounding box center [1029, 273] width 512 height 23
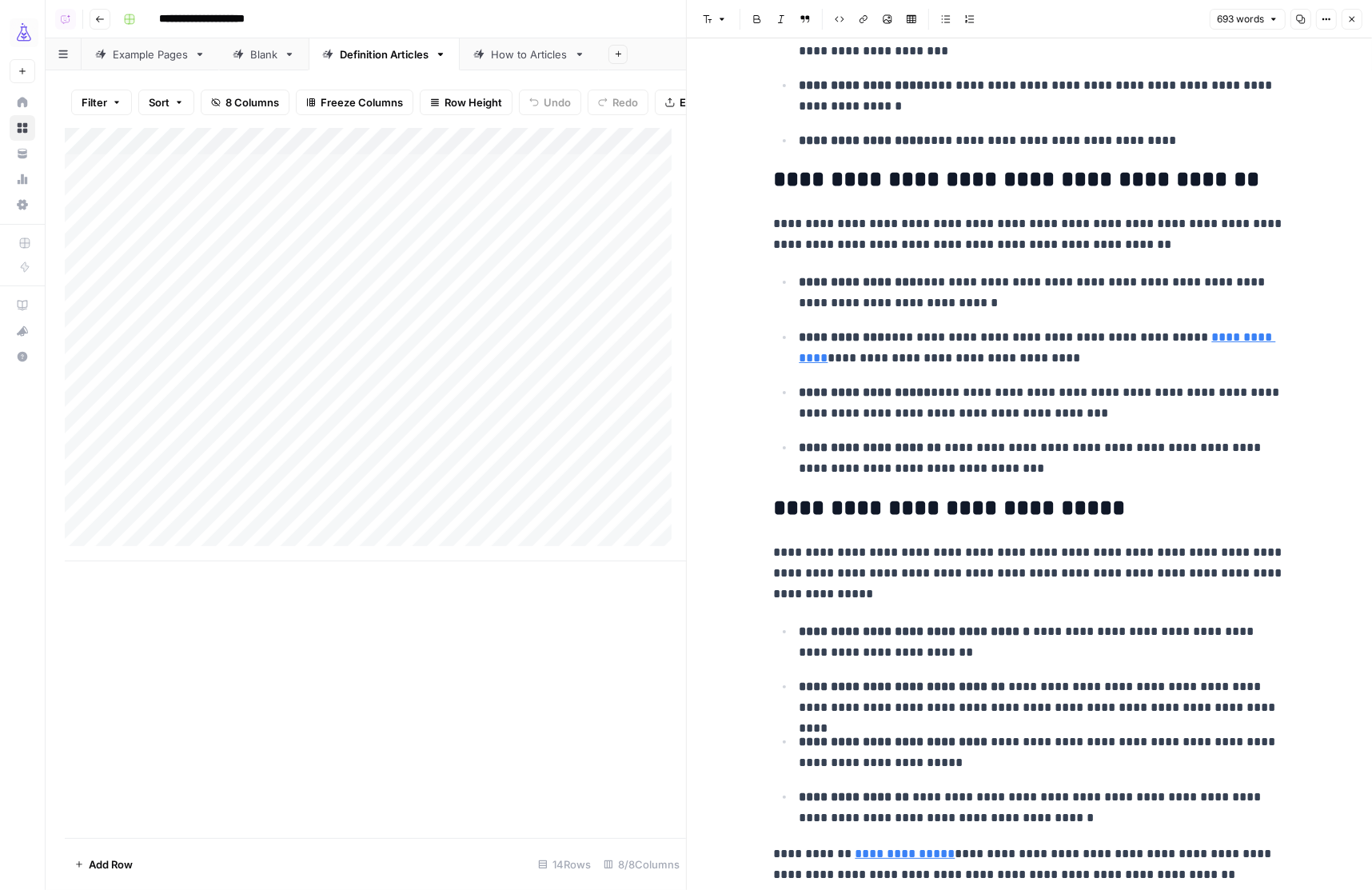
click at [1354, 15] on icon "button" at bounding box center [1352, 20] width 10 height 10
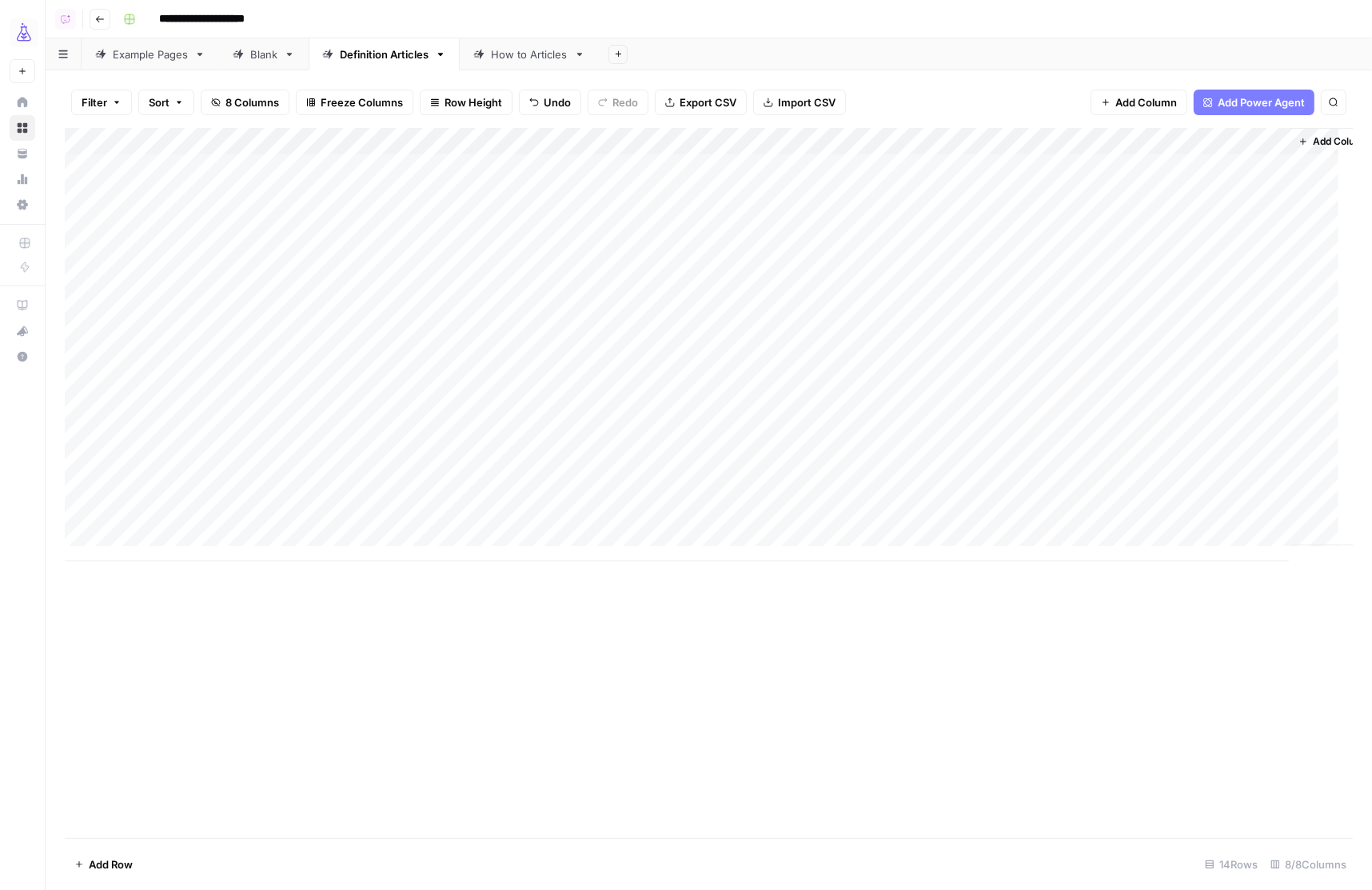
click at [1278, 142] on div "Add Column" at bounding box center [708, 344] width 1287 height 434
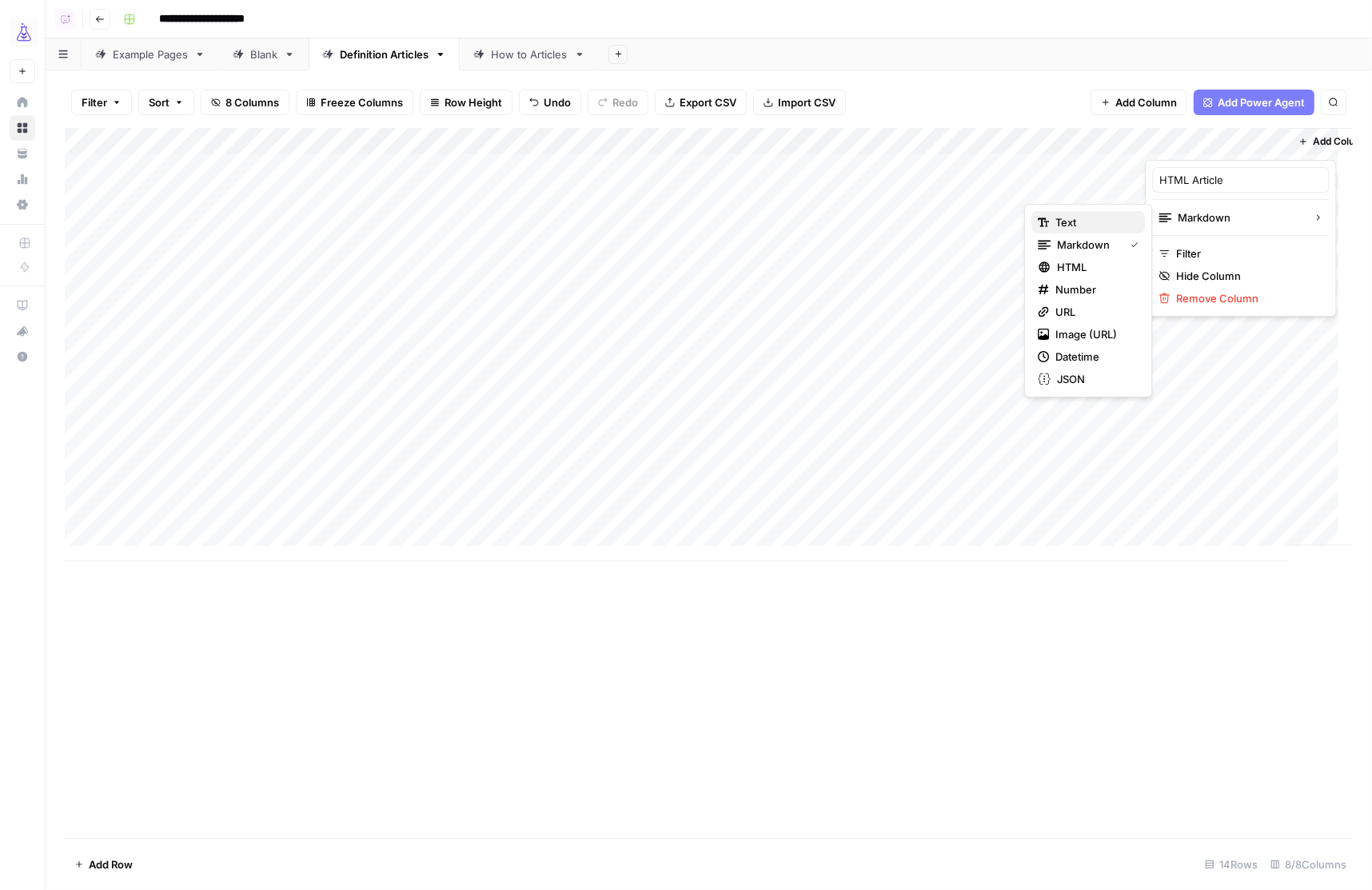
click at [1089, 226] on span "Text" at bounding box center [1093, 222] width 76 height 16
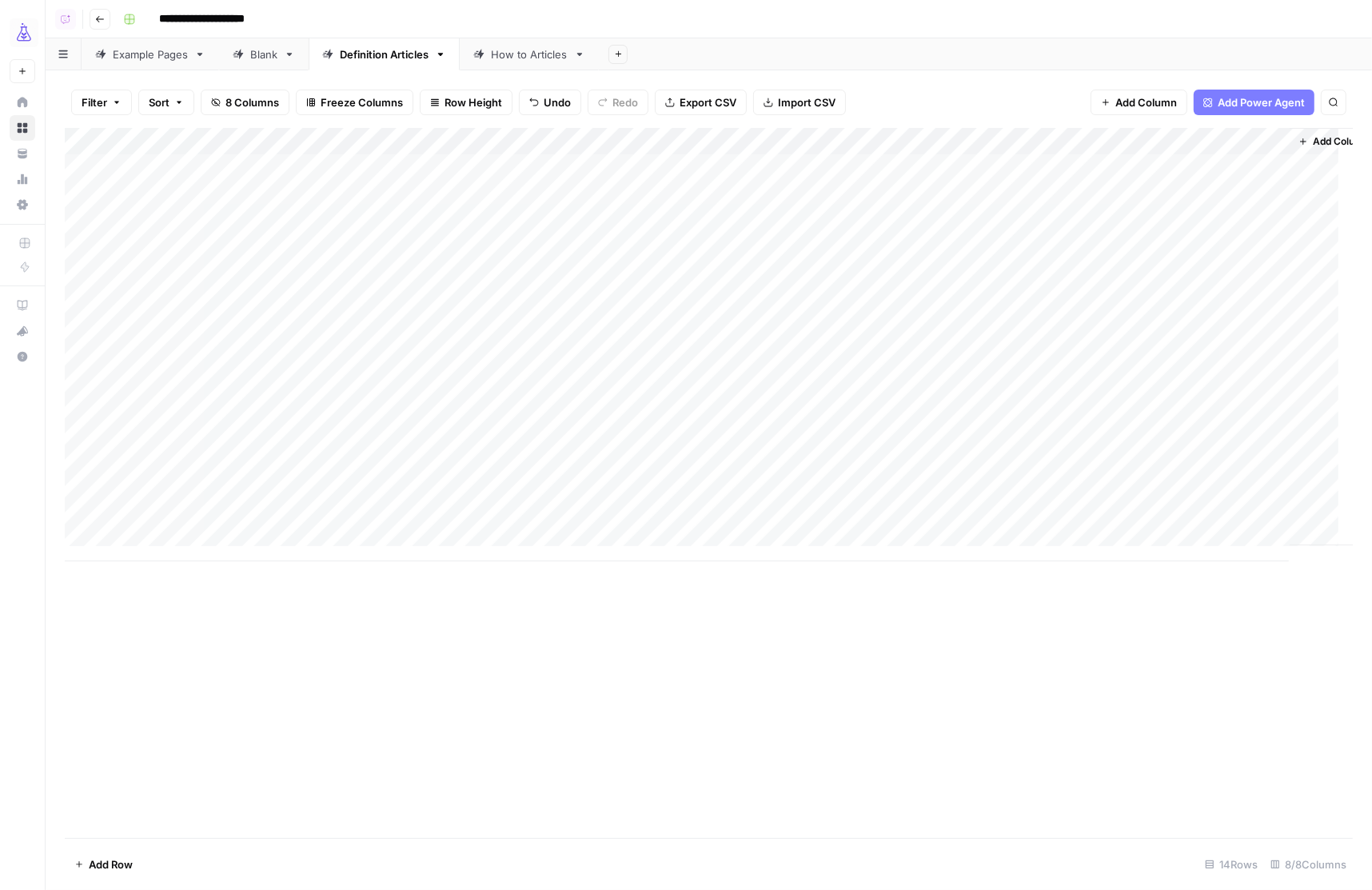
click at [1197, 165] on div "Add Column" at bounding box center [708, 344] width 1287 height 434
click at [1171, 255] on div "Add Column" at bounding box center [708, 344] width 1287 height 434
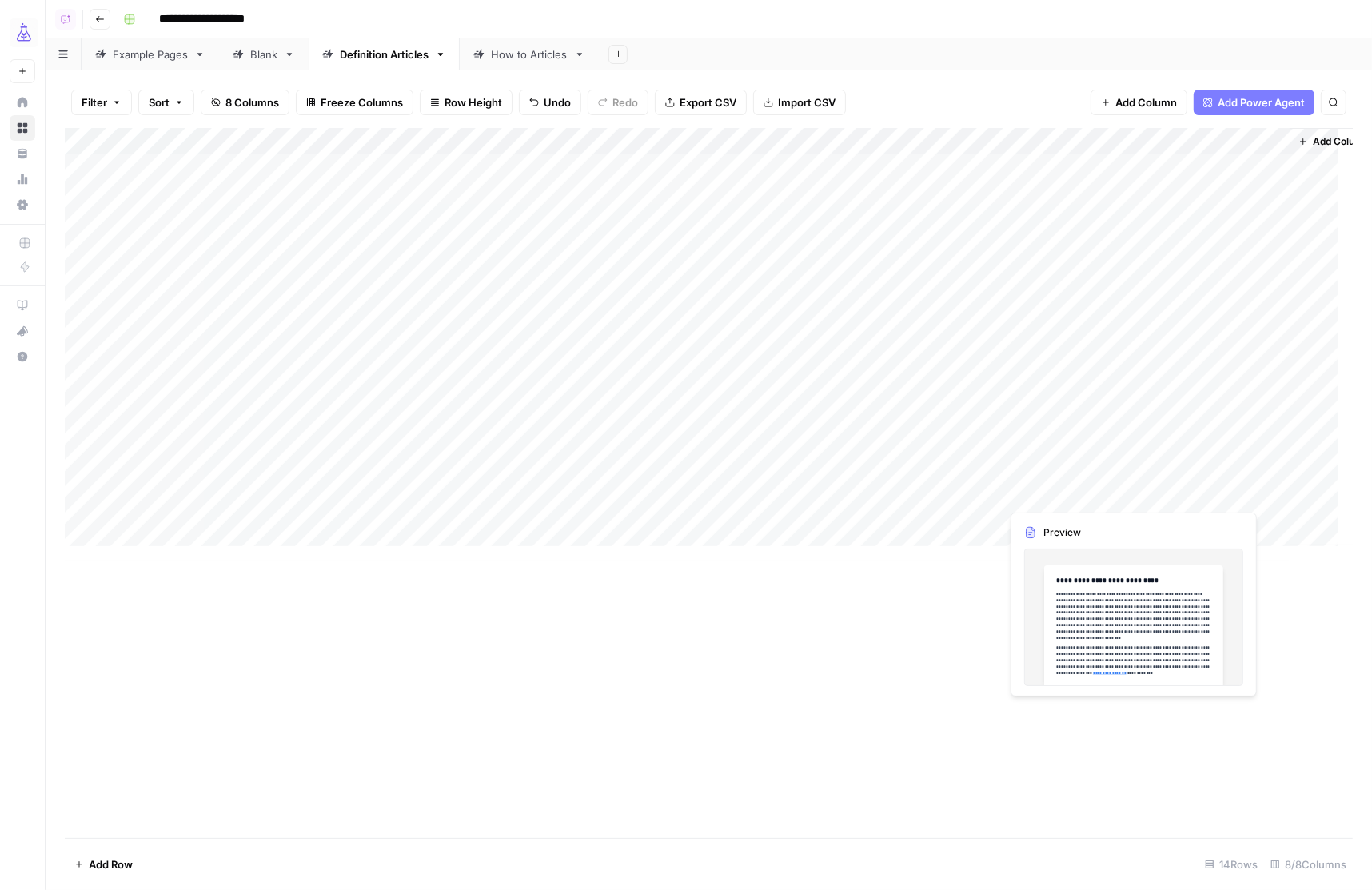
click at [1047, 489] on div "Add Column" at bounding box center [708, 344] width 1287 height 434
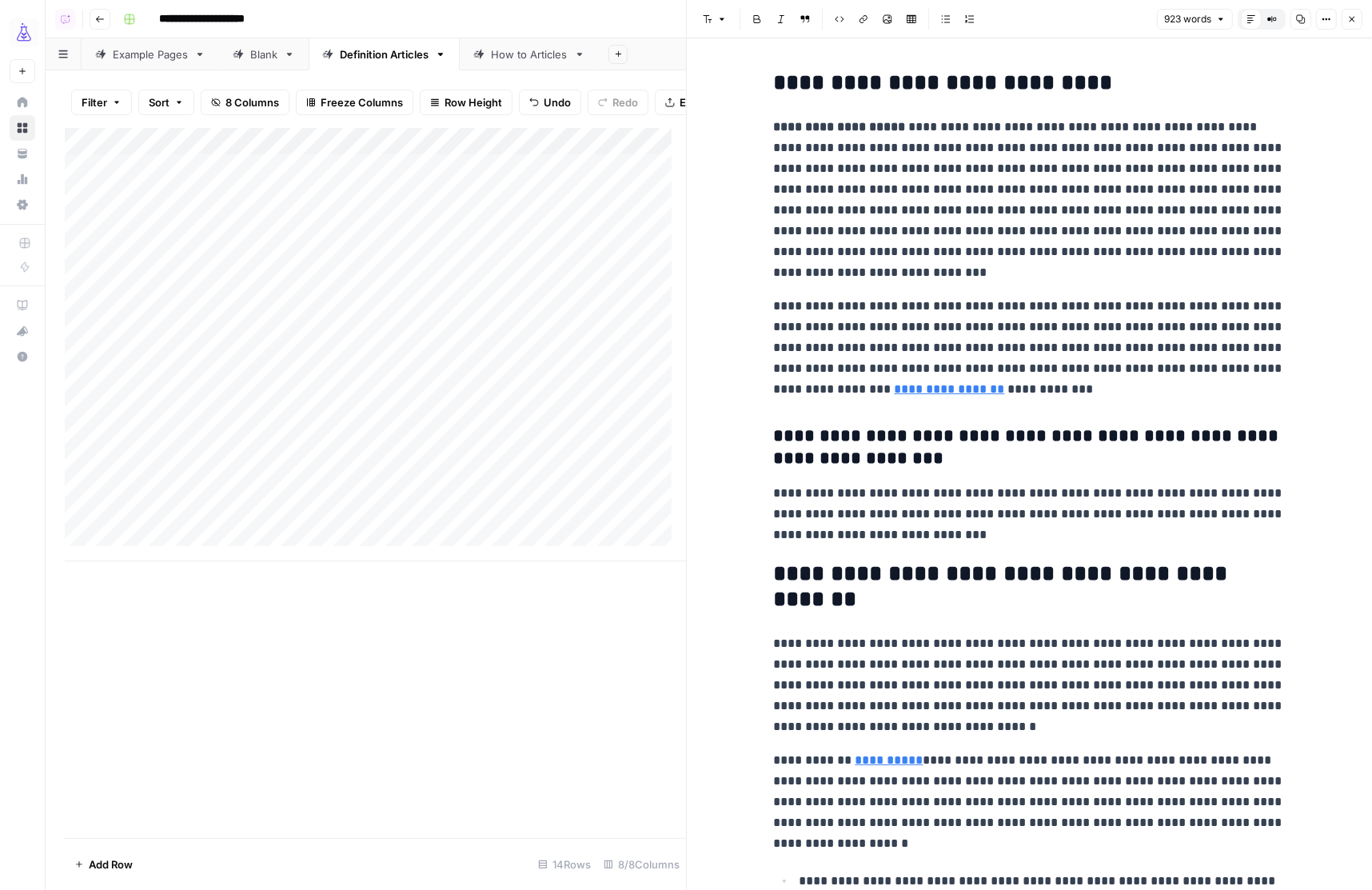
click at [580, 539] on div "Add Column" at bounding box center [376, 344] width 621 height 434
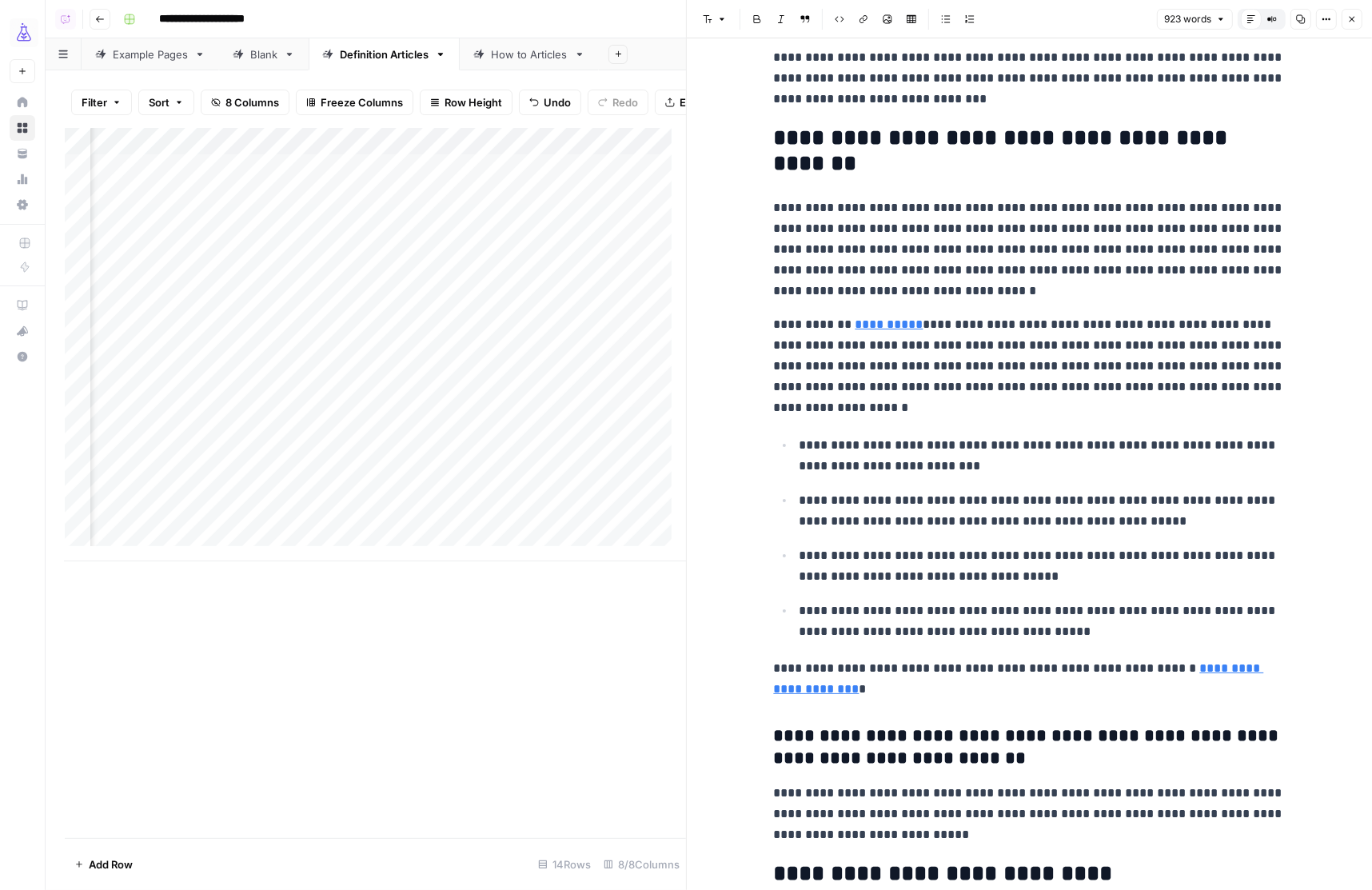
scroll to position [0, 481]
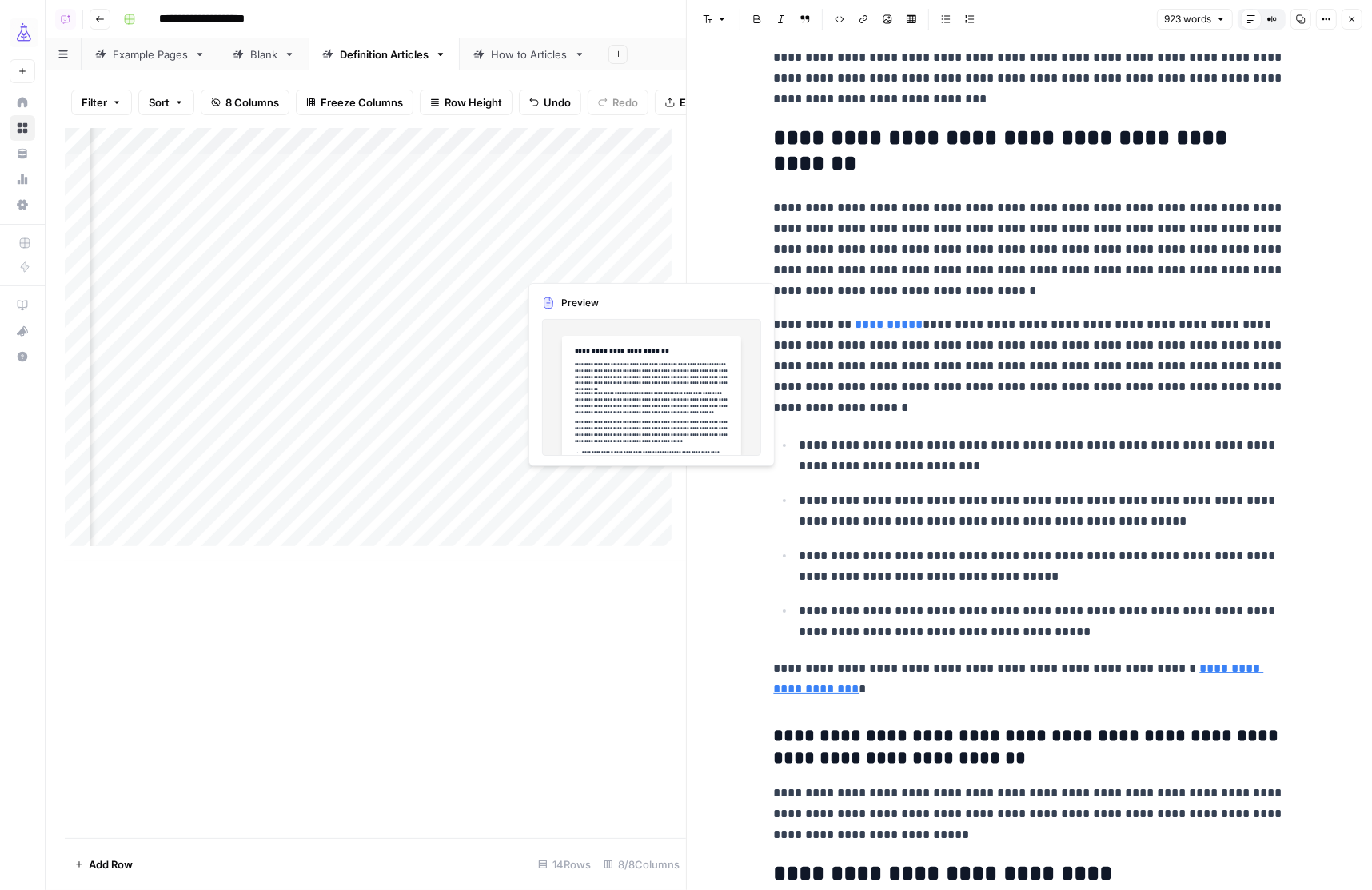
click at [556, 262] on div "Add Column" at bounding box center [376, 344] width 621 height 434
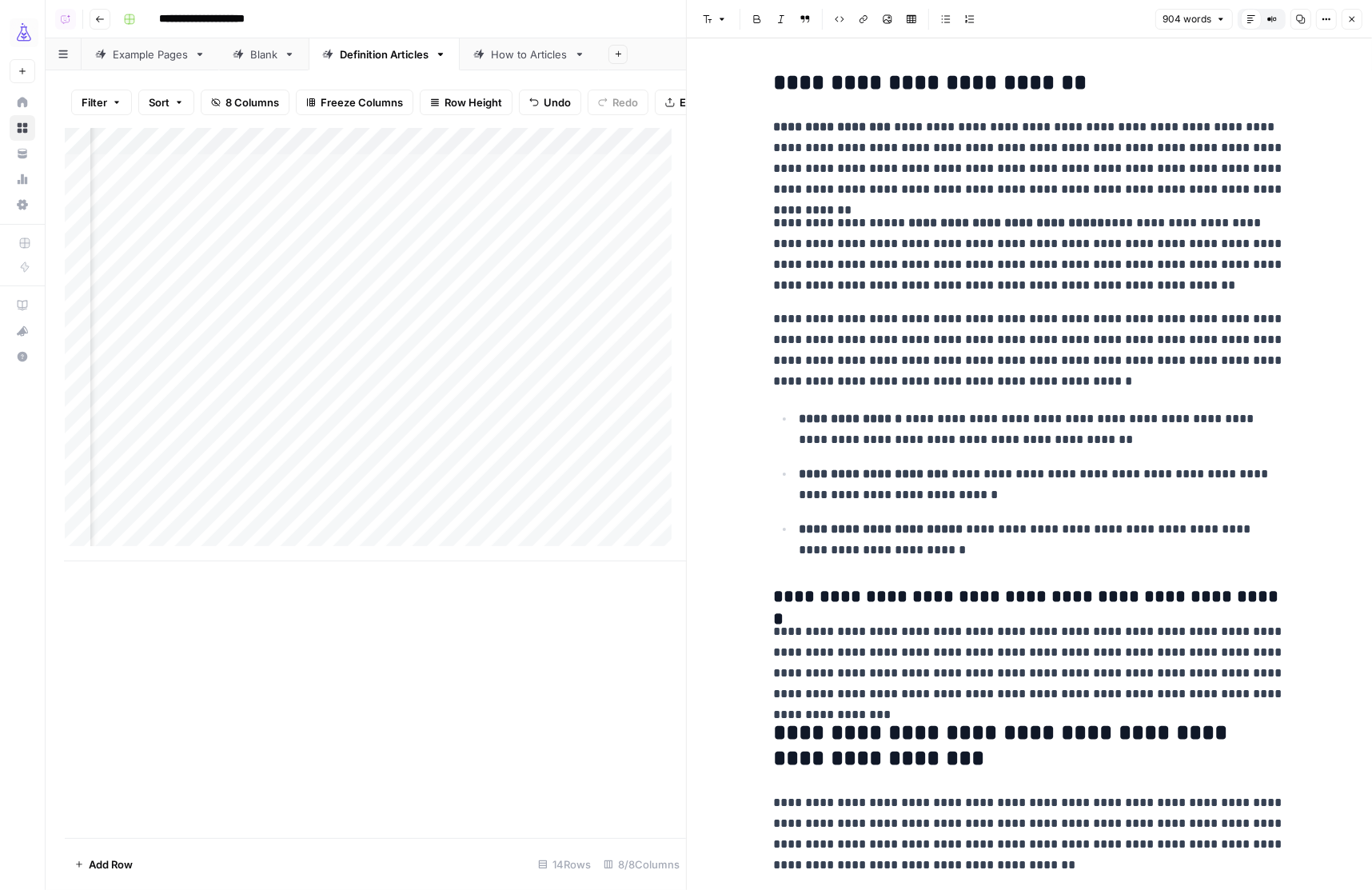
click at [344, 529] on div "Add Column" at bounding box center [376, 344] width 621 height 434
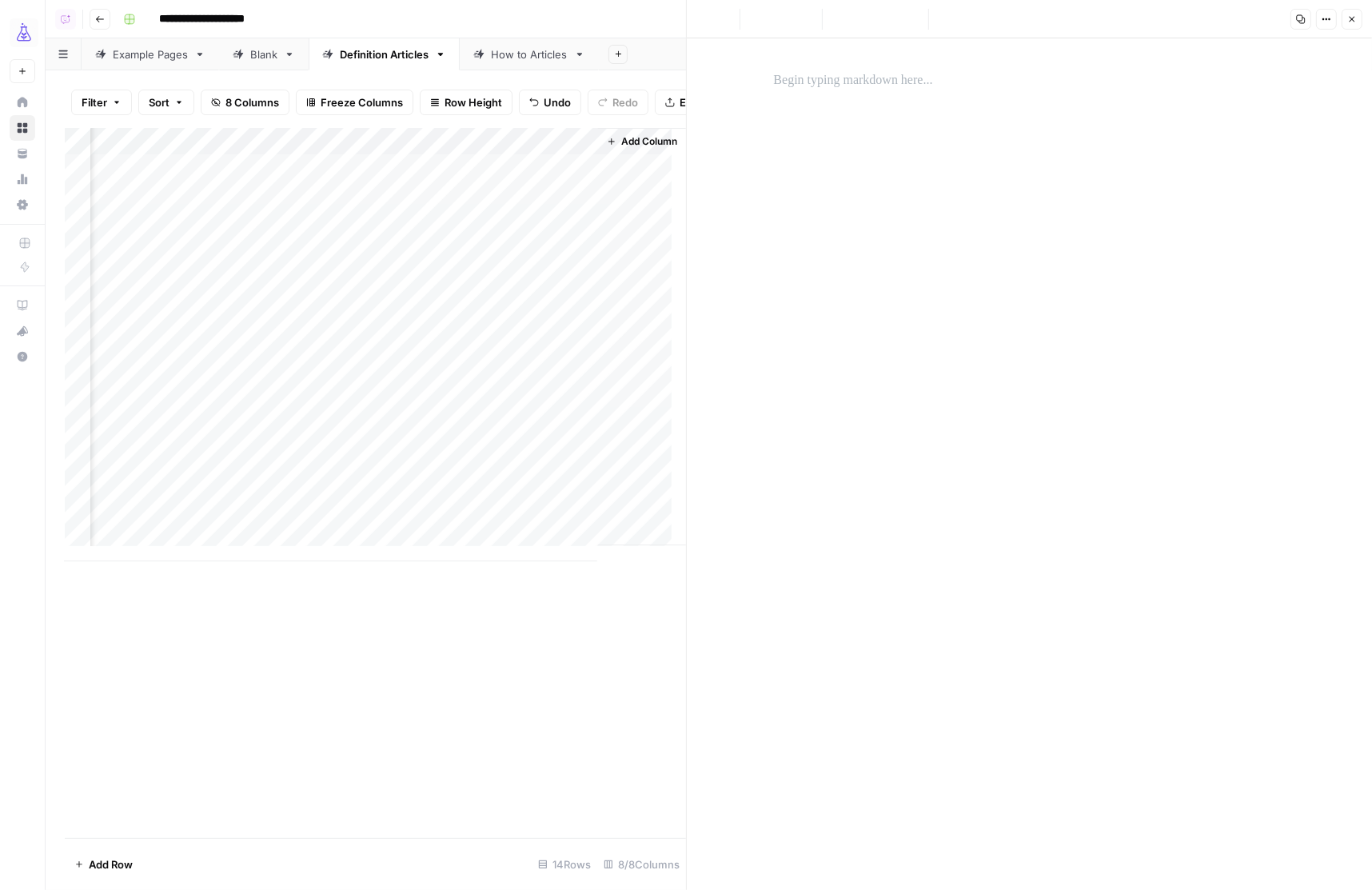
click at [790, 76] on p at bounding box center [1029, 81] width 512 height 21
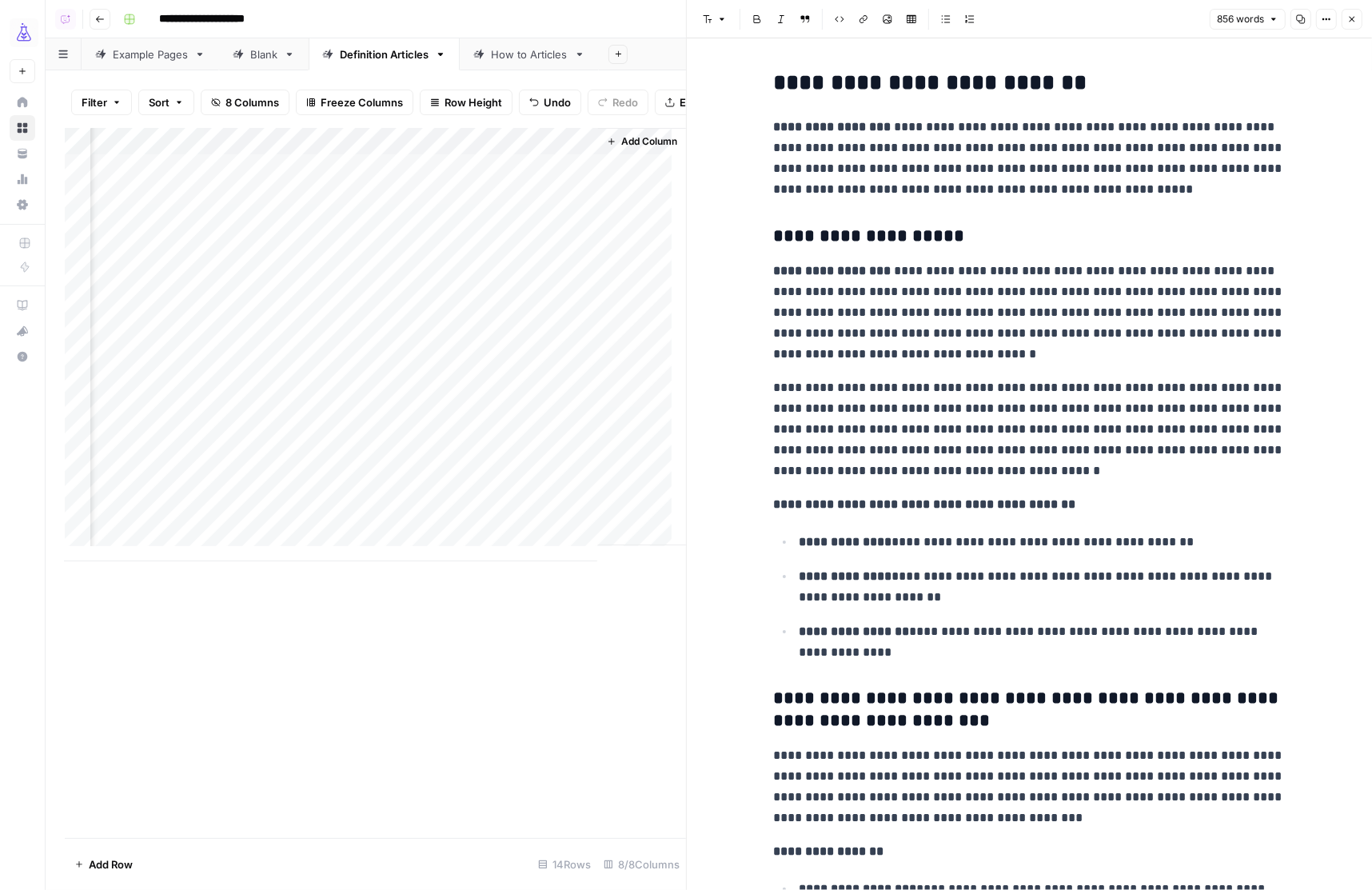
click at [815, 147] on p "**********" at bounding box center [1029, 159] width 512 height 83
click at [799, 275] on strong "**********" at bounding box center [832, 270] width 117 height 12
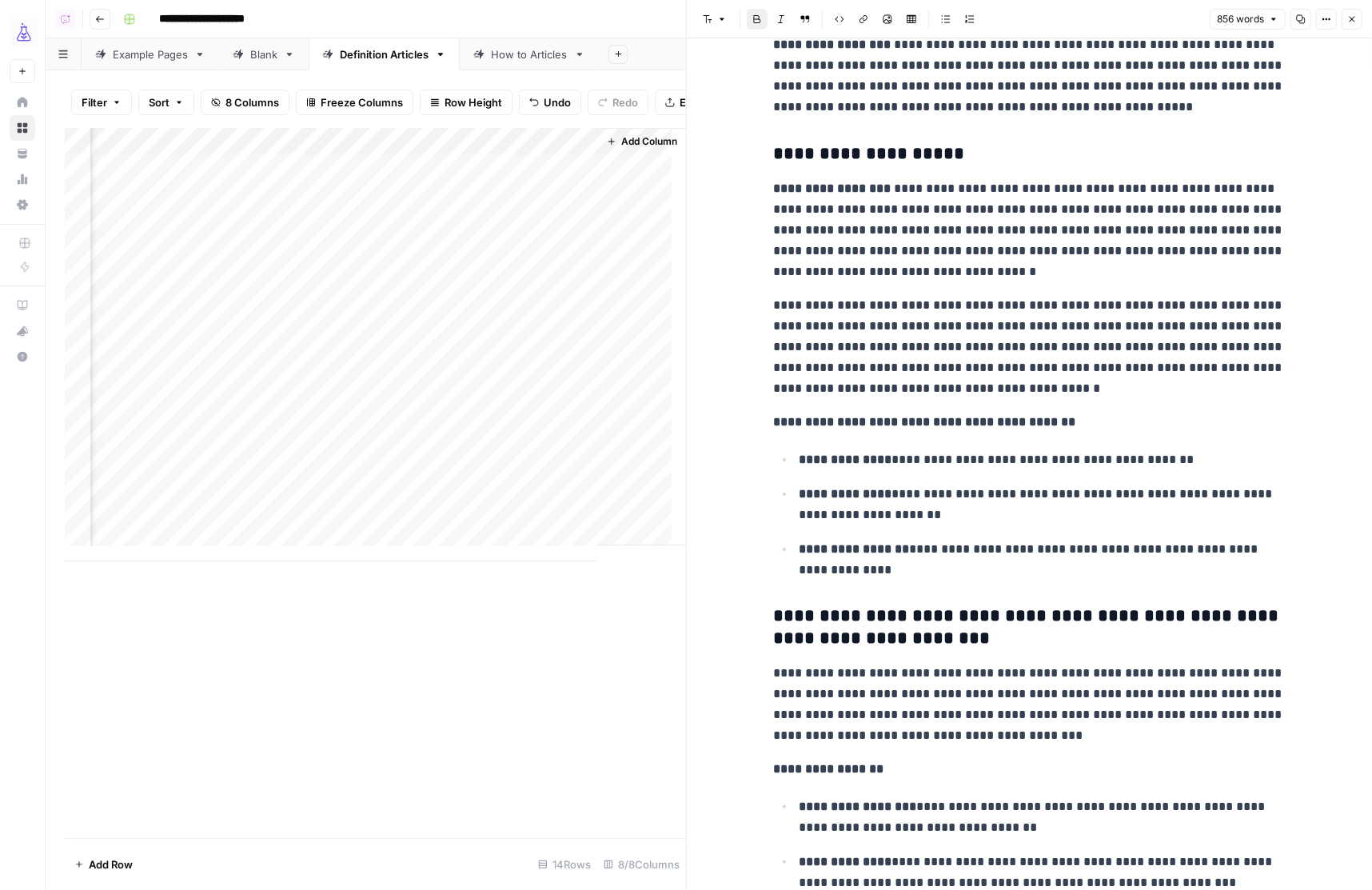
scroll to position [73, 0]
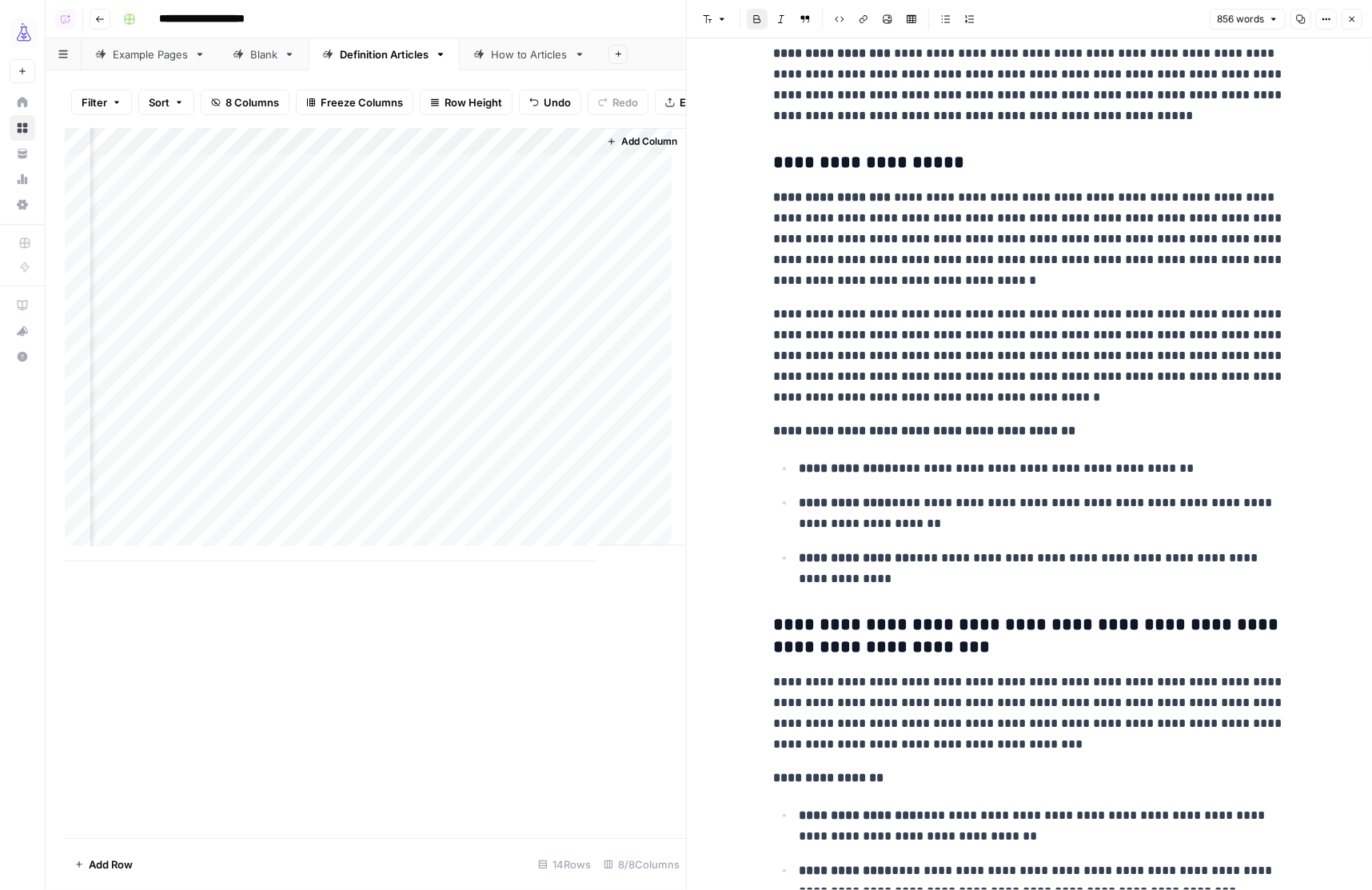
click at [804, 314] on p "**********" at bounding box center [1029, 356] width 512 height 104
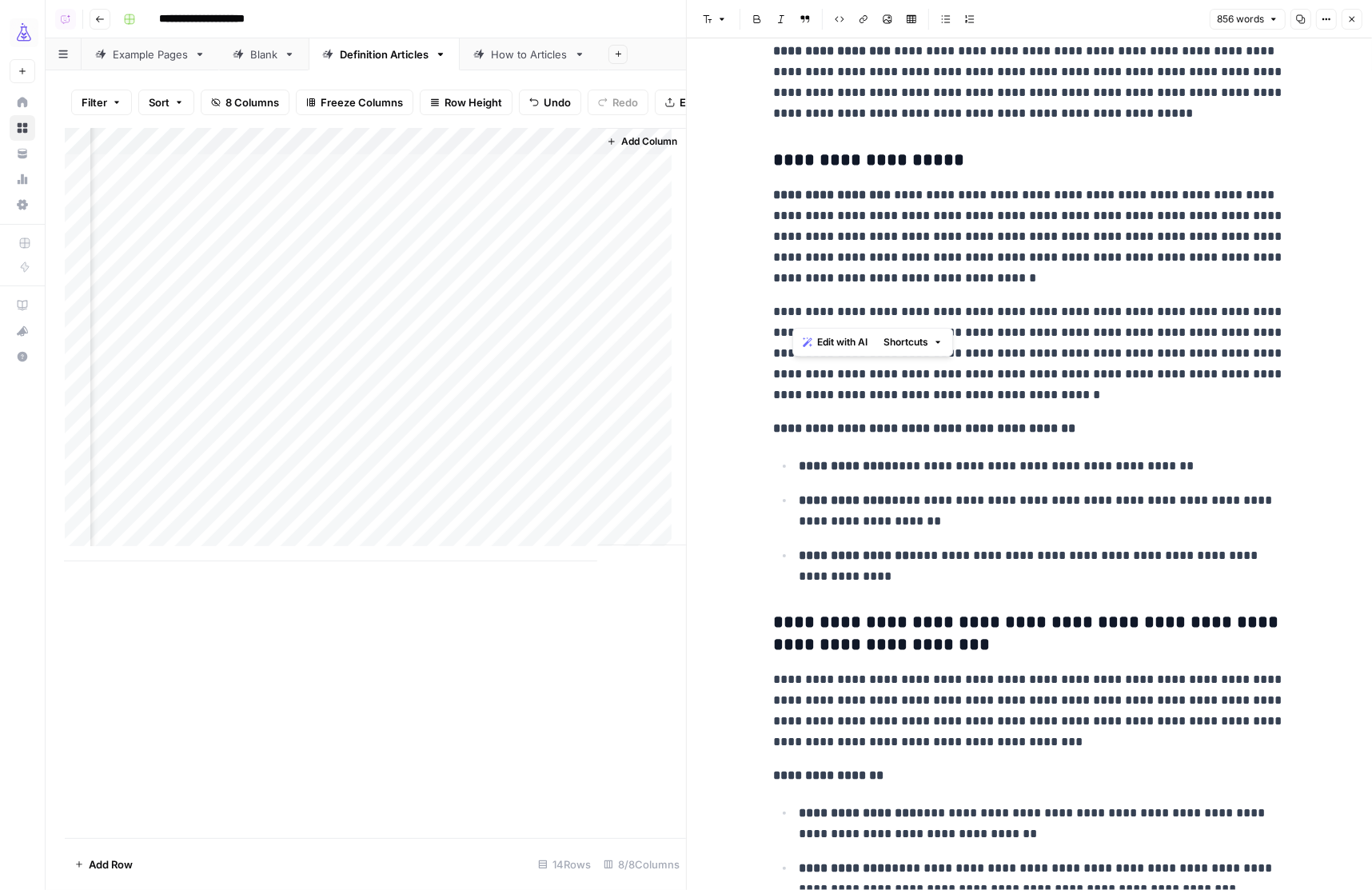
click at [943, 311] on p "**********" at bounding box center [1029, 354] width 512 height 104
click at [827, 308] on p "**********" at bounding box center [1029, 353] width 512 height 104
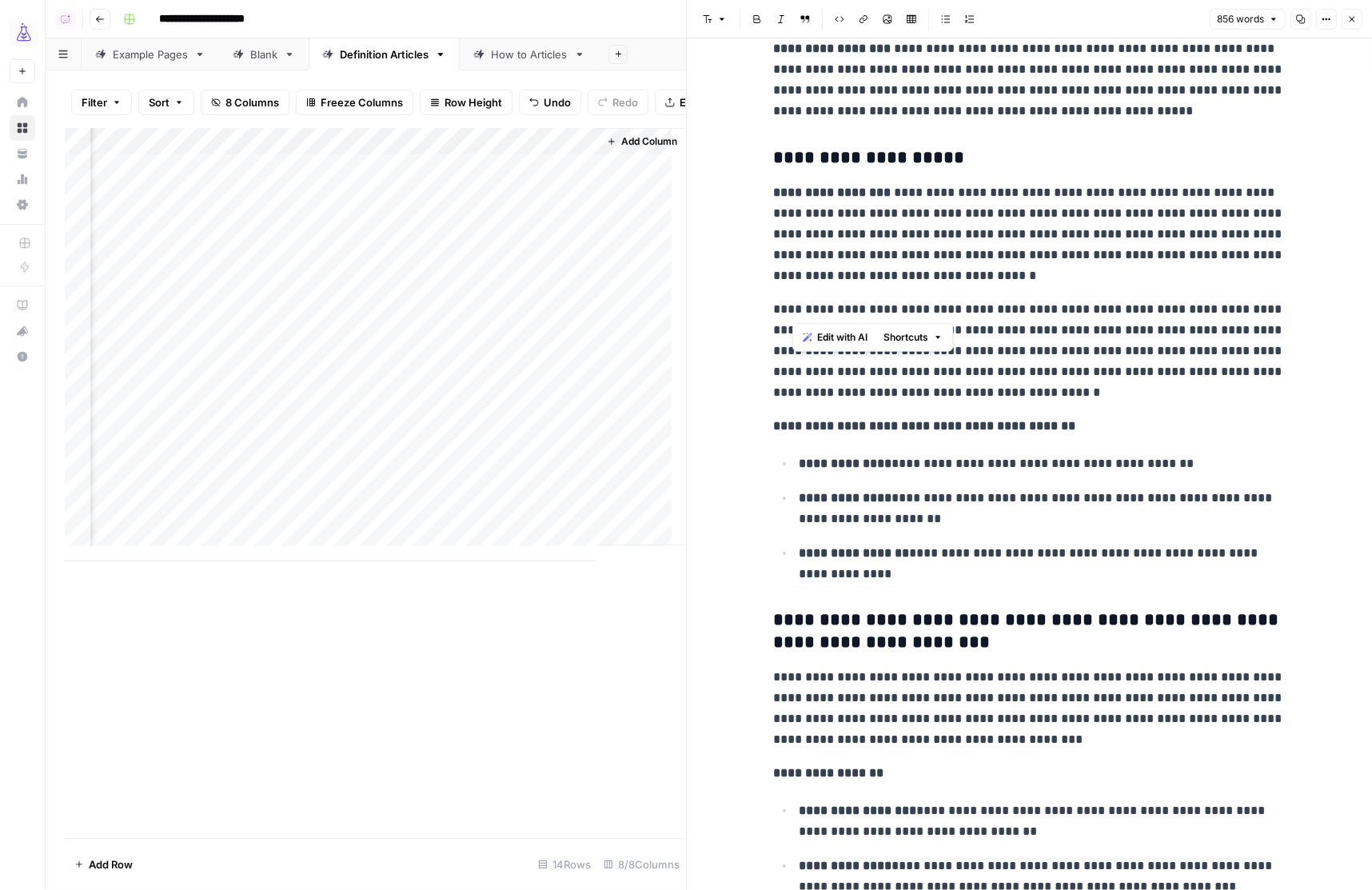
click at [827, 308] on p "**********" at bounding box center [1029, 351] width 512 height 104
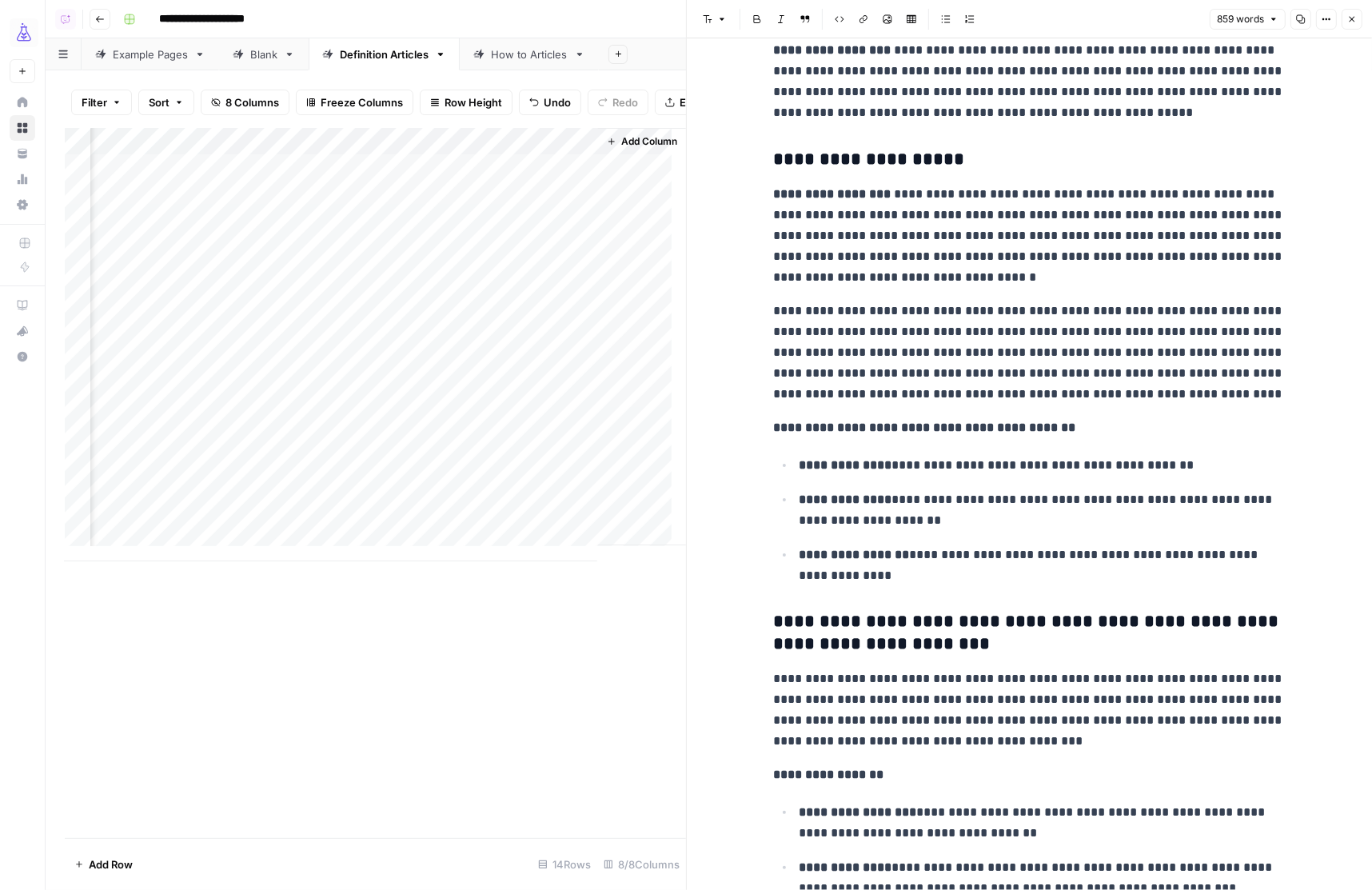
scroll to position [0, 0]
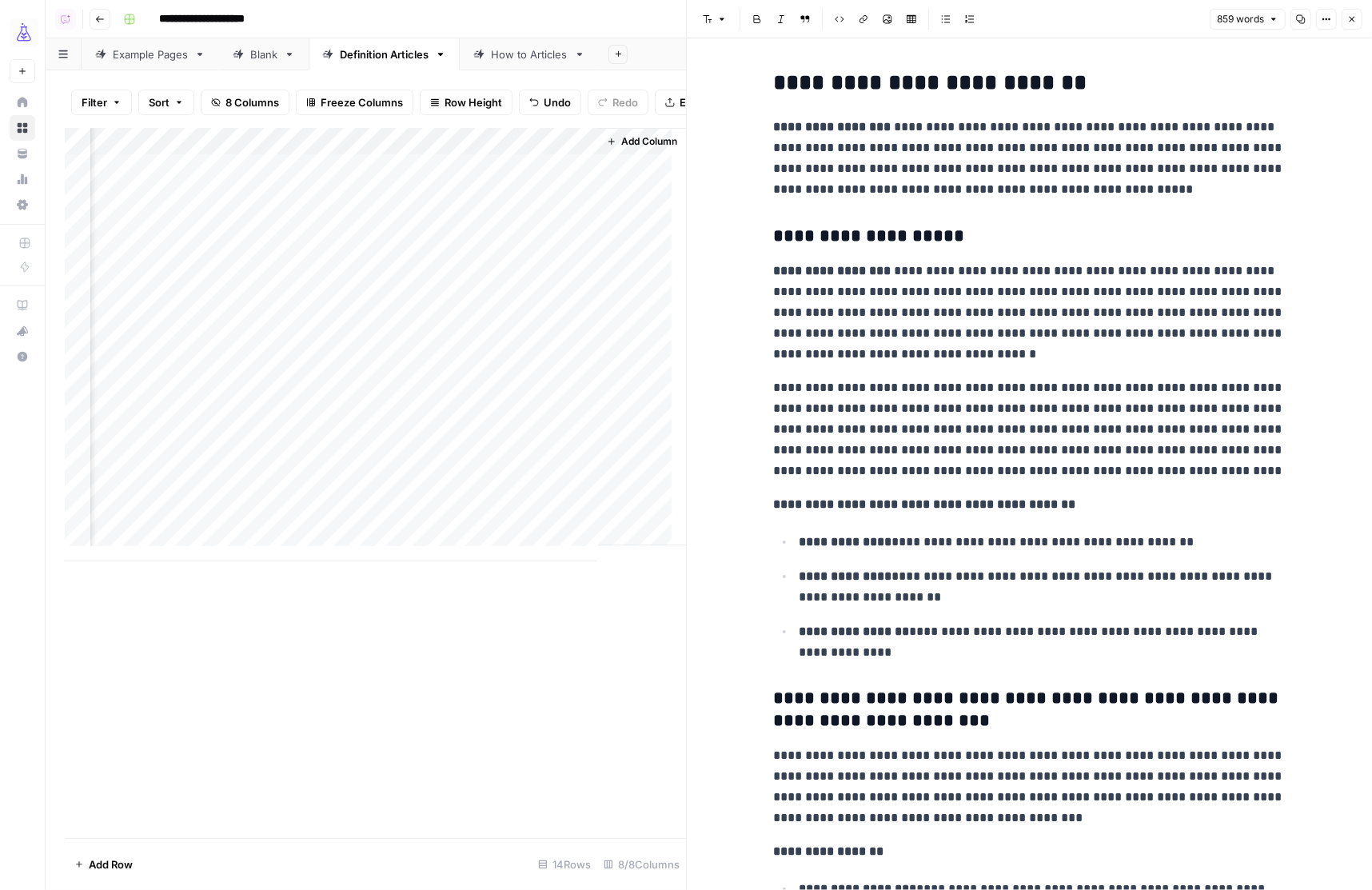
click at [773, 89] on h2 "**********" at bounding box center [1029, 82] width 512 height 25
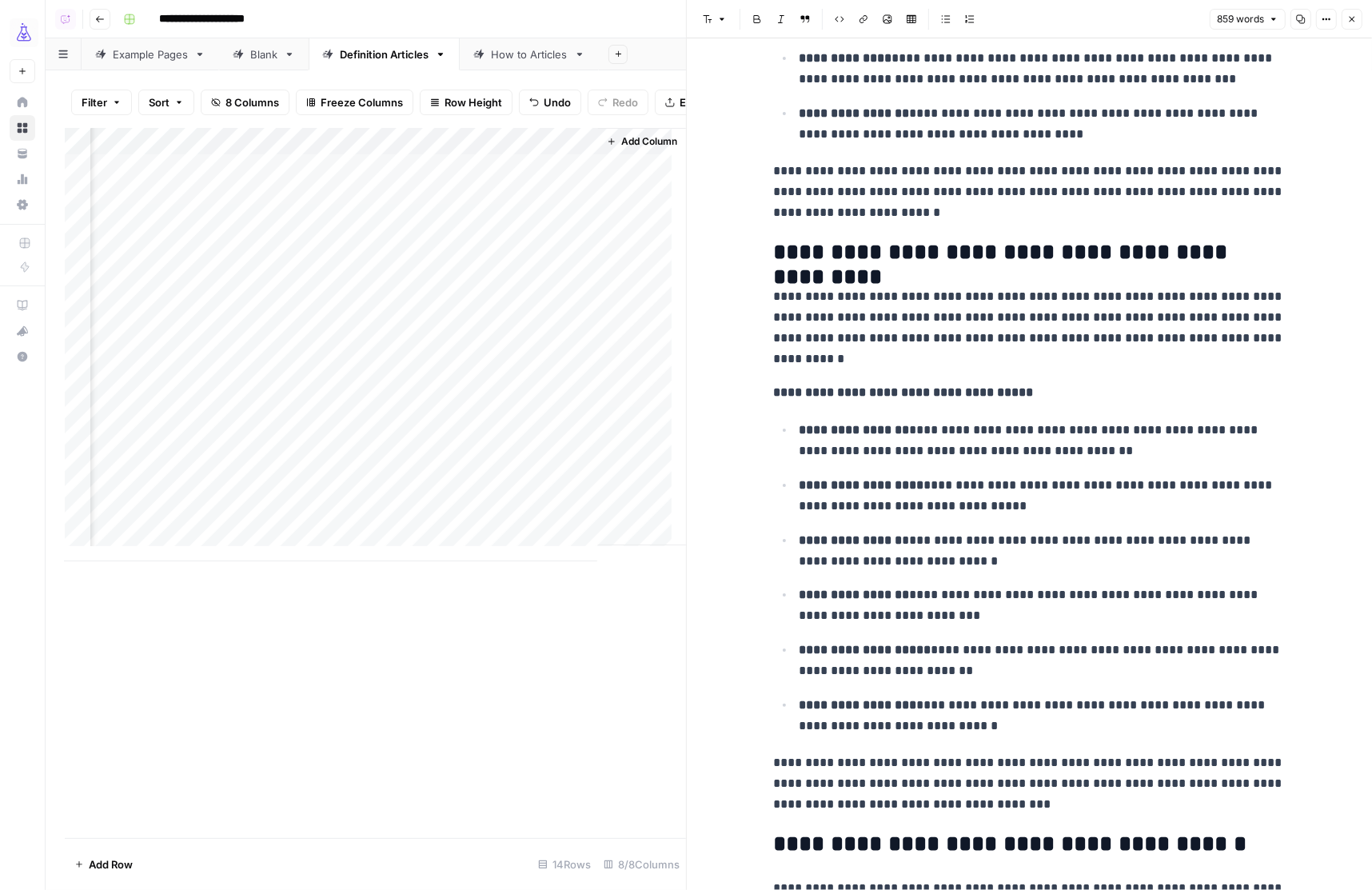
scroll to position [892, 0]
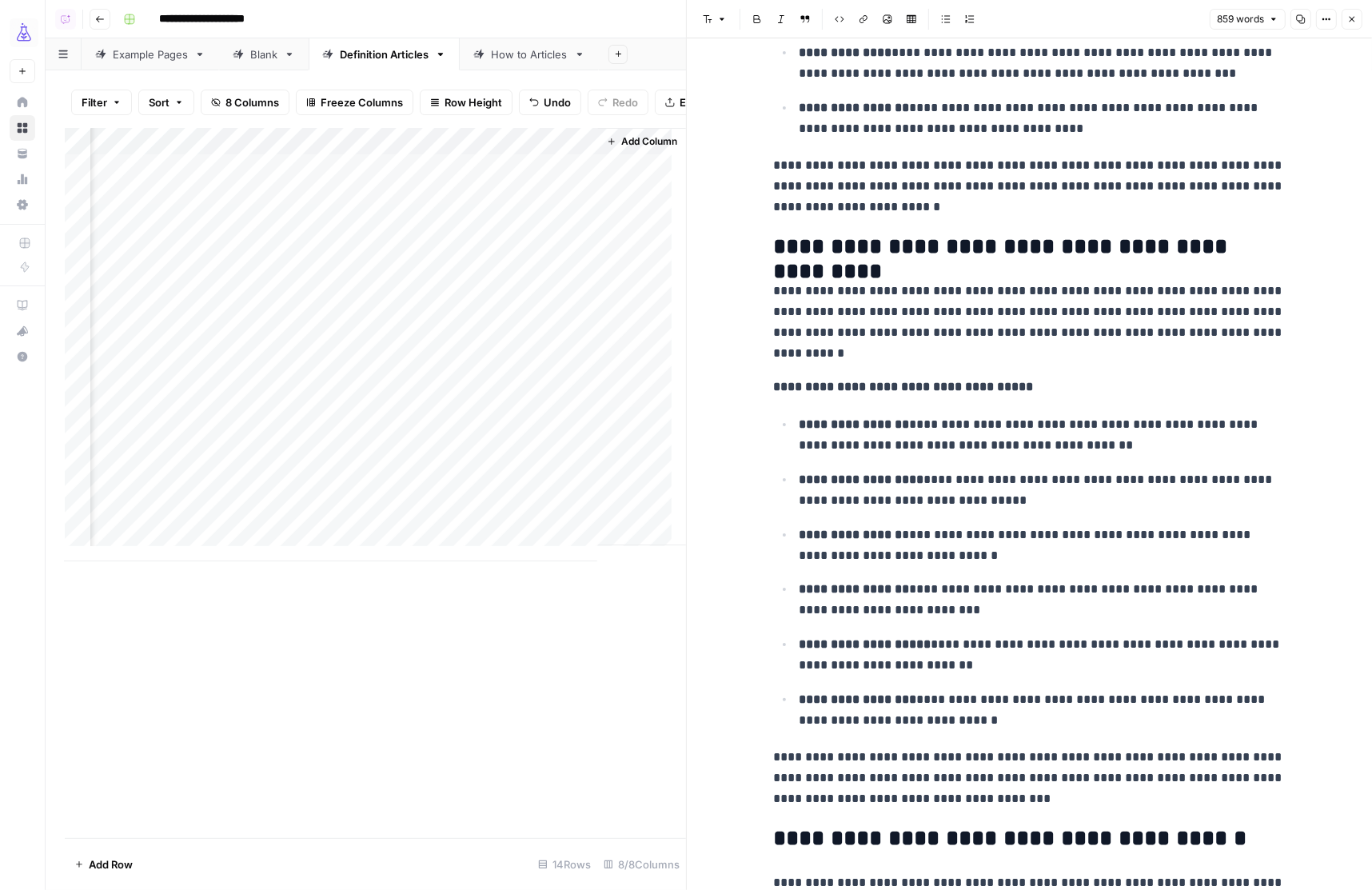
click at [795, 249] on h2 "**********" at bounding box center [1029, 246] width 512 height 25
click at [1101, 313] on p "**********" at bounding box center [1029, 322] width 512 height 83
click at [805, 249] on h2 "**********" at bounding box center [1029, 246] width 512 height 25
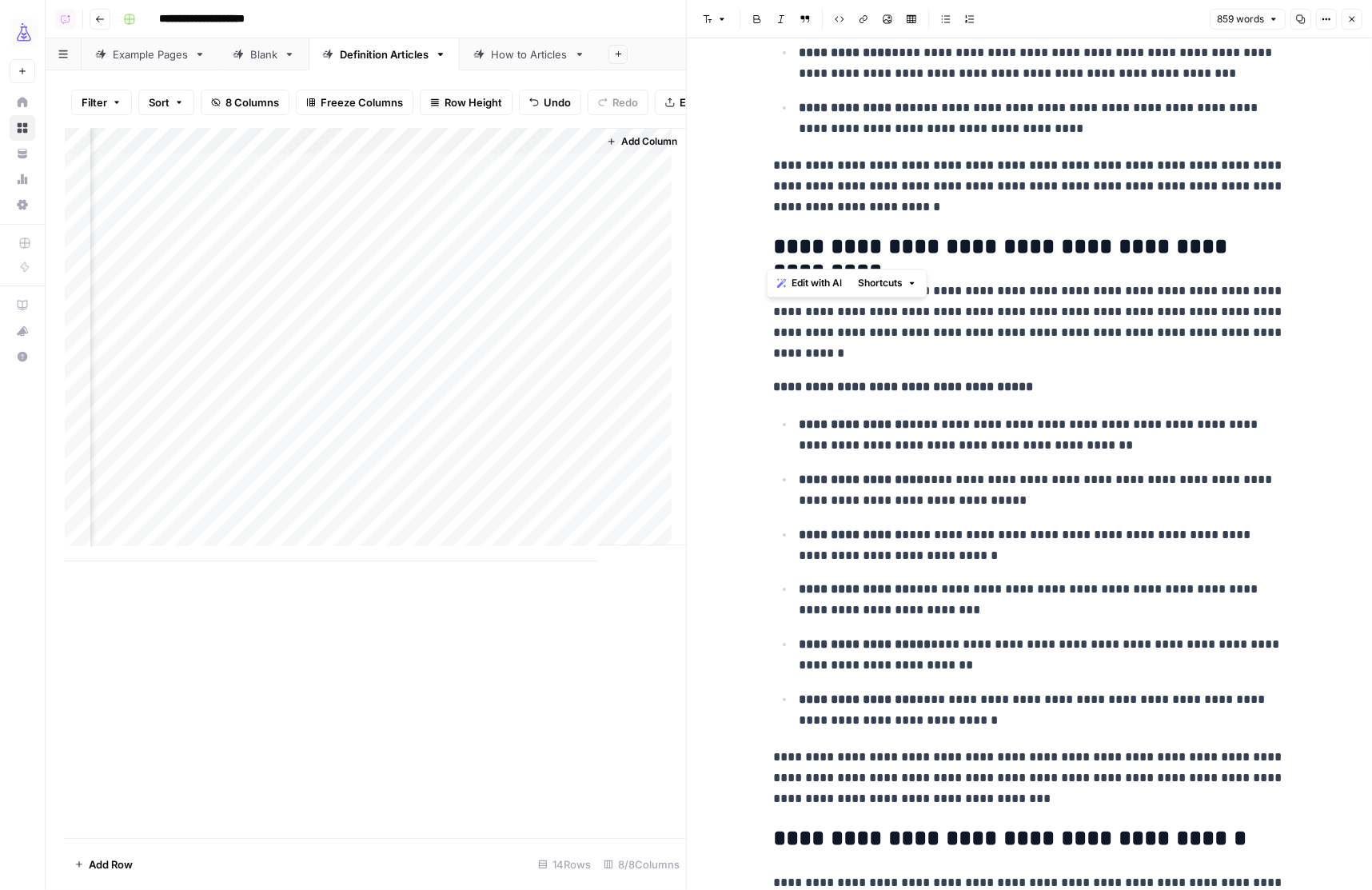
click at [1149, 324] on p "**********" at bounding box center [1029, 322] width 512 height 83
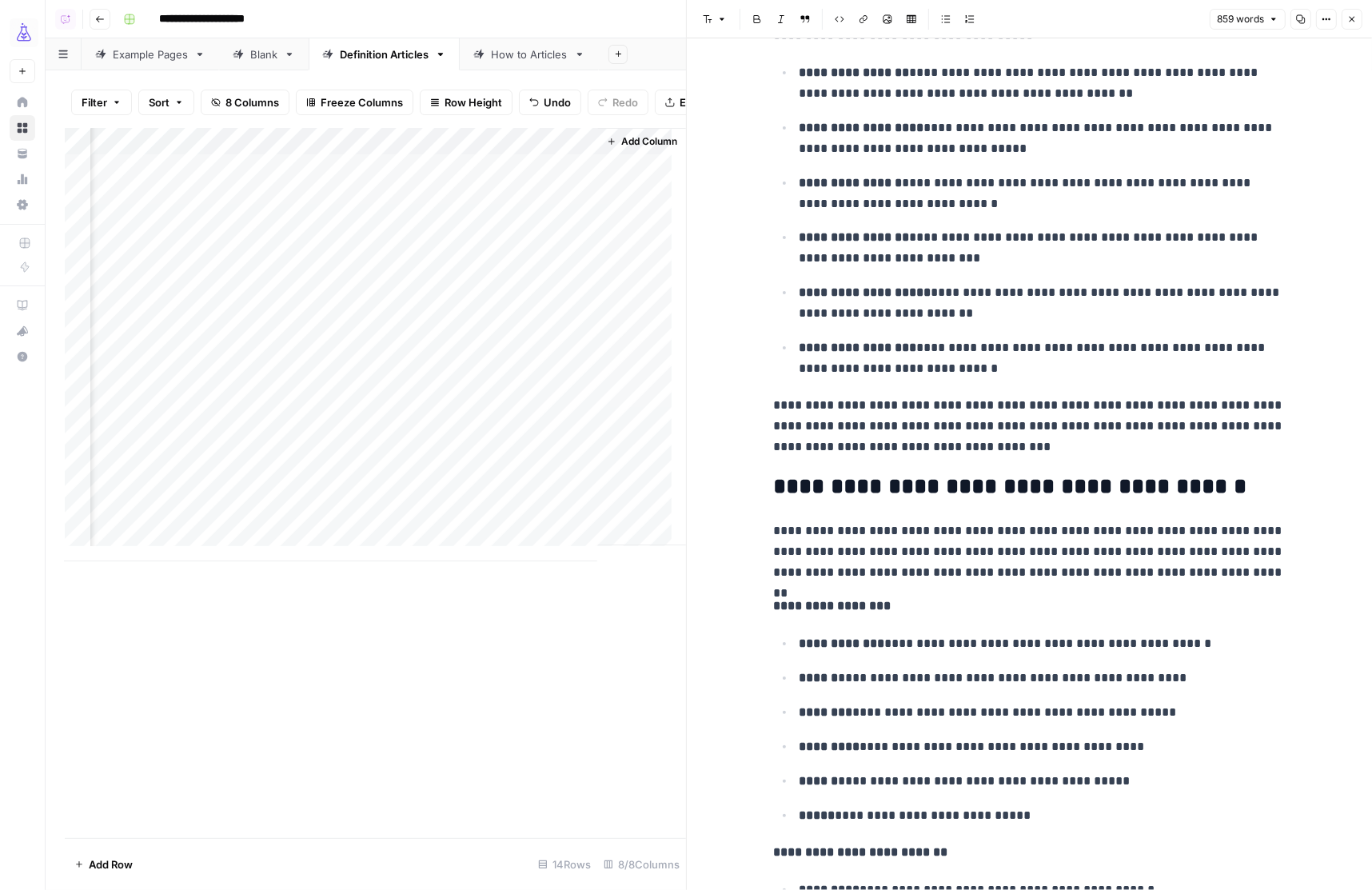
scroll to position [1241, 0]
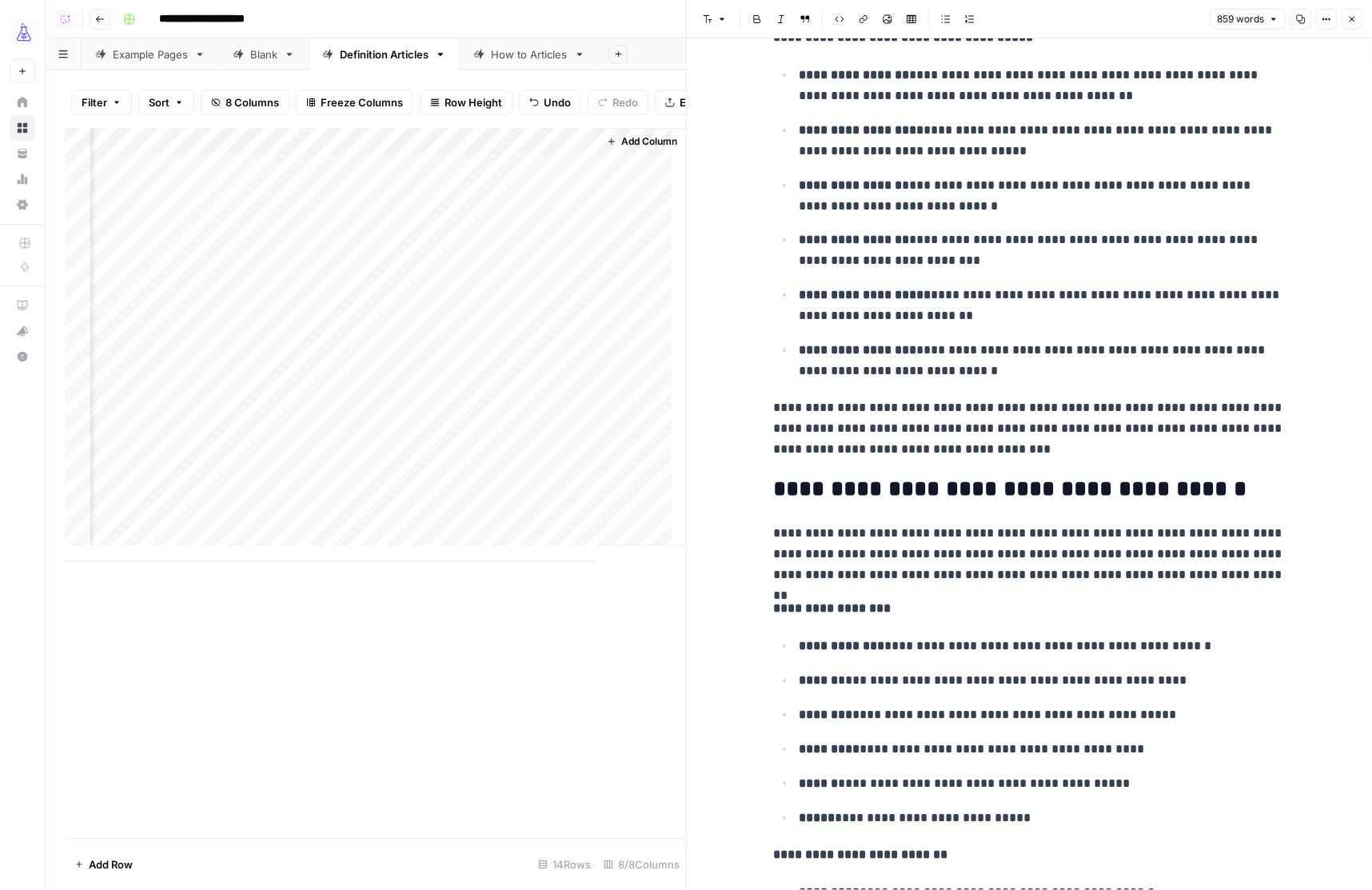
click at [1012, 425] on p "**********" at bounding box center [1029, 428] width 512 height 63
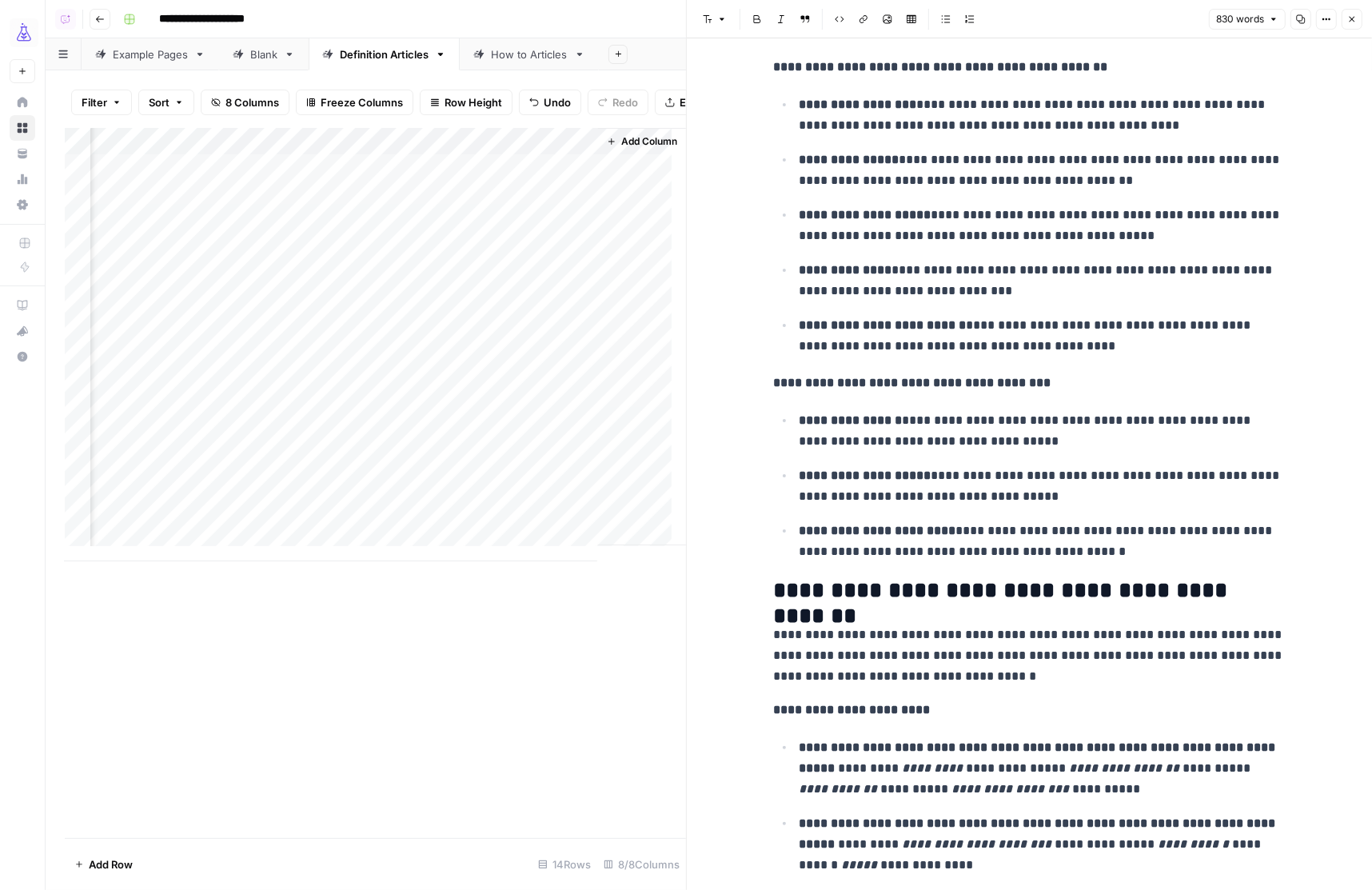
scroll to position [2413, 0]
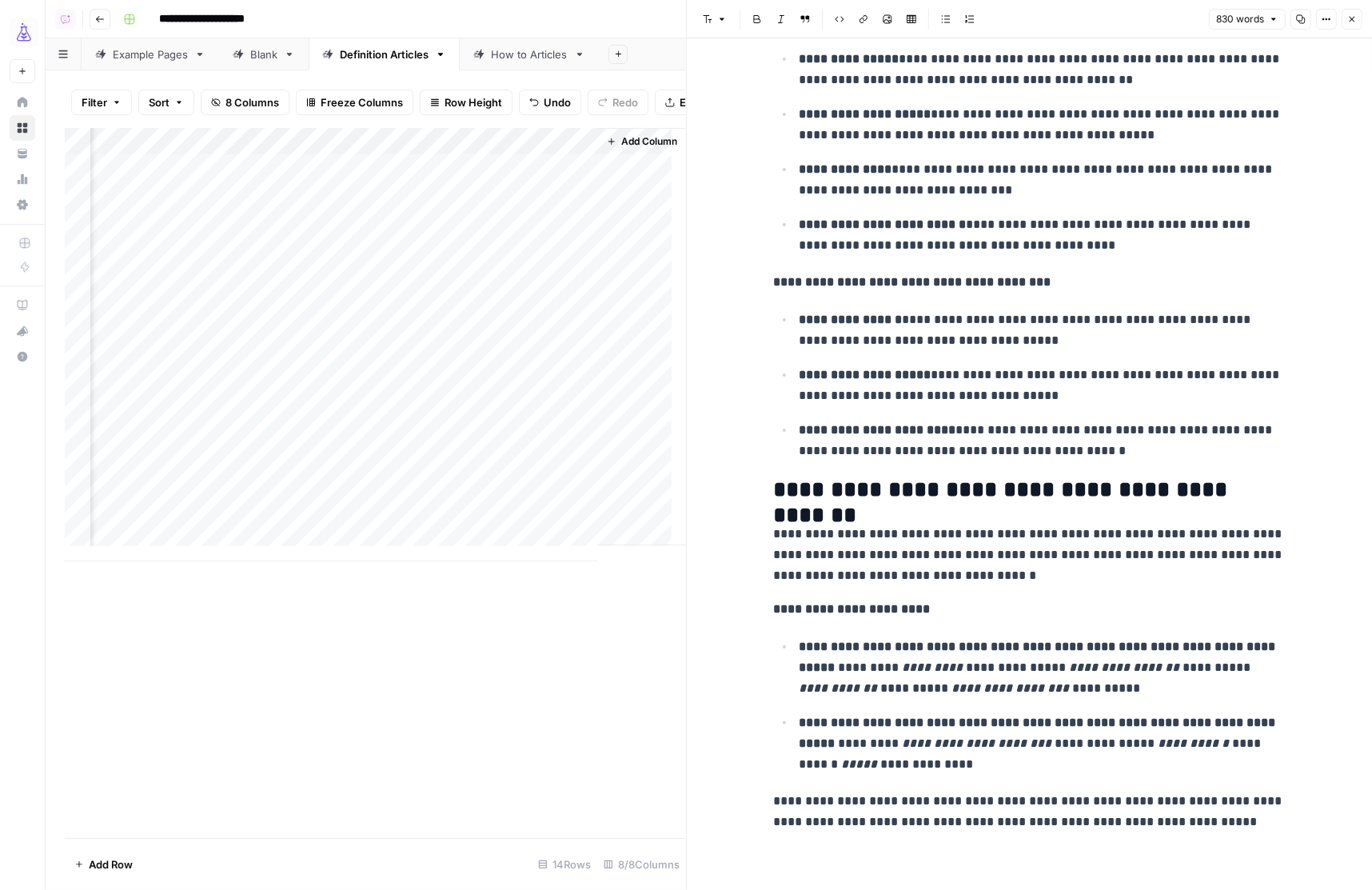
click at [819, 533] on p "**********" at bounding box center [1029, 555] width 512 height 63
click at [1059, 802] on p "**********" at bounding box center [1029, 811] width 512 height 41
click at [843, 563] on p "**********" at bounding box center [1029, 555] width 512 height 63
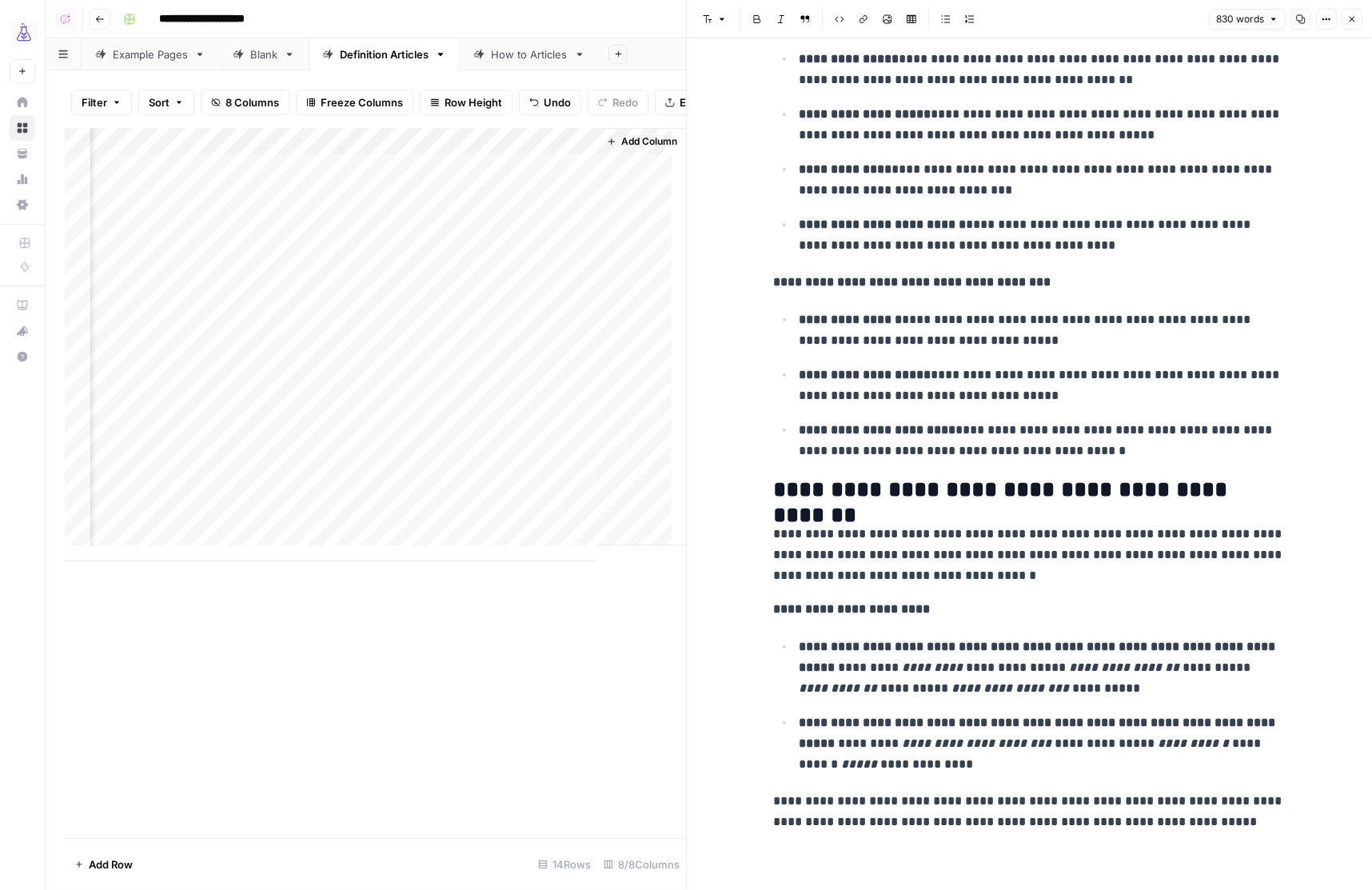
click at [1032, 802] on p "**********" at bounding box center [1029, 811] width 512 height 41
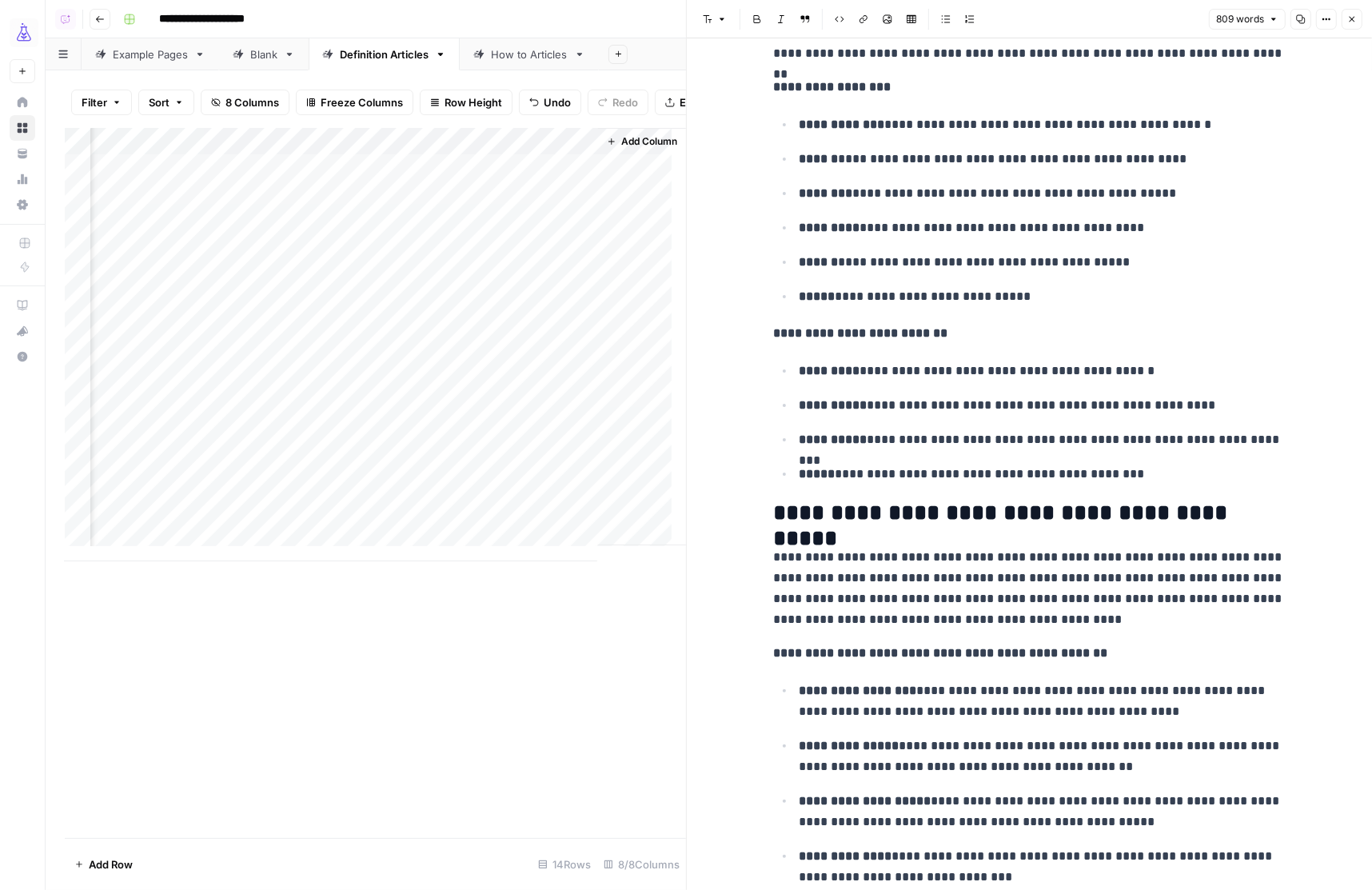
scroll to position [1719, 0]
click at [773, 561] on p "**********" at bounding box center [1029, 590] width 512 height 83
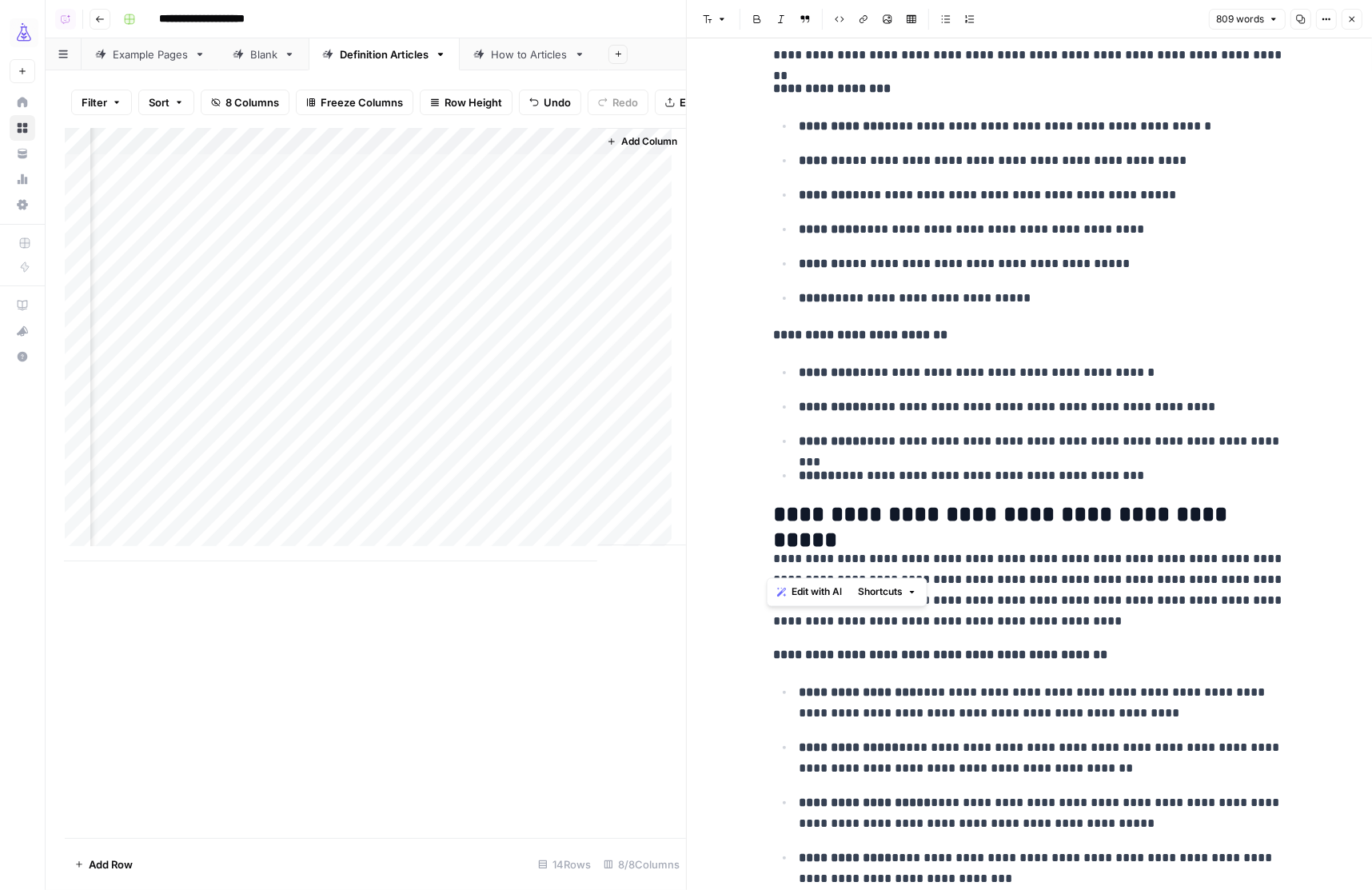
click at [1043, 582] on p "**********" at bounding box center [1029, 590] width 512 height 83
click at [777, 559] on p "**********" at bounding box center [1029, 590] width 512 height 83
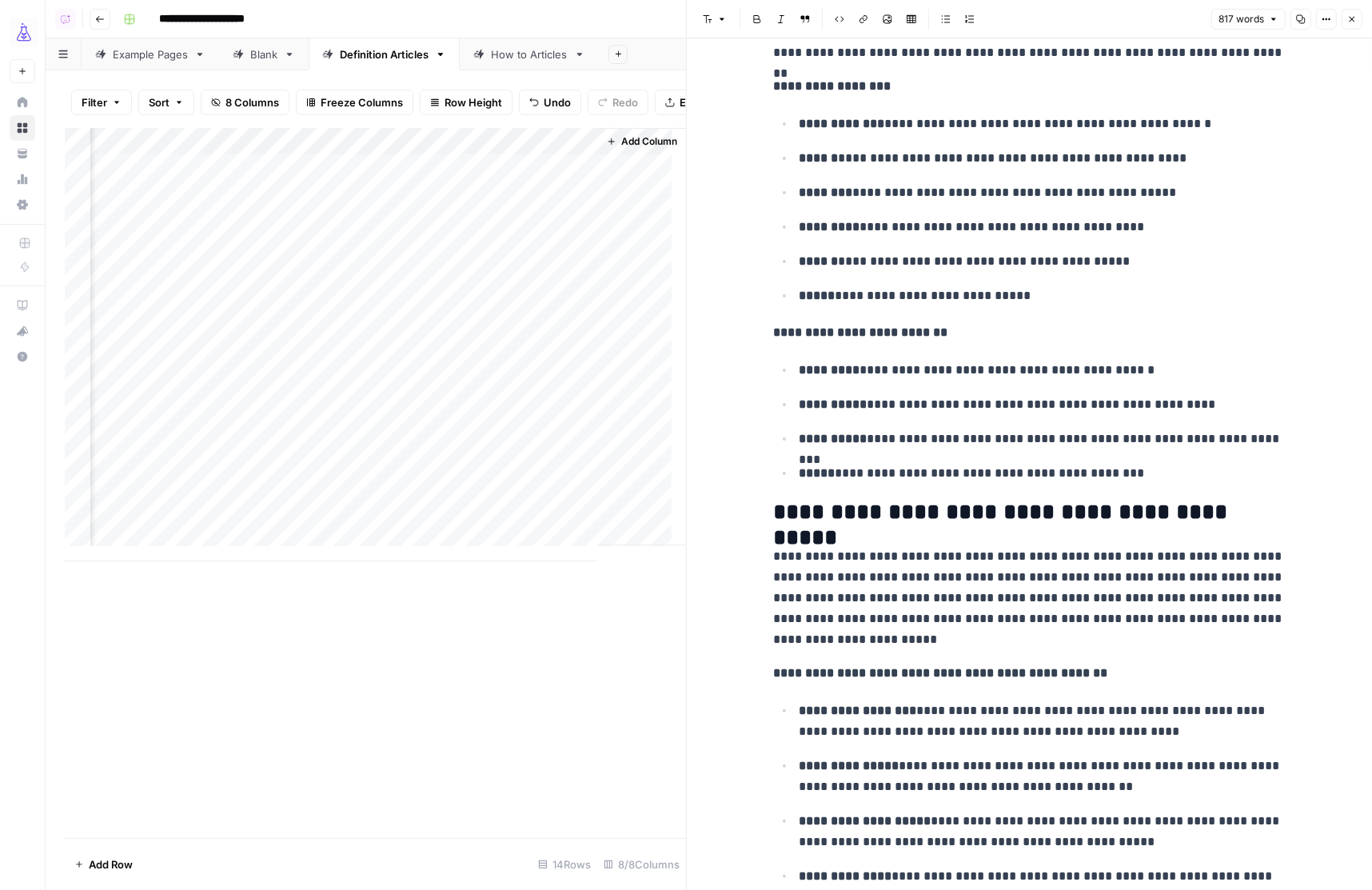
scroll to position [1724, 0]
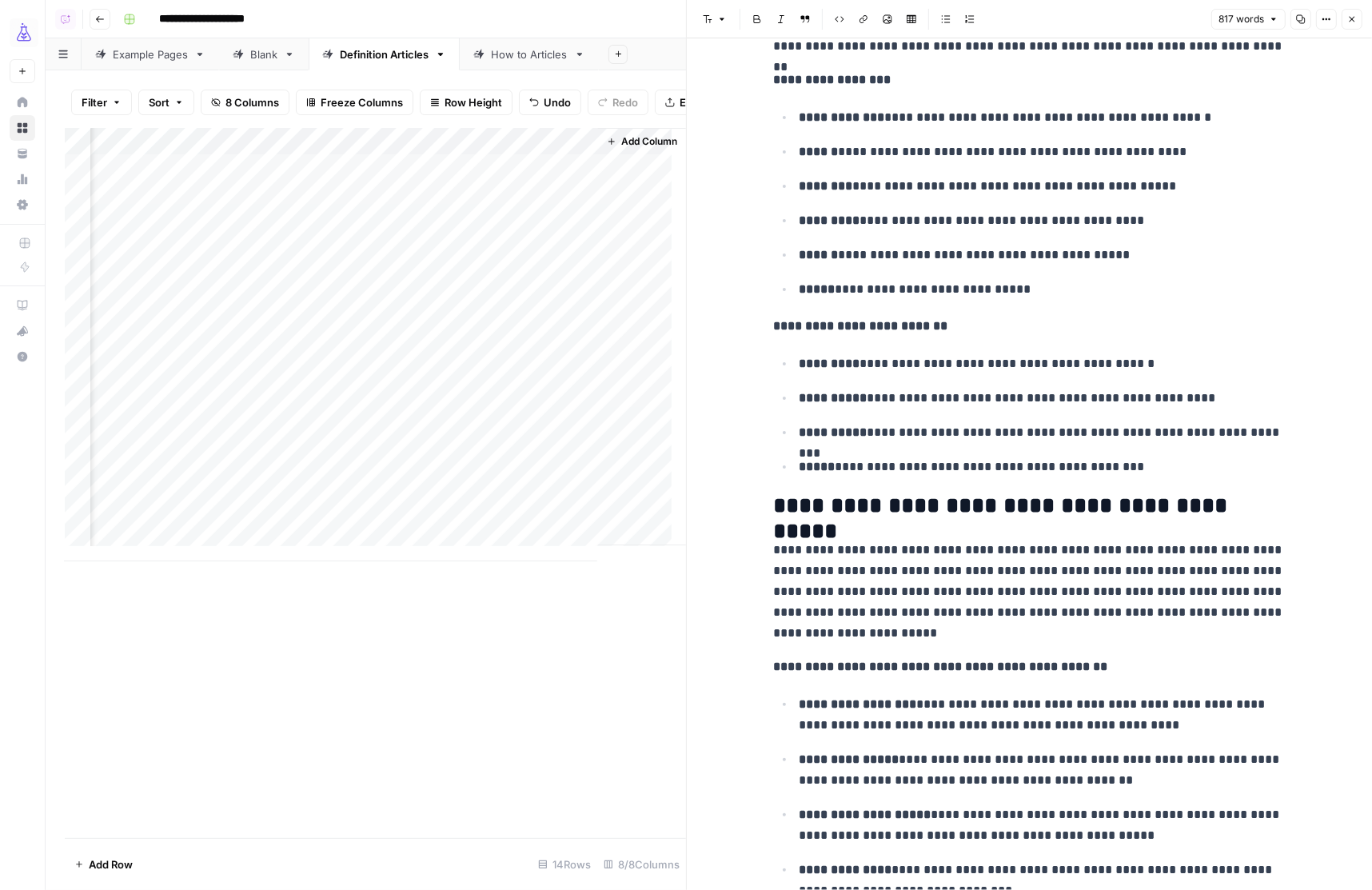
click at [839, 575] on p "**********" at bounding box center [1029, 591] width 512 height 104
click at [839, 575] on p "**********" at bounding box center [1029, 591] width 512 height 104
click at [839, 575] on p "**********" at bounding box center [1029, 592] width 512 height 104
copy p "**********"
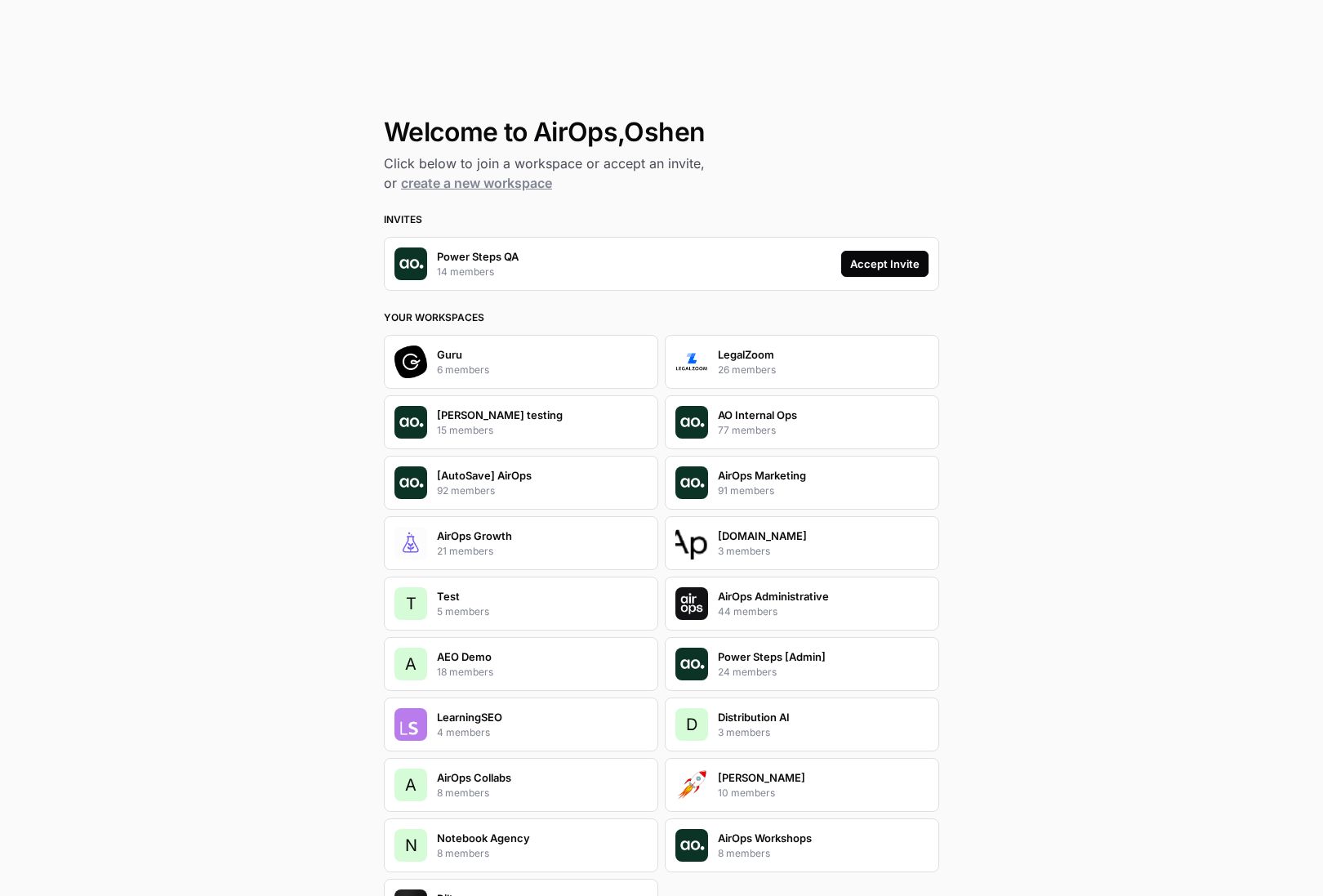
click at [873, 265] on div "Accept Invite" at bounding box center [885, 264] width 70 height 17
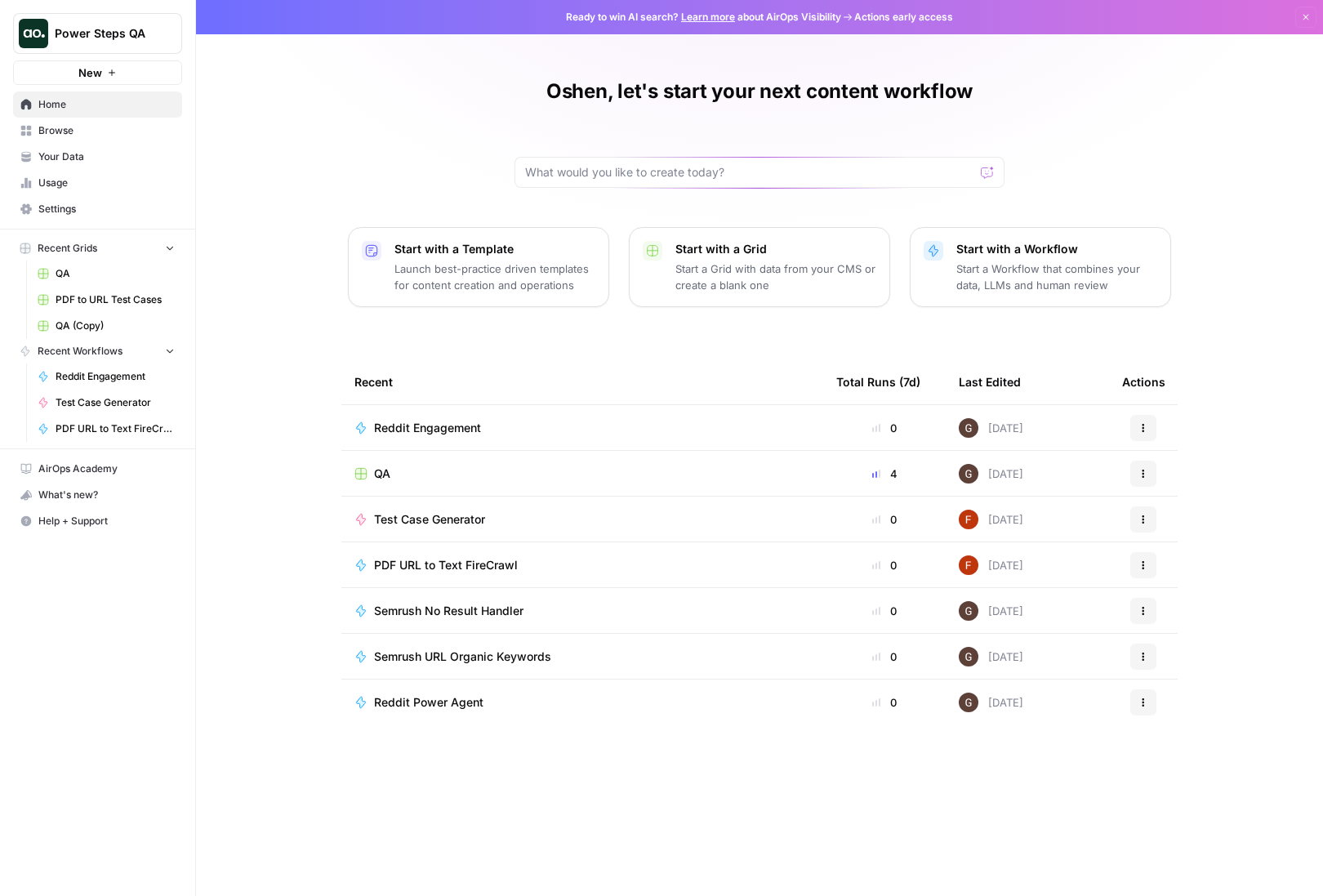
click at [47, 204] on span "Settings" at bounding box center [106, 209] width 136 height 15
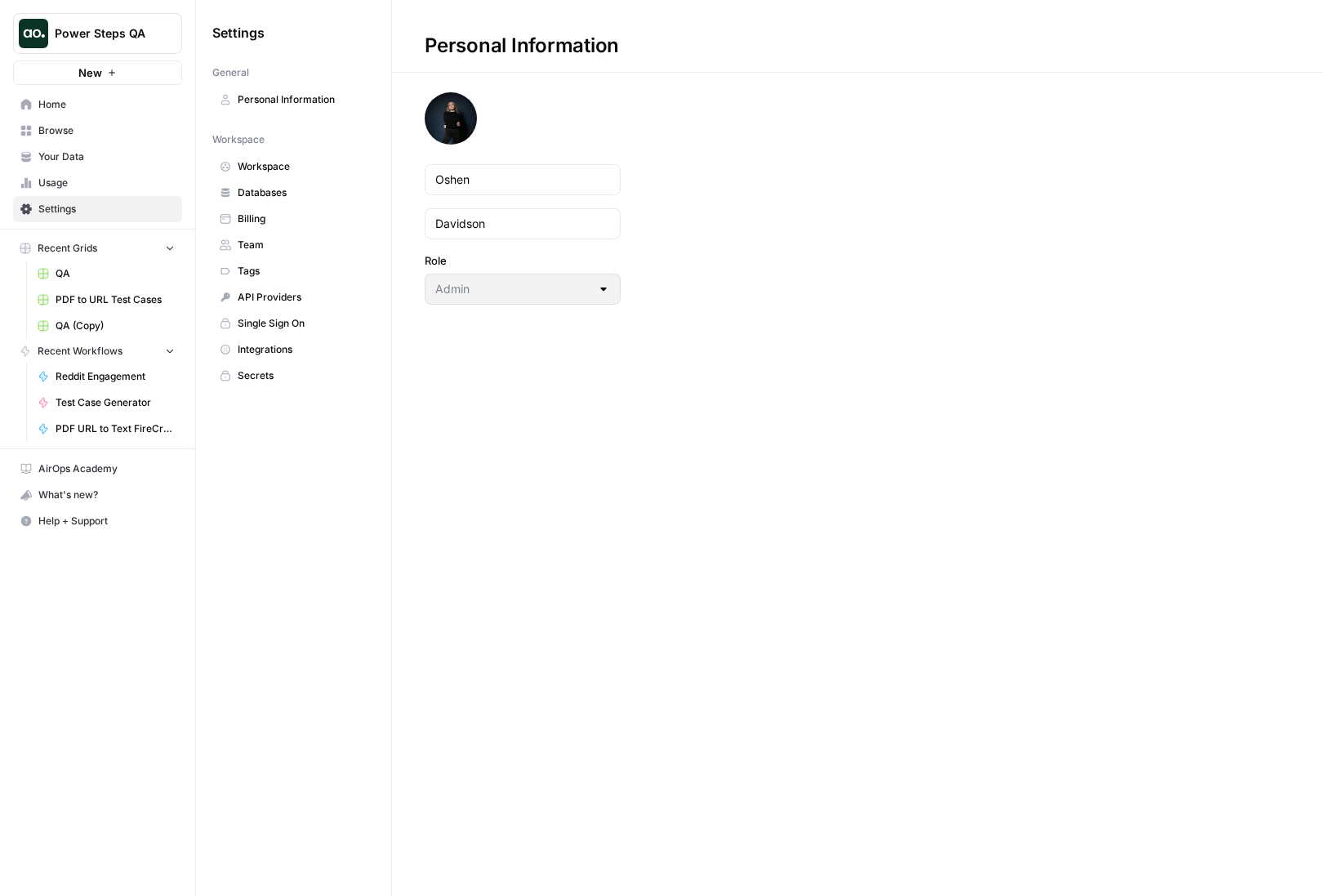
click at [273, 370] on span "Secrets" at bounding box center [302, 376] width 130 height 15
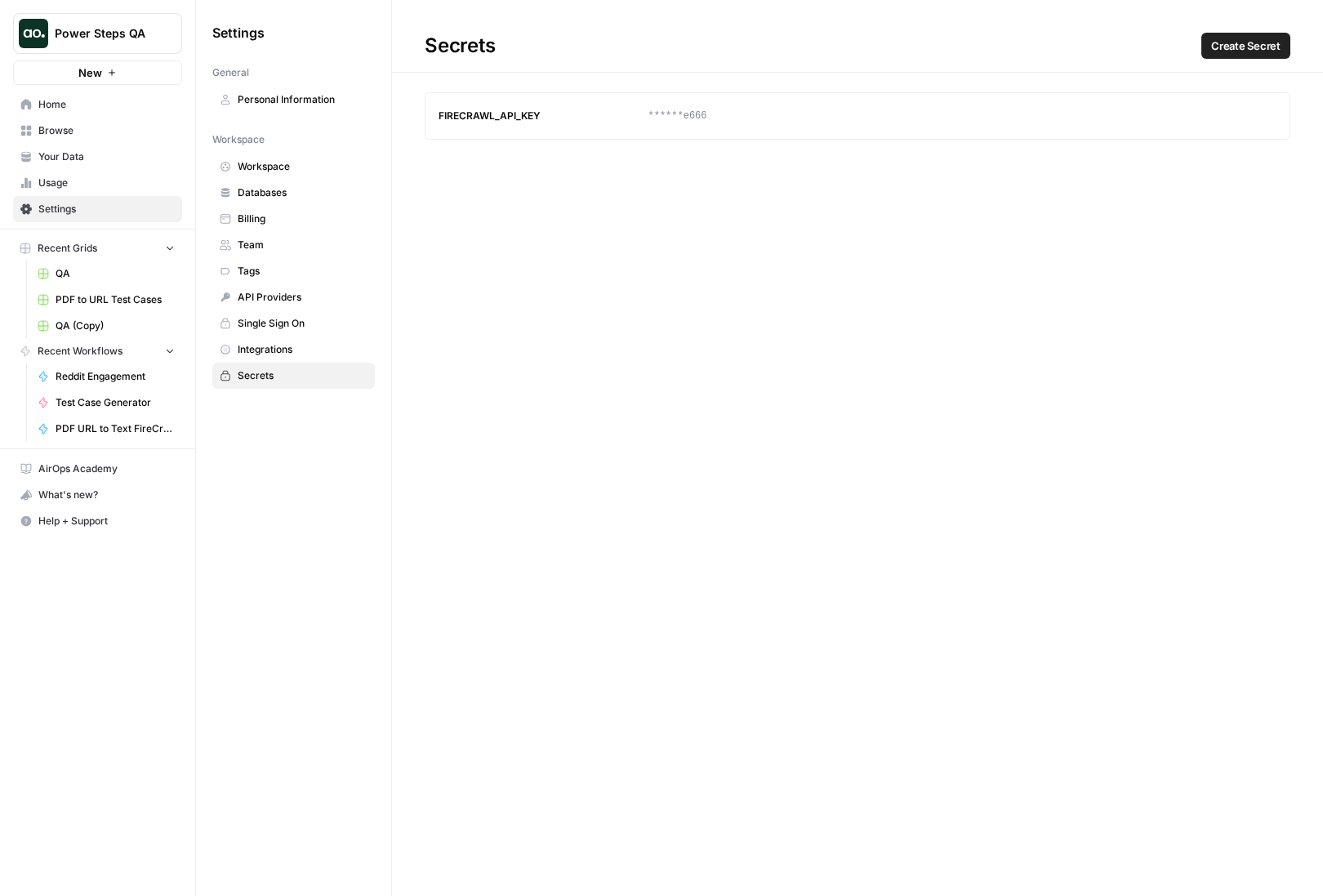
click at [1252, 52] on span "Create Secret" at bounding box center [1247, 46] width 70 height 17
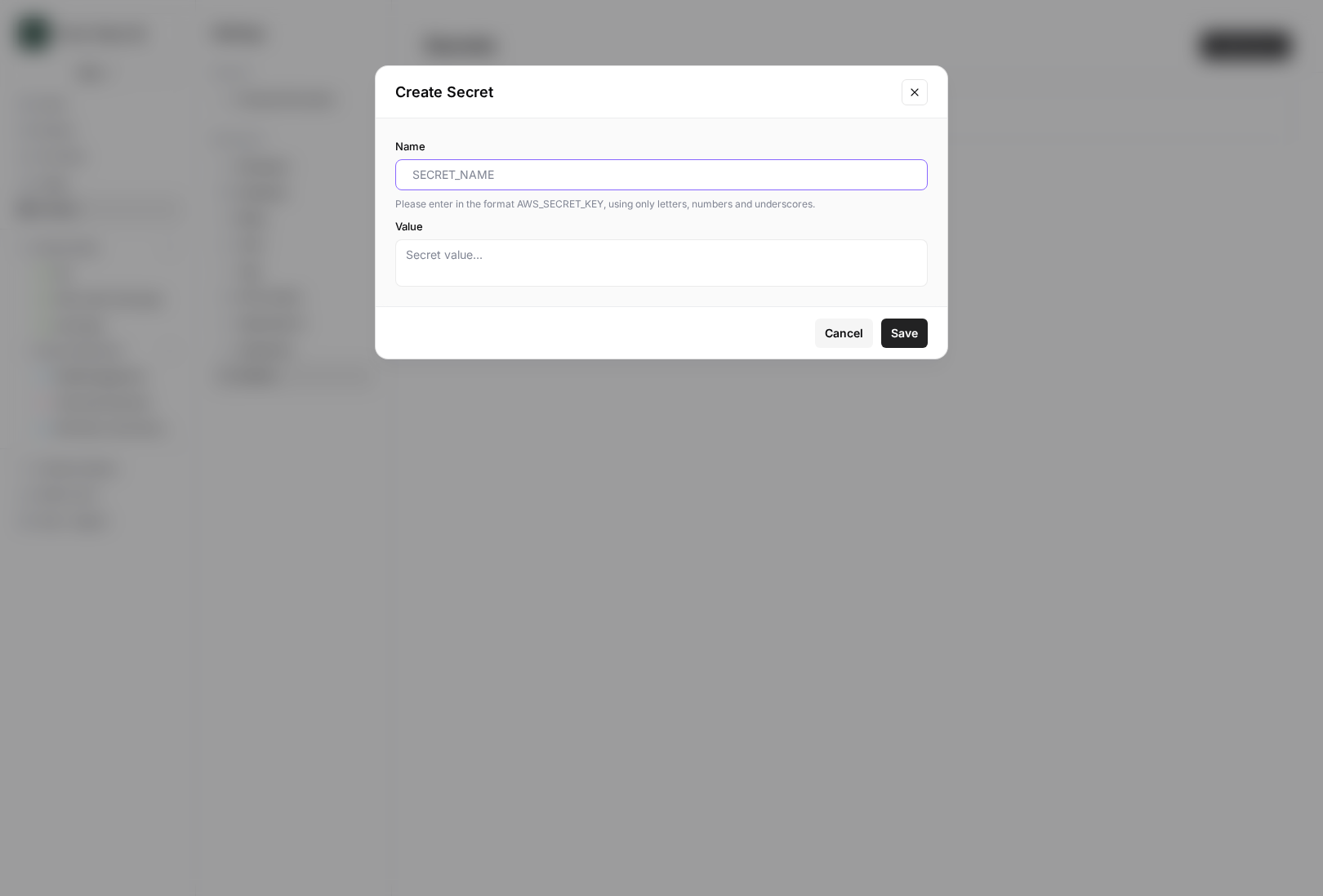
click at [481, 172] on input "Name" at bounding box center [664, 175] width 504 height 17
type input "Oshen_Reddit_Client_ID"
click at [469, 261] on textarea "Value" at bounding box center [661, 263] width 511 height 32
paste textarea "ttXTKHVhSC3JpRdNwSpQsA"
type textarea "ttXTKHVhSC3JpRdNwSpQsA"
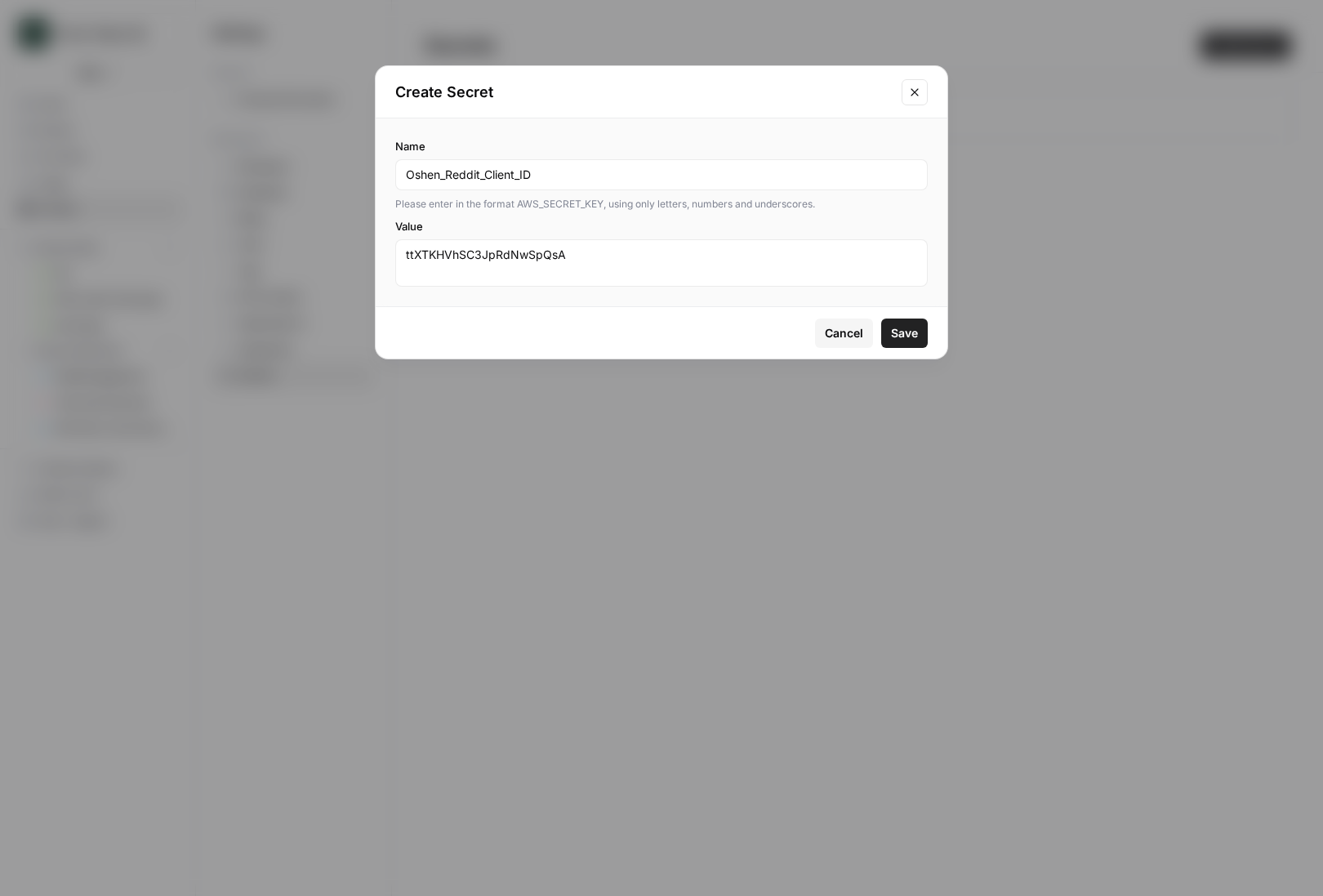
click at [909, 327] on span "Save" at bounding box center [904, 333] width 27 height 17
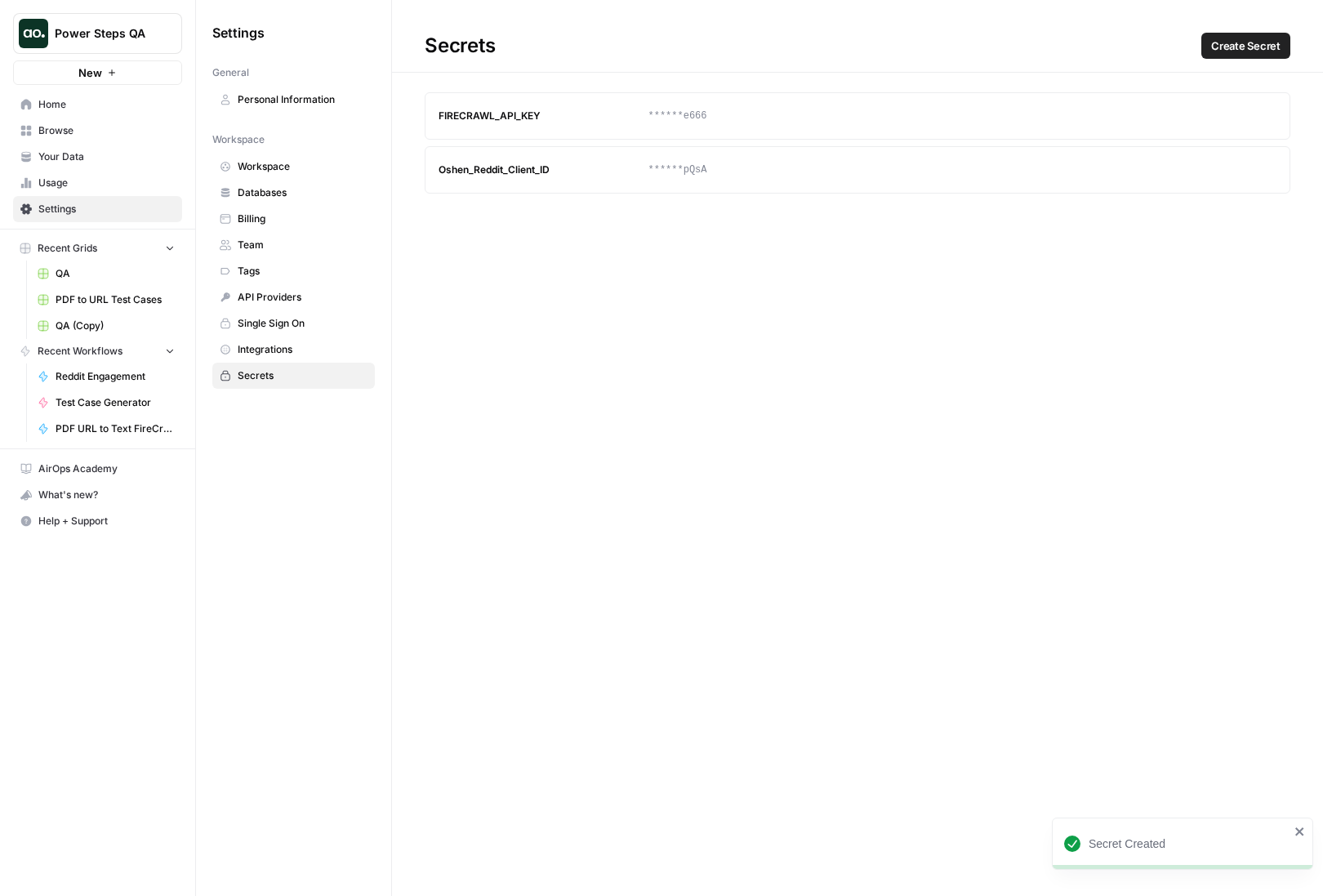
click at [1270, 47] on span "Create Secret" at bounding box center [1247, 46] width 70 height 17
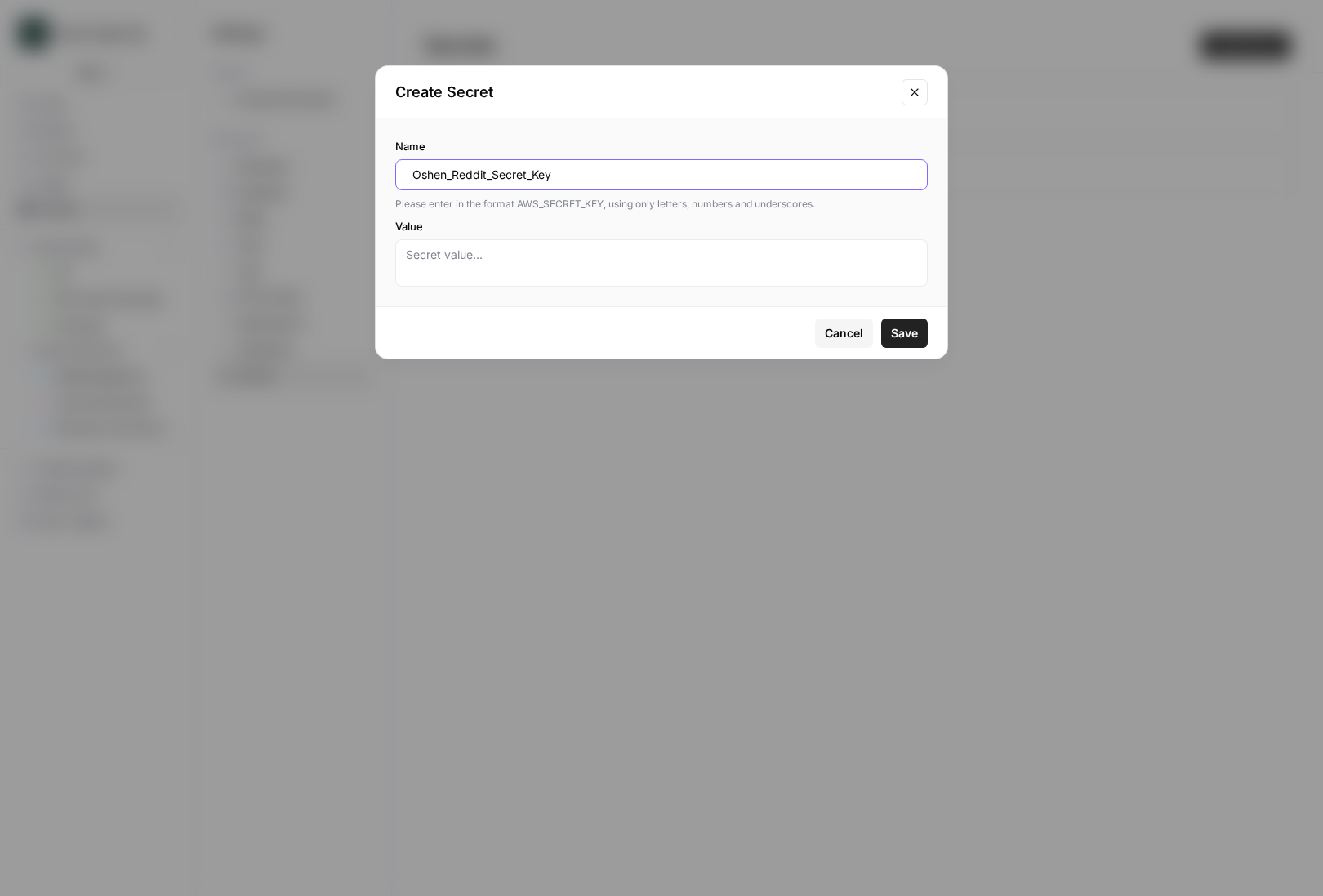
type input "Oshen_Reddit_Secret_Key"
click at [691, 251] on textarea "Value" at bounding box center [661, 263] width 511 height 32
paste textarea "E9eCtkGl001V8GEs1tXKisaR_6KoPQ"
type textarea "E9eCtkGl001V8GEs1tXKisaR_6KoPQ"
click at [915, 335] on span "Save" at bounding box center [904, 333] width 27 height 17
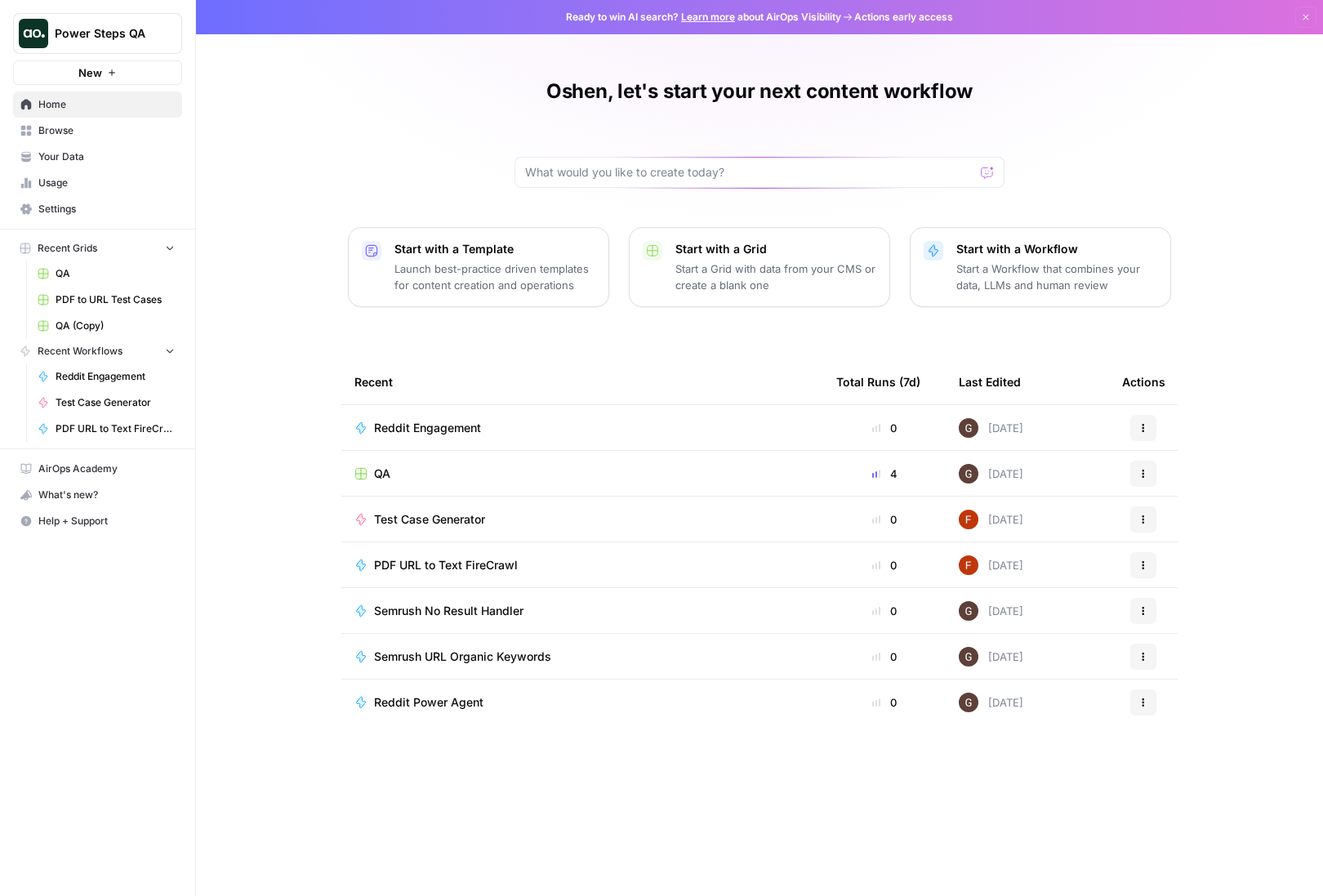
click at [65, 205] on span "Settings" at bounding box center [106, 209] width 136 height 15
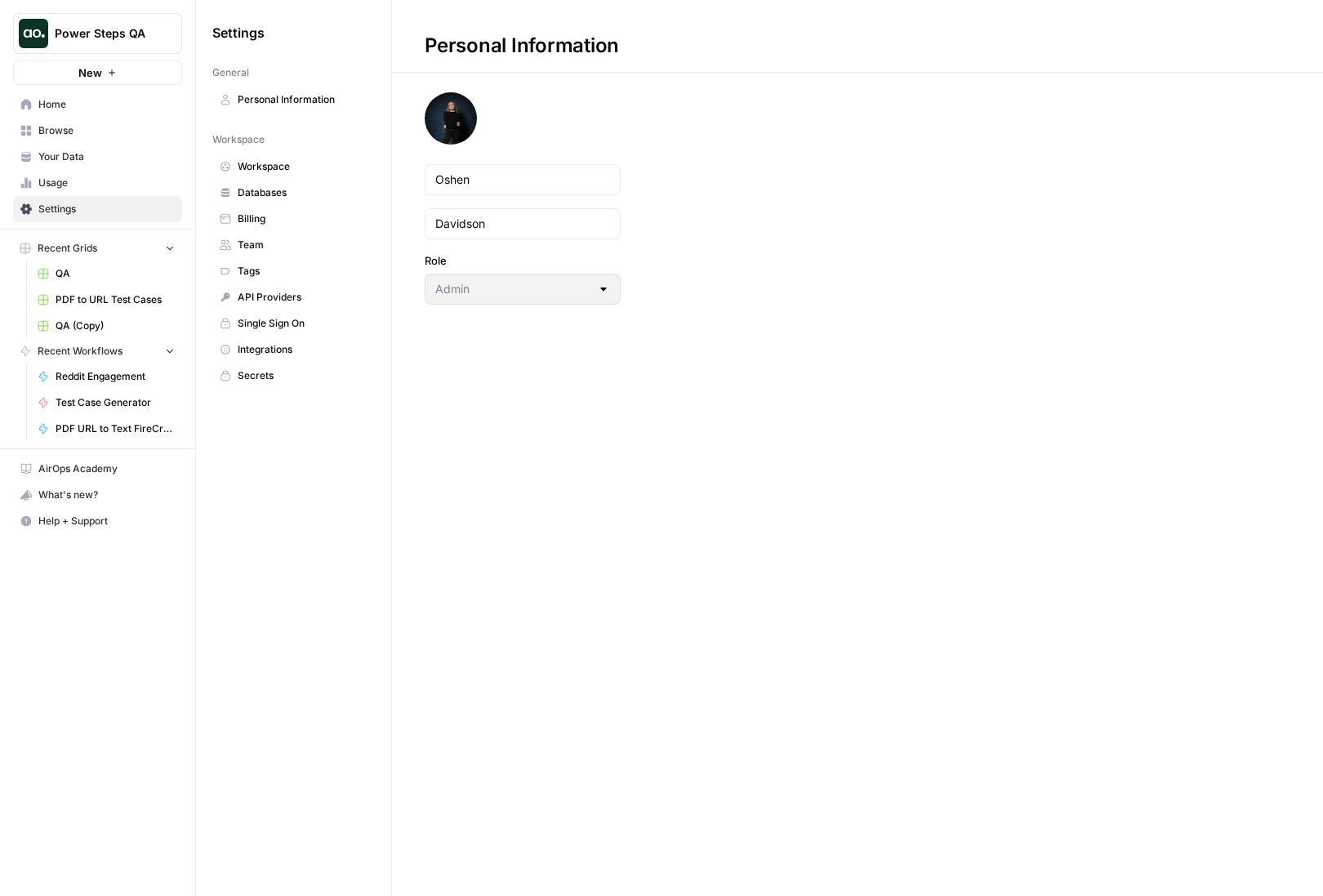
click at [273, 347] on span "Integrations" at bounding box center [302, 350] width 130 height 15
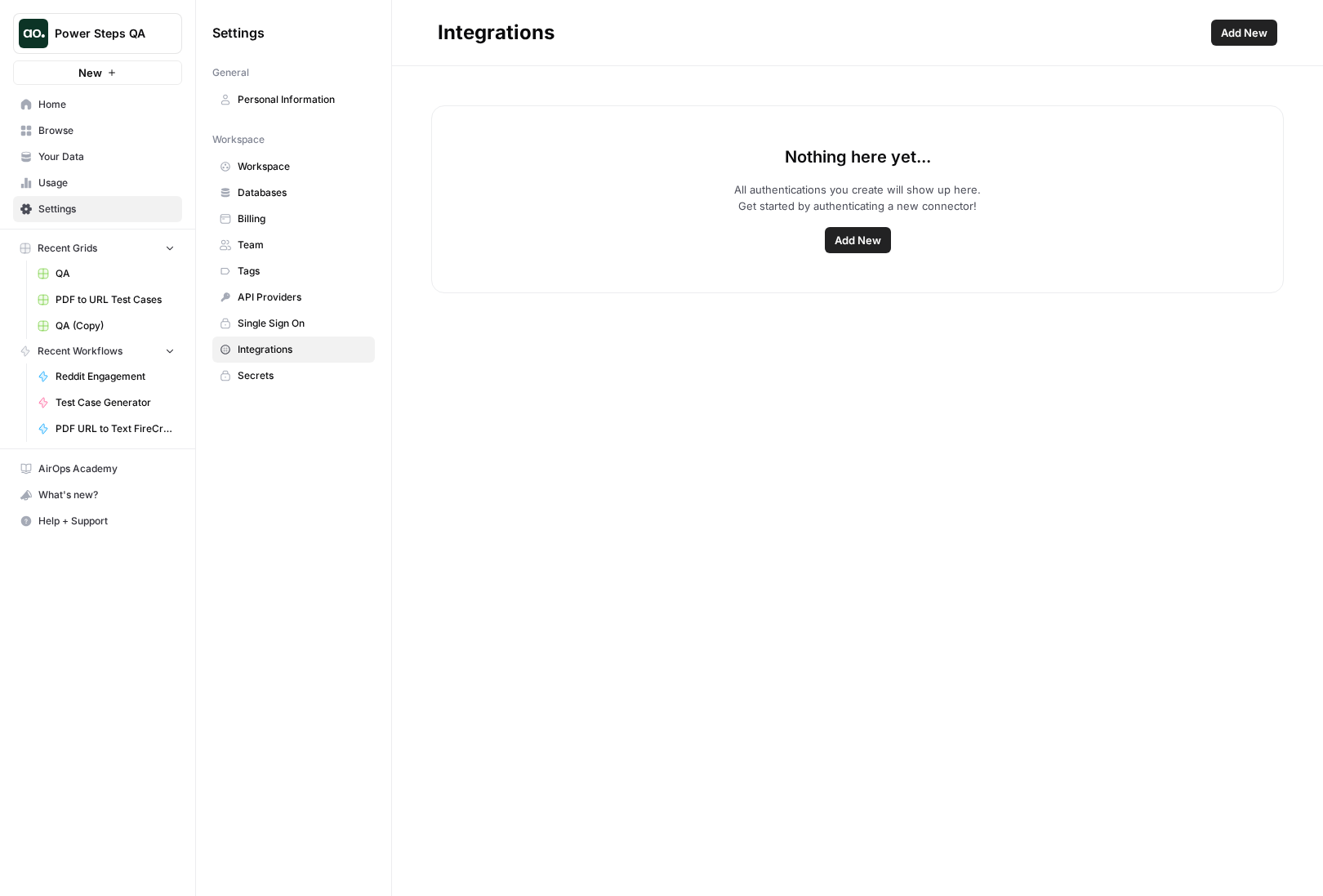
click at [853, 239] on span "Add New" at bounding box center [858, 240] width 47 height 17
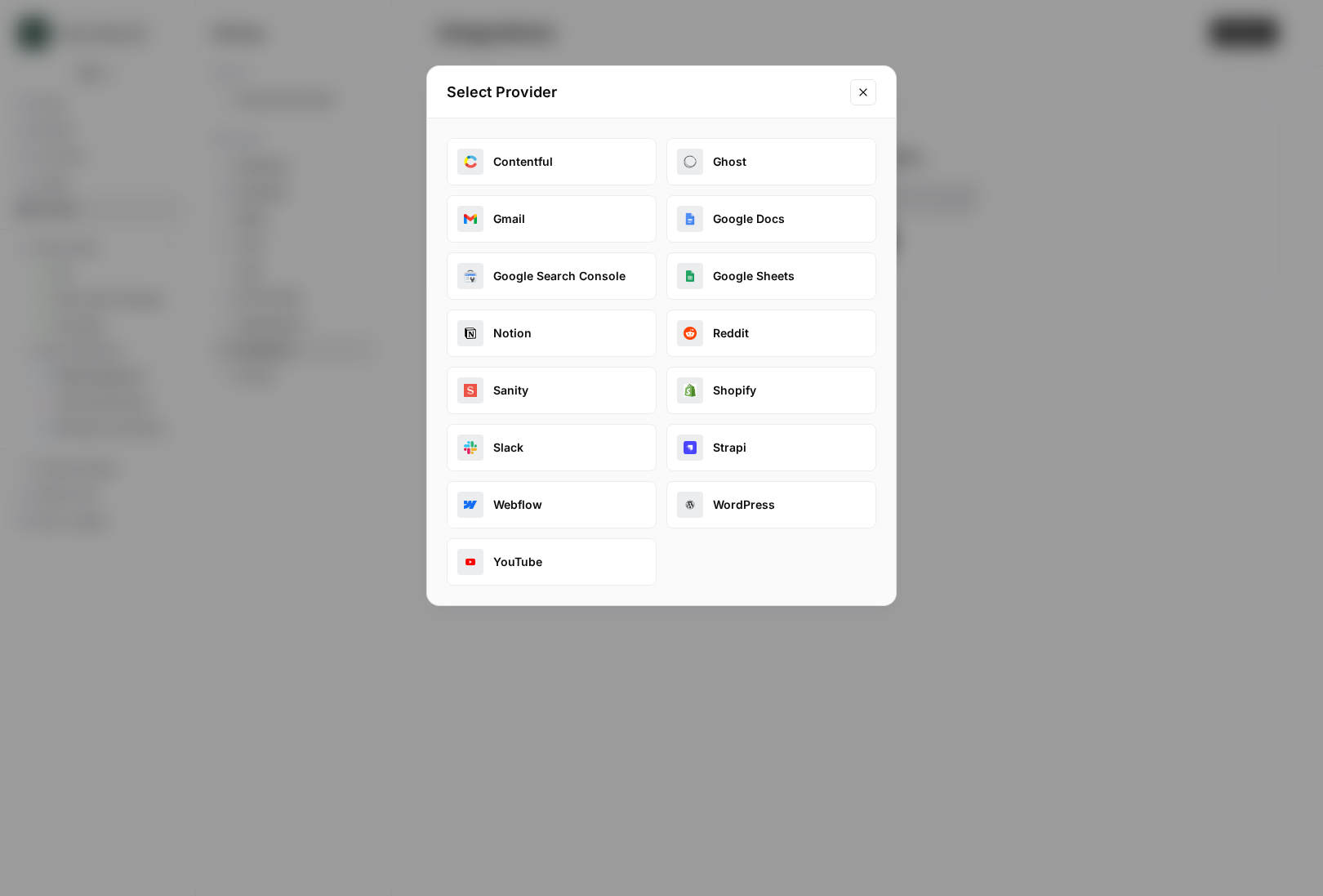
click at [726, 322] on button "Reddit" at bounding box center [771, 333] width 210 height 47
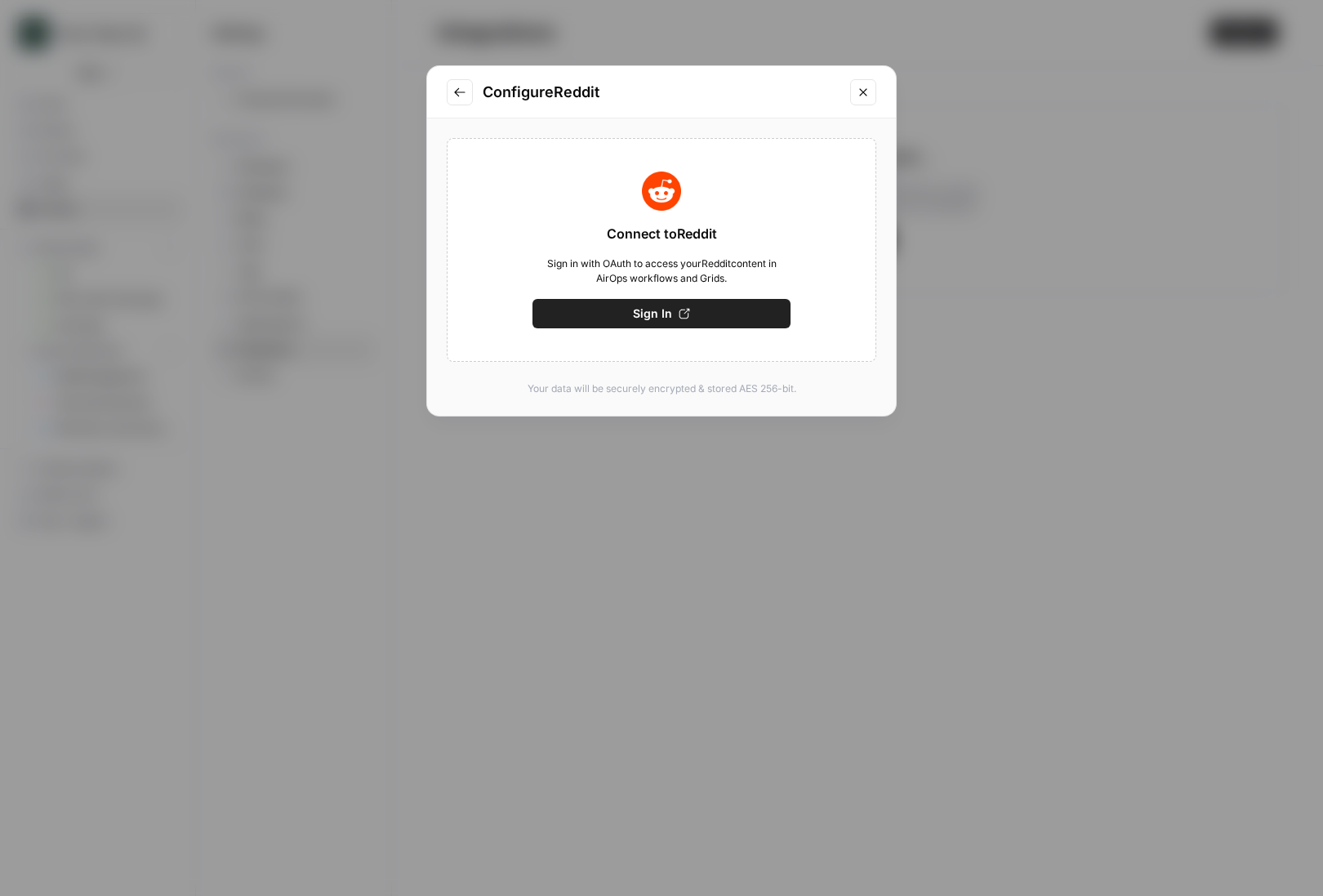
click at [565, 317] on button "Sign In" at bounding box center [662, 313] width 258 height 29
click at [618, 304] on button "Save" at bounding box center [662, 313] width 258 height 29
